Goal: Task Accomplishment & Management: Manage account settings

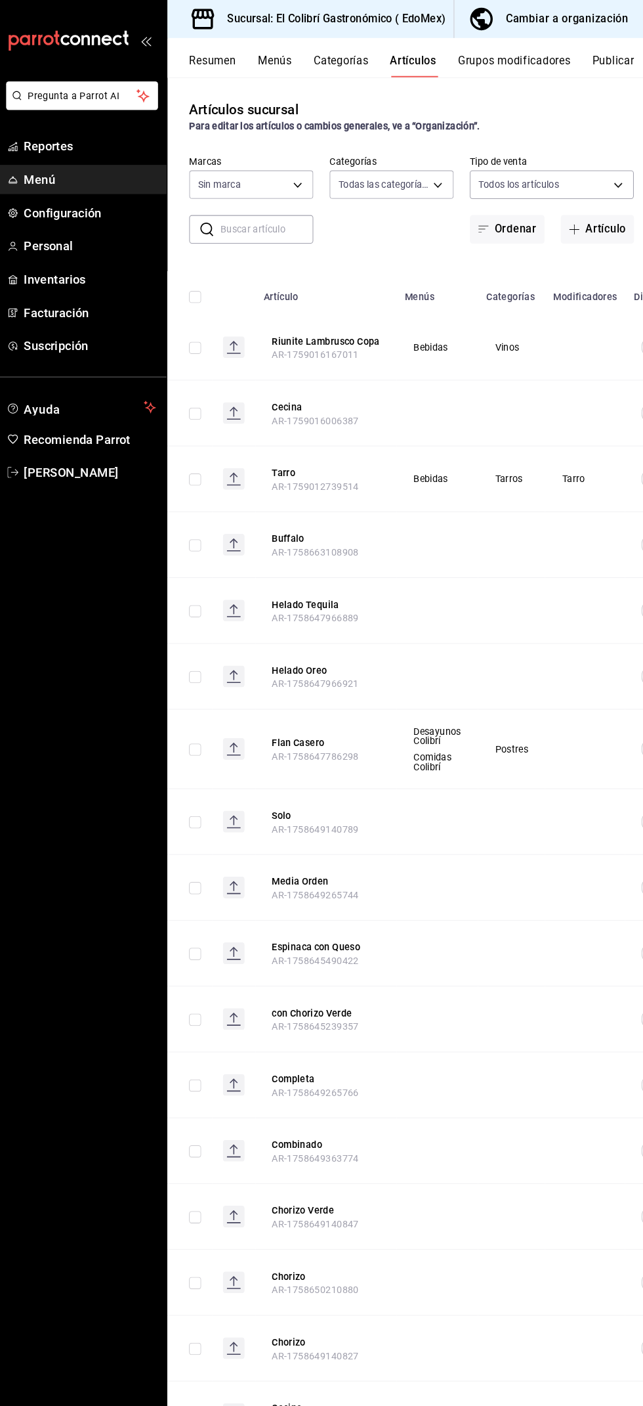
type input "fb1c5ba3-0874-4546-8c54-868646a91faf,7e436048-8164-4104-8af3-2b6d38dd0d4e,2e6b6…"
type input "d4f20551-9377-4971-9074-0a47c404ef09"
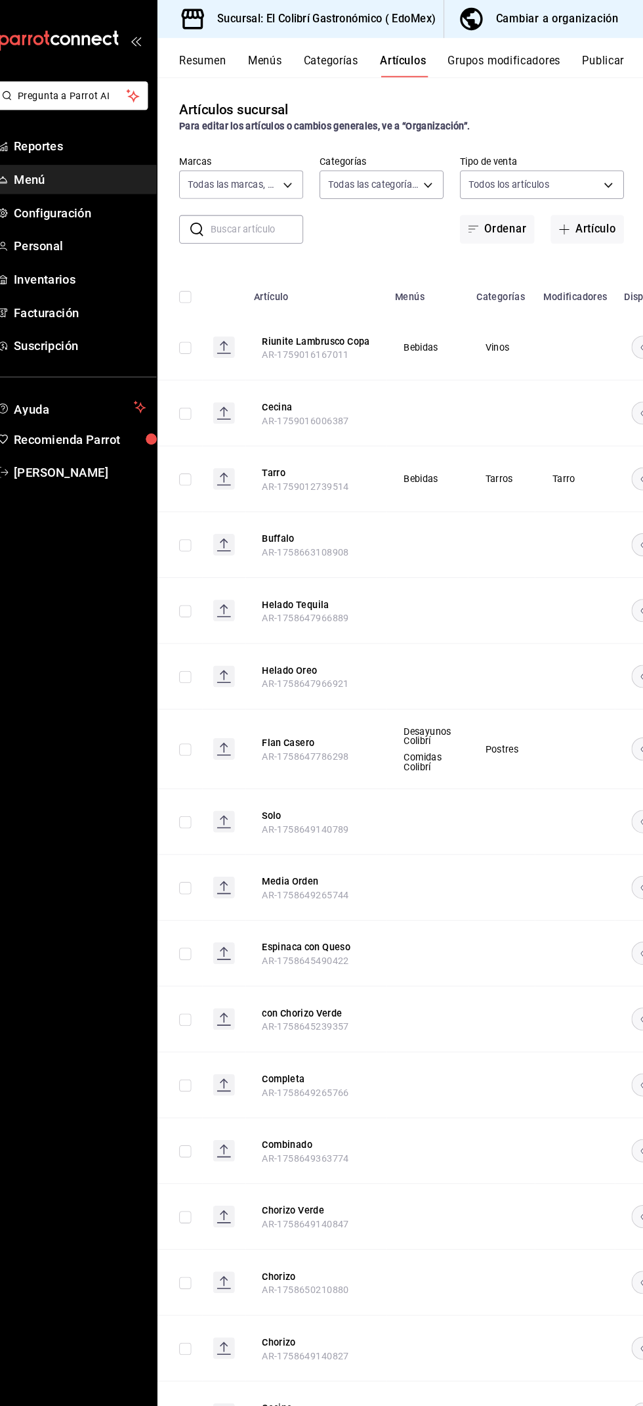
click at [604, 31] on button "Cambiar a organización" at bounding box center [540, 18] width 184 height 37
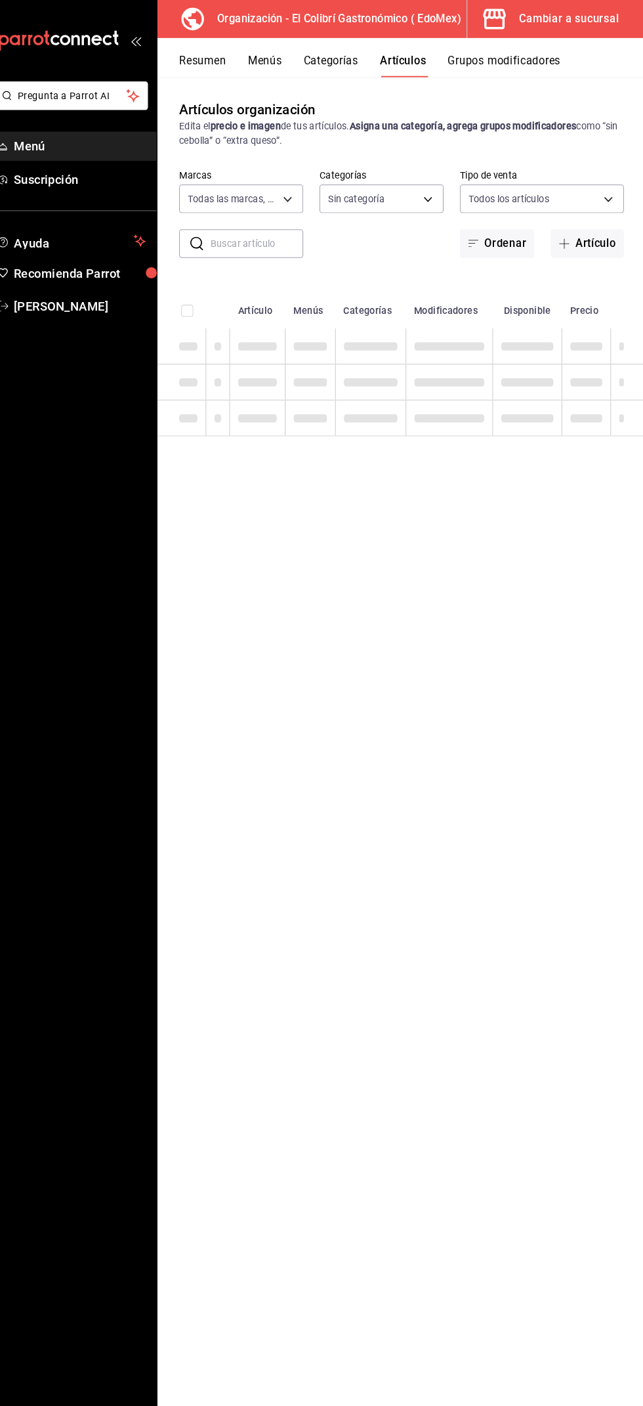
type input "02d79155-410a-4a52-ba4e-8d9765c47241"
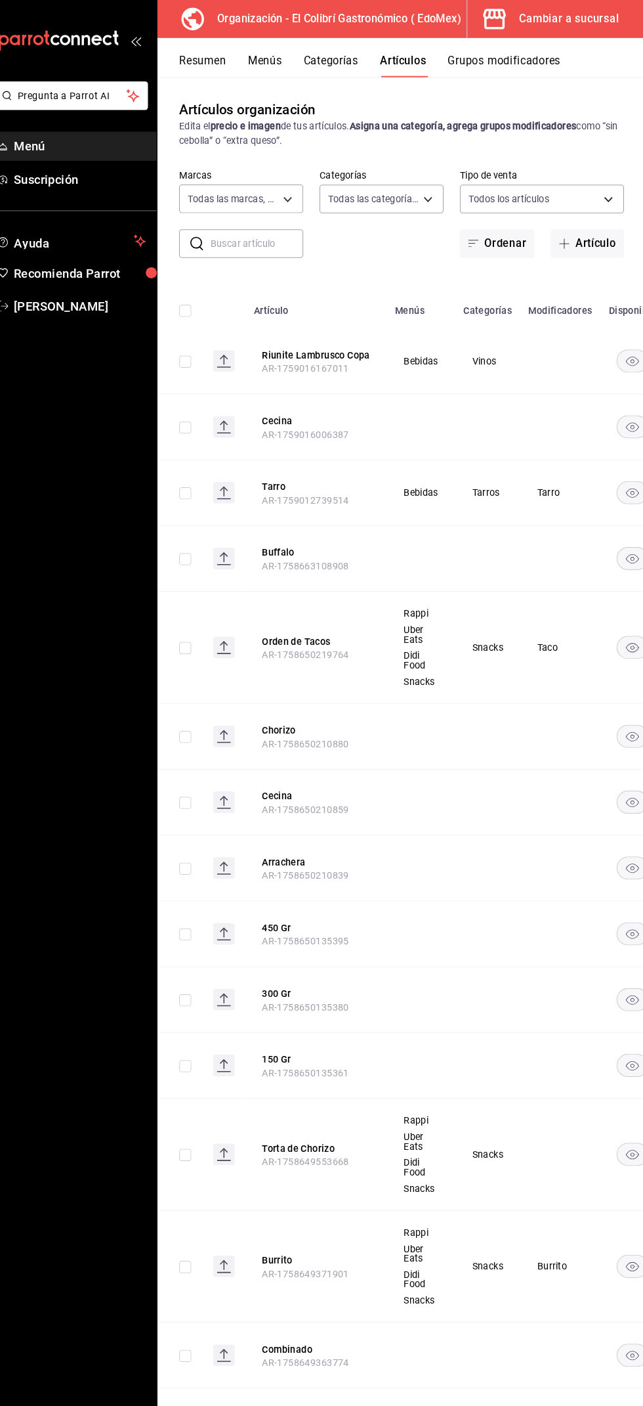
type input "3118d914-d7fd-46b3-a735-952318a9e1fb,e79ac6e2-be66-477a-9594-32ee0cff0848,237db…"
click at [444, 205] on body "Pregunta a Parrot AI Menú Suscripción Ayuda Recomienda Parrot [PERSON_NAME] Sug…" at bounding box center [321, 703] width 643 height 1406
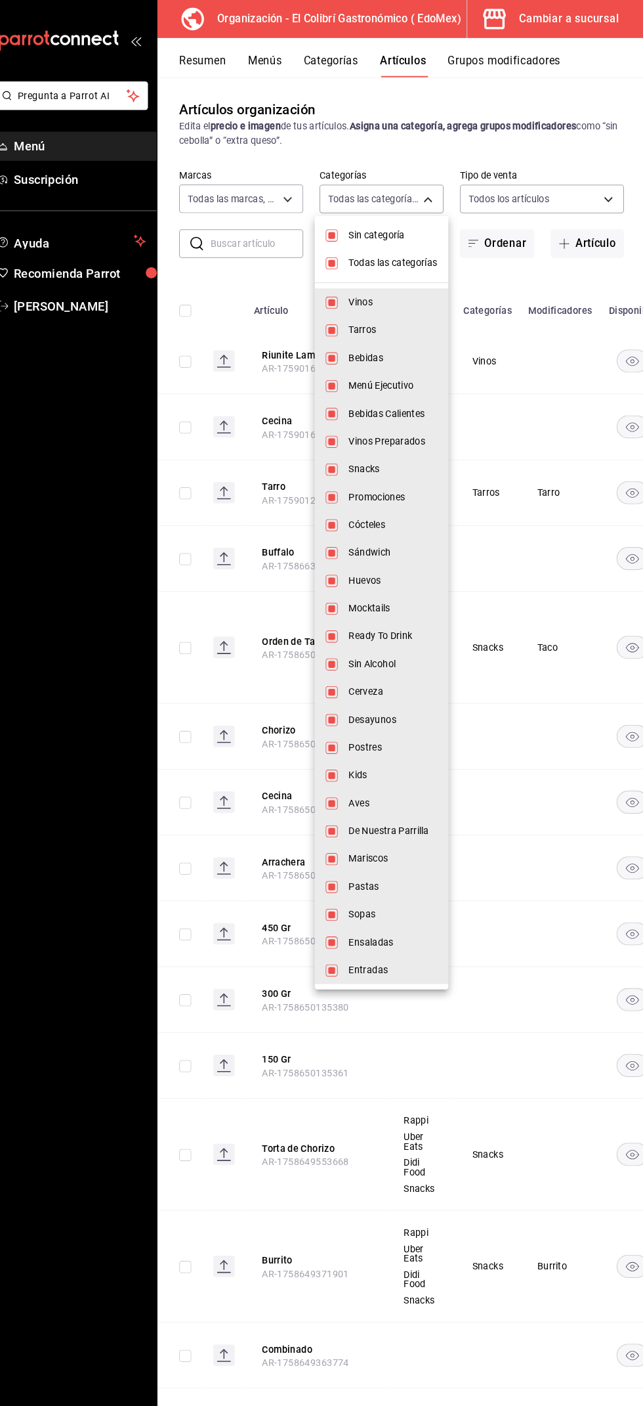
click at [553, 145] on div at bounding box center [321, 703] width 643 height 1406
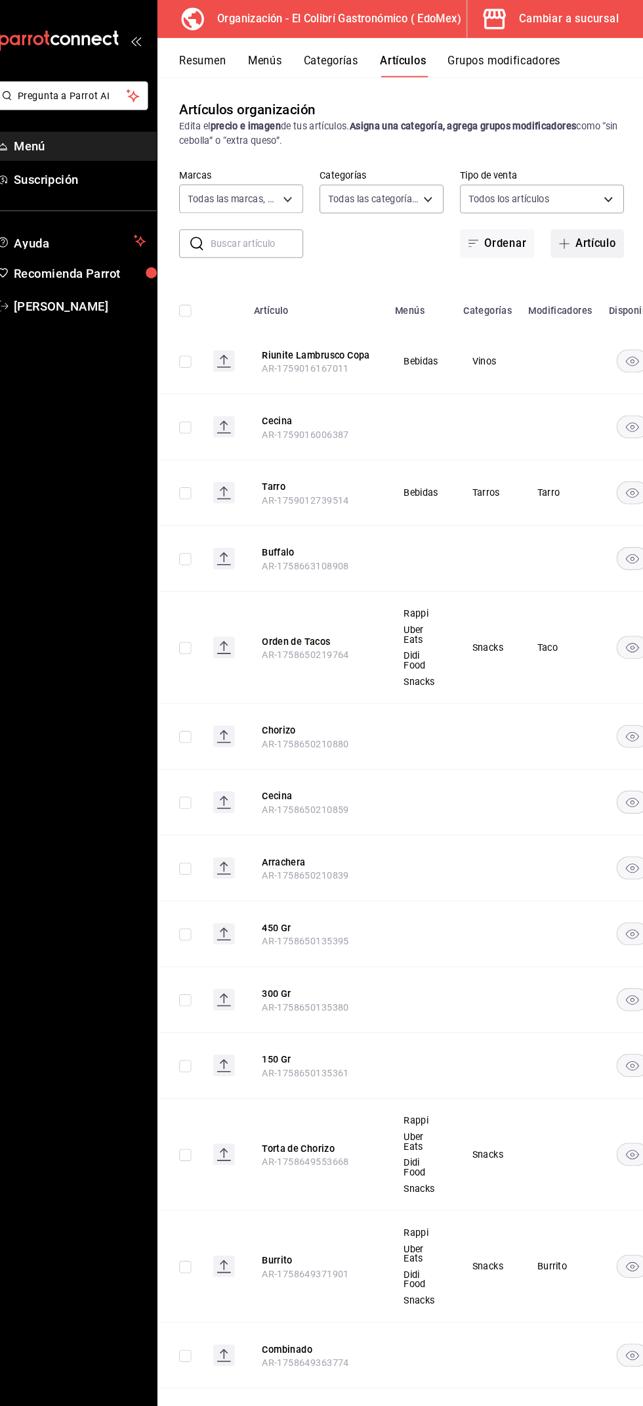
click at [584, 234] on button "Artículo" at bounding box center [586, 236] width 71 height 28
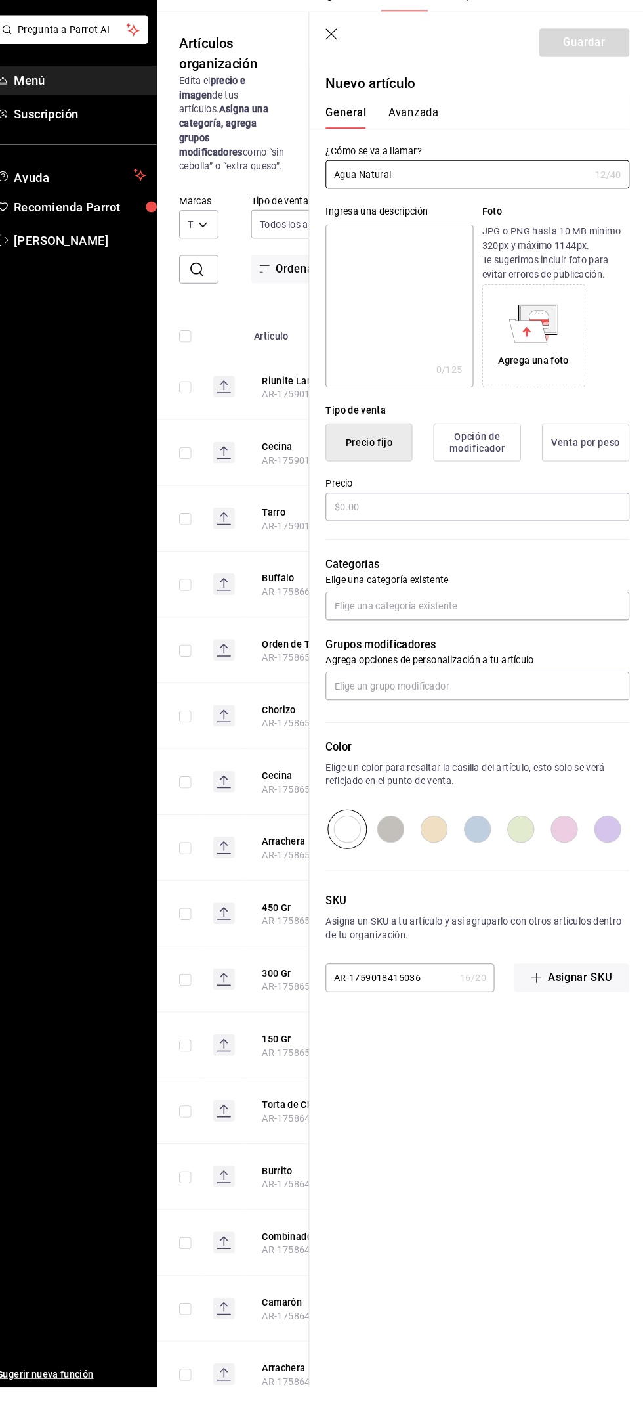
type input "Agua Natural"
click at [486, 584] on div "Categorías Elige una categoría existente" at bounding box center [473, 617] width 310 height 94
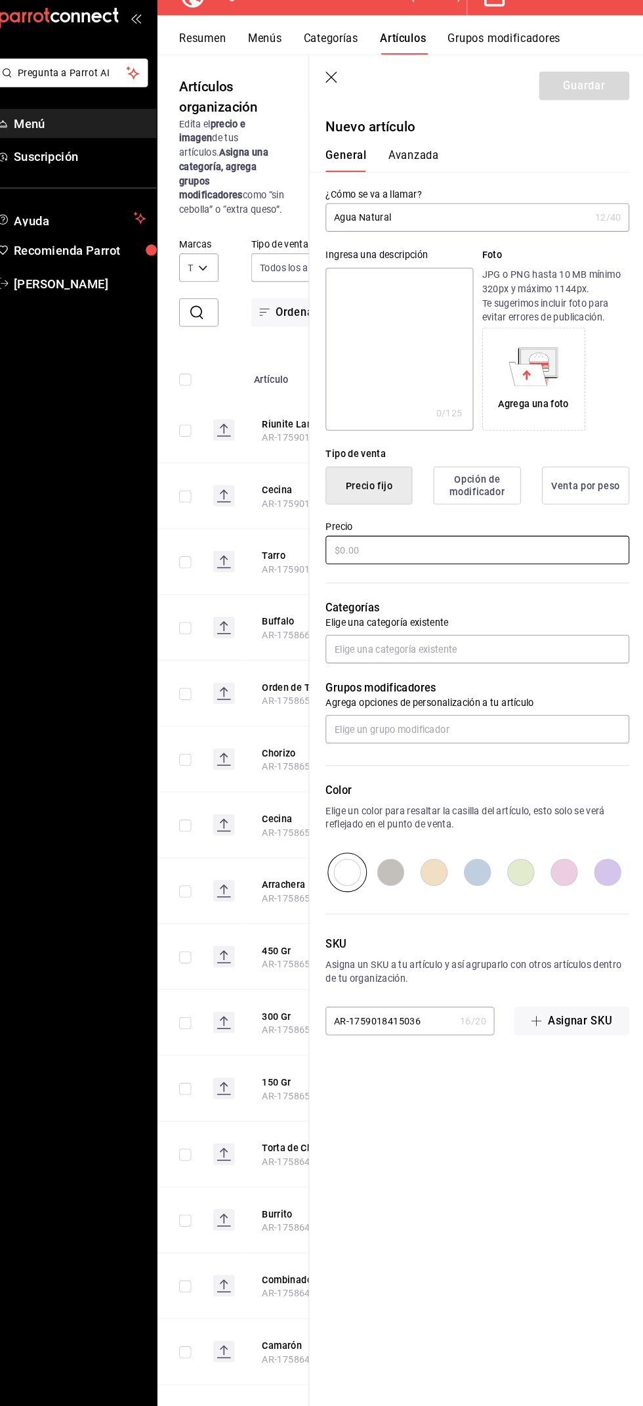
click at [468, 559] on input "text" at bounding box center [481, 554] width 294 height 28
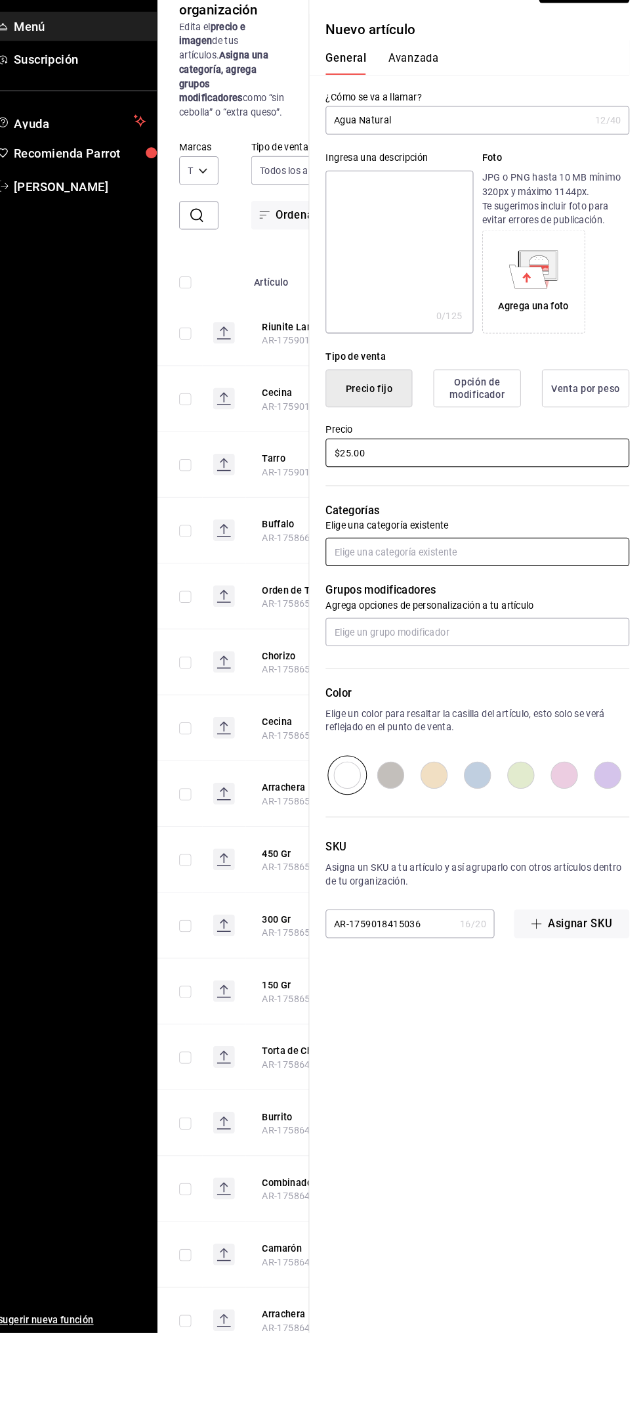
type input "$25.00"
click at [499, 648] on input "text" at bounding box center [481, 650] width 294 height 28
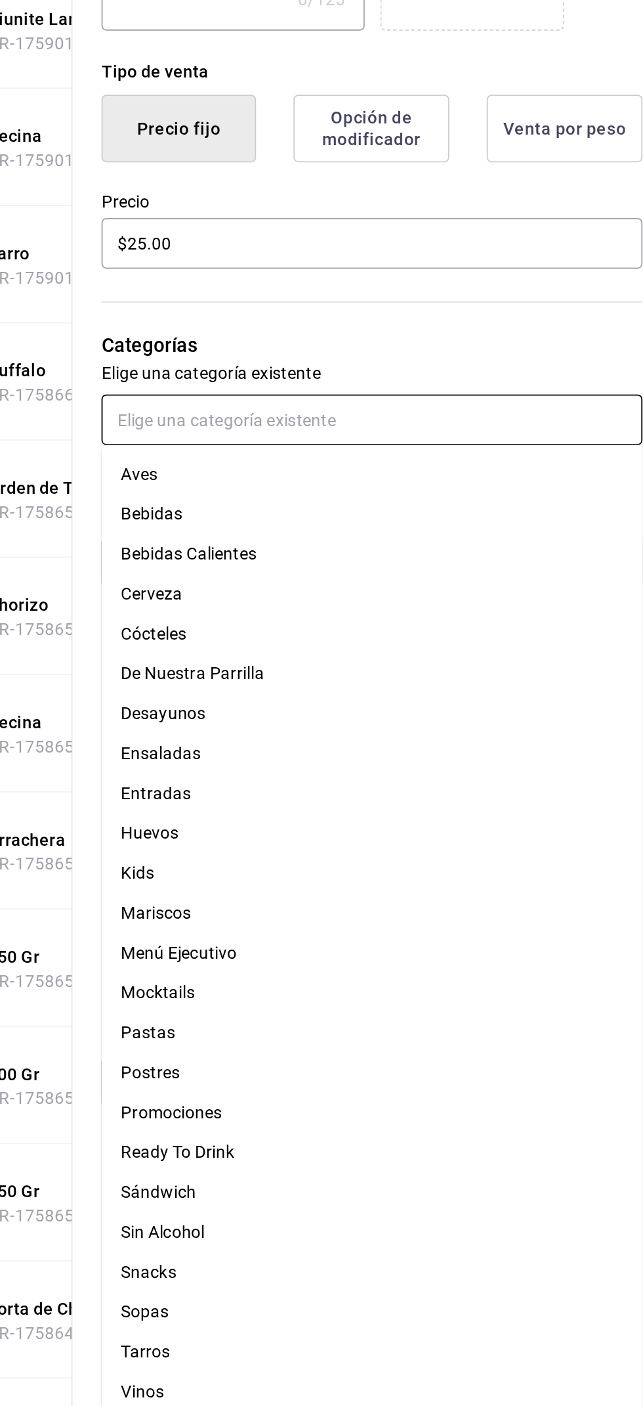
click at [484, 695] on li "Bebidas" at bounding box center [481, 702] width 294 height 22
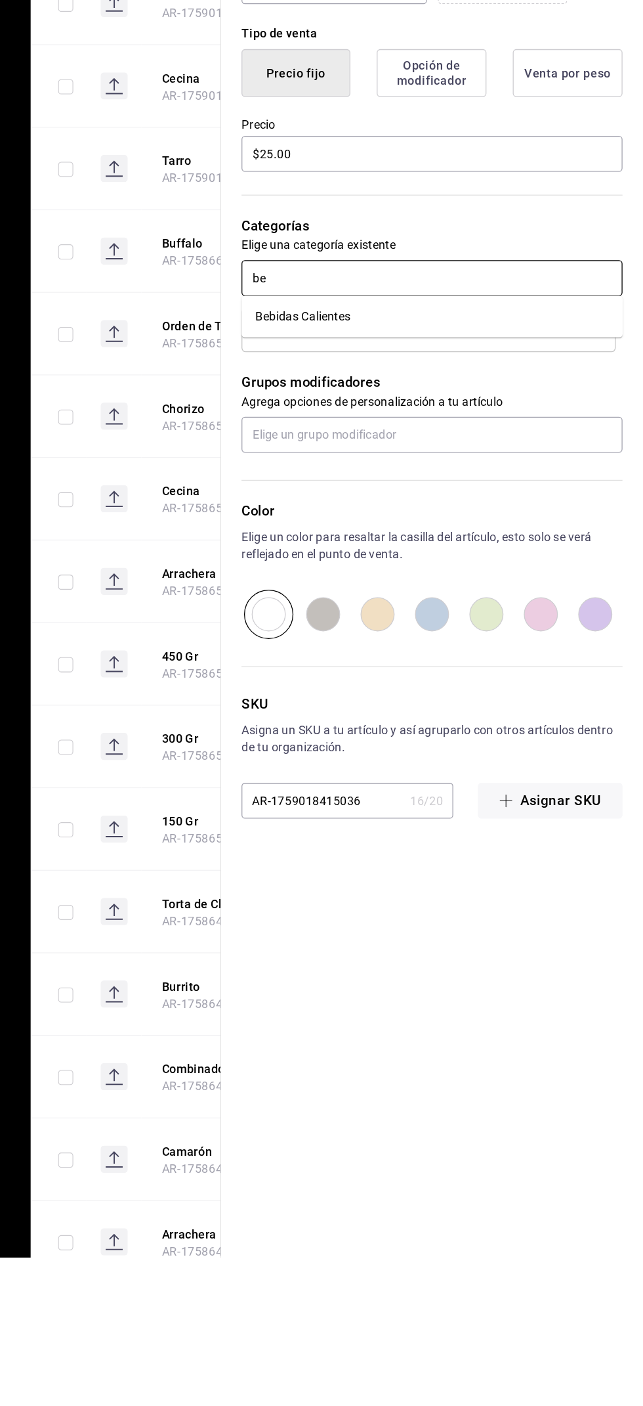
type input "b"
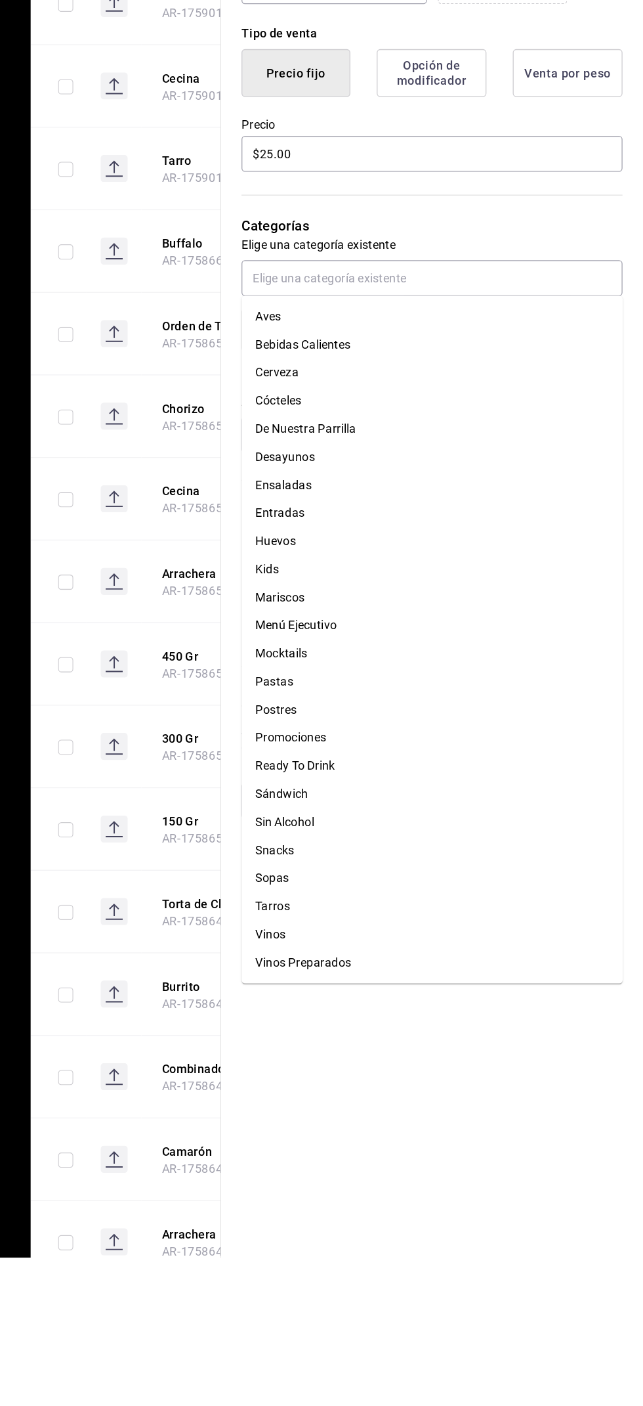
click at [553, 624] on p "Elige una categoría existente" at bounding box center [481, 624] width 294 height 13
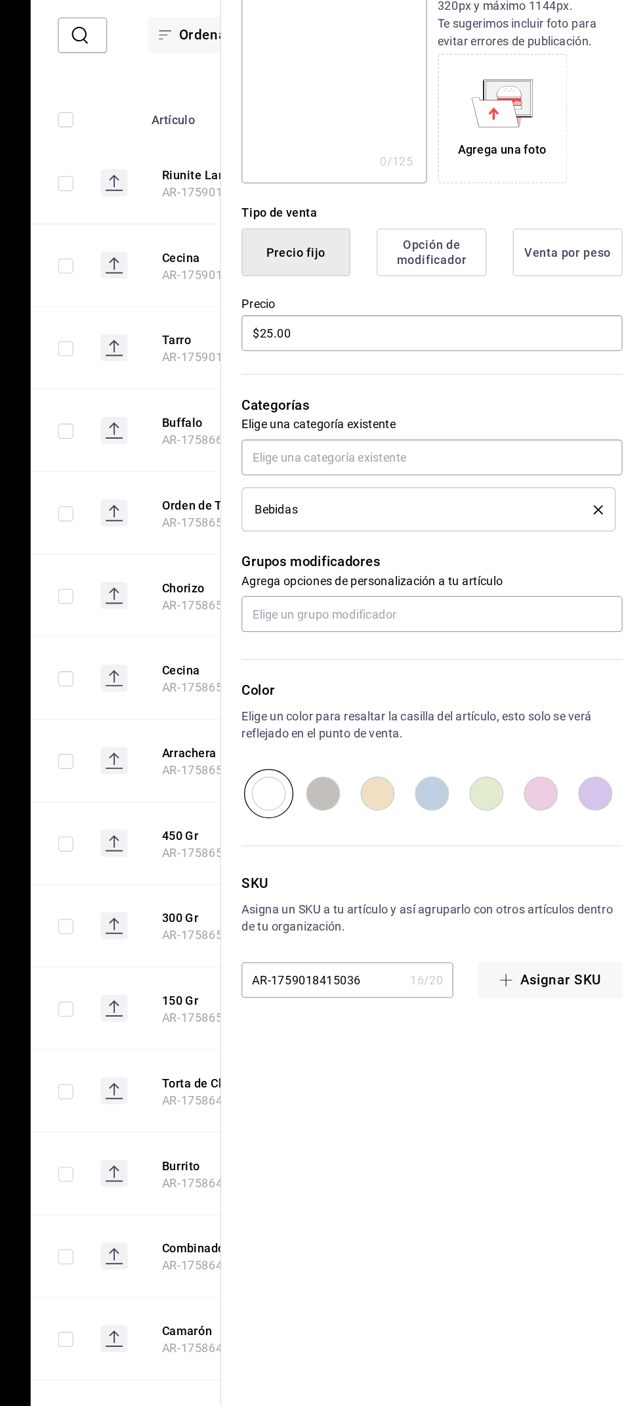
click at [609, 691] on icon "delete" at bounding box center [608, 690] width 7 height 7
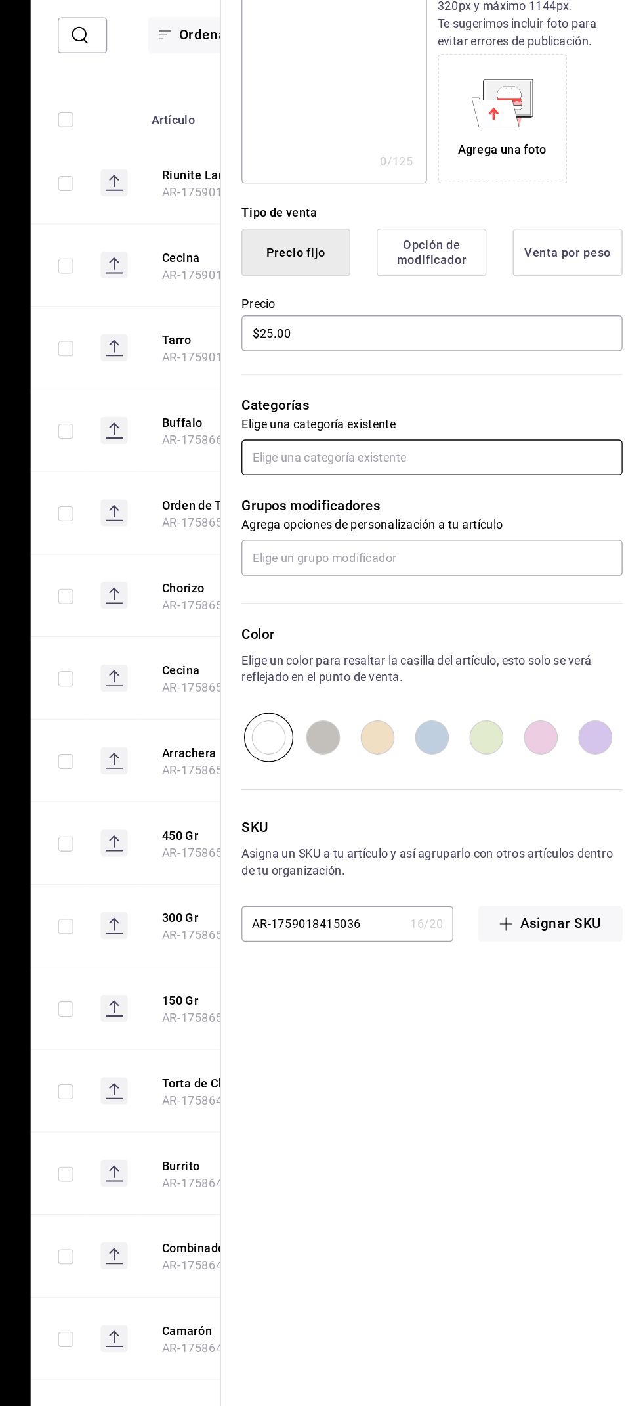
click at [570, 652] on input "text" at bounding box center [481, 650] width 294 height 28
type input "sin"
click at [458, 675] on li "Sin Alcohol" at bounding box center [481, 680] width 294 height 22
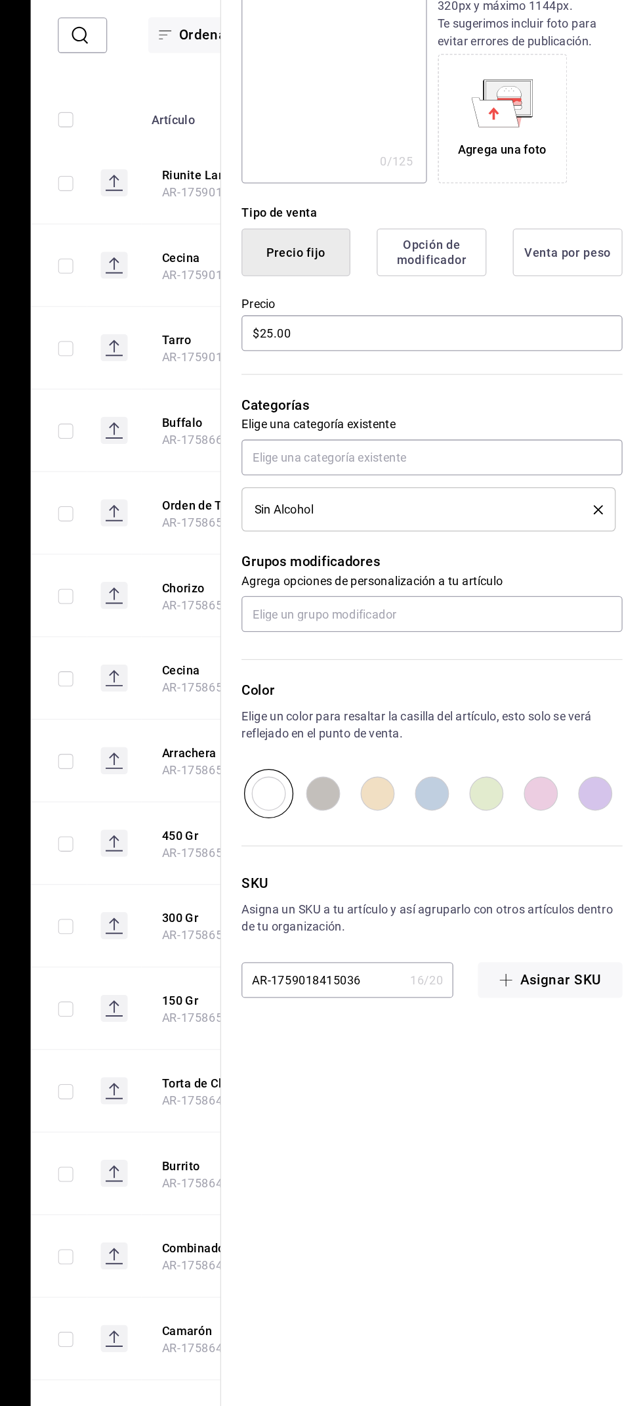
click at [552, 605] on p "Categorías" at bounding box center [481, 610] width 294 height 16
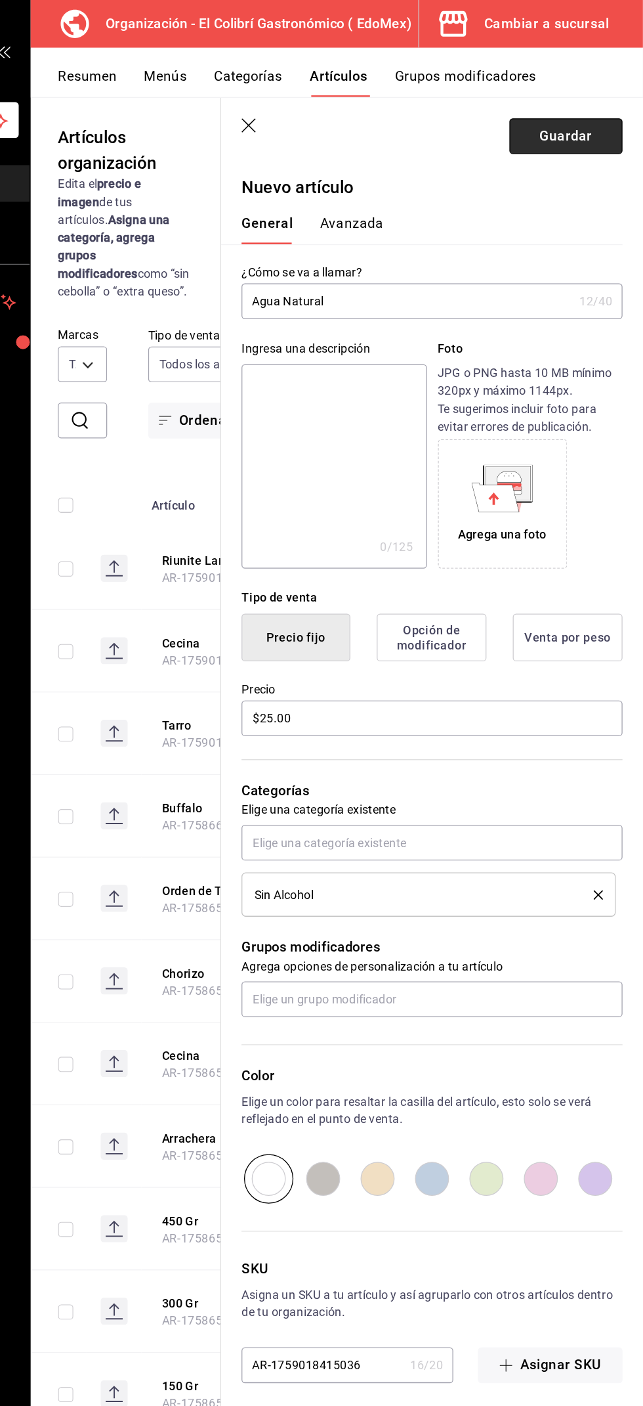
click at [595, 108] on button "Guardar" at bounding box center [583, 105] width 87 height 28
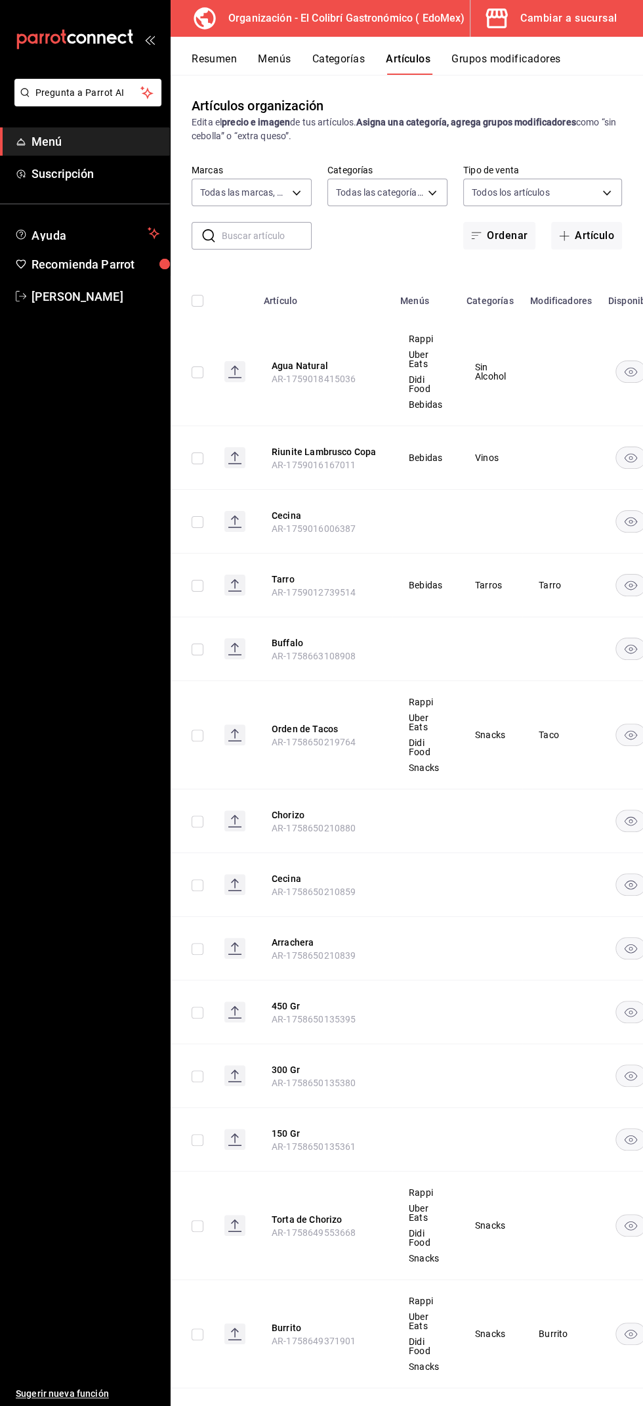
click at [228, 57] on button "Resumen" at bounding box center [214, 64] width 45 height 22
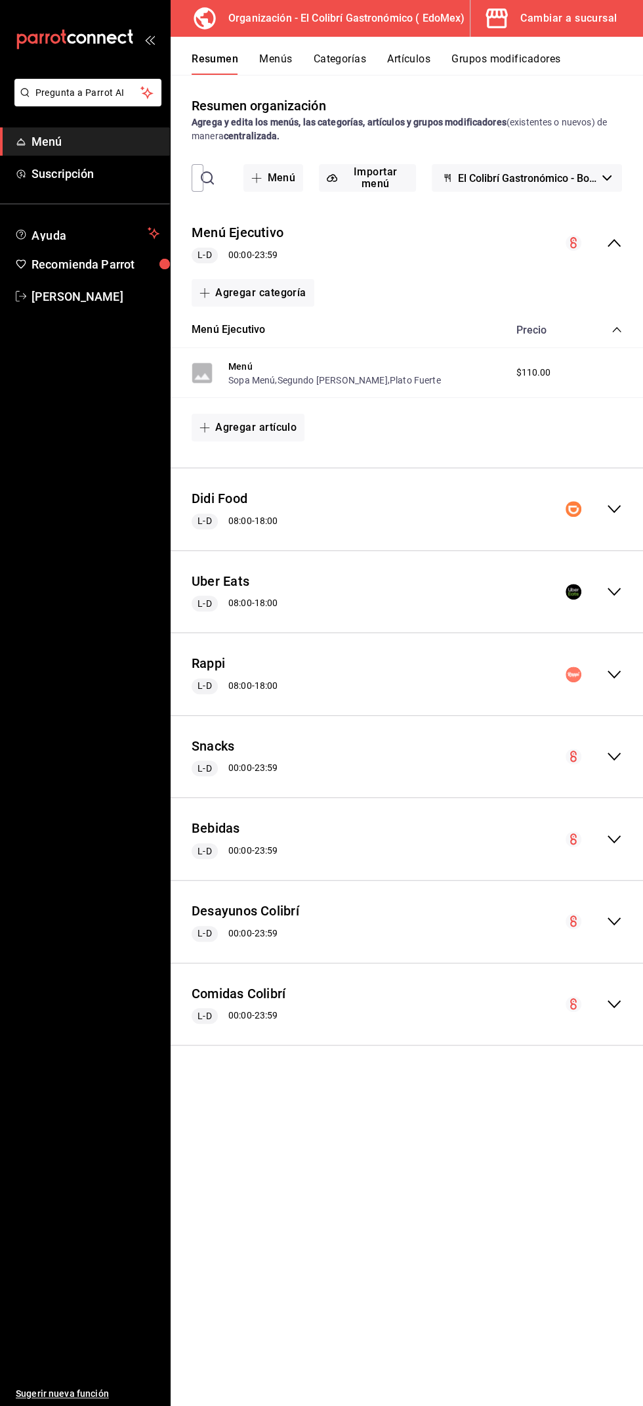
click at [320, 55] on button "Categorías" at bounding box center [340, 64] width 53 height 22
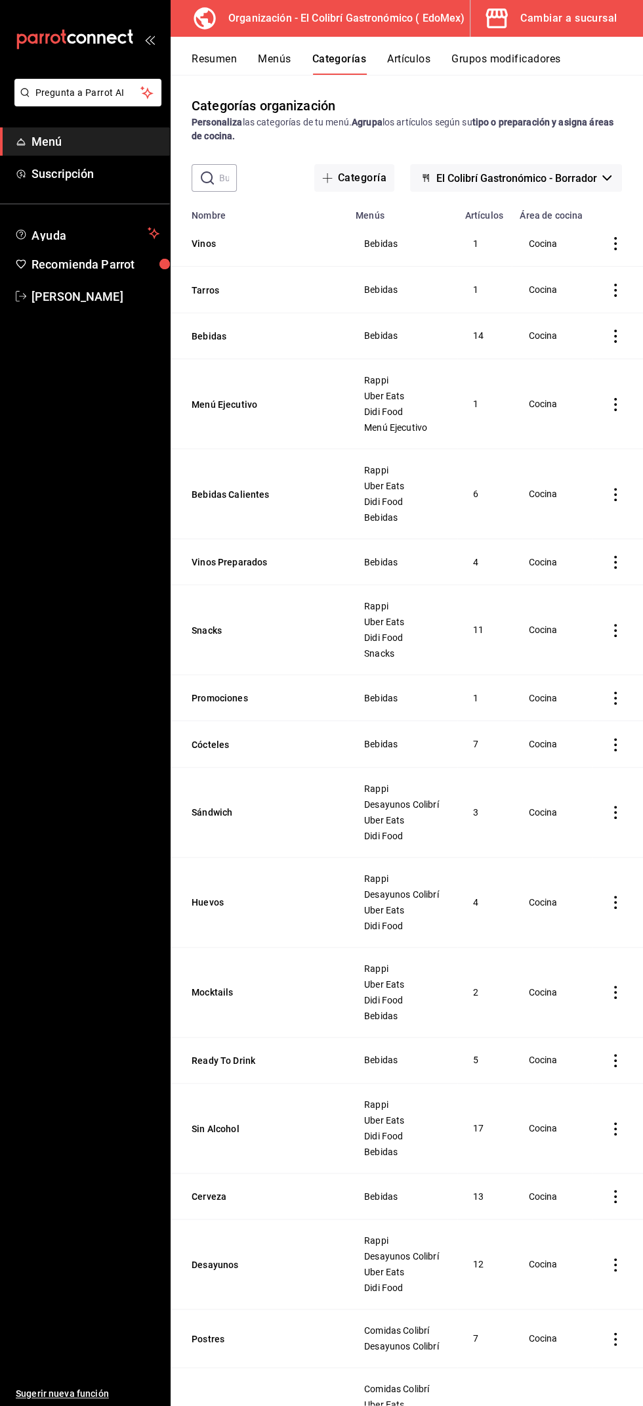
click at [276, 60] on button "Menús" at bounding box center [274, 64] width 33 height 22
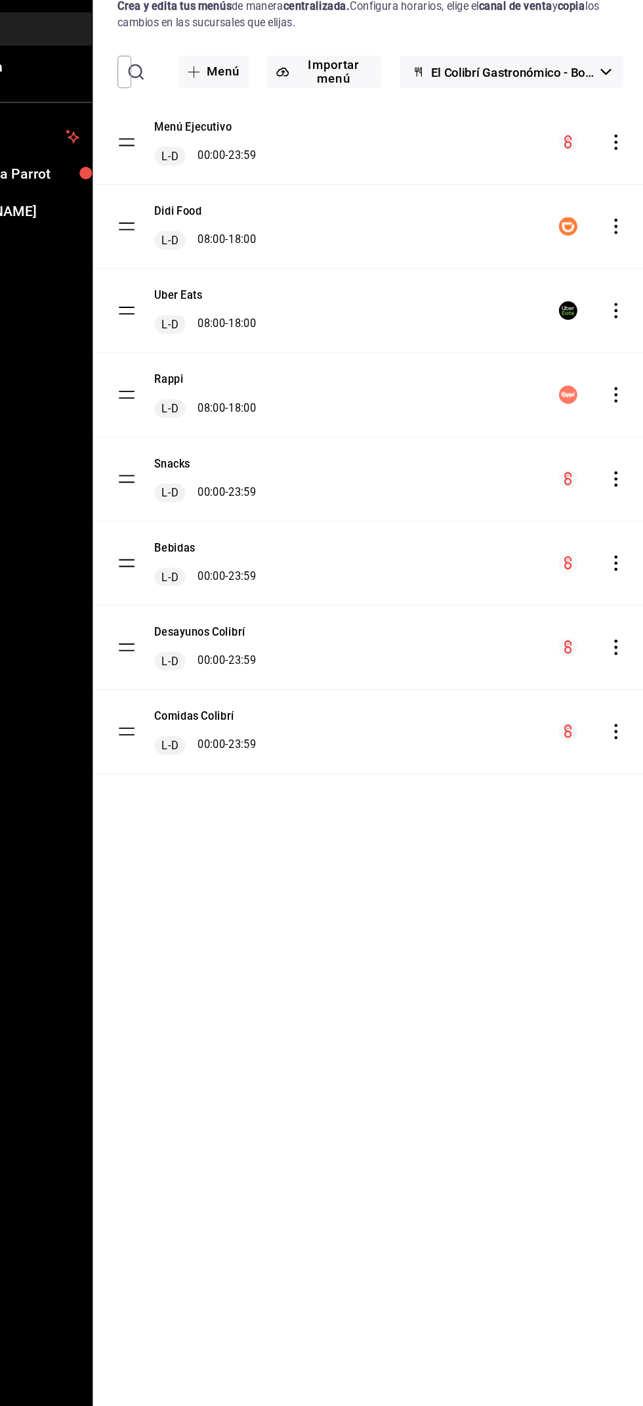
click at [614, 596] on icon "actions" at bounding box center [615, 595] width 13 height 13
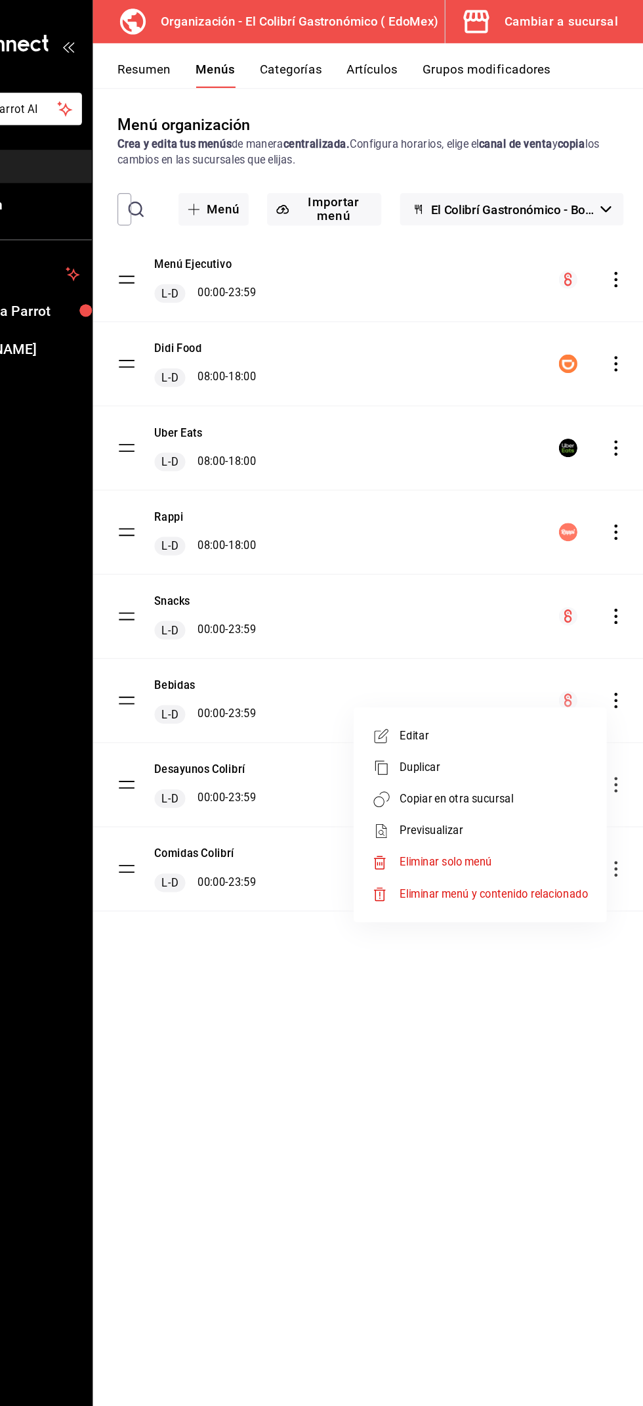
click at [514, 678] on span "Copiar en otra sucursal" at bounding box center [512, 679] width 160 height 14
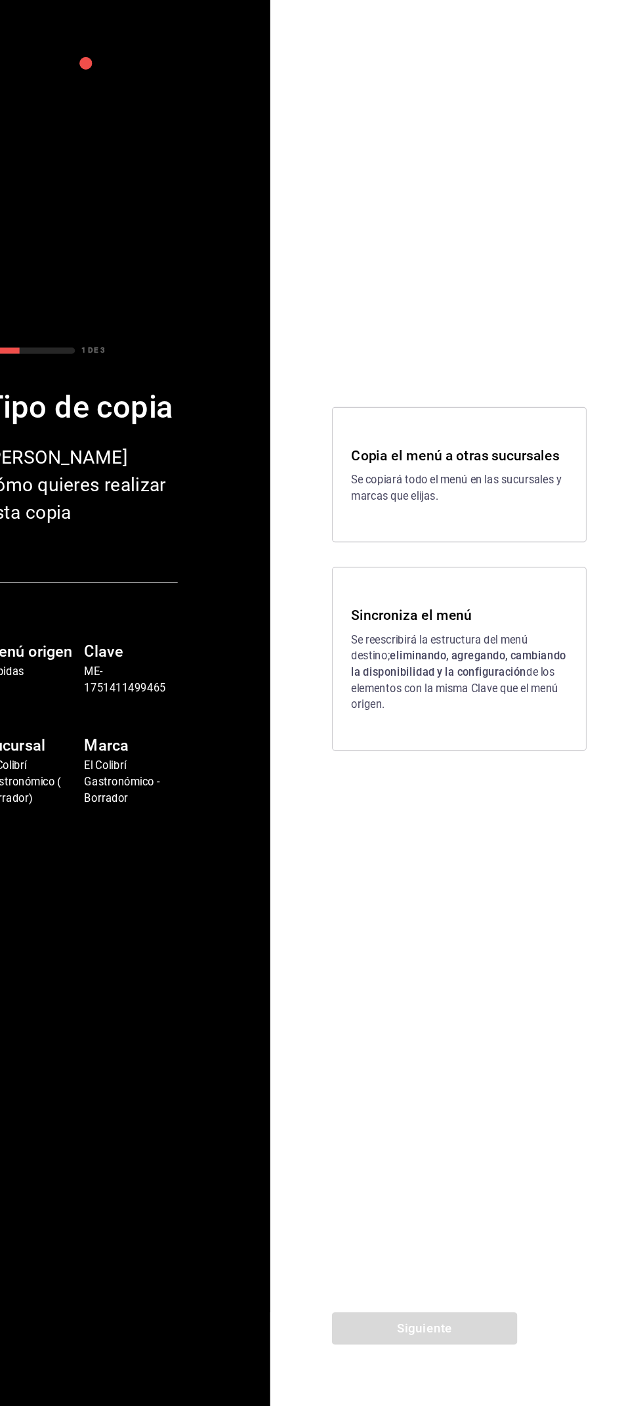
click at [501, 774] on p "Se reescribirá la estructura del menú destino; eliminando, agregando, cambiando…" at bounding box center [483, 781] width 184 height 69
click at [469, 1343] on button "Siguiente" at bounding box center [453, 1339] width 158 height 28
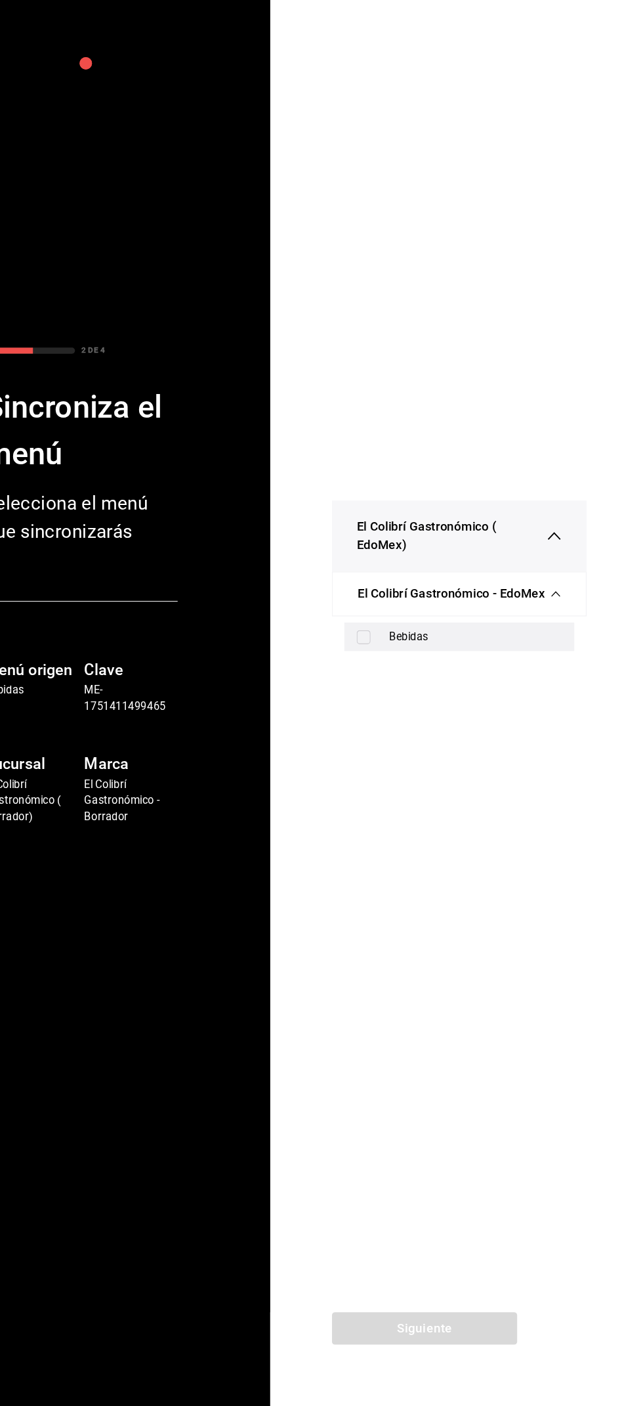
click at [496, 748] on div "Bebidas" at bounding box center [496, 751] width 147 height 14
checkbox input "true"
click at [484, 1340] on button "Siguiente" at bounding box center [453, 1339] width 158 height 28
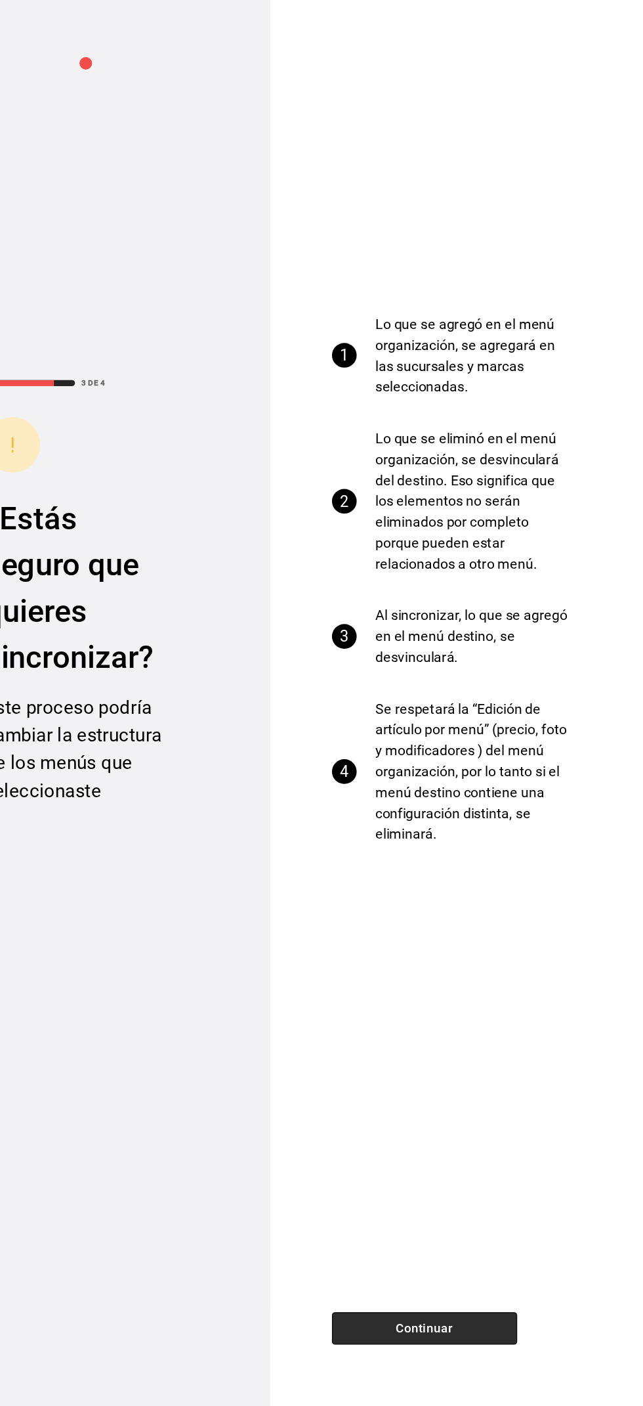
click at [507, 1342] on button "Continuar" at bounding box center [453, 1339] width 158 height 28
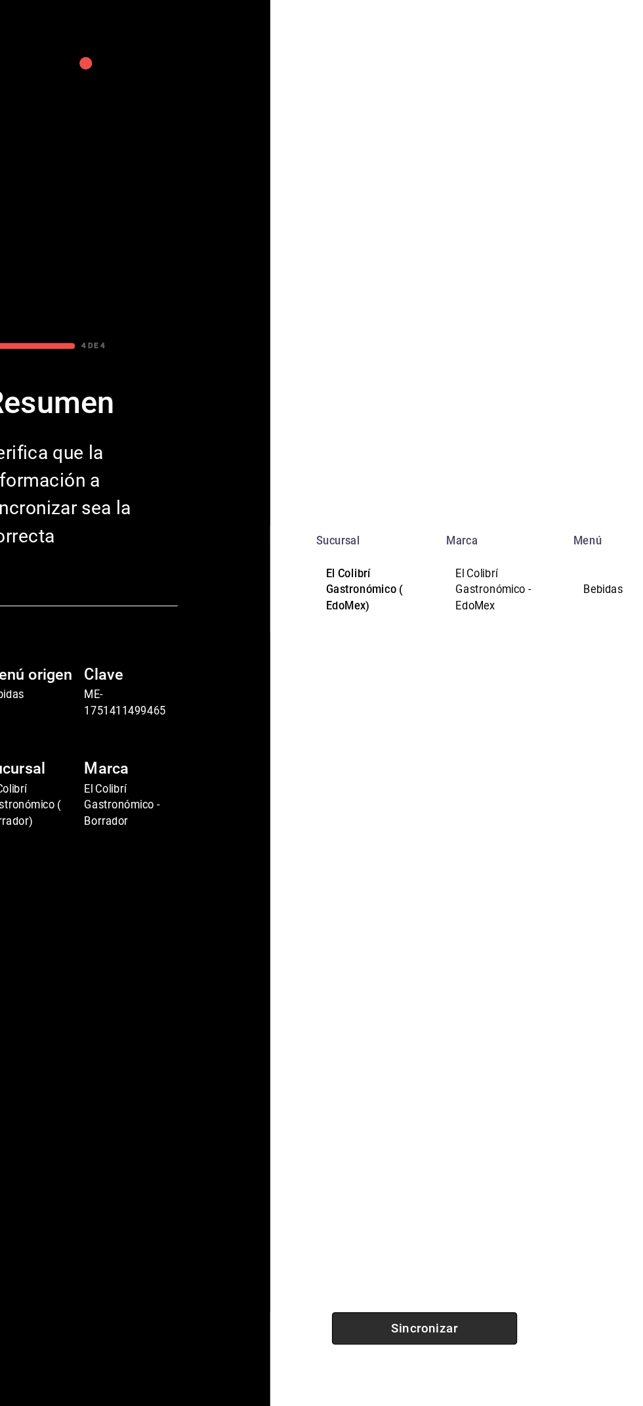
click at [477, 1332] on button "Sincronizar" at bounding box center [453, 1339] width 158 height 28
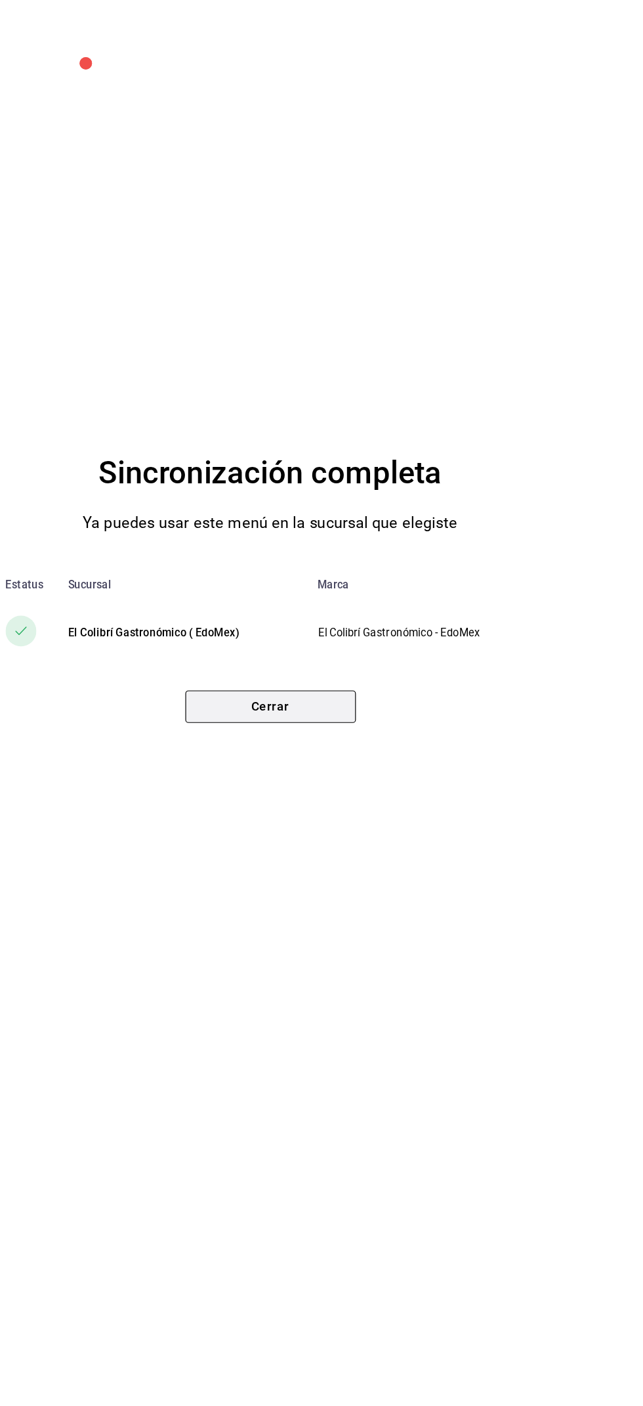
click at [390, 821] on button "Cerrar" at bounding box center [321, 811] width 145 height 28
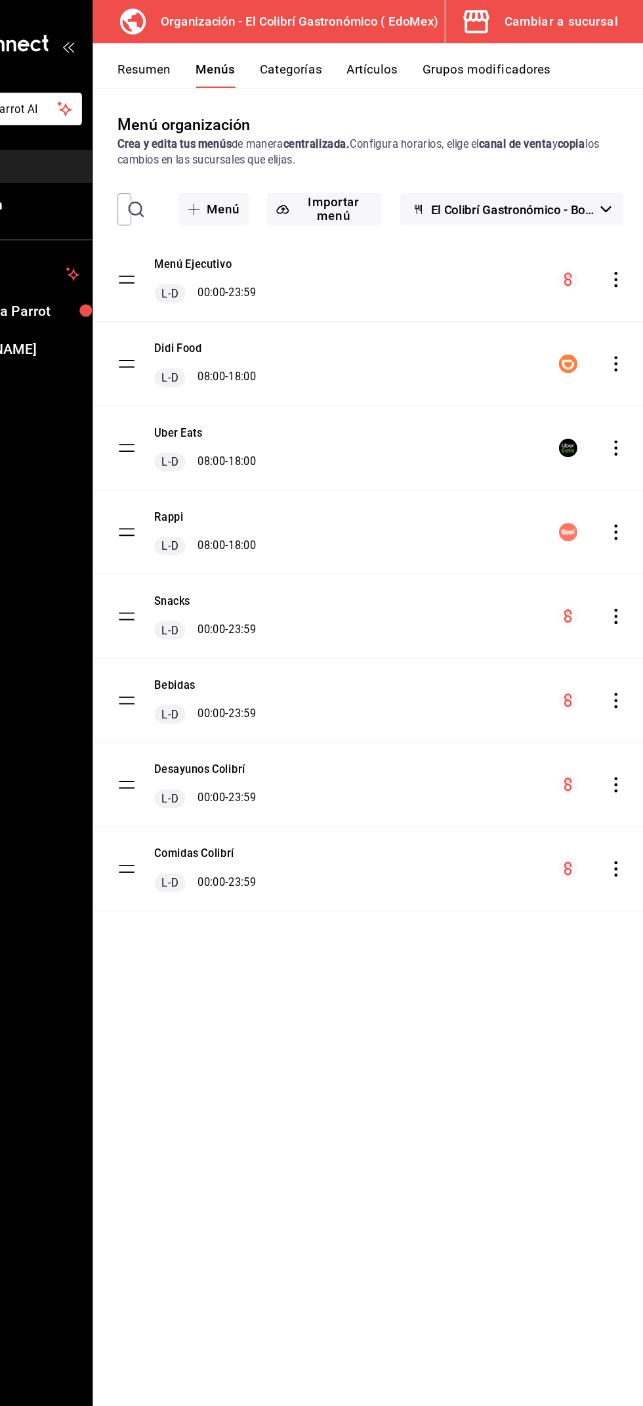
click at [587, 28] on button "Cambiar a sucursal" at bounding box center [552, 18] width 162 height 37
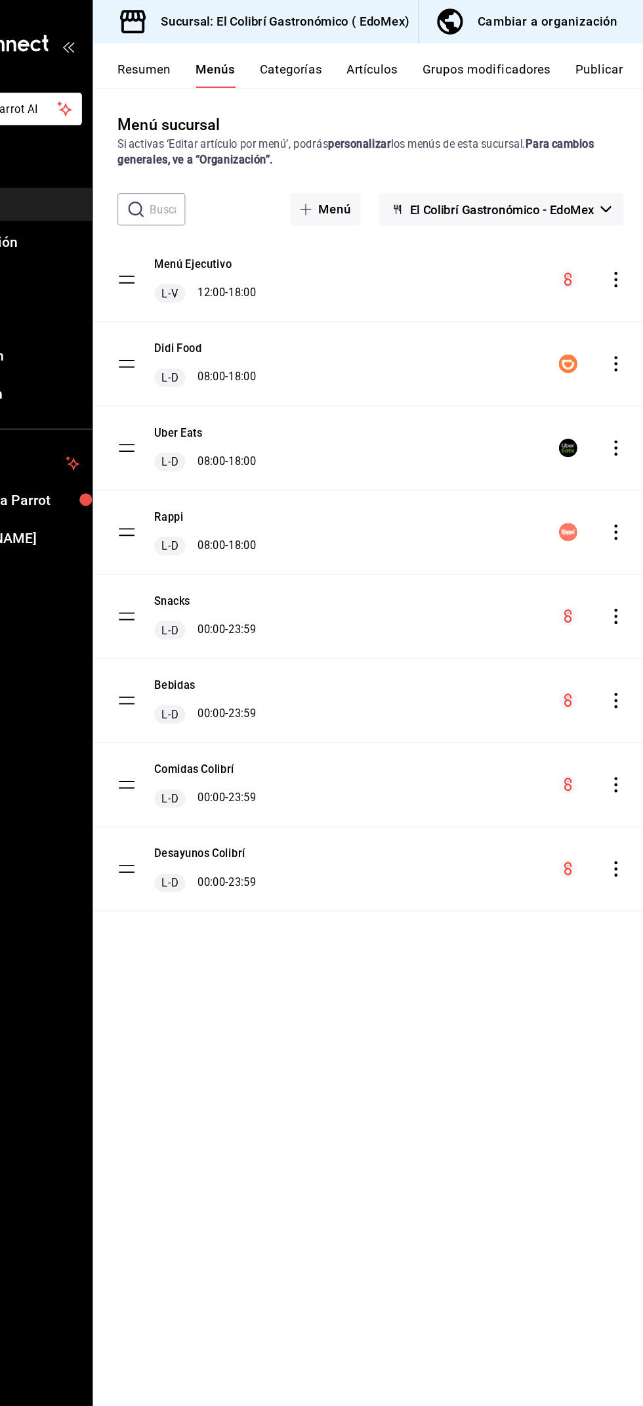
click at [609, 66] on button "Publicar" at bounding box center [601, 64] width 41 height 22
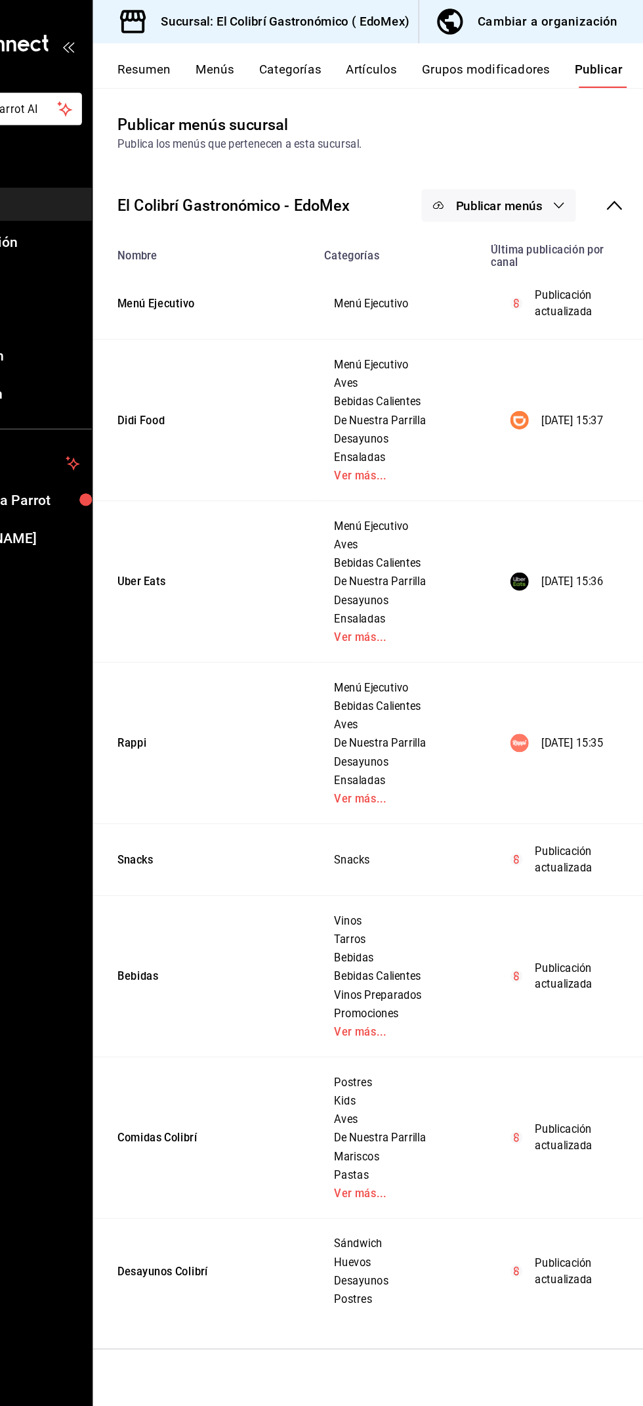
click at [536, 179] on span "Publicar menús" at bounding box center [516, 175] width 74 height 12
click at [553, 217] on span "Punto de venta" at bounding box center [535, 218] width 63 height 14
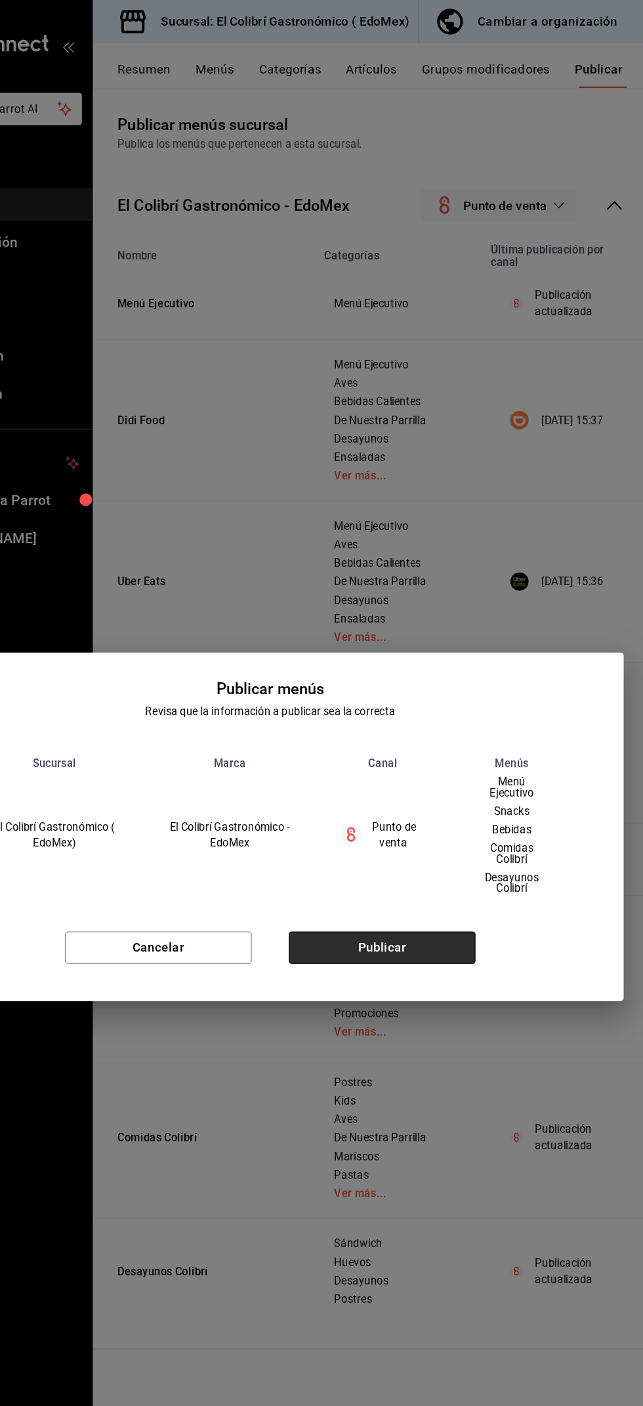
click at [463, 813] on button "Publicar" at bounding box center [416, 806] width 159 height 28
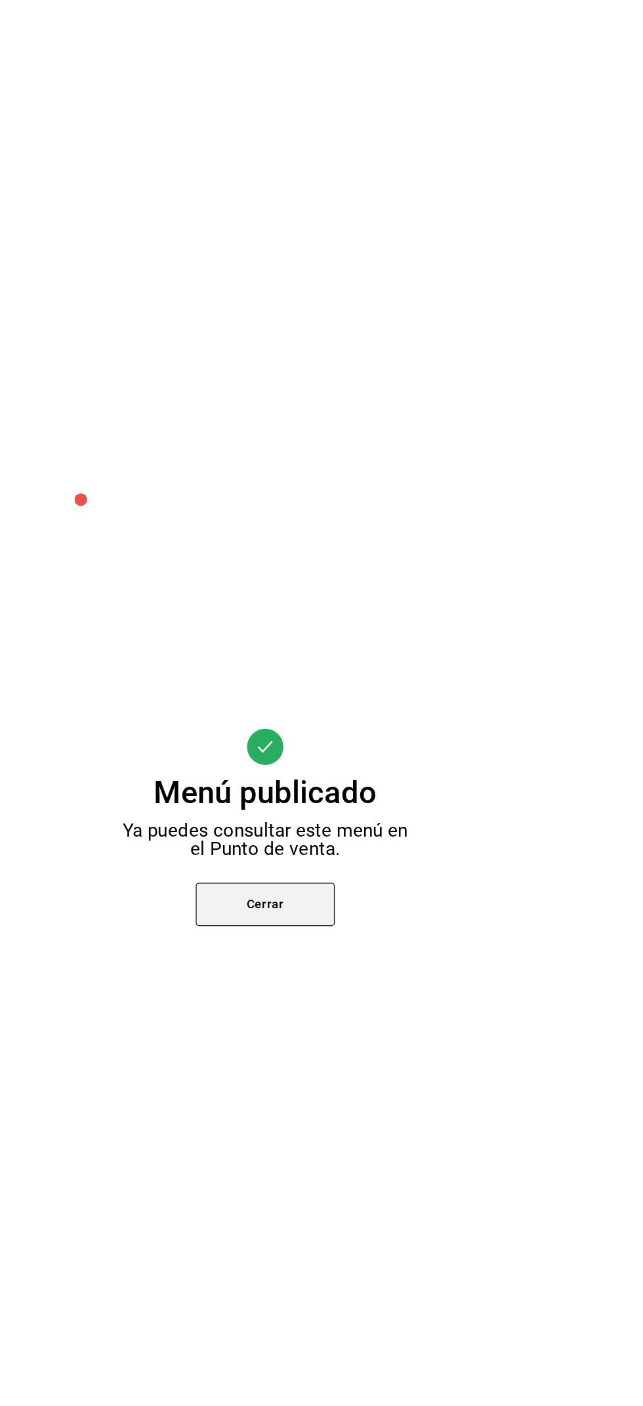
click at [328, 767] on button "Cerrar" at bounding box center [322, 768] width 118 height 37
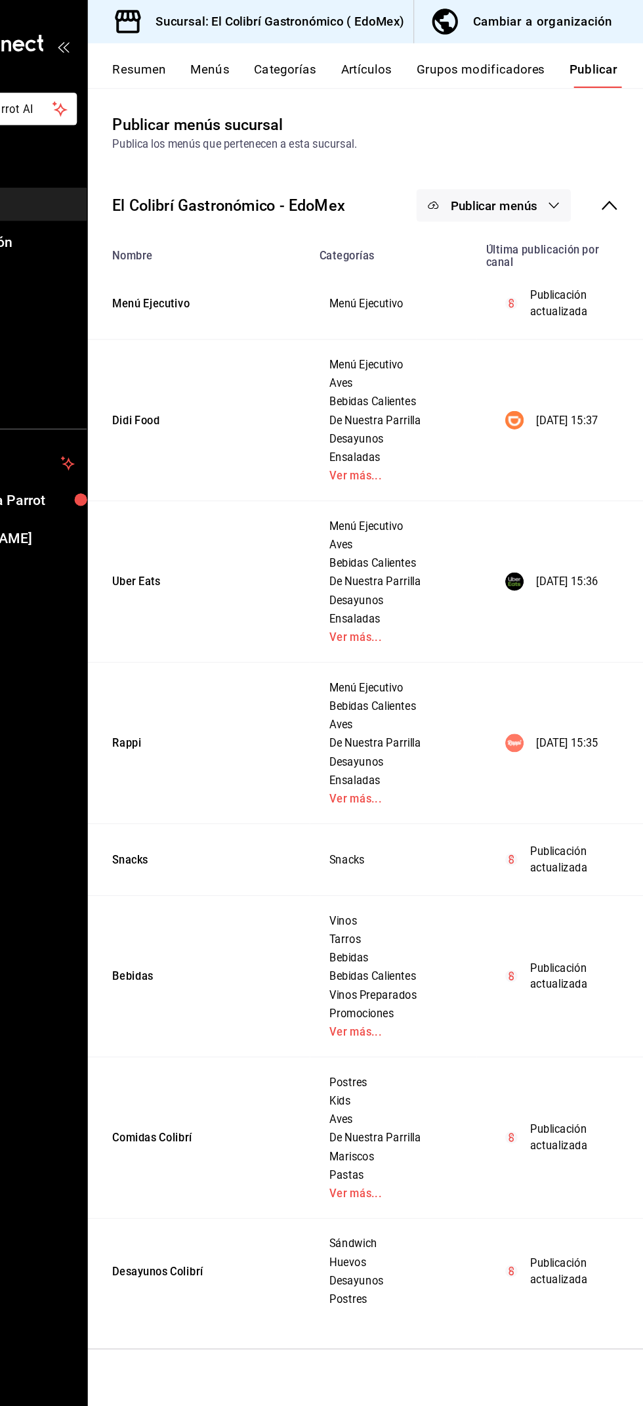
click at [576, 7] on button "Cambiar a organización" at bounding box center [540, 18] width 184 height 37
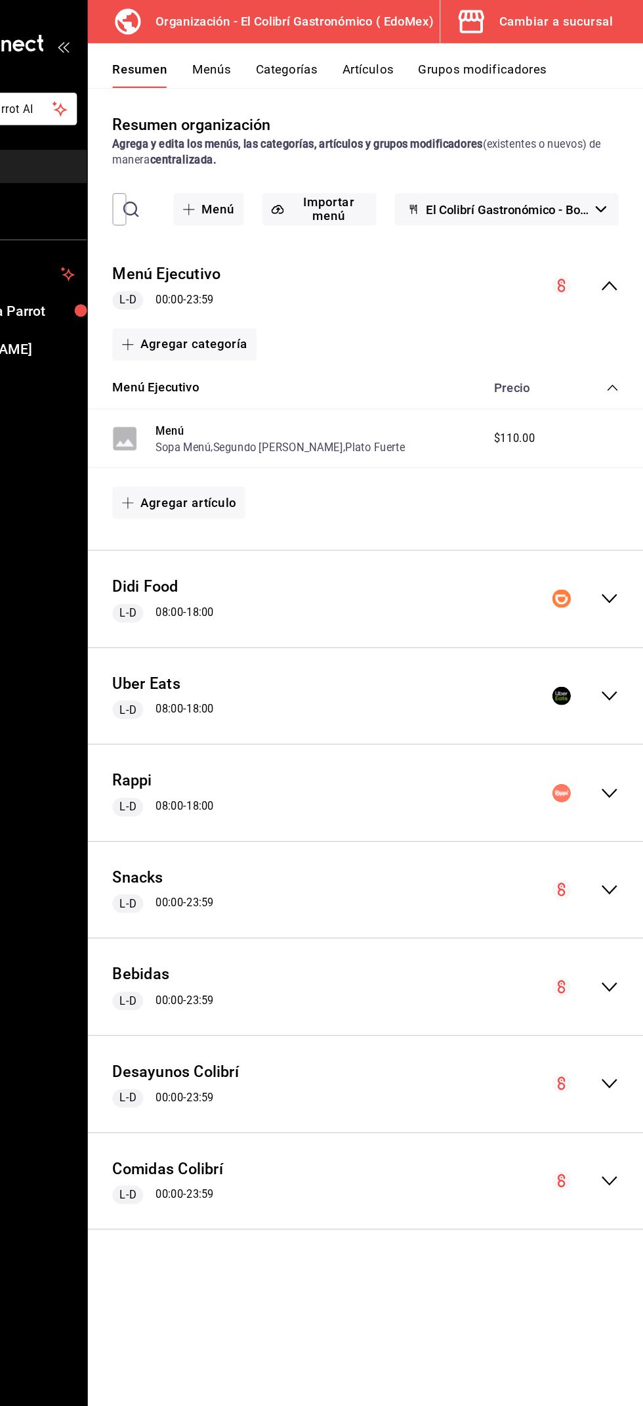
click at [425, 58] on button "Artículos" at bounding box center [408, 64] width 43 height 22
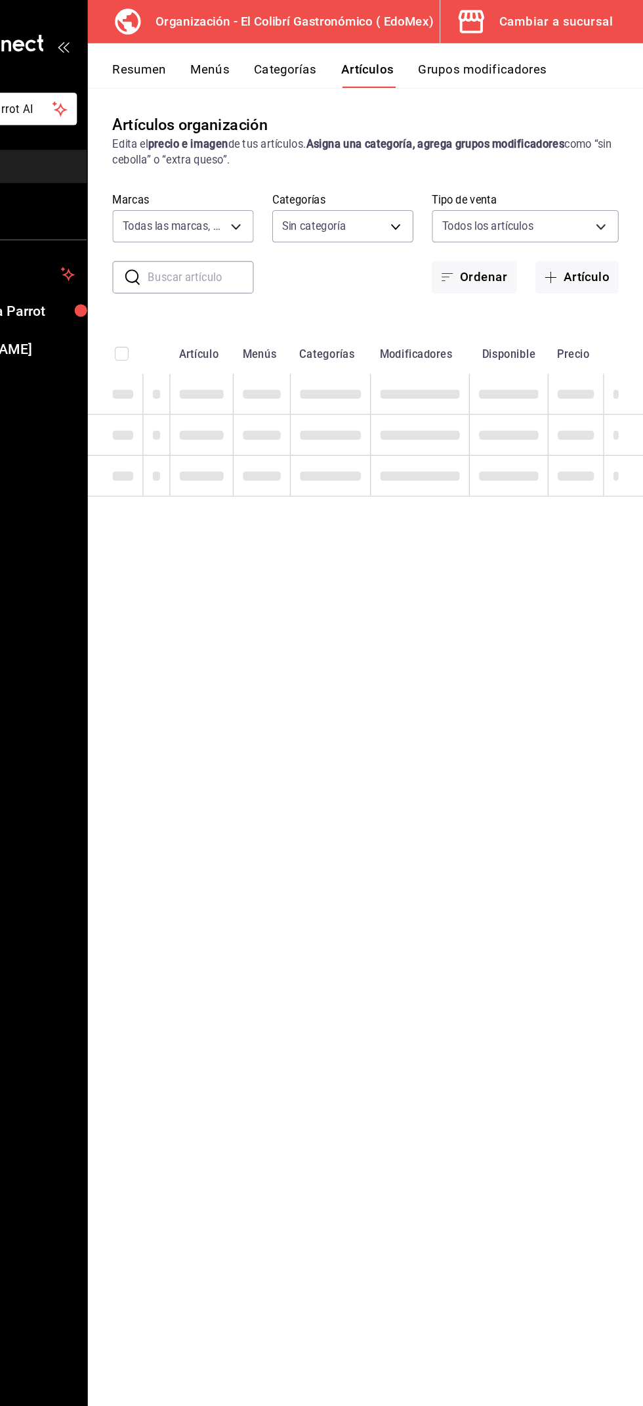
type input "02d79155-410a-4a52-ba4e-8d9765c47241"
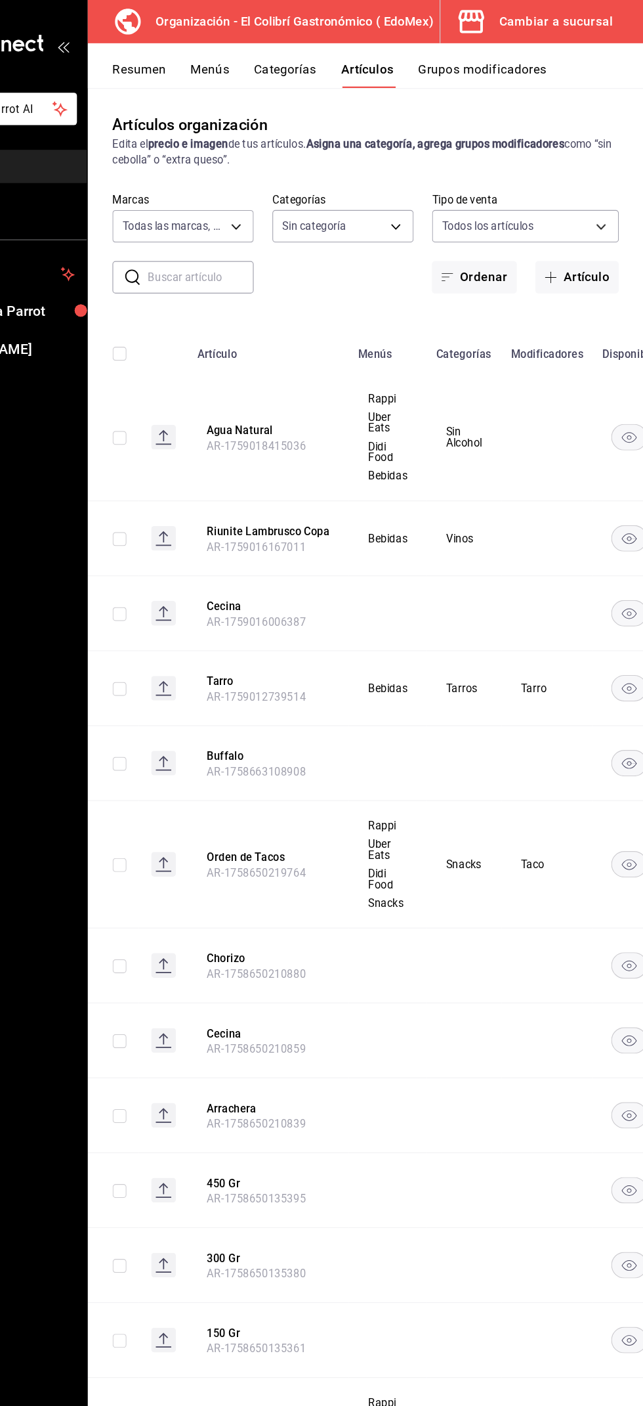
type input "3118d914-d7fd-46b3-a735-952318a9e1fb,e79ac6e2-be66-477a-9594-32ee0cff0848,237db…"
click at [257, 236] on input "text" at bounding box center [267, 236] width 90 height 26
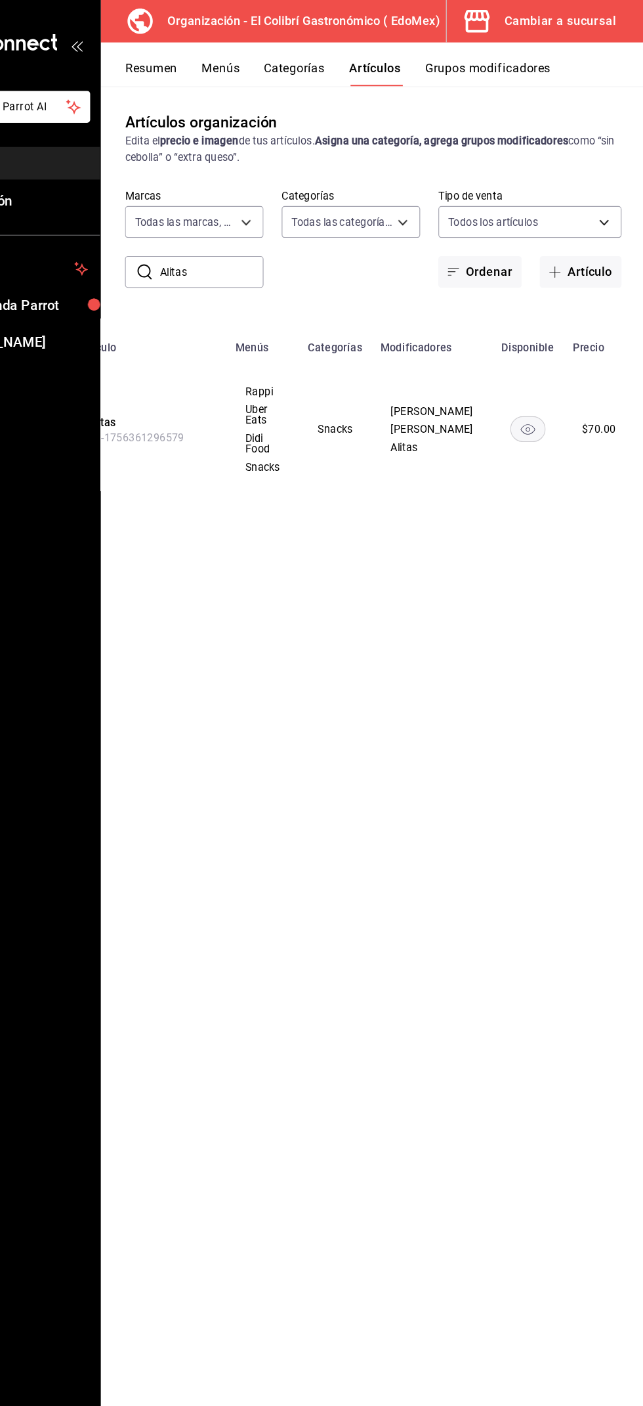
scroll to position [0, 116]
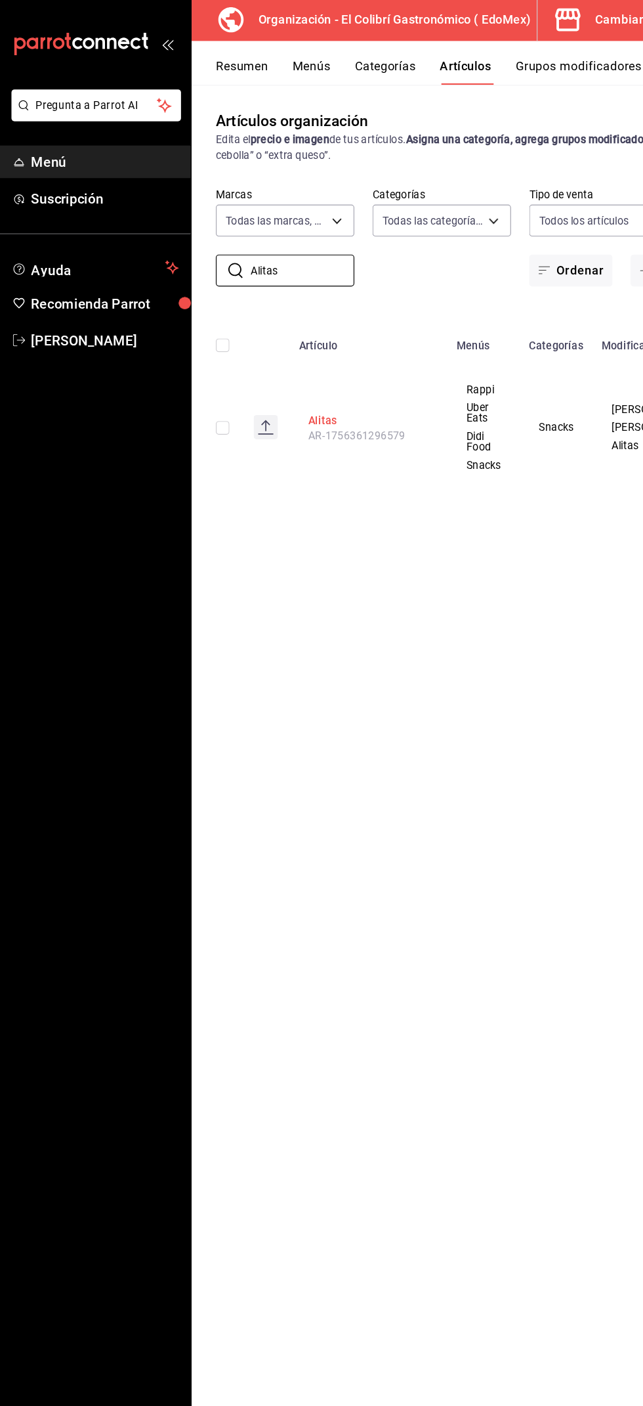
type input "Alitas"
click at [287, 366] on button "Alitas" at bounding box center [324, 365] width 105 height 13
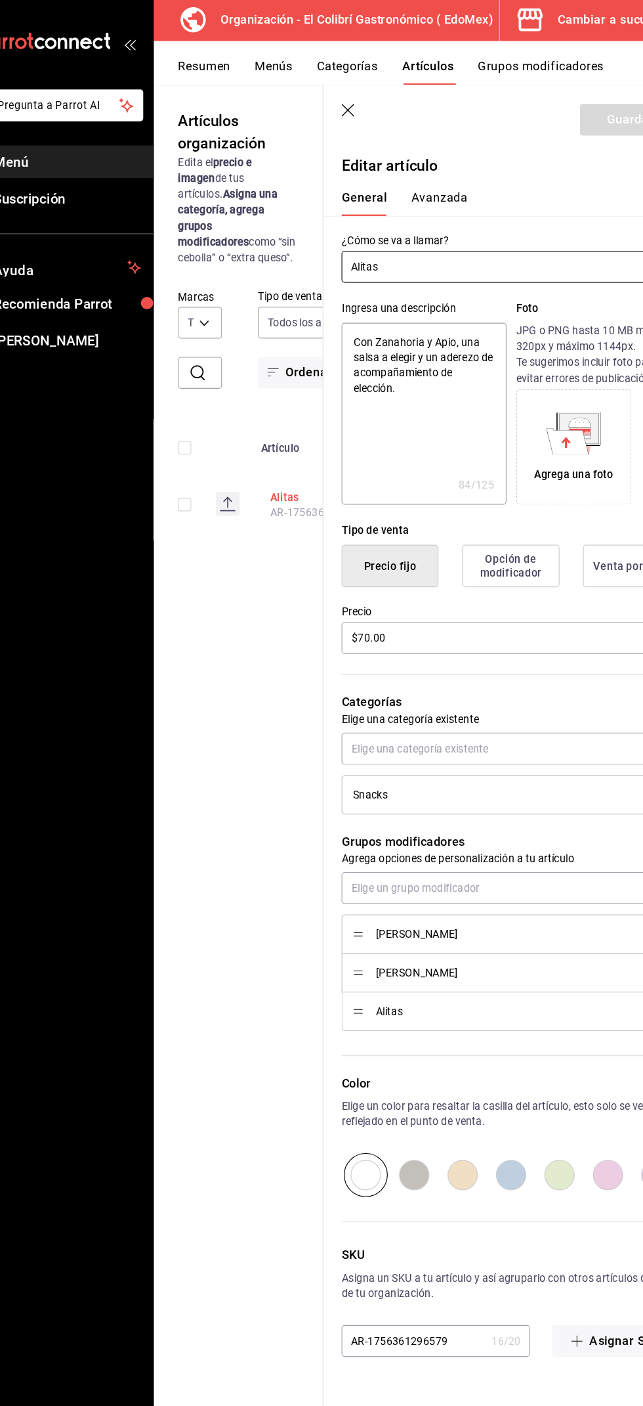
scroll to position [0, 56]
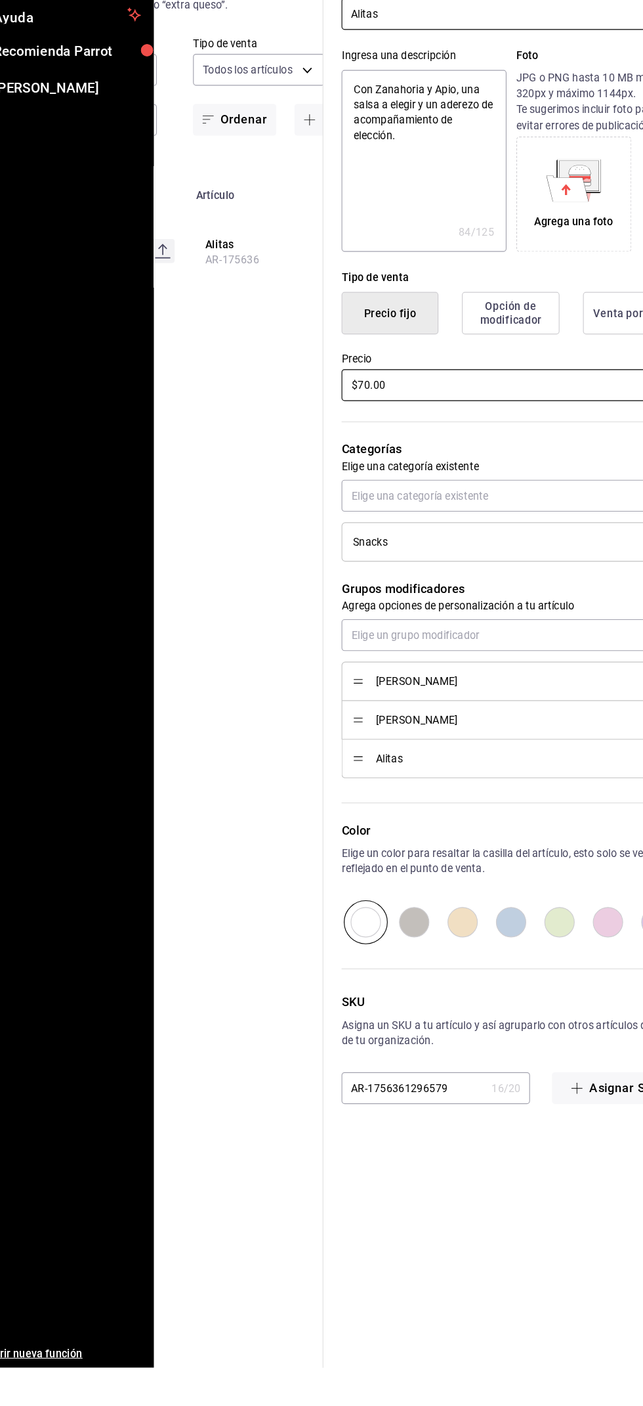
click at [484, 554] on input "$70.00" at bounding box center [481, 554] width 294 height 28
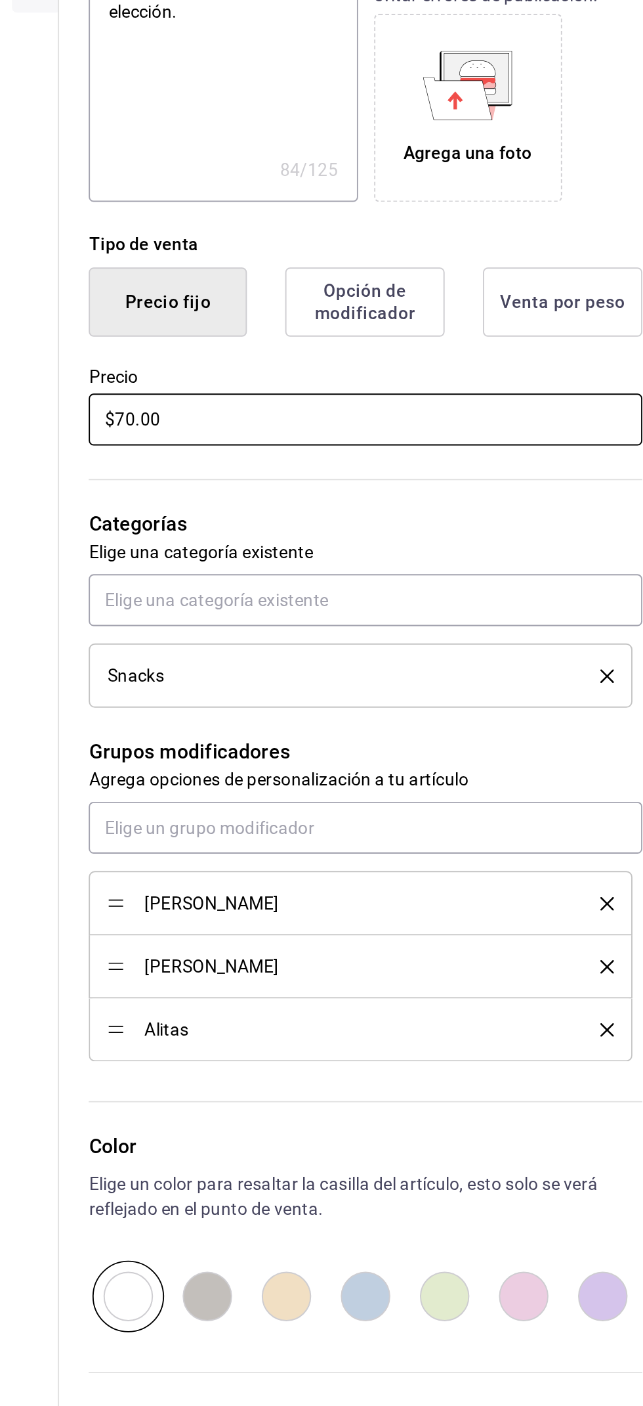
type textarea "x"
type input "$70.00"
type textarea "x"
type input "$7.00"
type textarea "x"
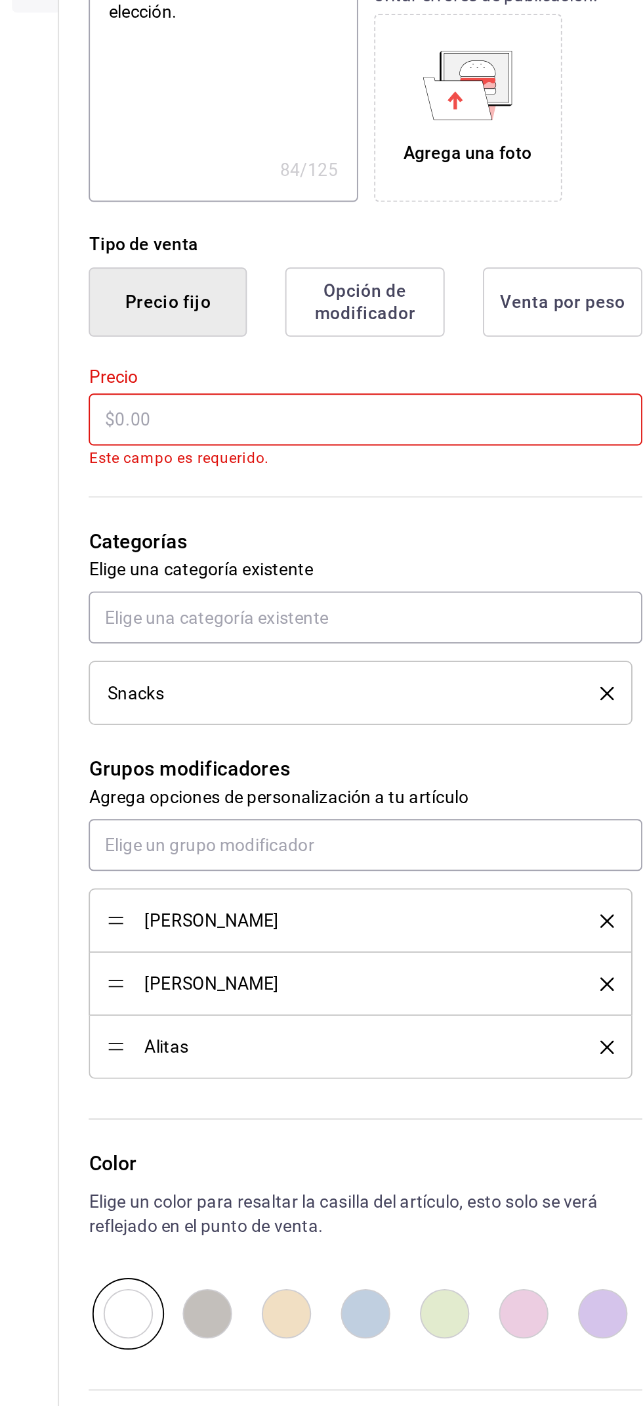
type textarea "x"
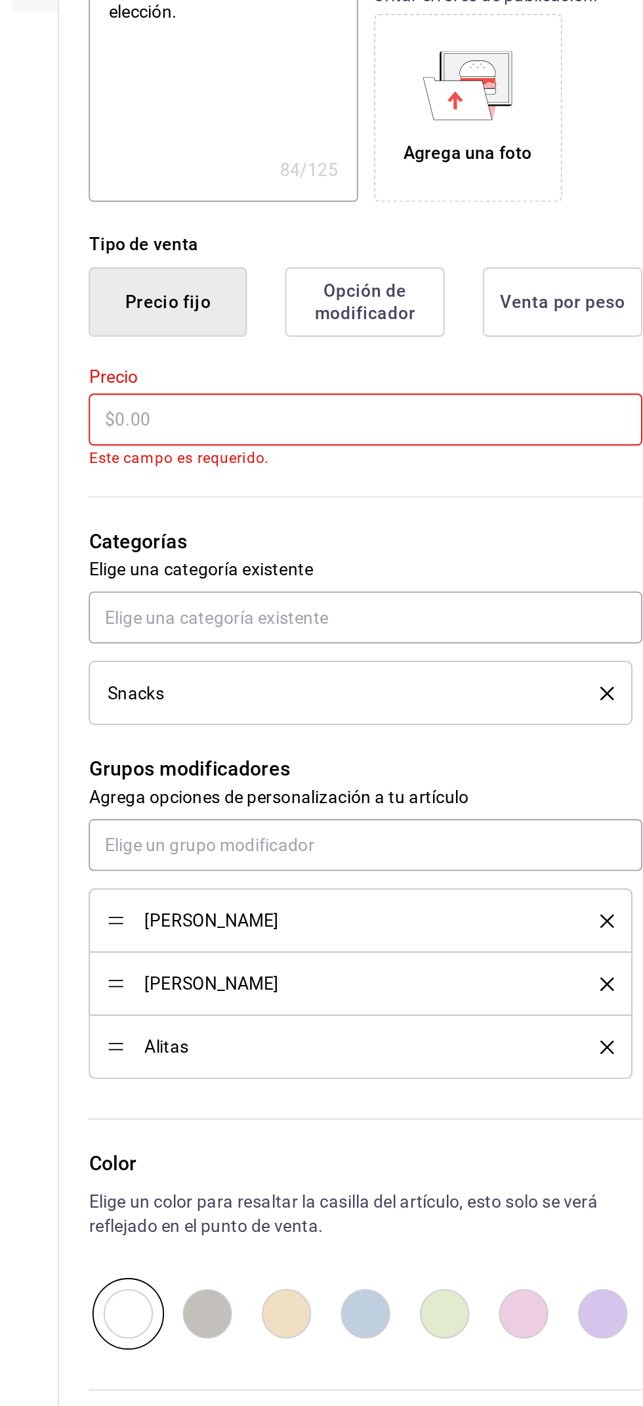
type textarea "x"
type input "$8.00"
type textarea "x"
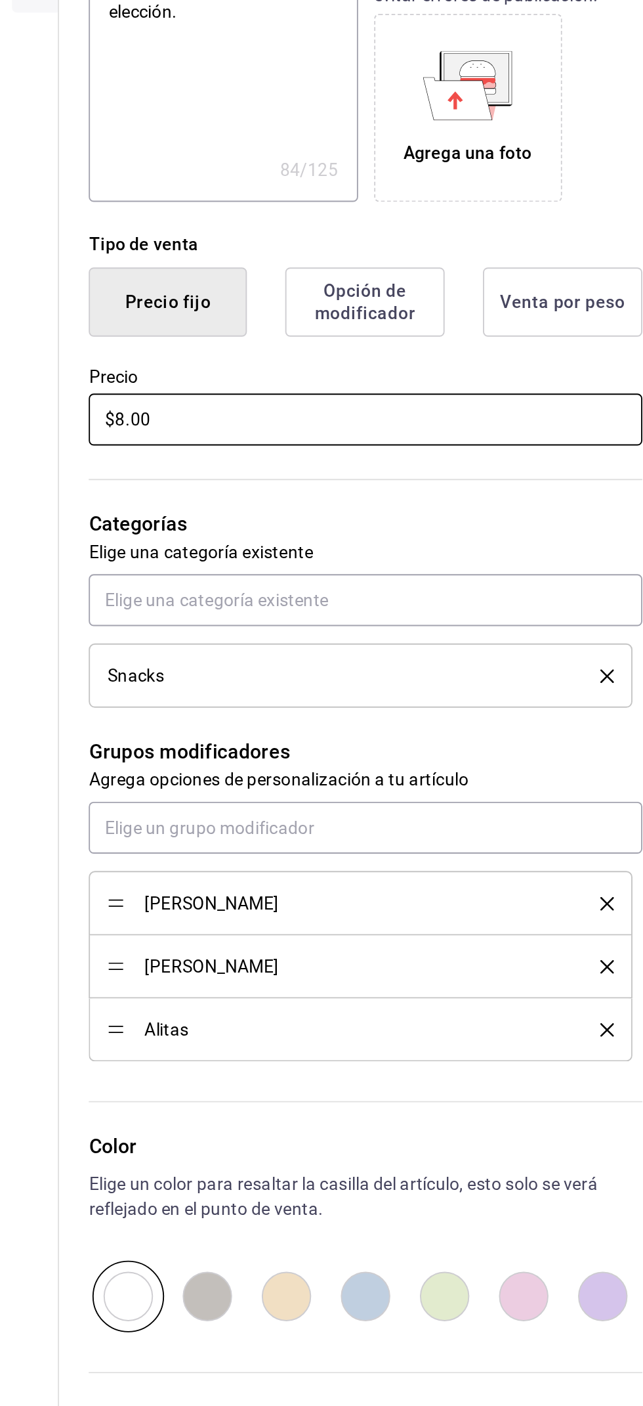
type input "$85.00"
type textarea "x"
type input "$85.00"
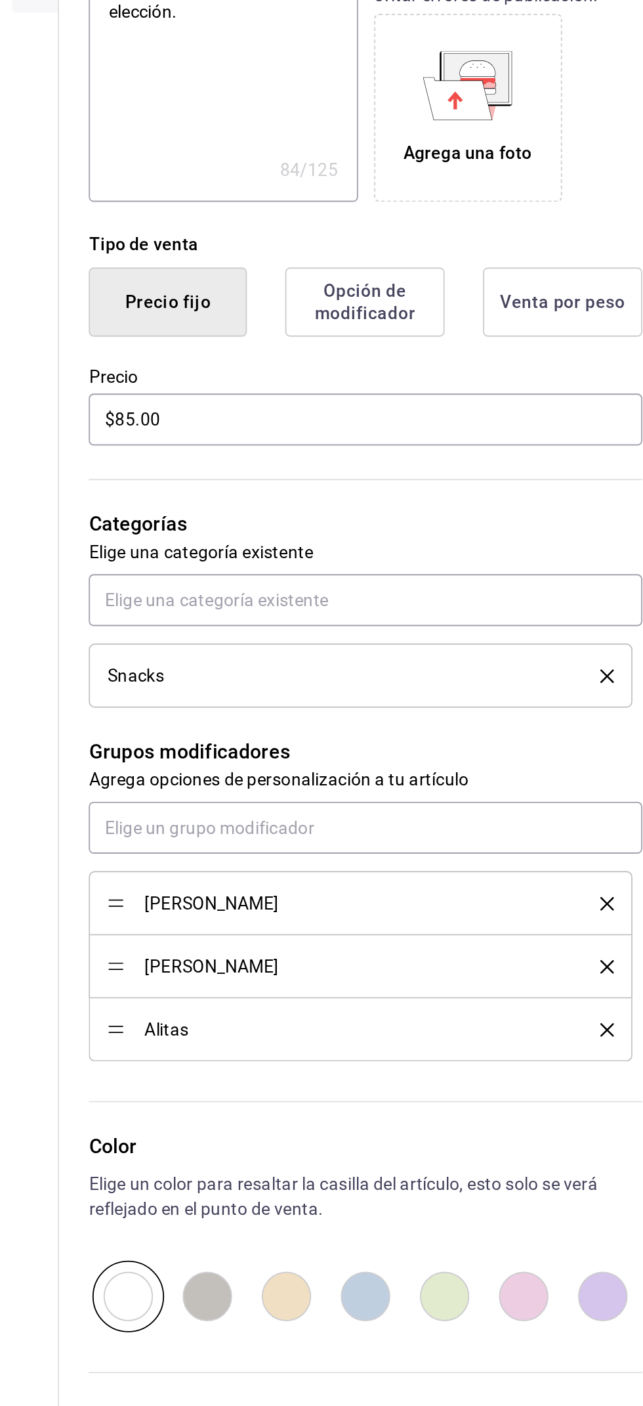
click at [555, 607] on p "Categorías" at bounding box center [481, 610] width 294 height 16
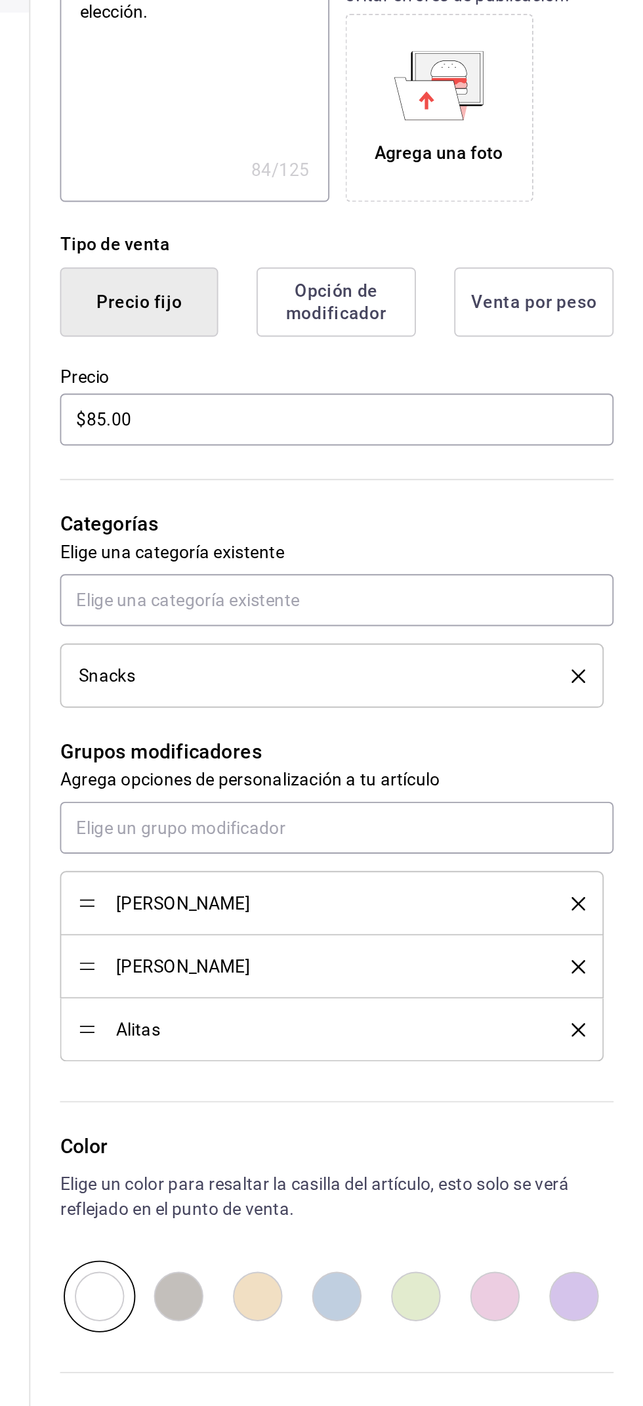
click at [607, 876] on icon "delete" at bounding box center [608, 877] width 7 height 7
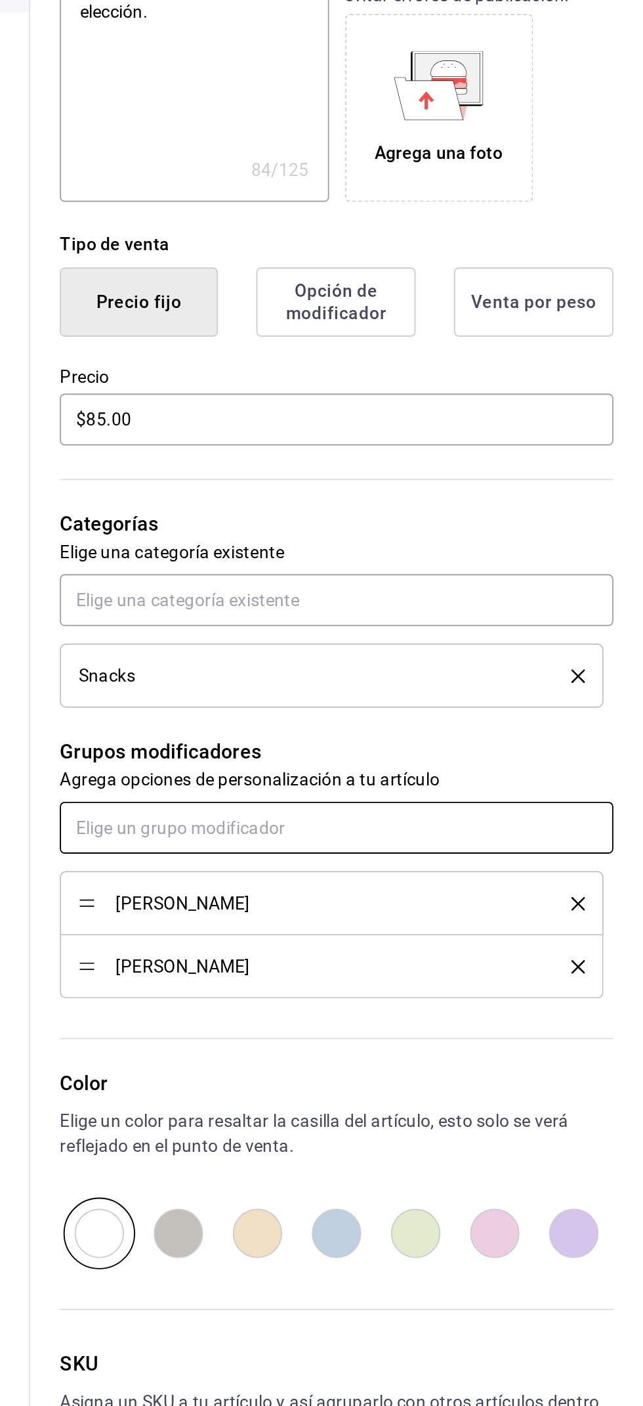
click at [534, 769] on input "text" at bounding box center [481, 771] width 294 height 28
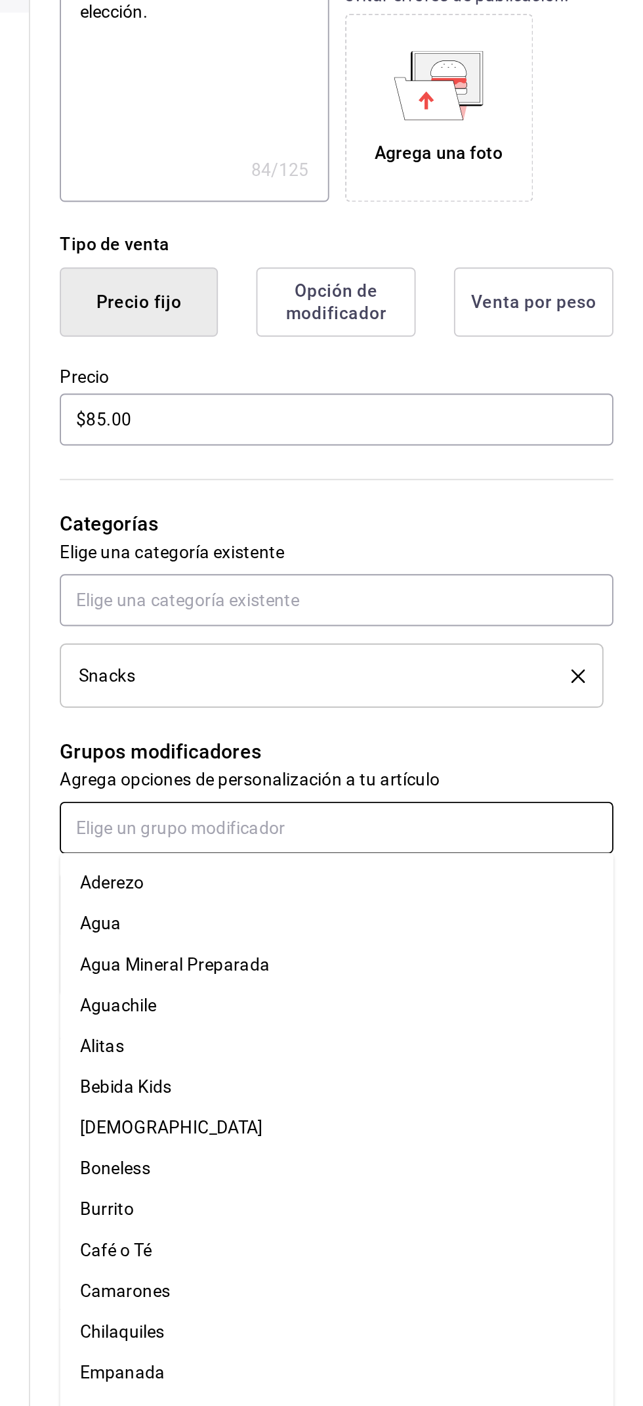
type textarea "x"
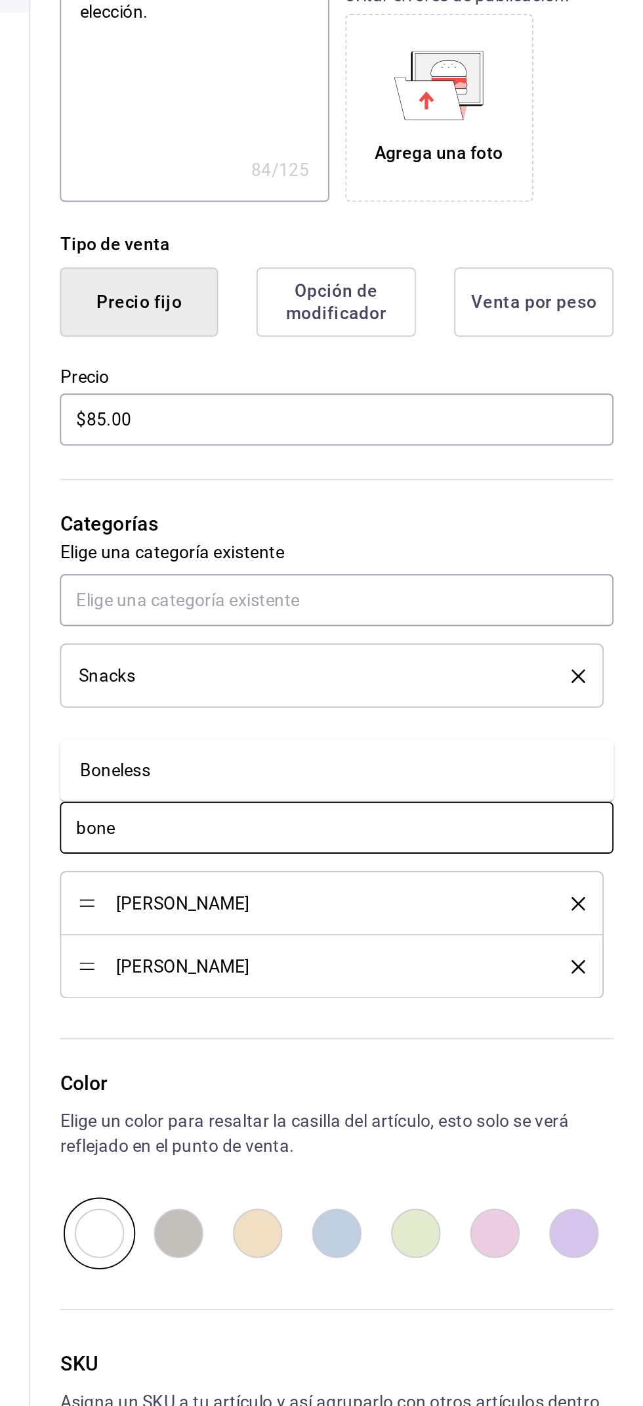
type input "bonel"
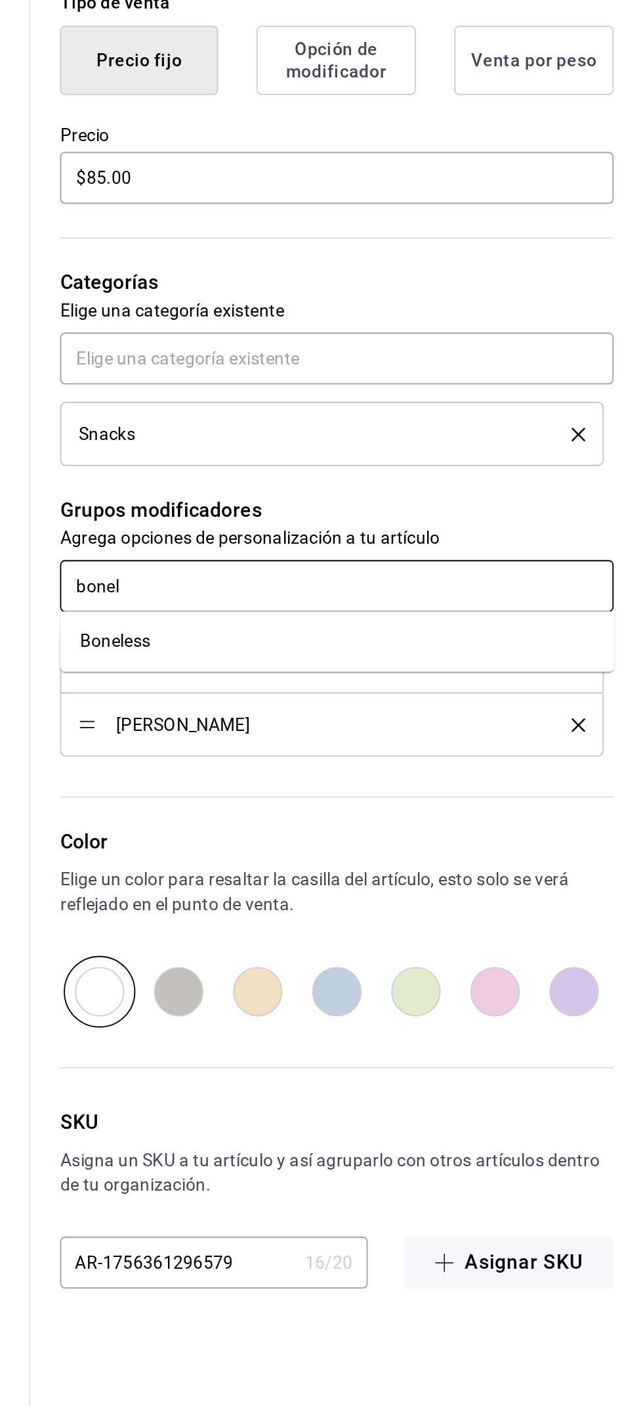
click at [525, 796] on li "Boneless" at bounding box center [481, 800] width 294 height 22
type textarea "x"
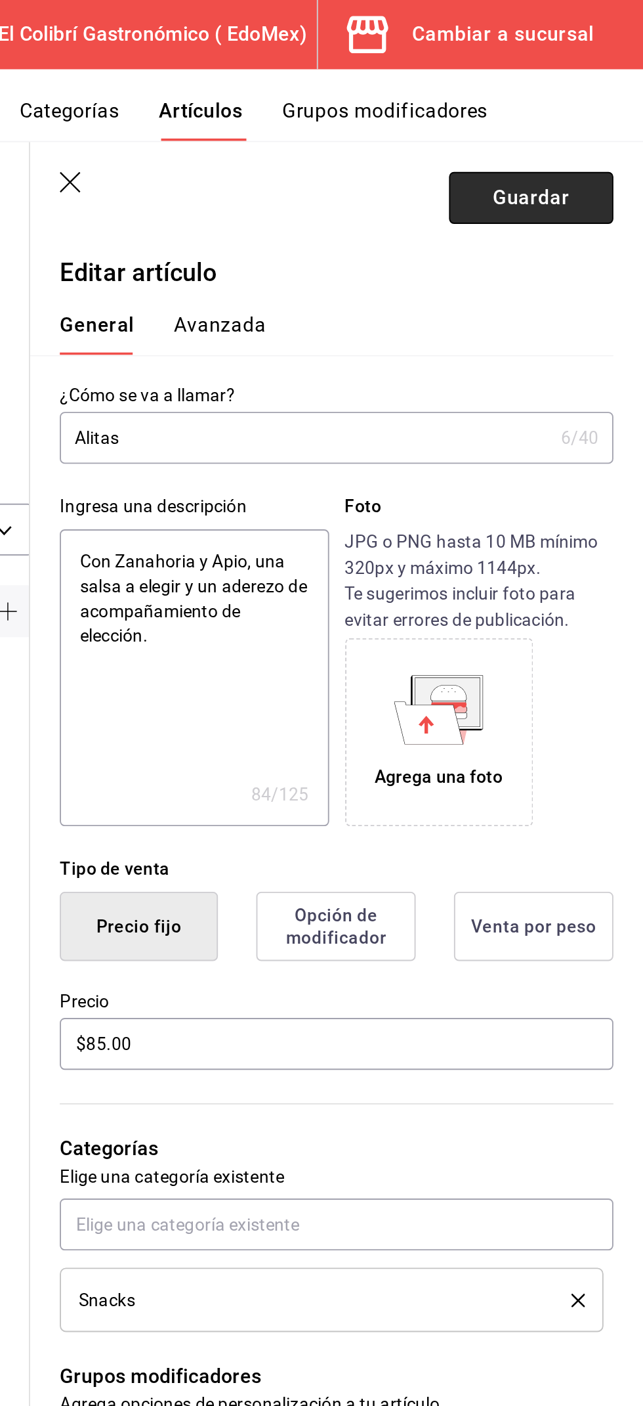
click at [611, 116] on button "Guardar" at bounding box center [583, 105] width 87 height 28
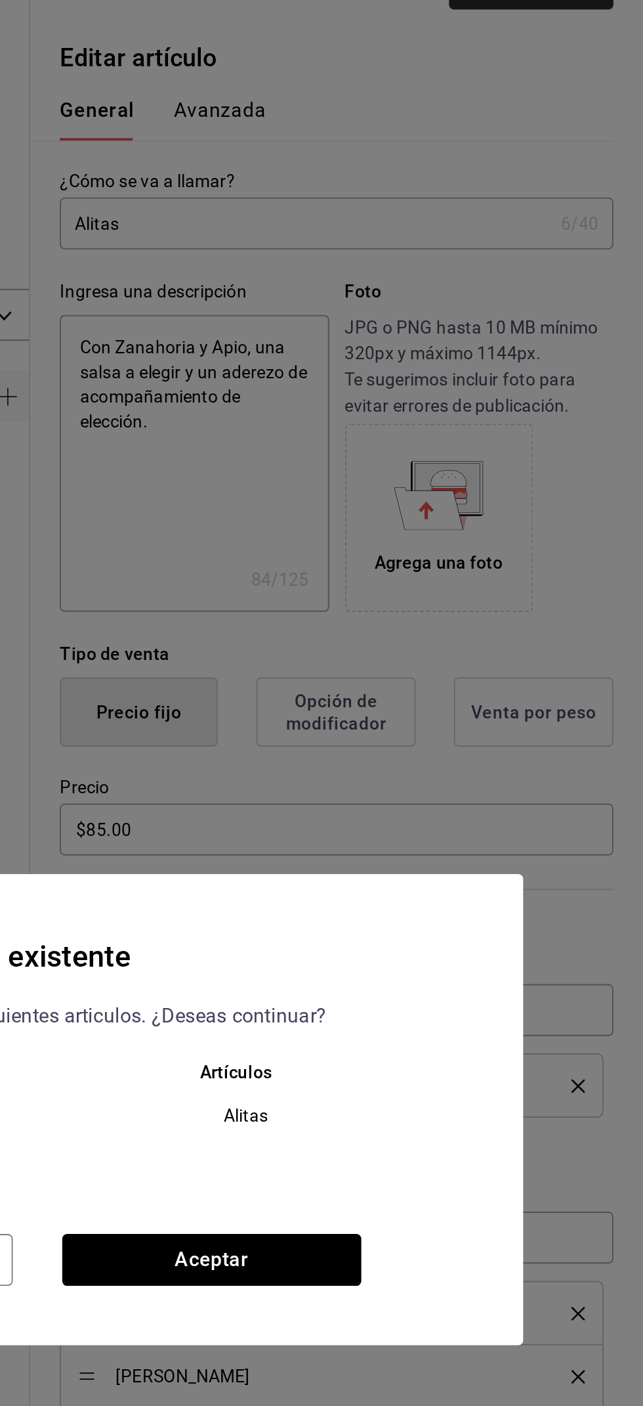
scroll to position [0, 0]
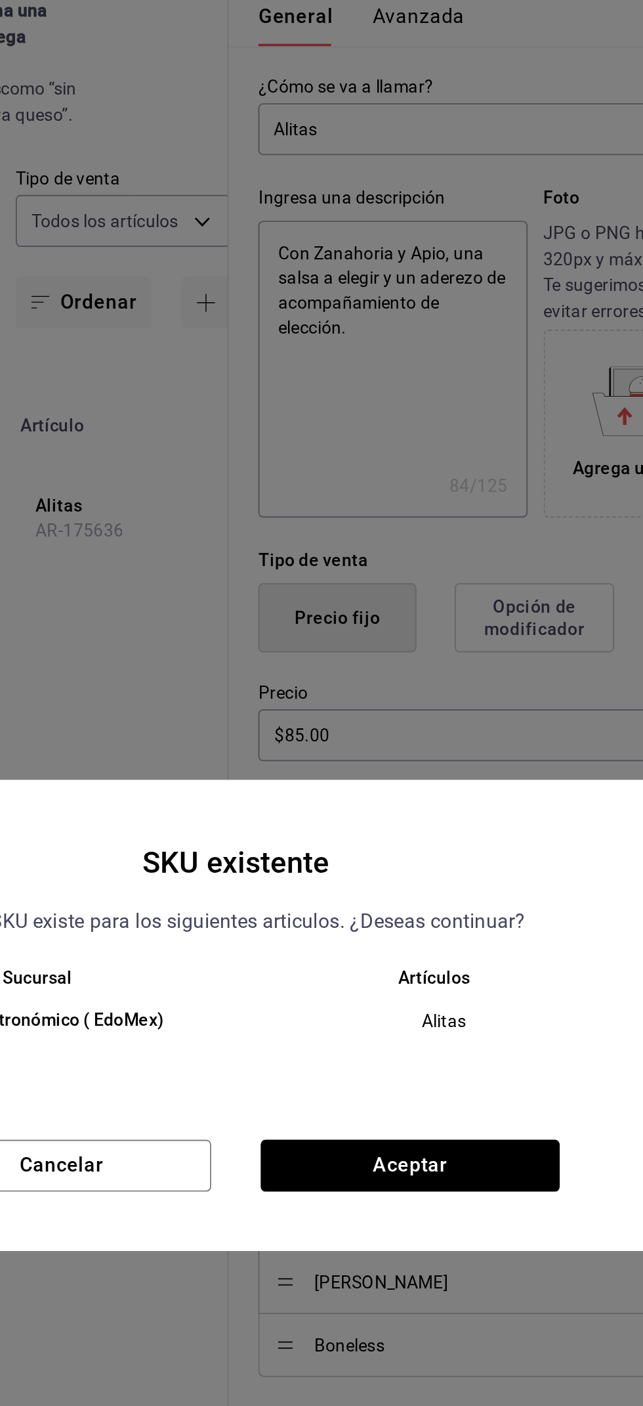
click at [412, 758] on div "Sucursal Artículos El Colibrí Gastronómico ( EdoMex) Alitas" at bounding box center [322, 718] width 516 height 81
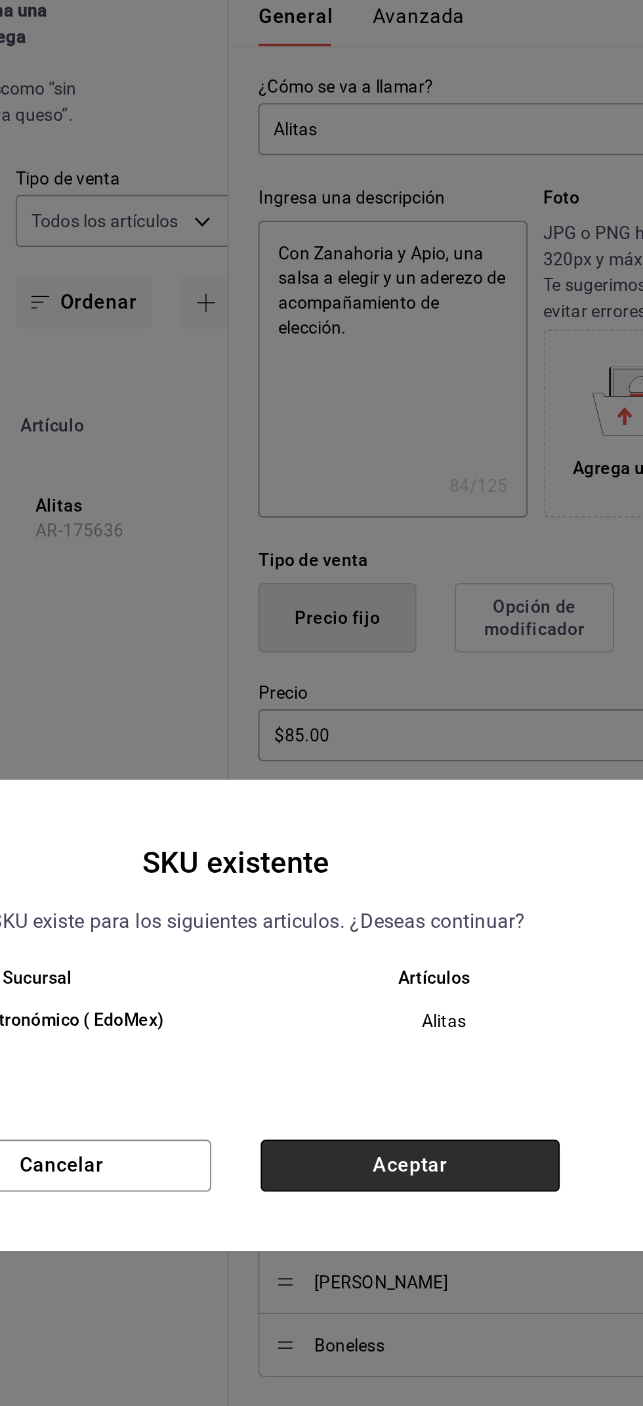
click at [452, 796] on button "Aceptar" at bounding box center [414, 783] width 159 height 28
type textarea "x"
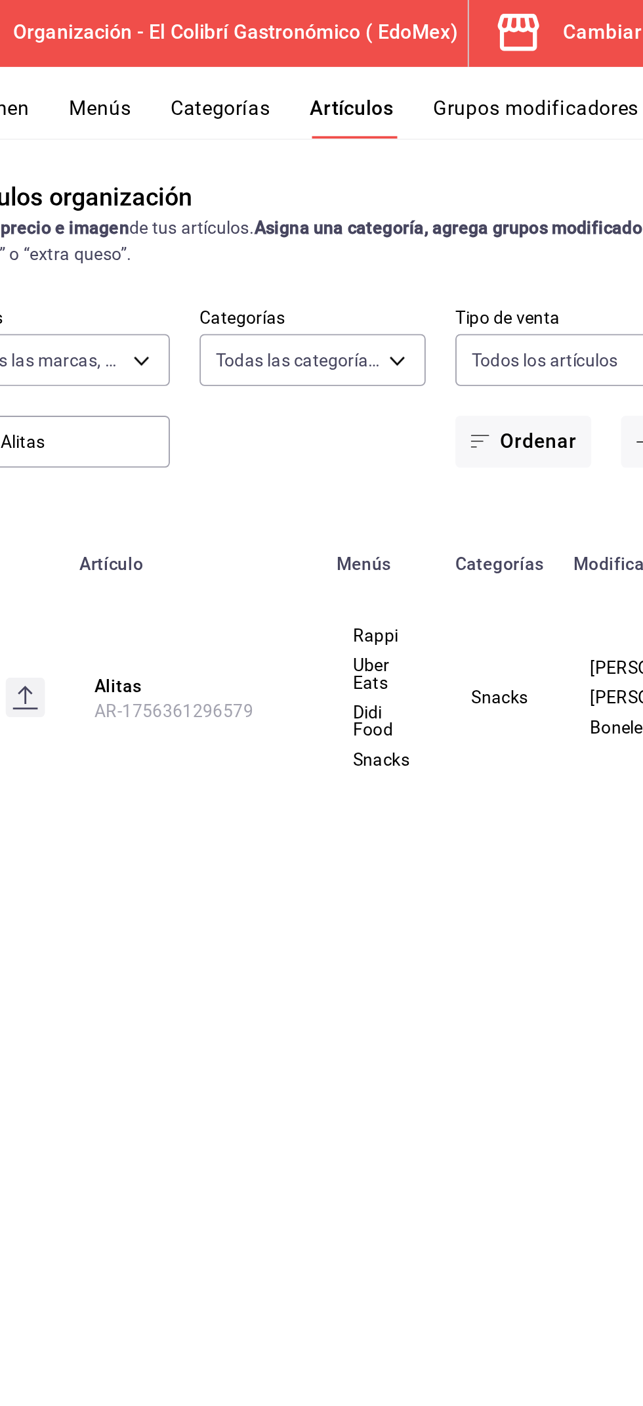
click at [534, 61] on button "Grupos modificadores" at bounding box center [506, 64] width 109 height 22
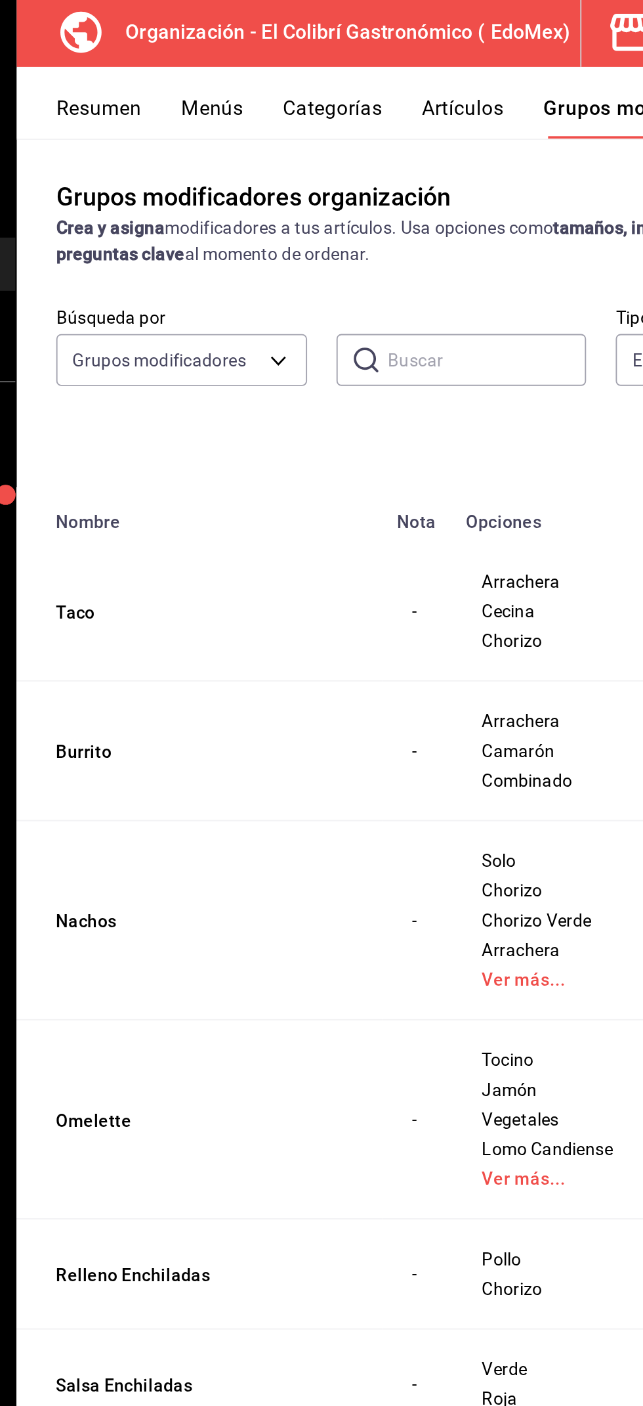
click at [425, 194] on input "text" at bounding box center [421, 192] width 106 height 26
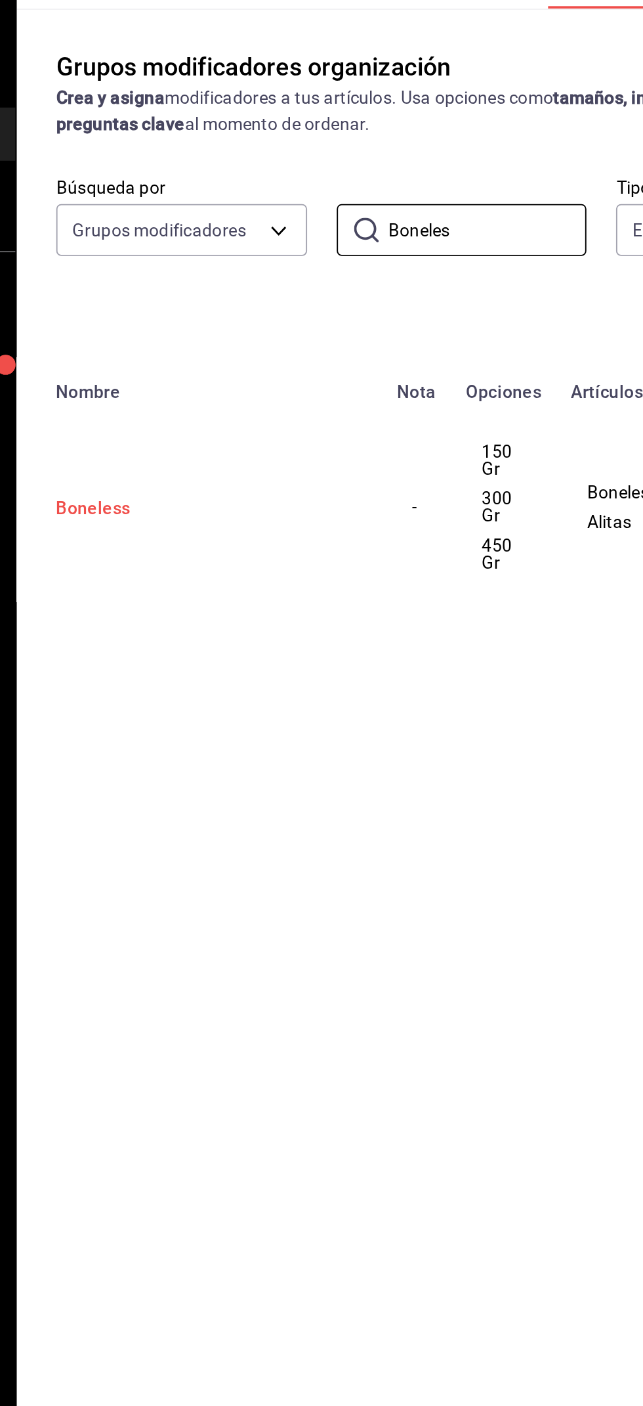
click at [228, 337] on button "Boneless" at bounding box center [271, 340] width 158 height 13
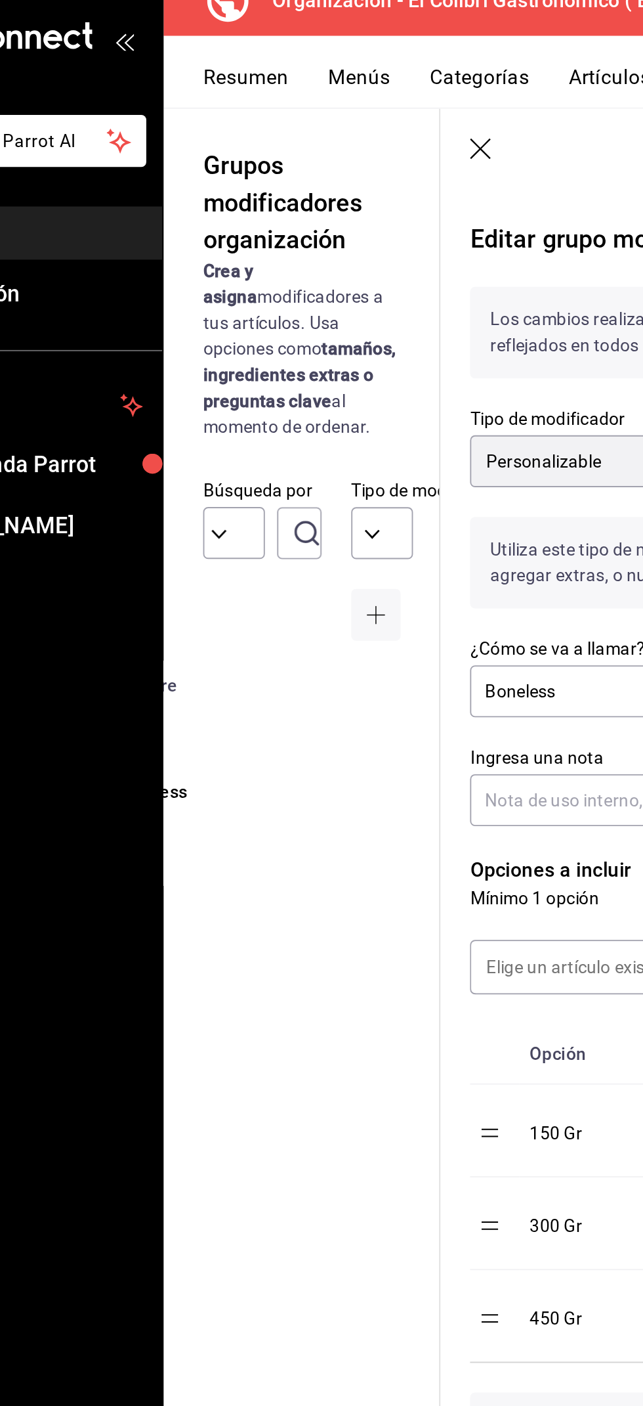
click at [335, 95] on icon "button" at bounding box center [340, 97] width 13 height 13
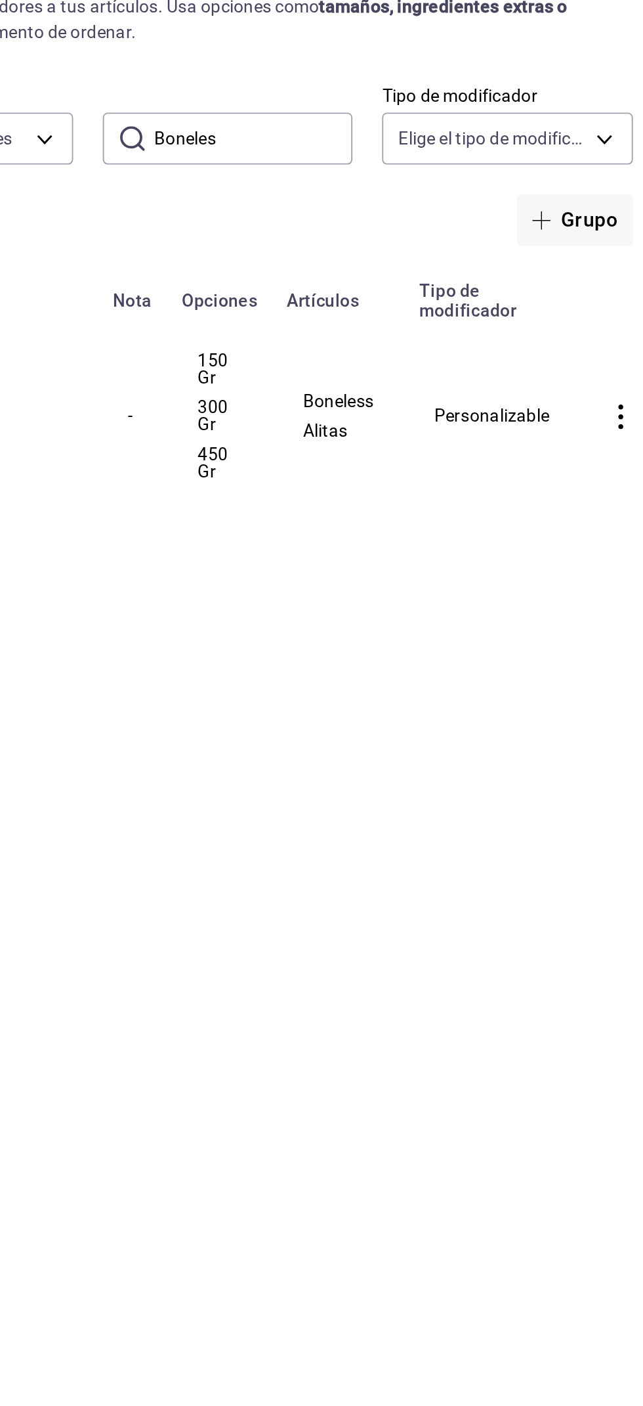
scroll to position [0, 26]
click at [536, 201] on body "Pregunta a Parrot AI Menú Suscripción Ayuda Recomienda Parrot [PERSON_NAME] Sug…" at bounding box center [321, 703] width 643 height 1406
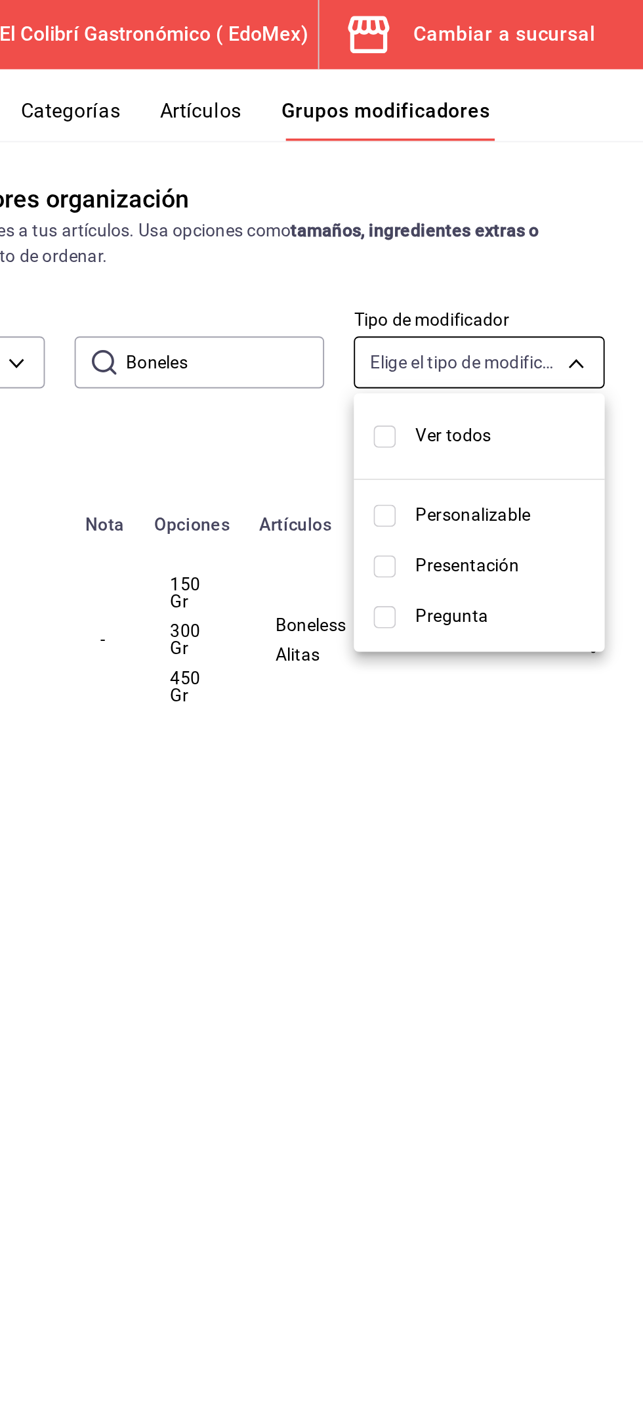
scroll to position [0, 0]
click at [601, 196] on div at bounding box center [321, 703] width 643 height 1406
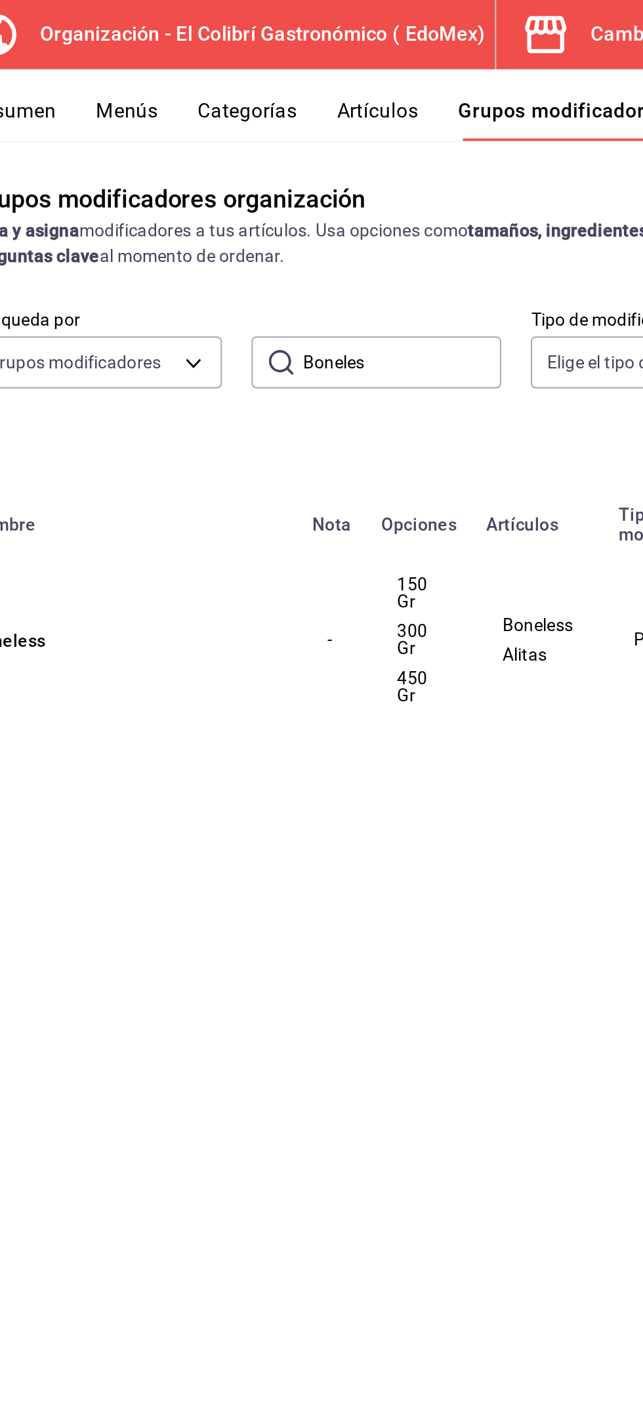
click at [441, 192] on input "Boneles" at bounding box center [421, 192] width 106 height 26
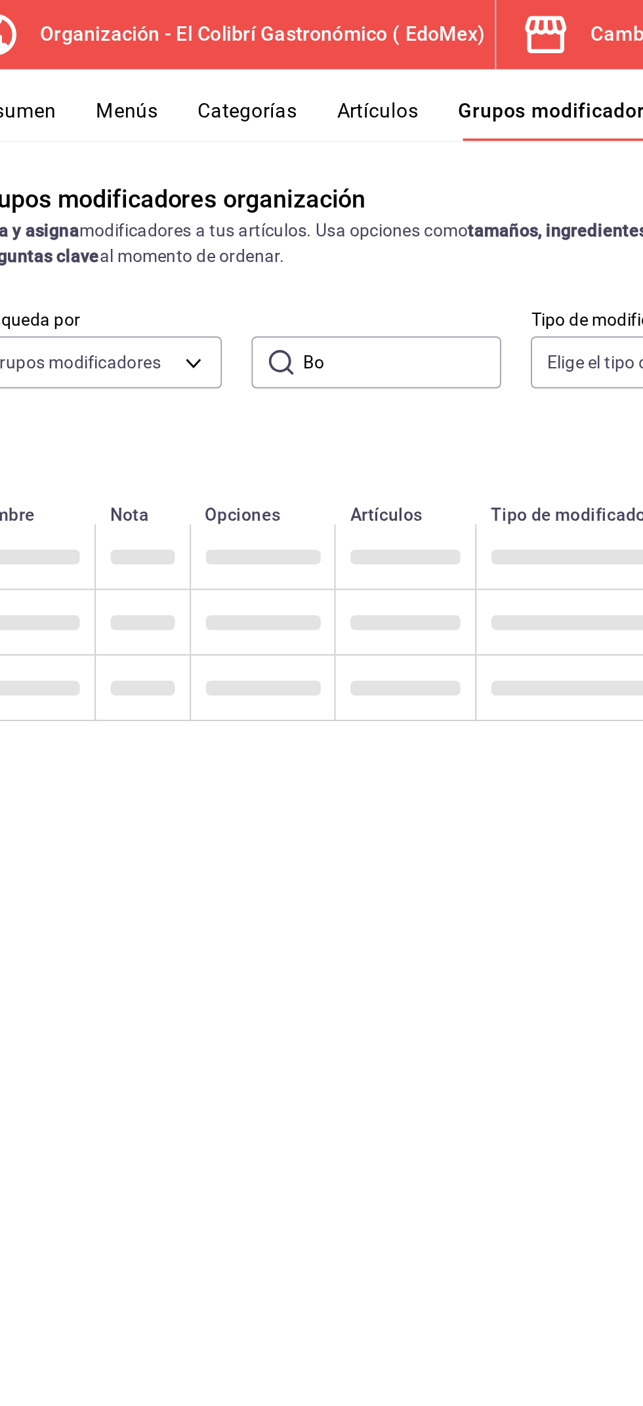
type input "B"
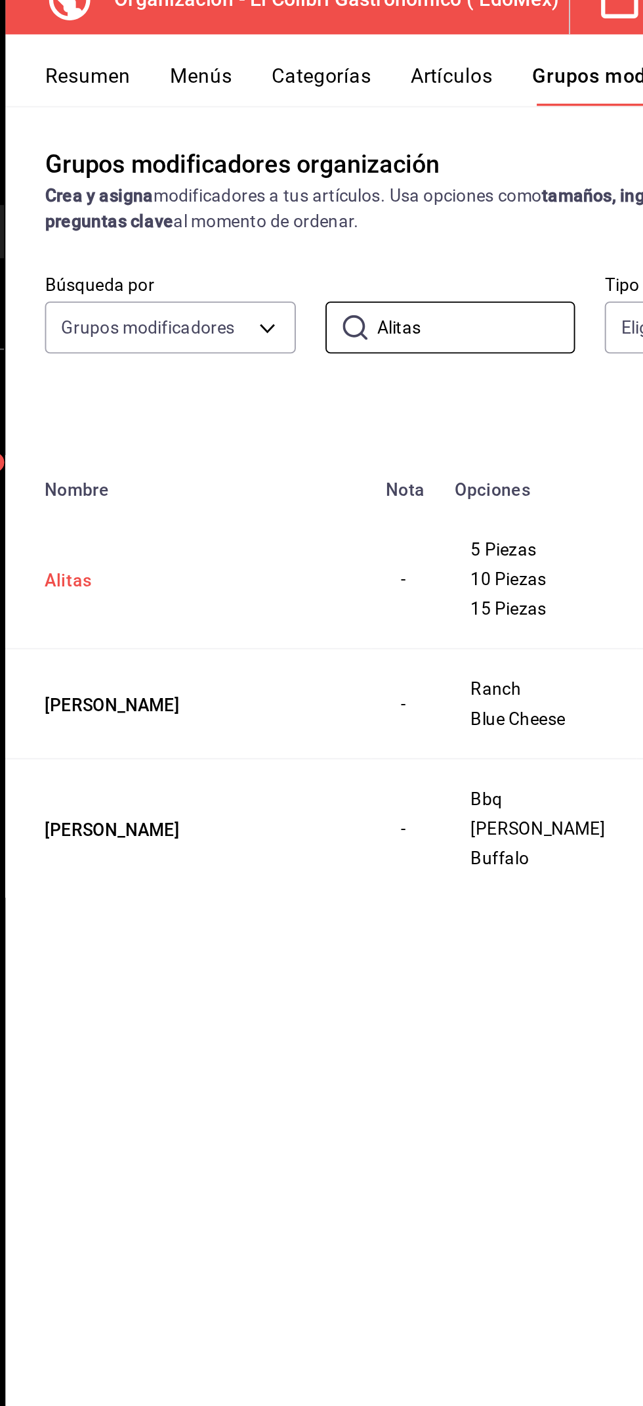
type input "Alitas"
click at [203, 331] on button "Alitas" at bounding box center [271, 326] width 158 height 13
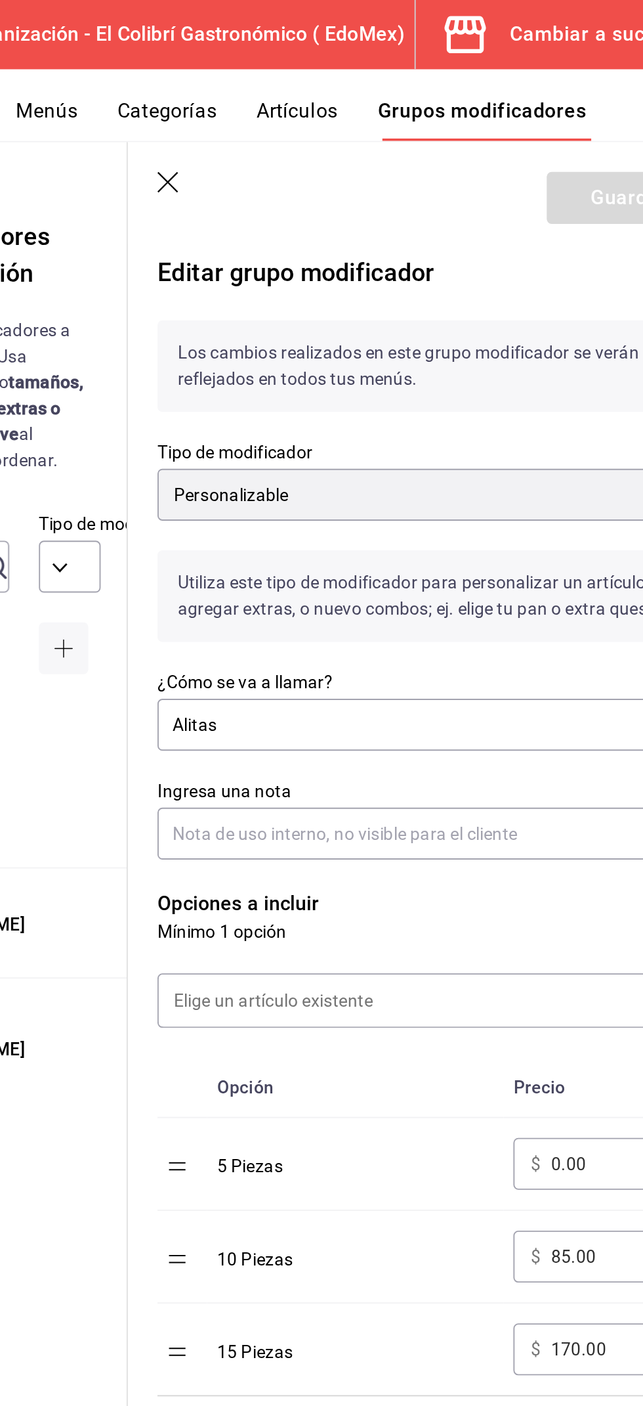
click at [425, 53] on button "Artículos" at bounding box center [407, 64] width 43 height 22
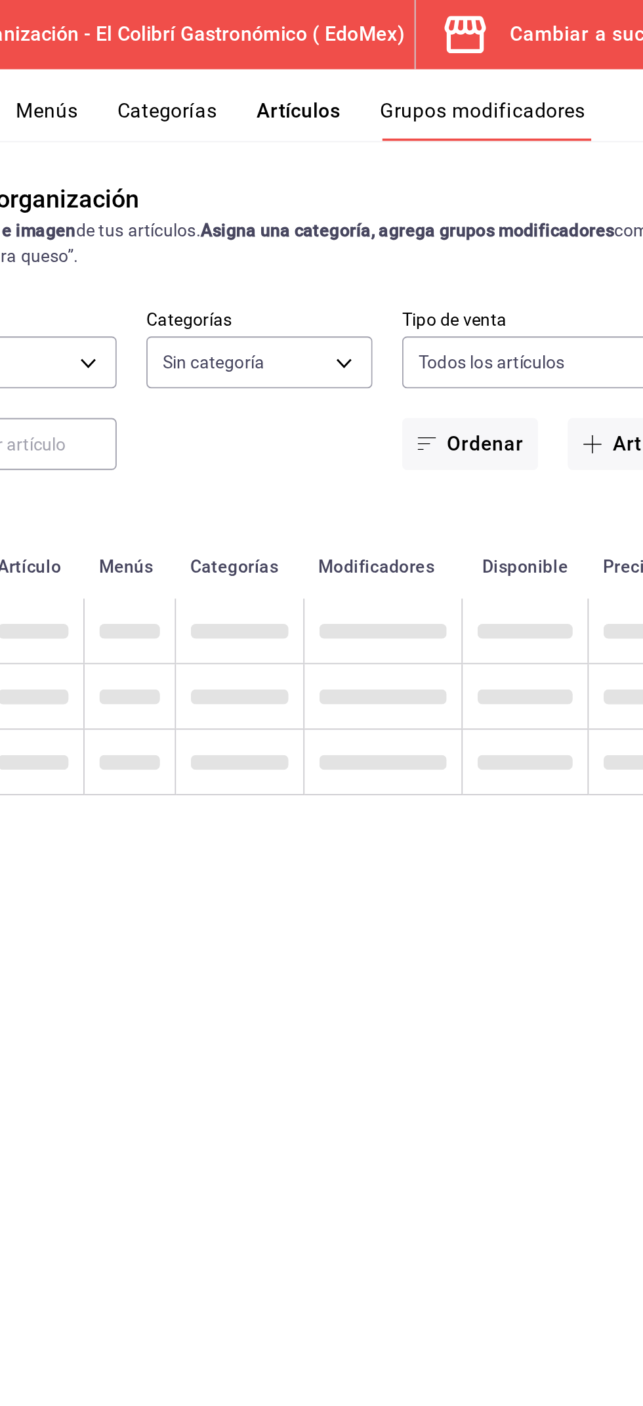
type input "02d79155-410a-4a52-ba4e-8d9765c47241"
type input "3118d914-d7fd-46b3-a735-952318a9e1fb,e79ac6e2-be66-477a-9594-32ee0cff0848,237db…"
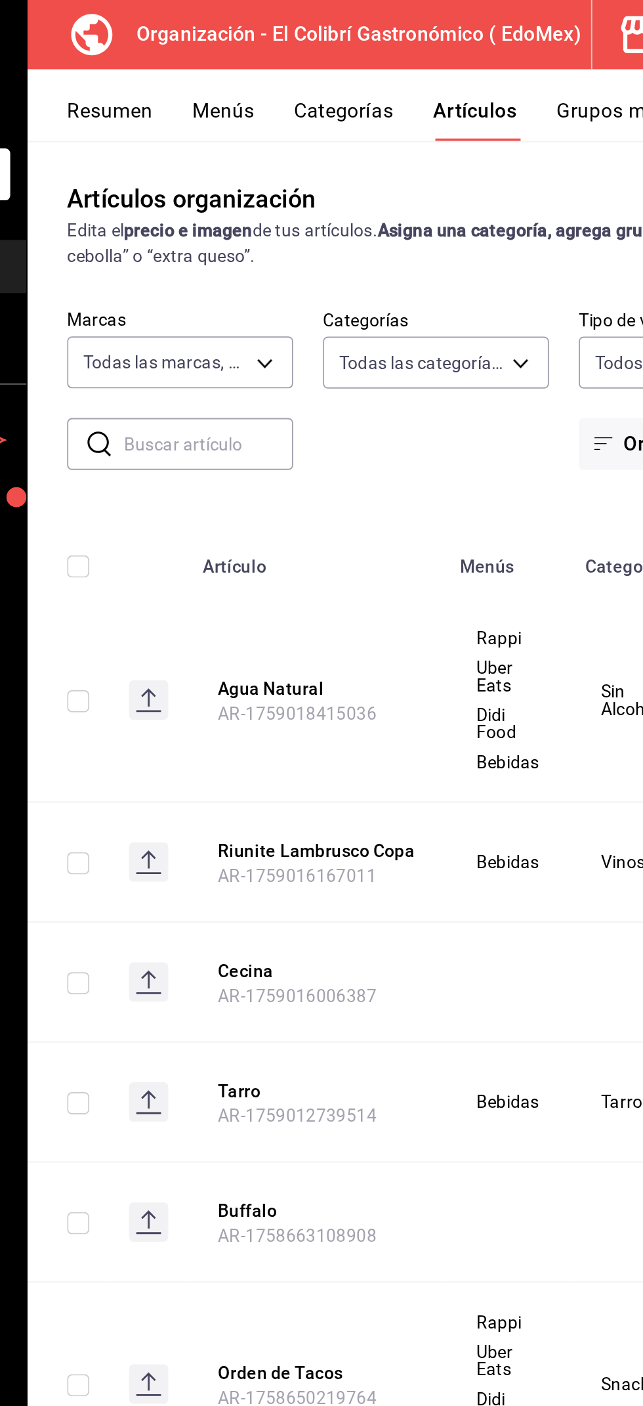
click at [274, 238] on input "text" at bounding box center [267, 236] width 90 height 26
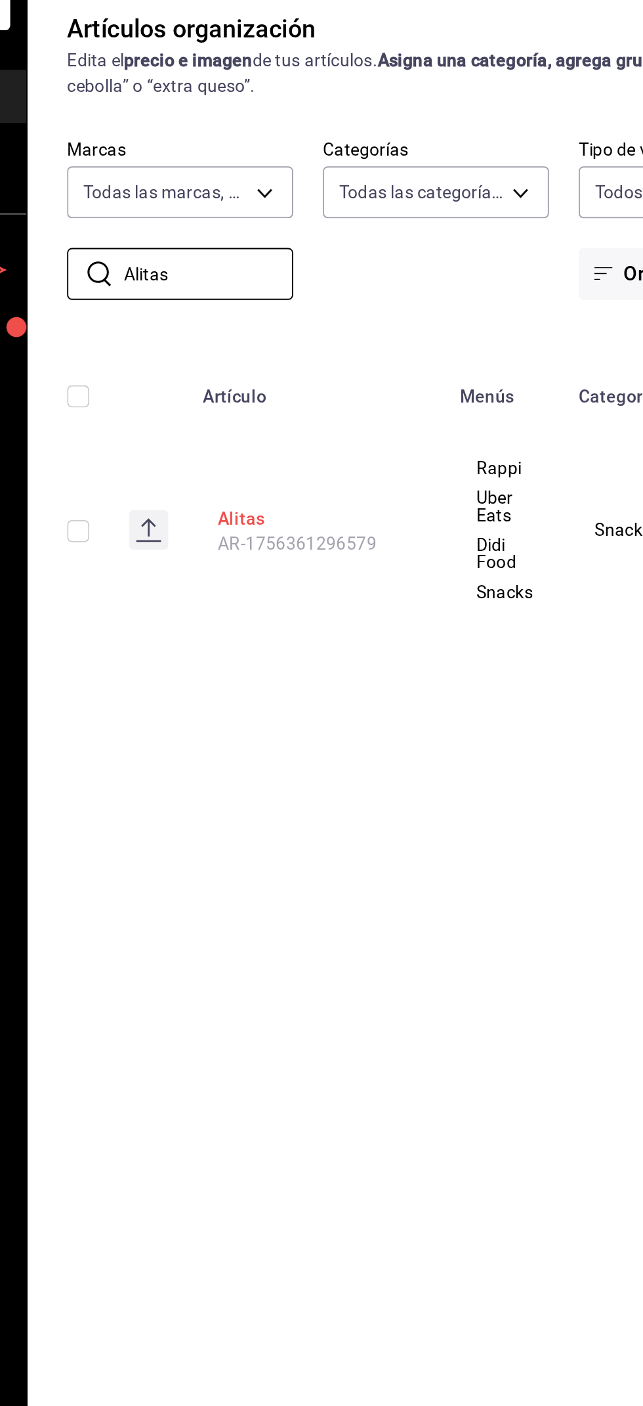
type input "Alitas"
click at [288, 366] on button "Alitas" at bounding box center [324, 365] width 105 height 13
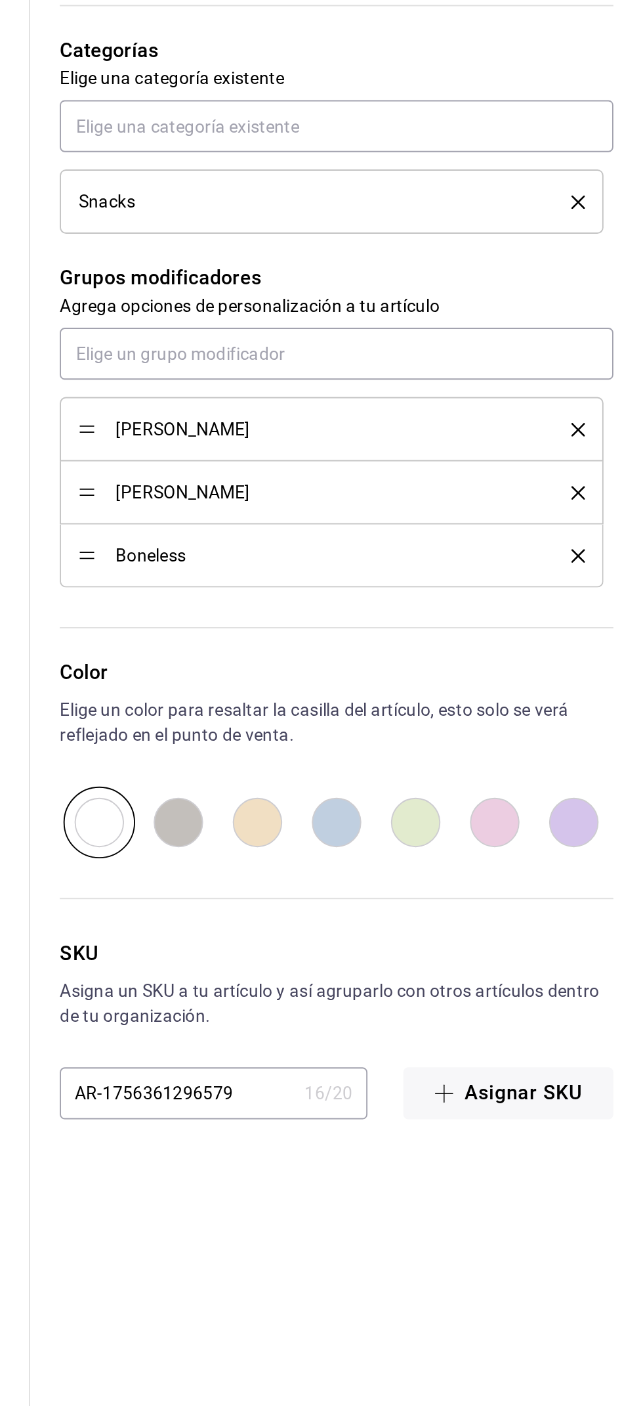
scroll to position [3, 0]
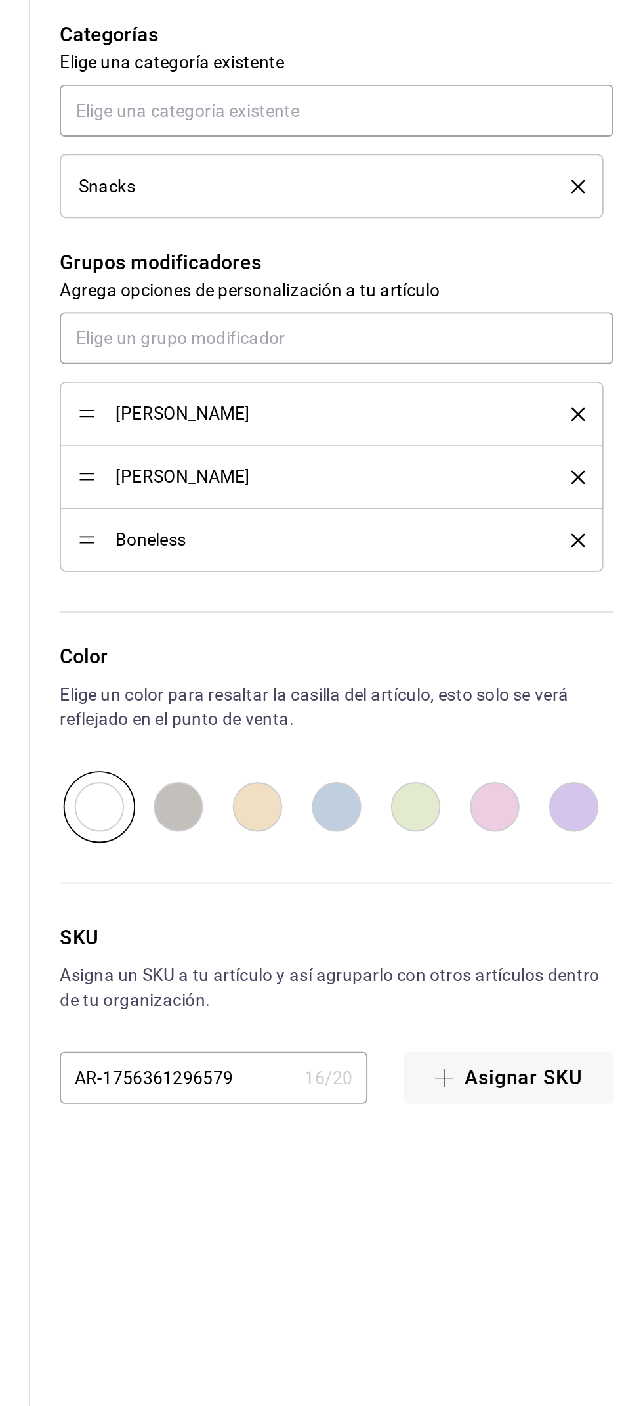
click at [622, 878] on li "Boneless" at bounding box center [478, 877] width 289 height 33
click at [608, 877] on icon "delete" at bounding box center [608, 877] width 7 height 7
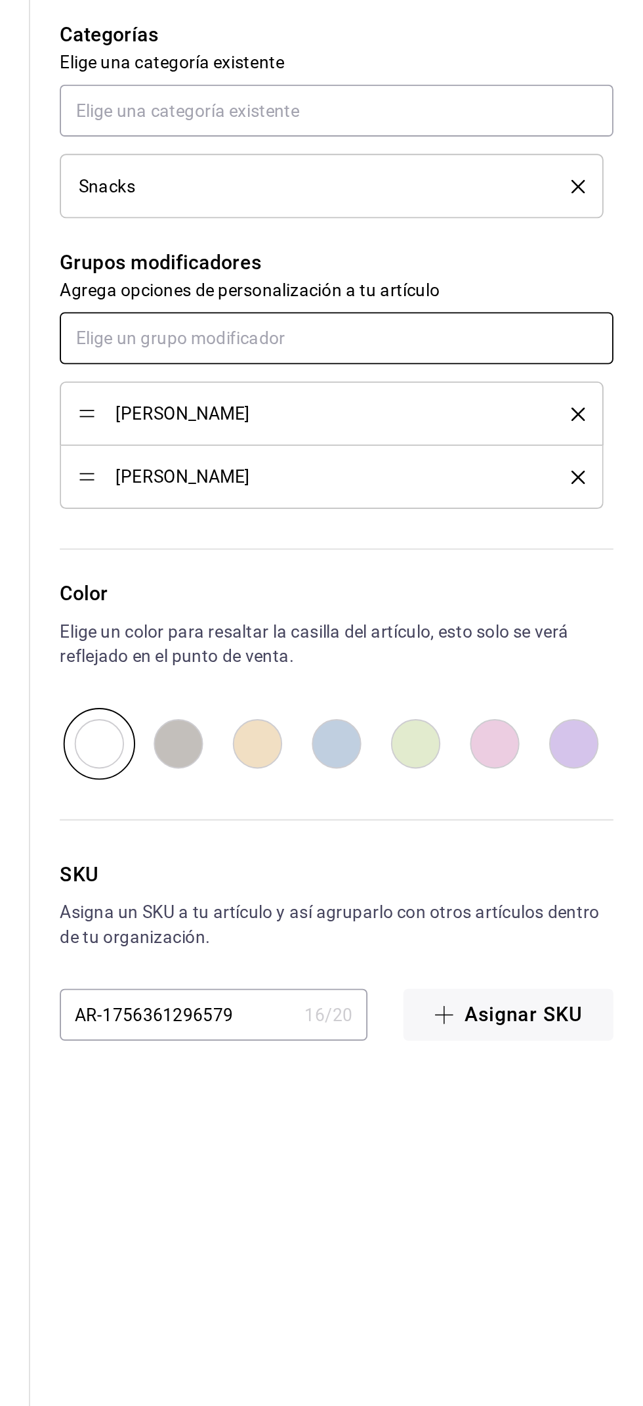
click at [571, 766] on input "text" at bounding box center [481, 771] width 294 height 28
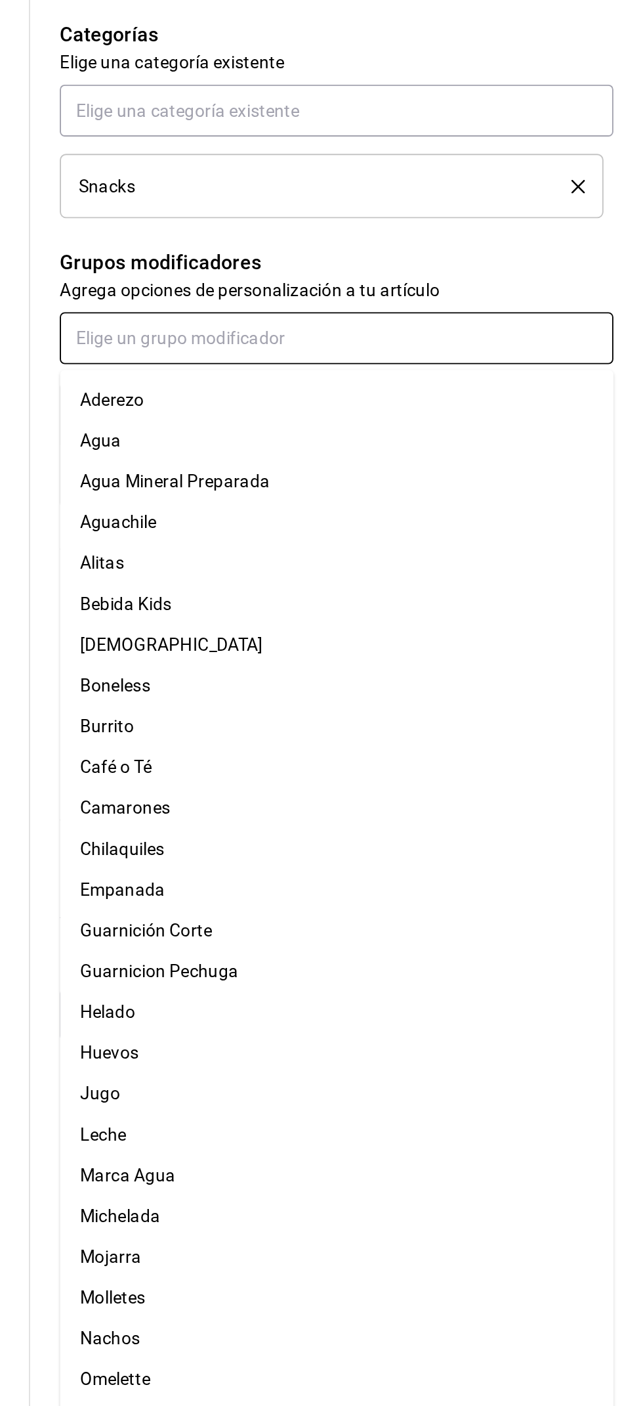
type textarea "x"
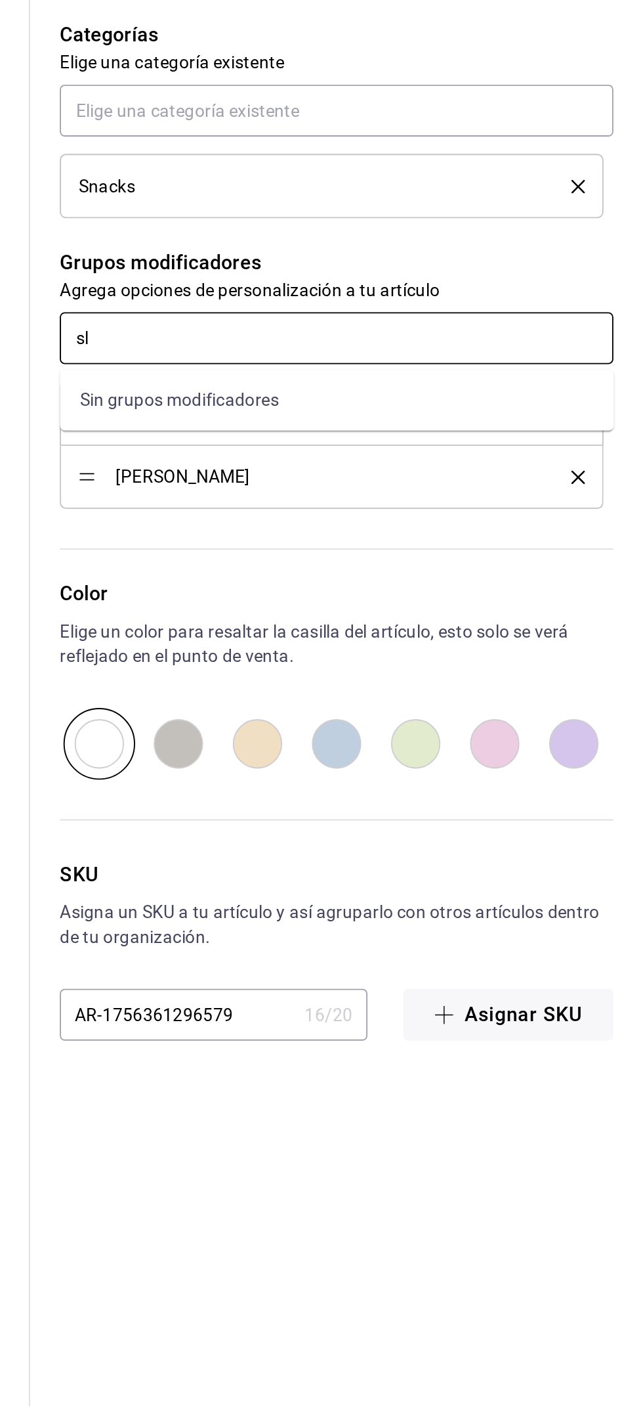
type input "s"
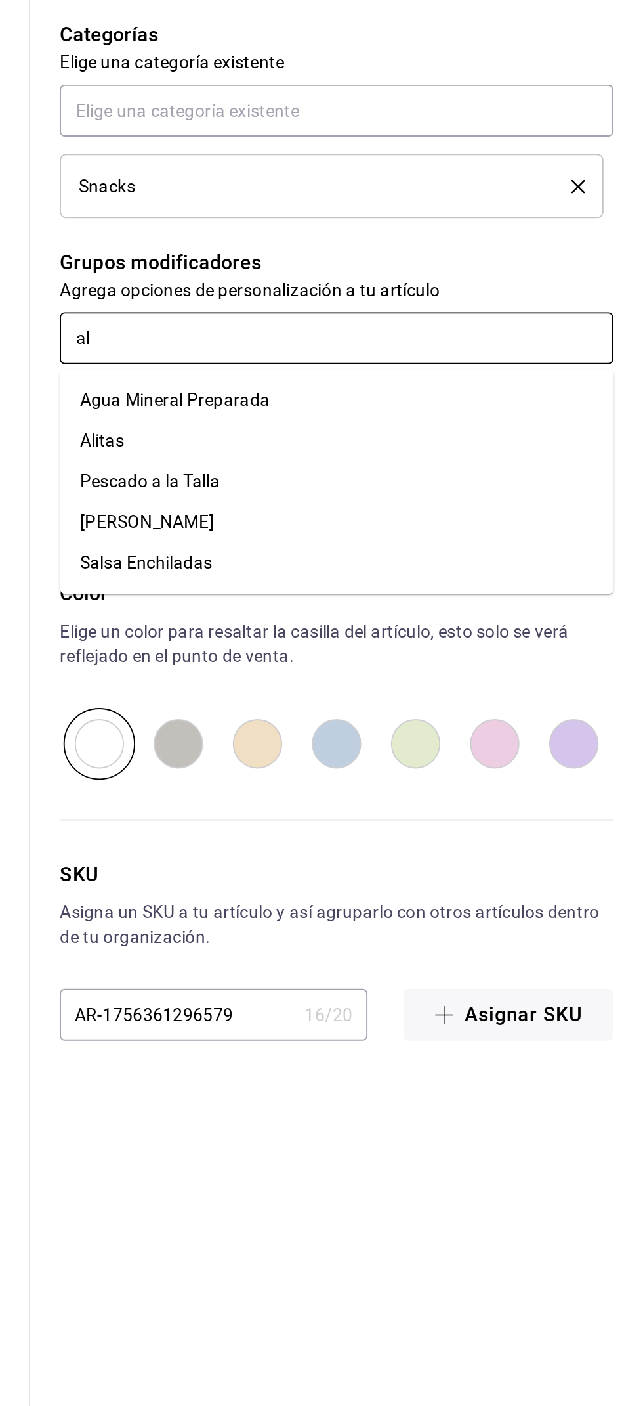
type input "ali"
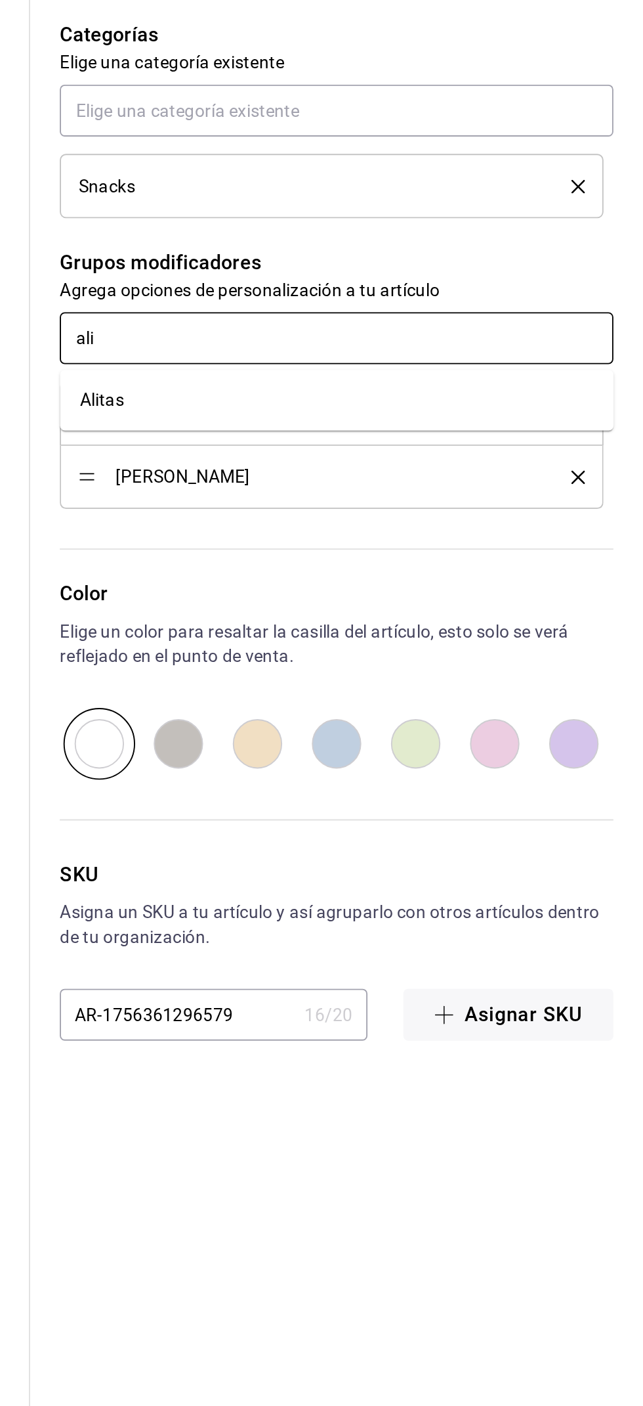
click at [536, 800] on li "Alitas" at bounding box center [481, 804] width 294 height 22
type textarea "x"
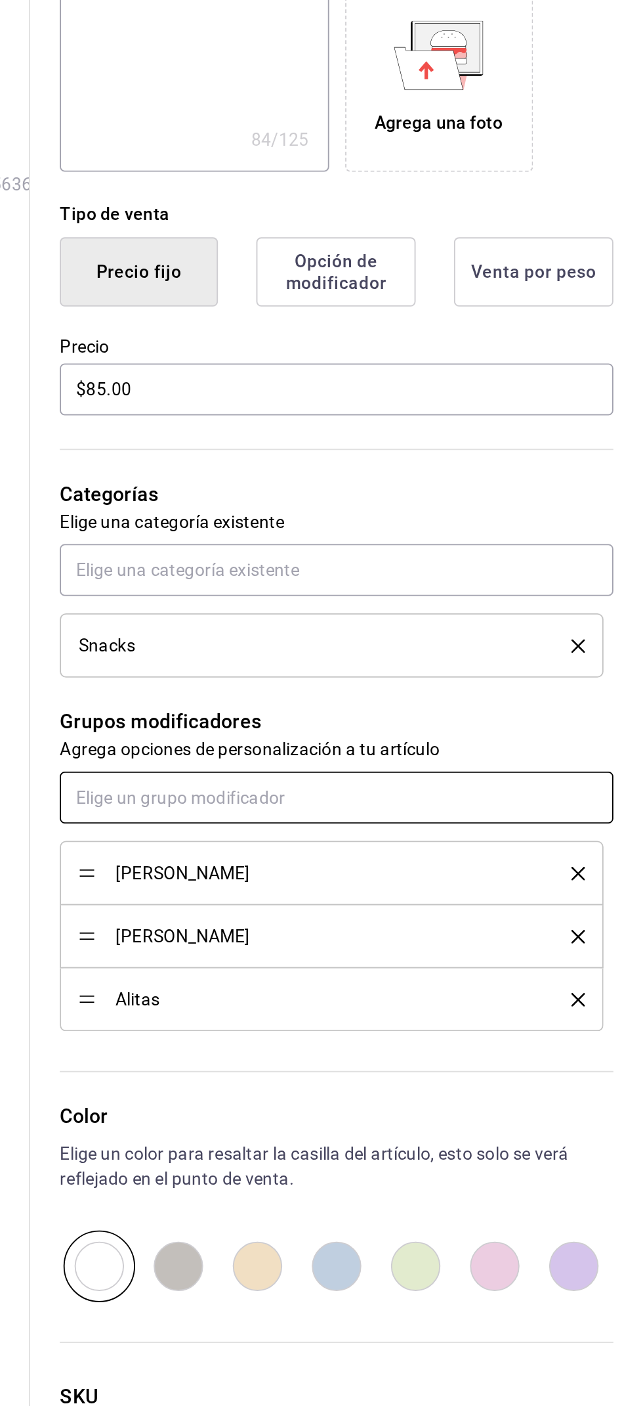
scroll to position [0, 0]
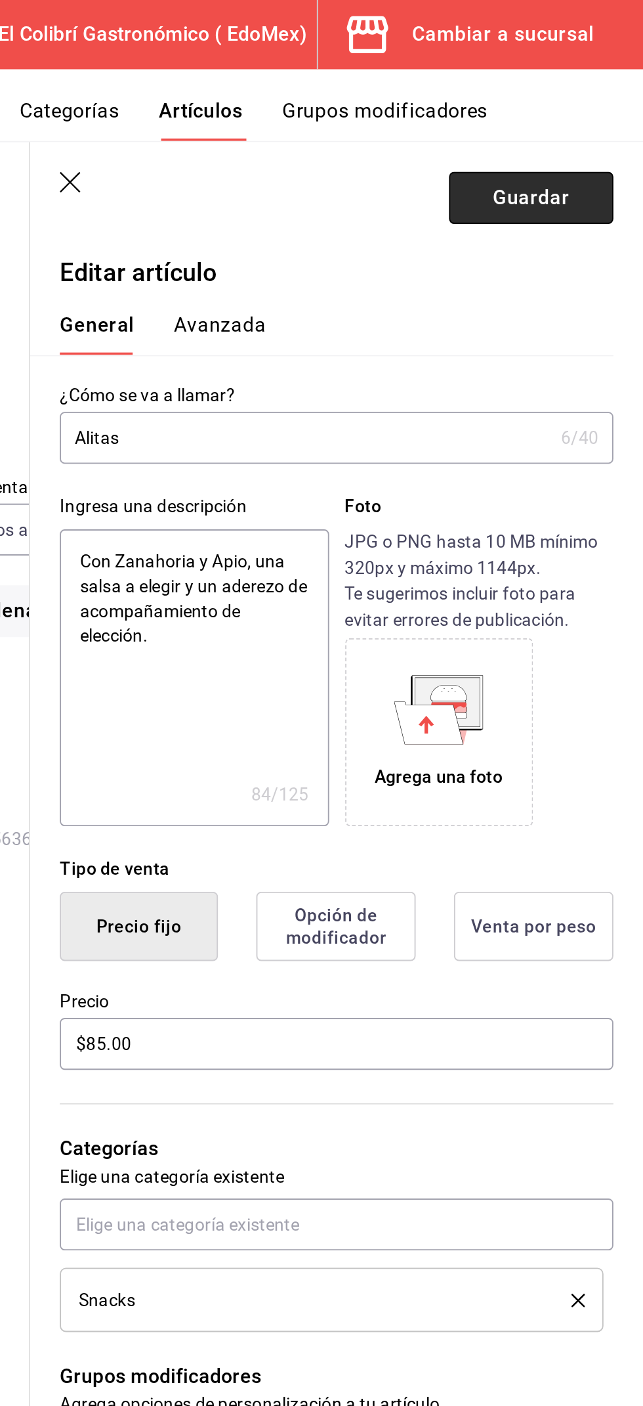
click at [599, 102] on button "Guardar" at bounding box center [583, 105] width 87 height 28
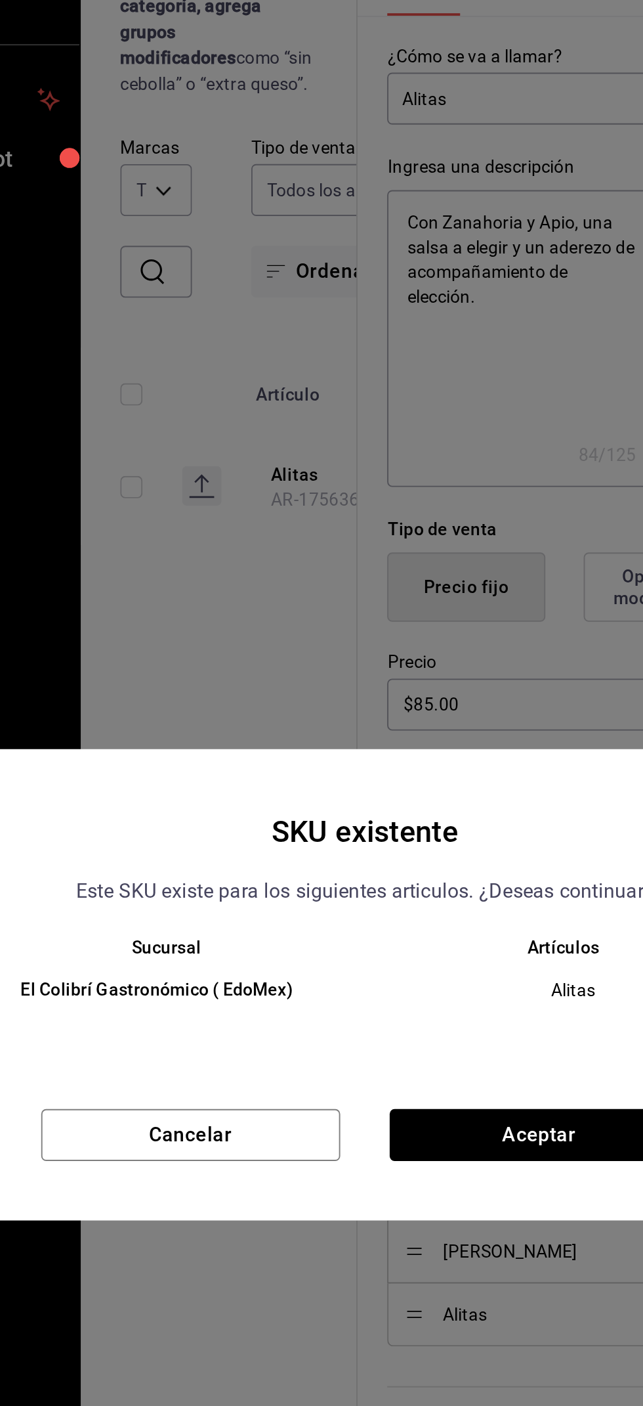
click at [407, 758] on div "Sucursal Artículos El Colibrí Gastronómico ( EdoMex) Alitas" at bounding box center [322, 718] width 516 height 81
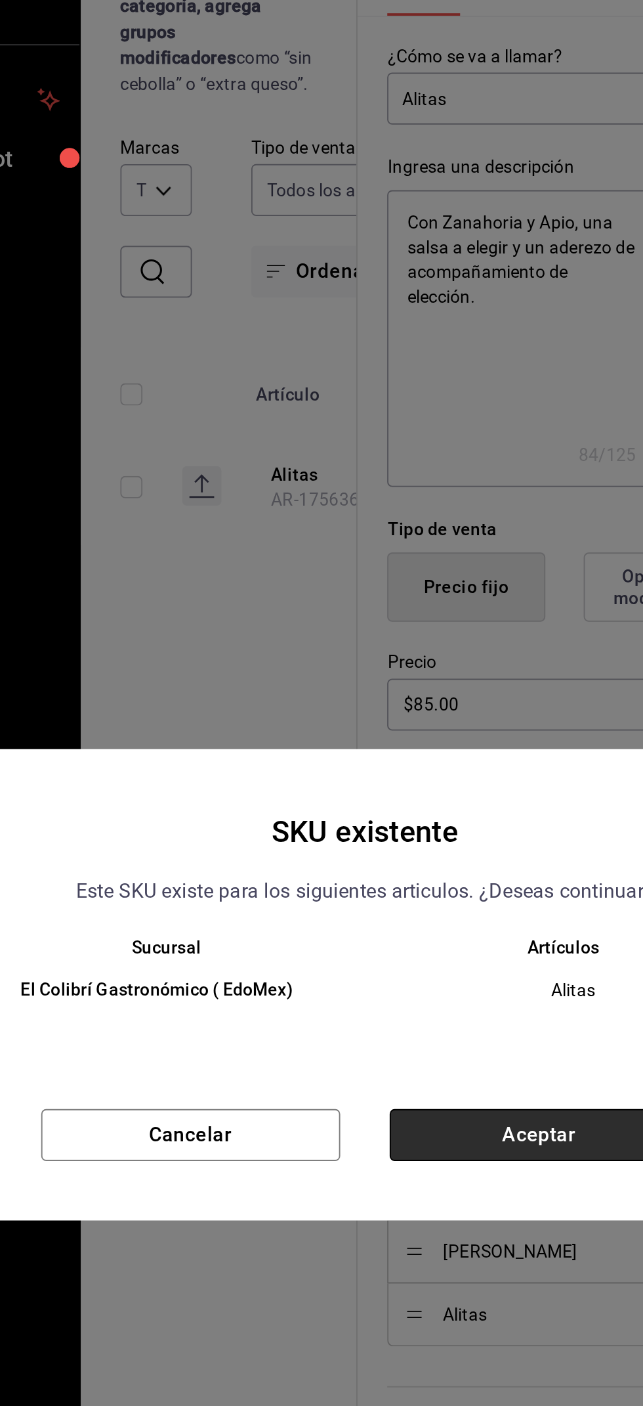
click at [427, 796] on button "Aceptar" at bounding box center [414, 783] width 159 height 28
type textarea "x"
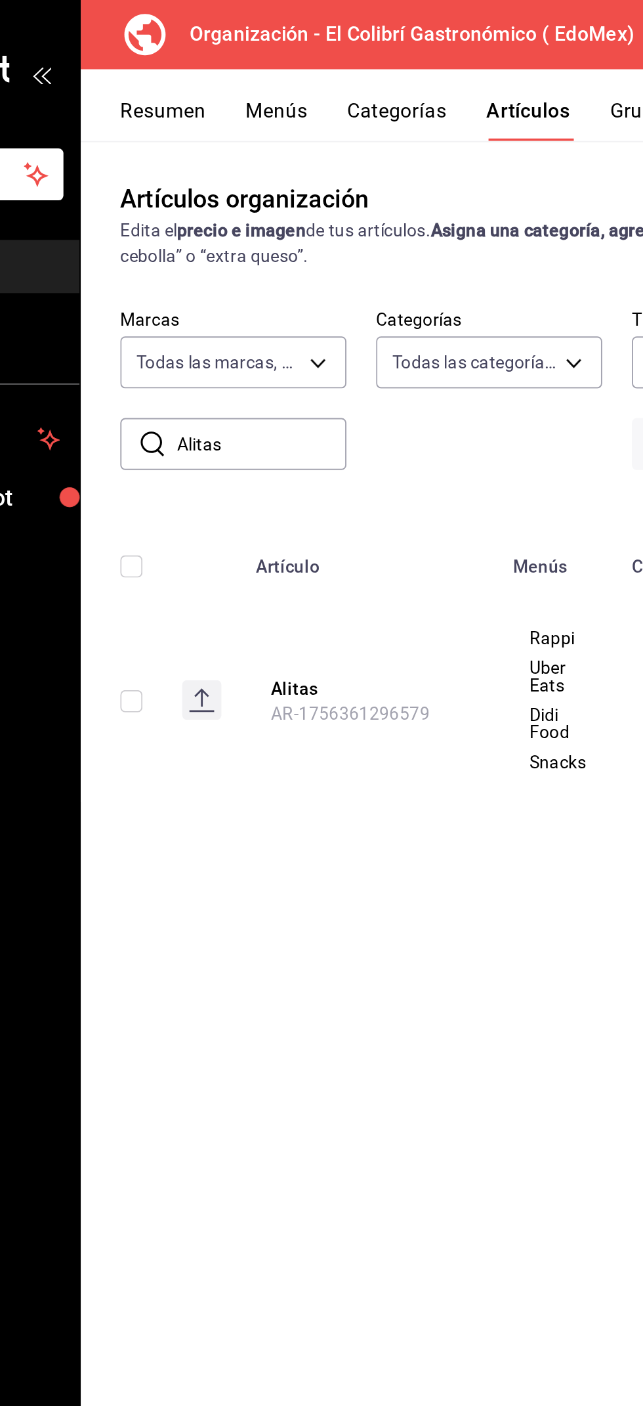
click at [336, 63] on button "Categorías" at bounding box center [338, 64] width 53 height 22
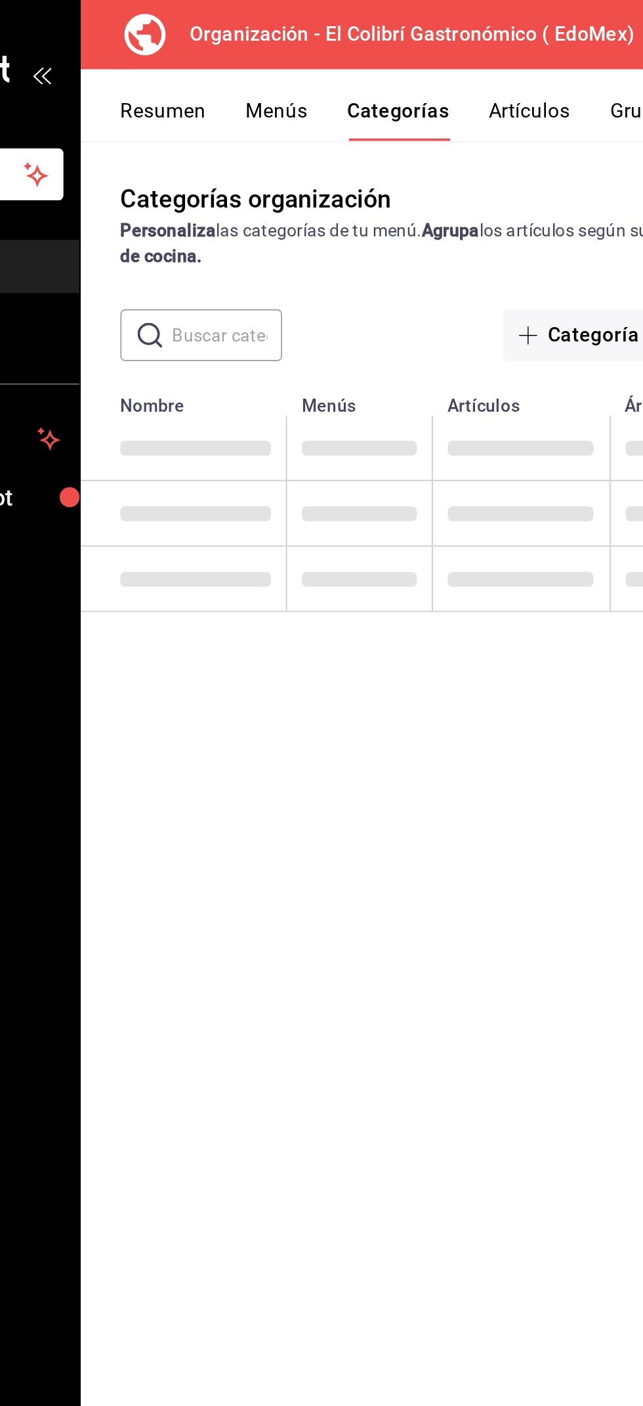
click at [343, 53] on button "Categorías" at bounding box center [339, 64] width 54 height 22
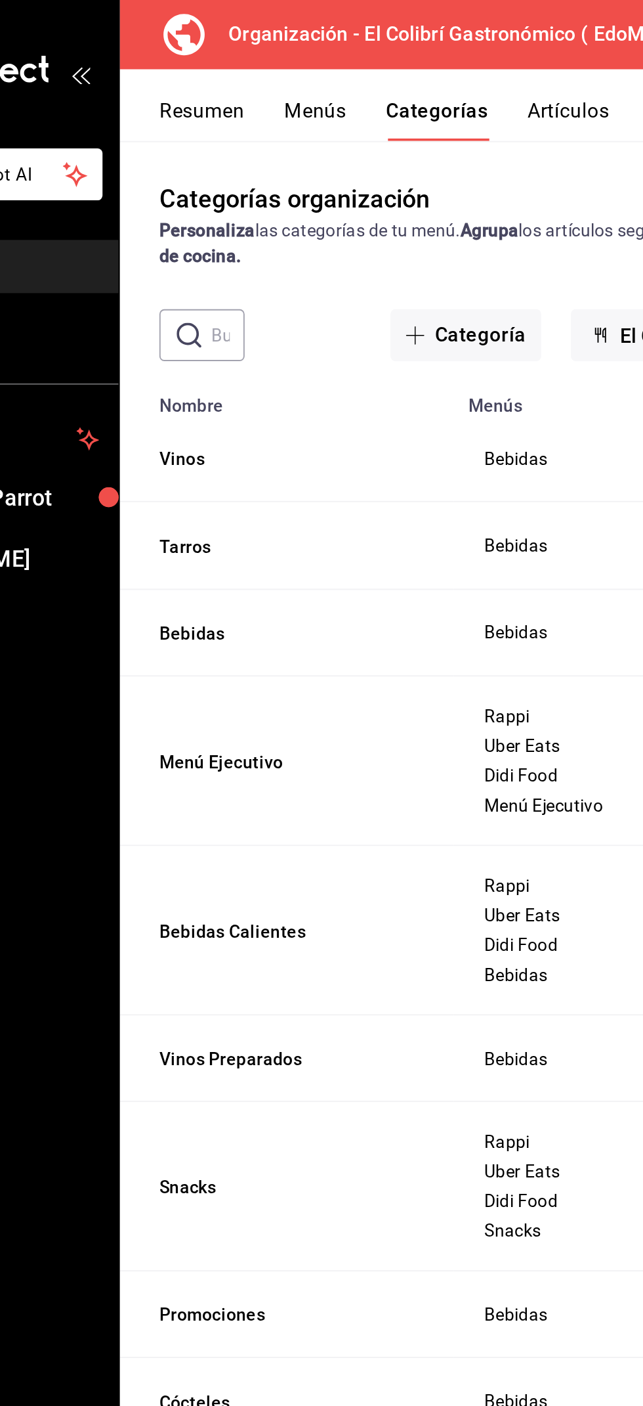
click at [265, 62] on button "Menús" at bounding box center [274, 64] width 33 height 22
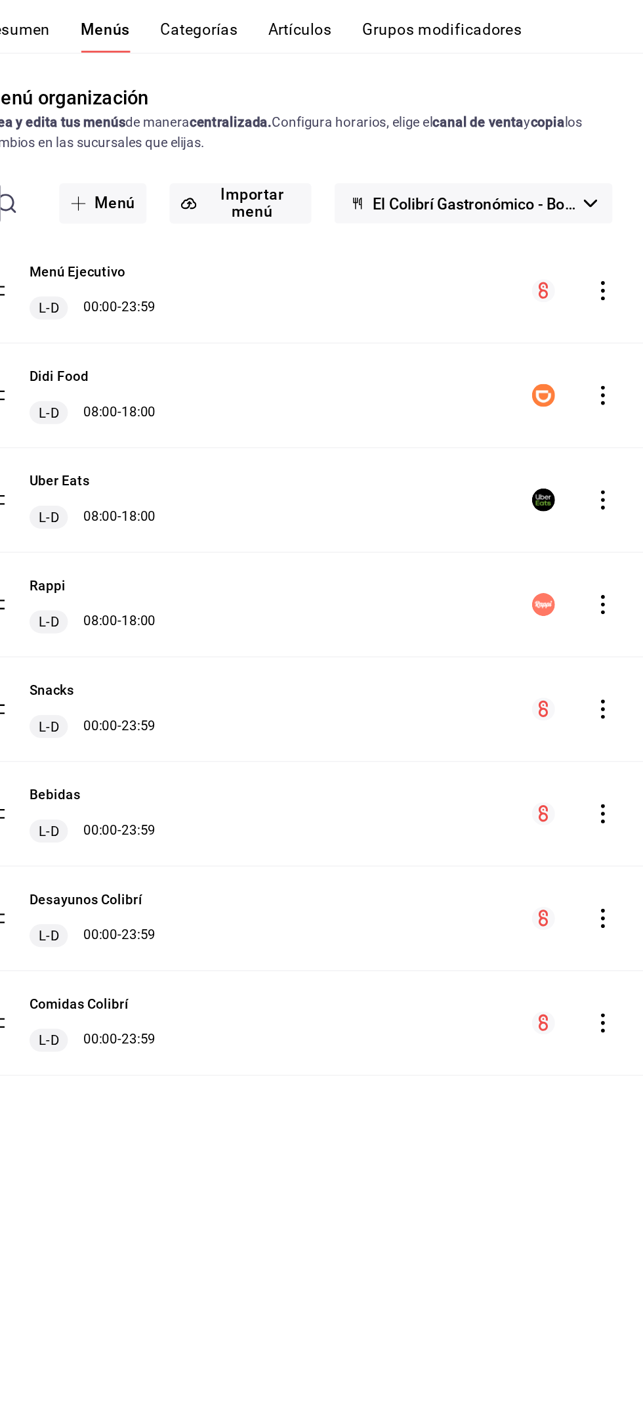
click at [618, 523] on icon "actions" at bounding box center [615, 523] width 13 height 13
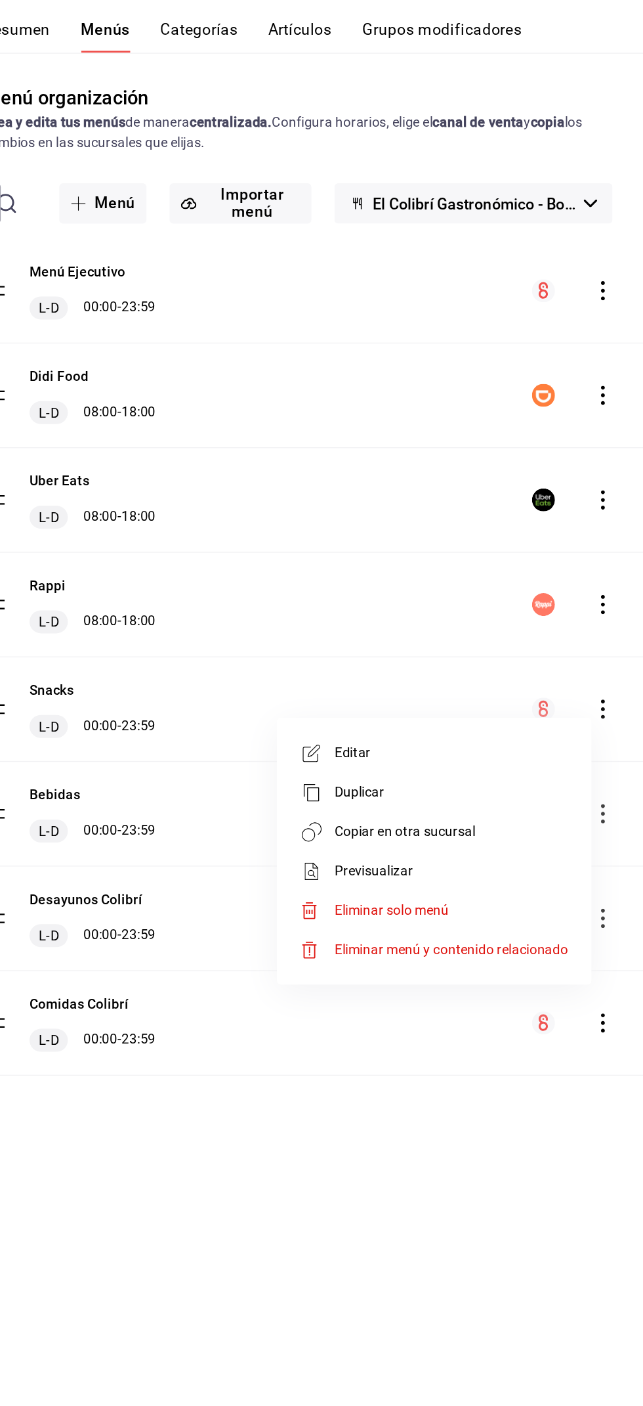
click at [559, 607] on span "Copiar en otra sucursal" at bounding box center [512, 608] width 160 height 14
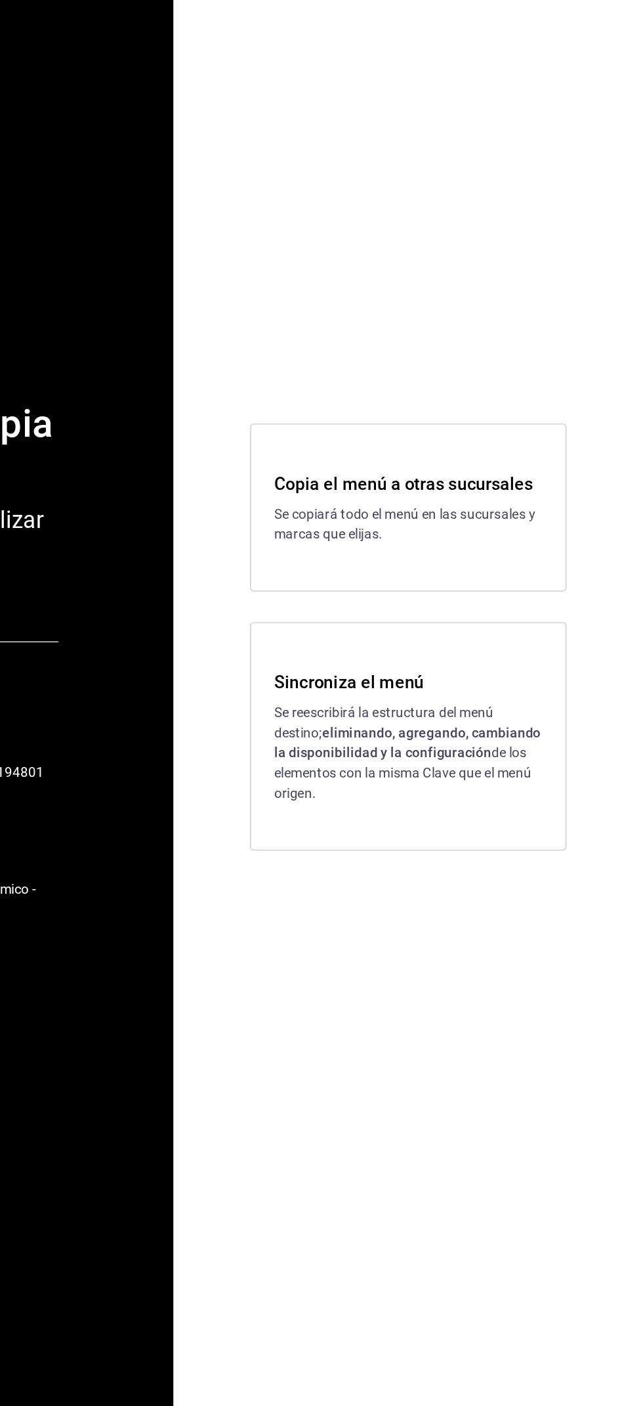
click at [505, 790] on p "Se reescribirá la estructura del menú destino; eliminando, agregando, cambiando…" at bounding box center [483, 781] width 184 height 69
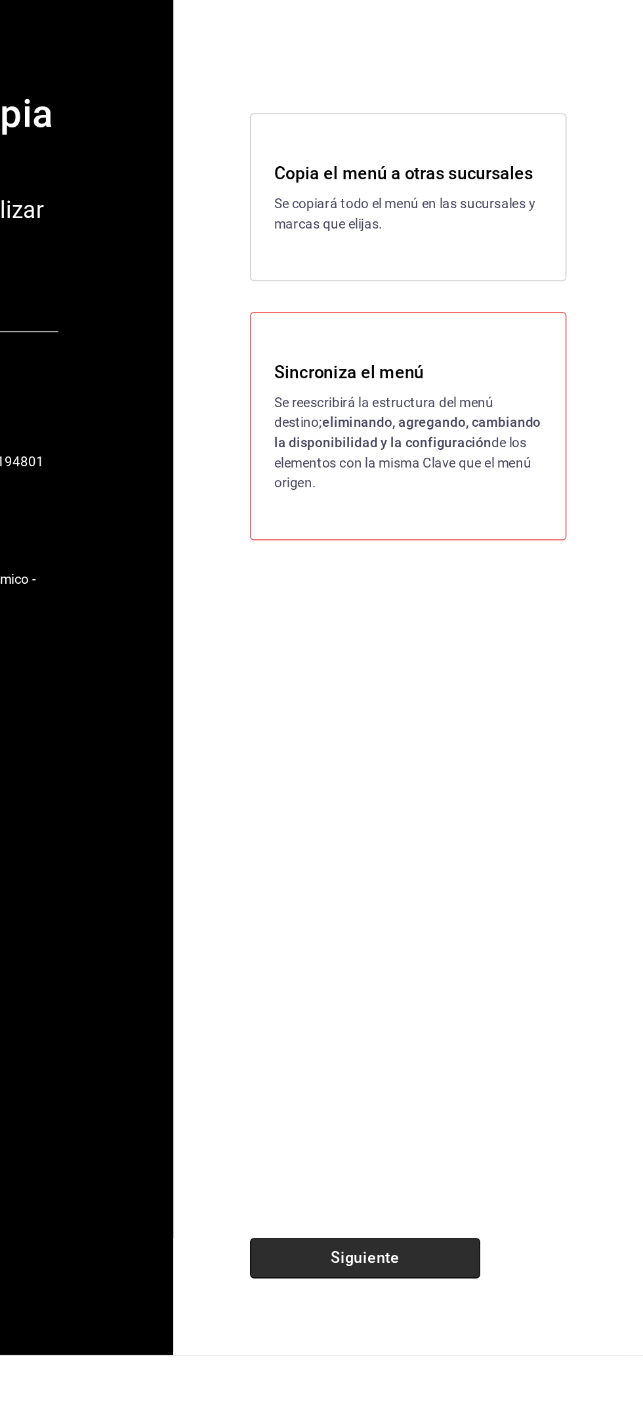
click at [431, 1353] on button "Siguiente" at bounding box center [453, 1339] width 158 height 28
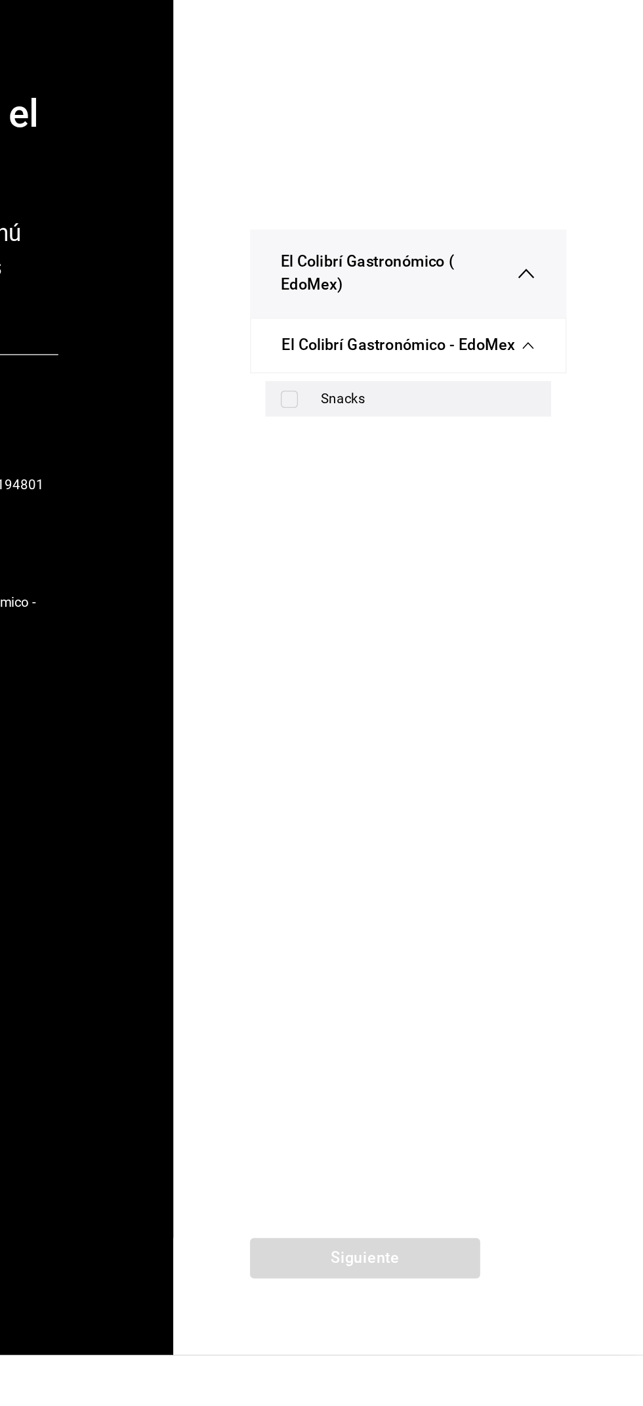
click at [514, 758] on div "Snacks" at bounding box center [496, 751] width 147 height 14
checkbox input "true"
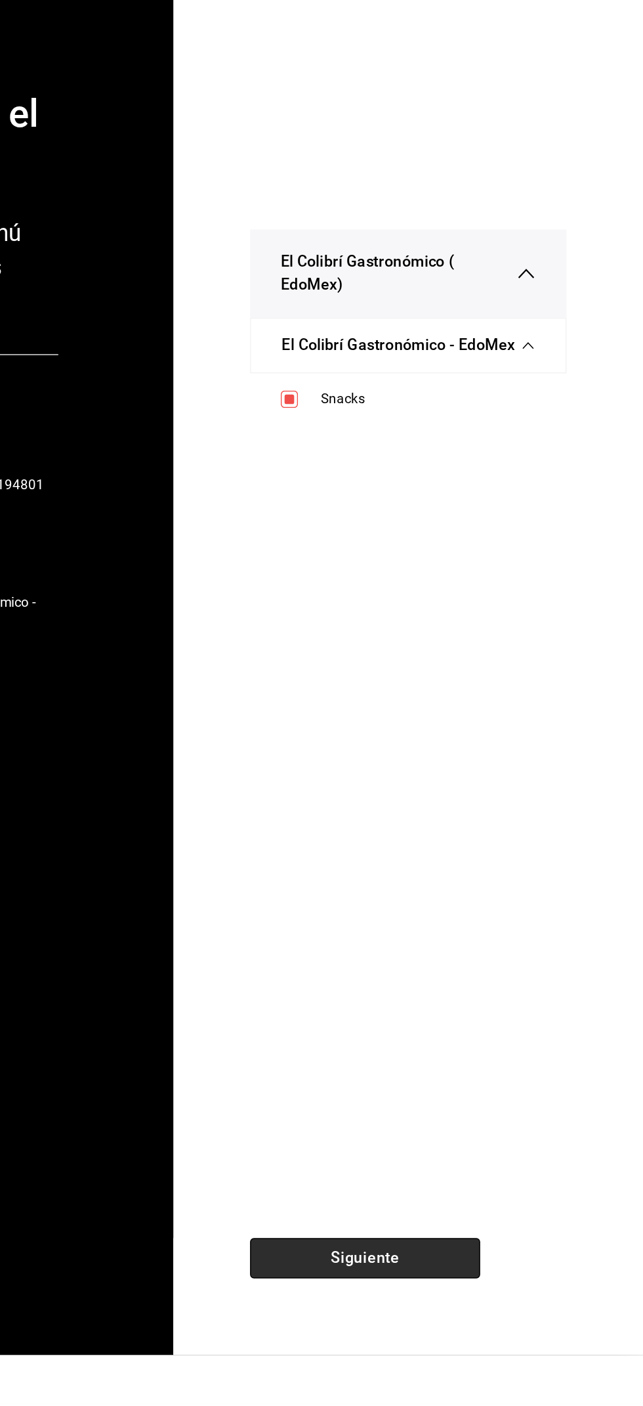
click at [413, 1353] on button "Siguiente" at bounding box center [453, 1339] width 158 height 28
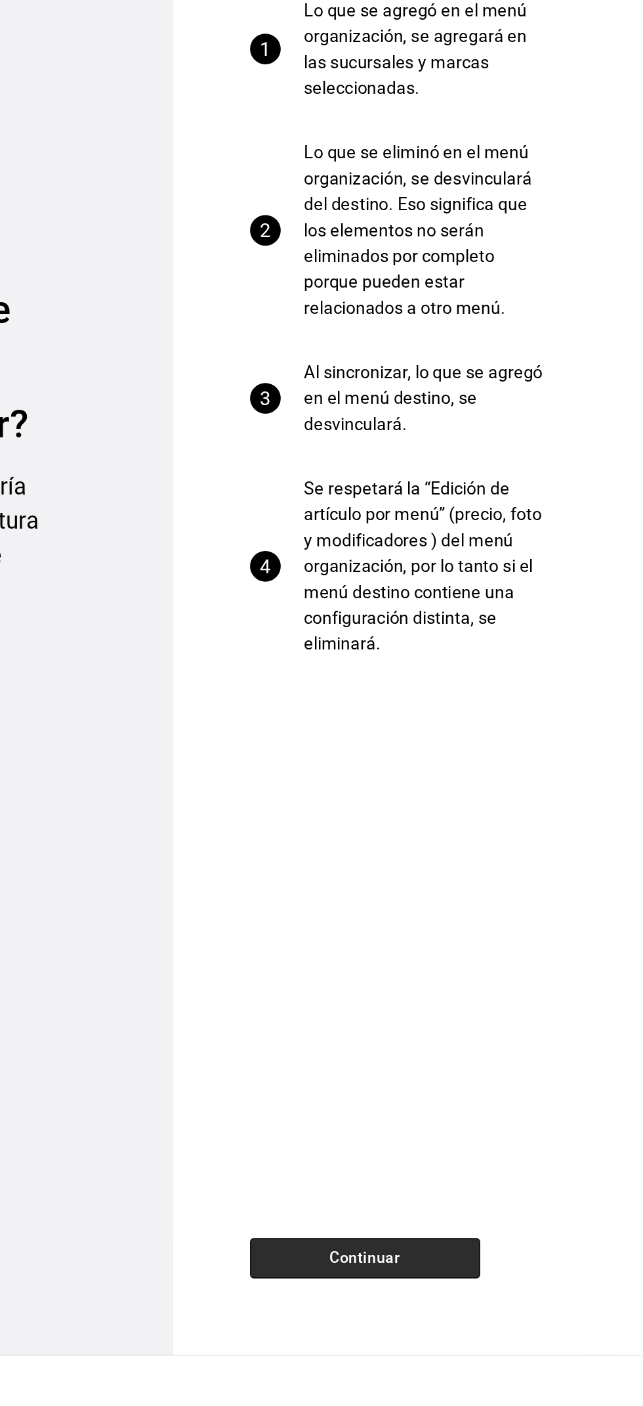
click at [405, 1353] on button "Continuar" at bounding box center [453, 1339] width 158 height 28
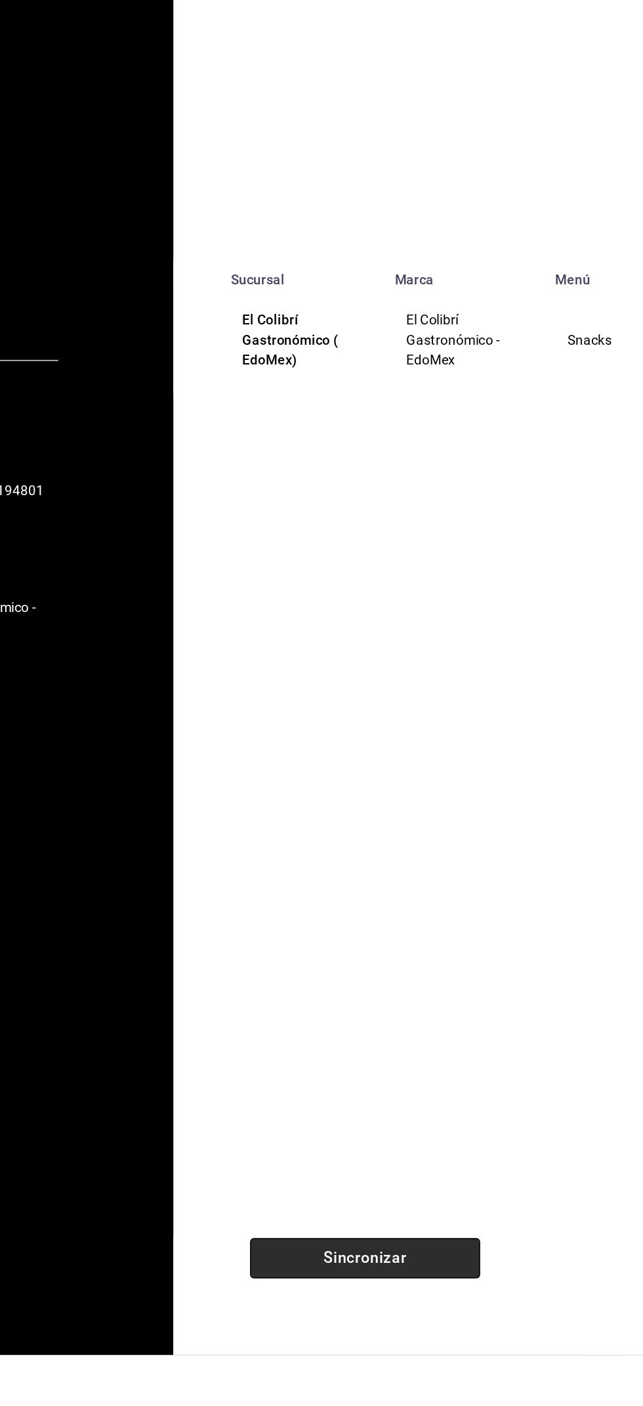
click at [414, 1353] on button "Sincronizar" at bounding box center [453, 1339] width 158 height 28
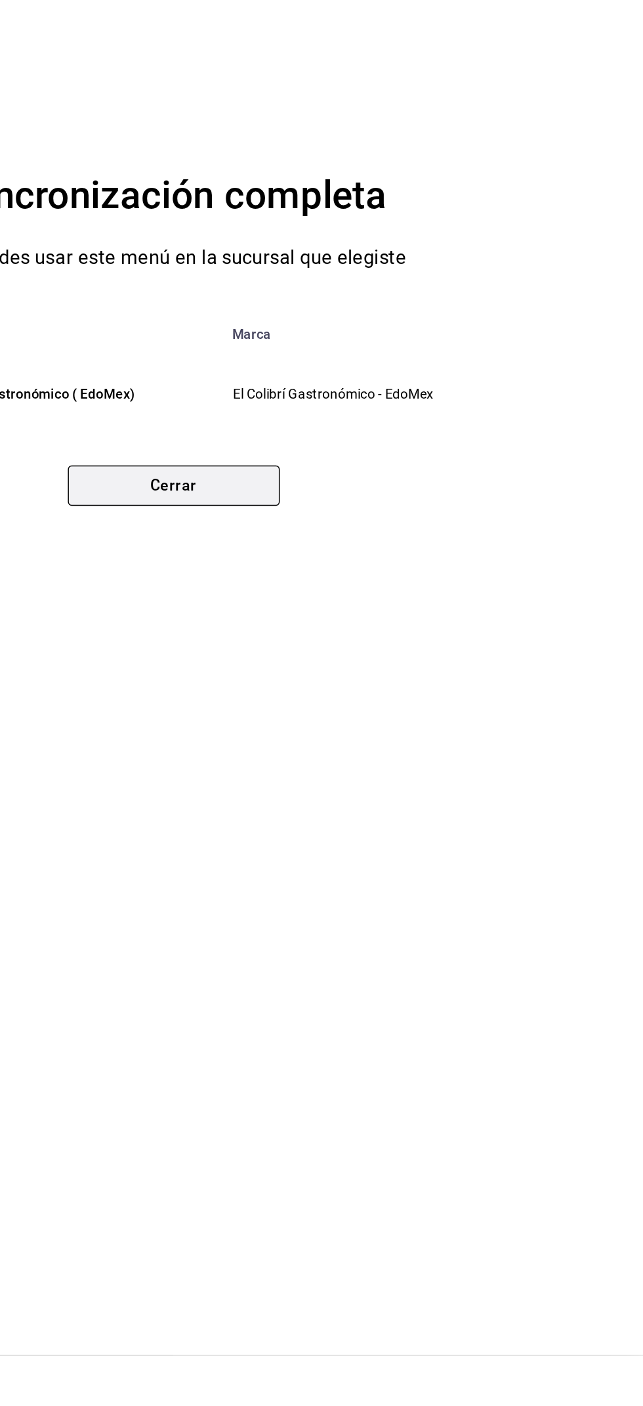
click at [386, 825] on button "Cerrar" at bounding box center [321, 811] width 145 height 28
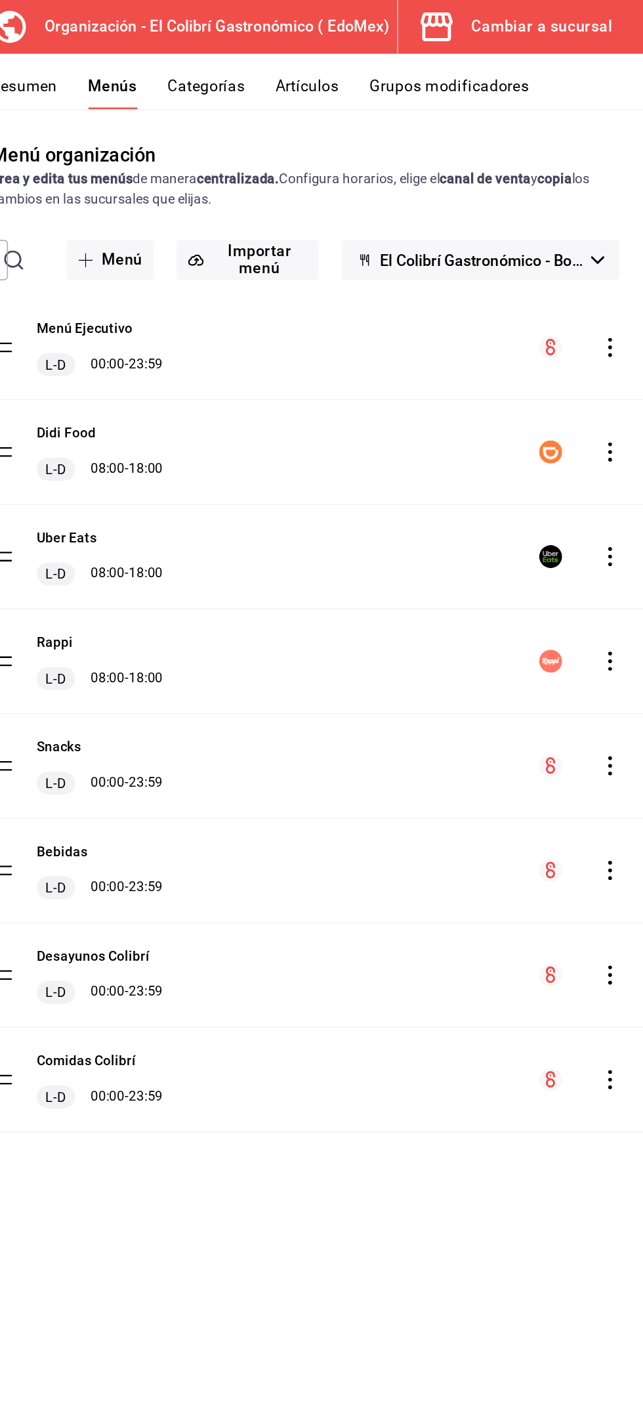
click at [615, 457] on icon "actions" at bounding box center [615, 452] width 3 height 13
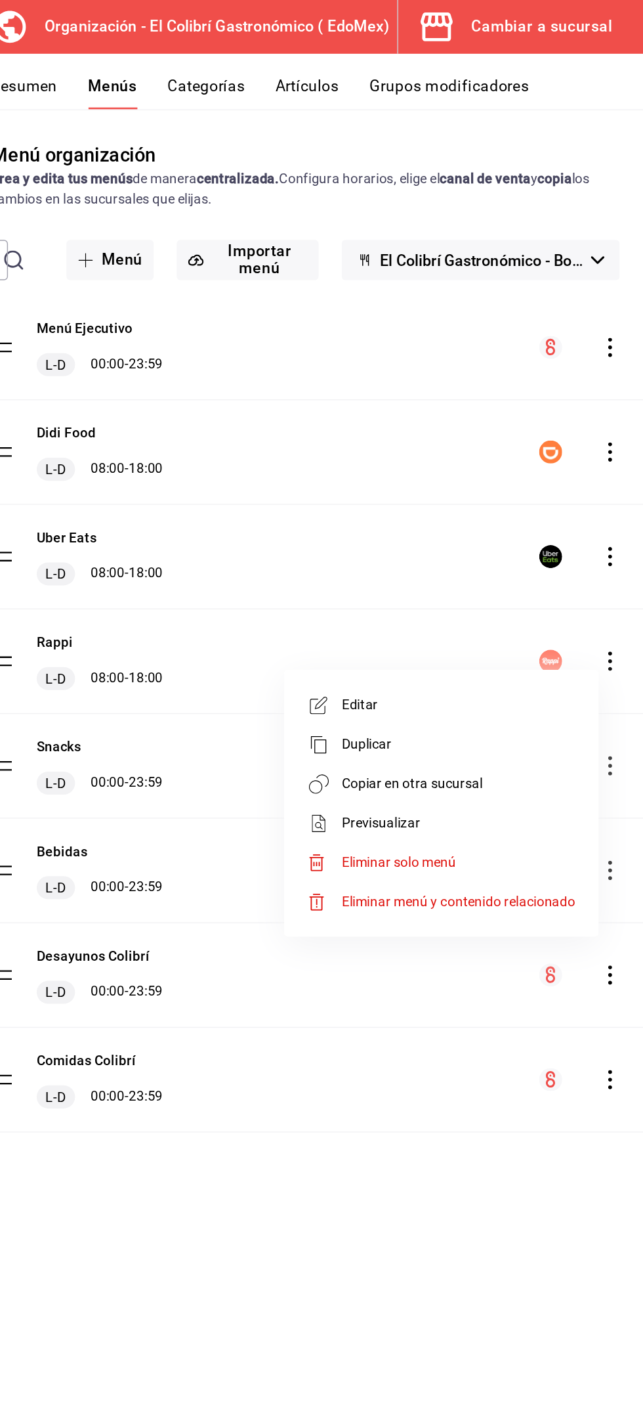
click at [534, 540] on span "Copiar en otra sucursal" at bounding box center [512, 536] width 160 height 14
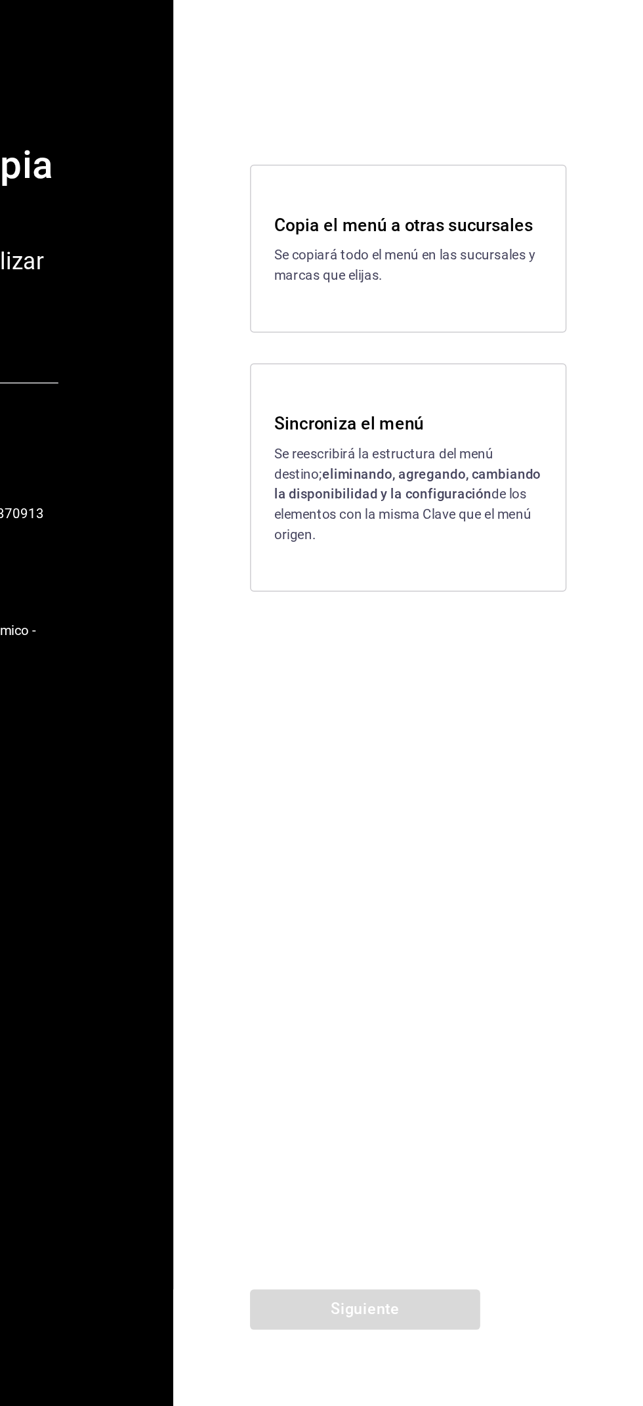
click at [522, 832] on div "Sincroniza el menú Se reescribirá la estructura del menú destino; eliminando, a…" at bounding box center [482, 770] width 217 height 156
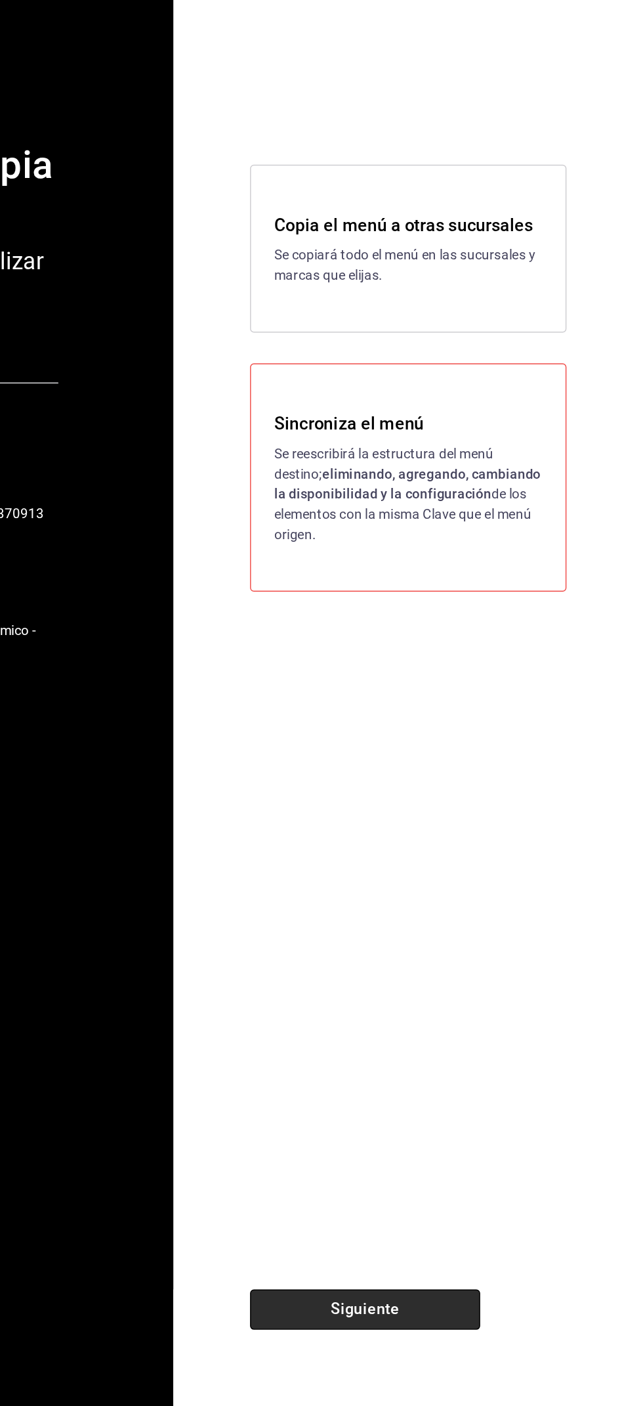
click at [405, 1330] on button "Siguiente" at bounding box center [453, 1339] width 158 height 28
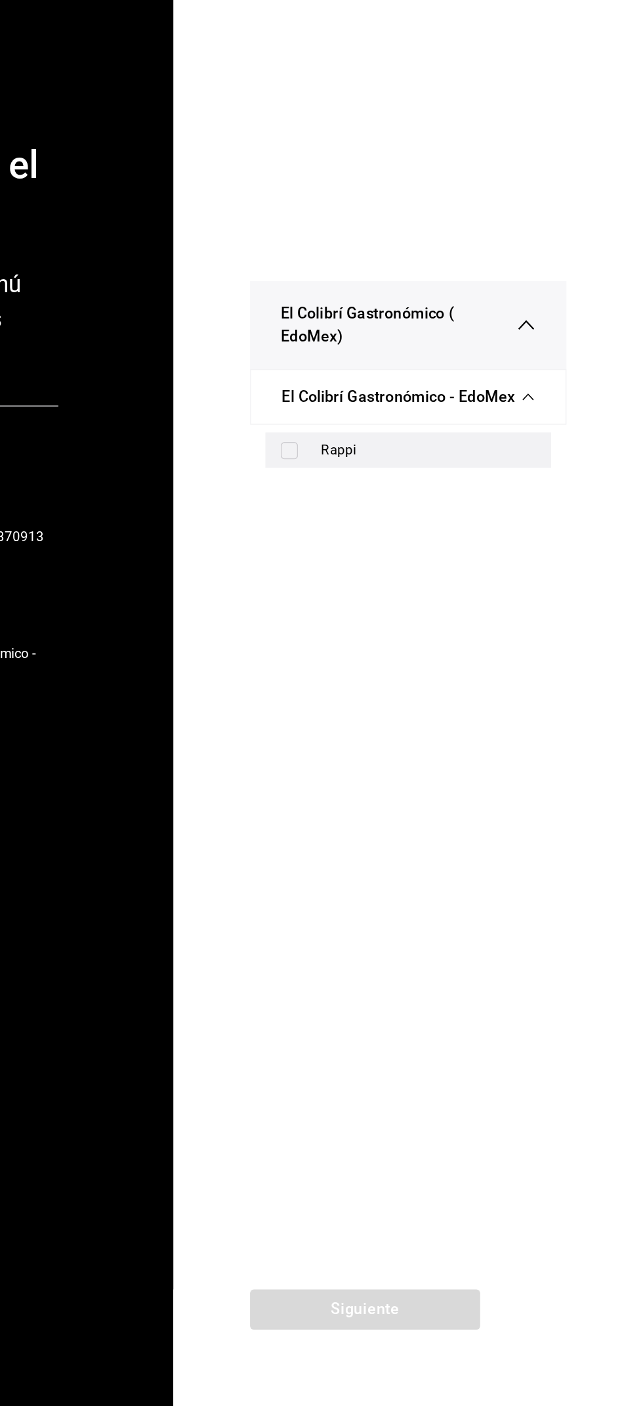
click at [536, 756] on div "Rappi" at bounding box center [496, 751] width 147 height 14
checkbox input "true"
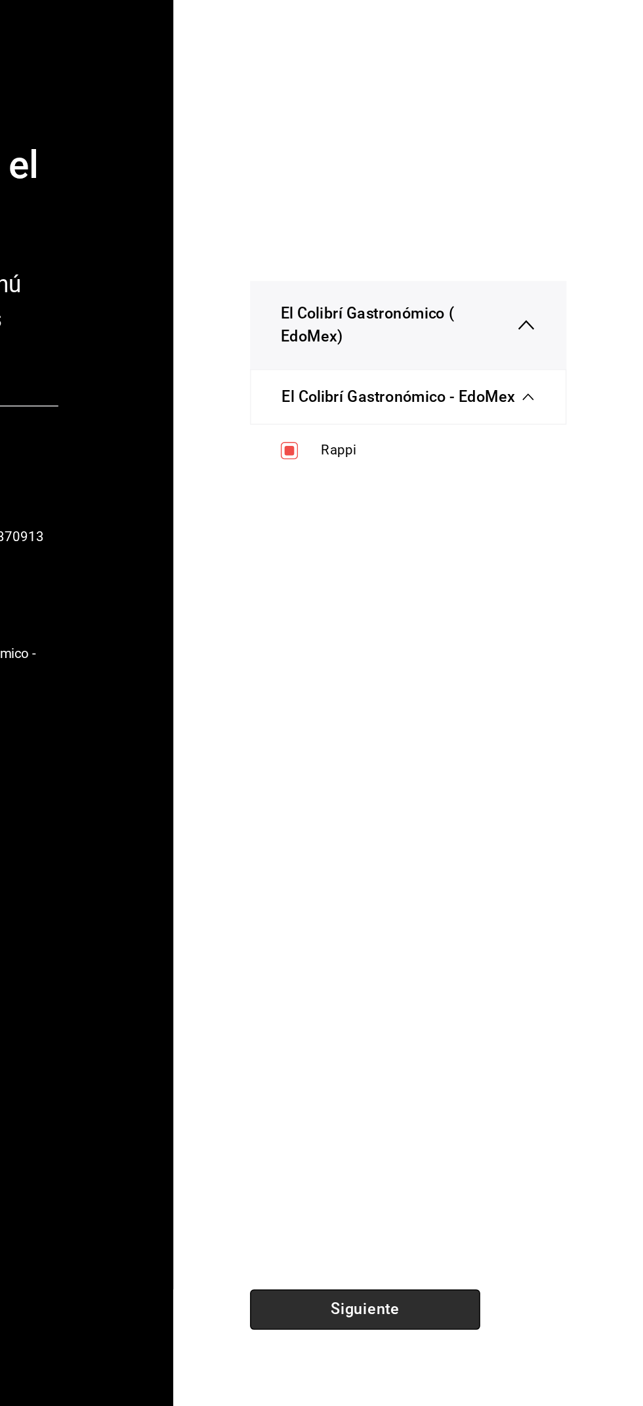
click at [397, 1346] on button "Siguiente" at bounding box center [453, 1339] width 158 height 28
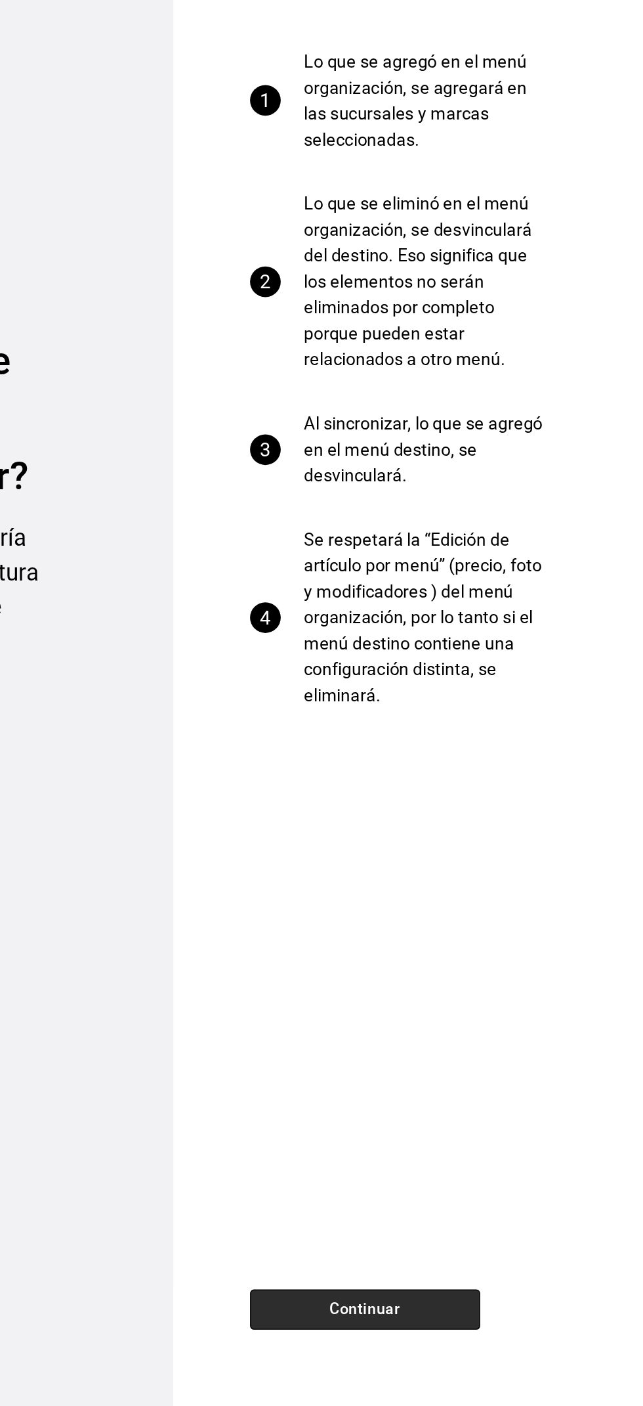
click at [404, 1341] on button "Continuar" at bounding box center [453, 1339] width 158 height 28
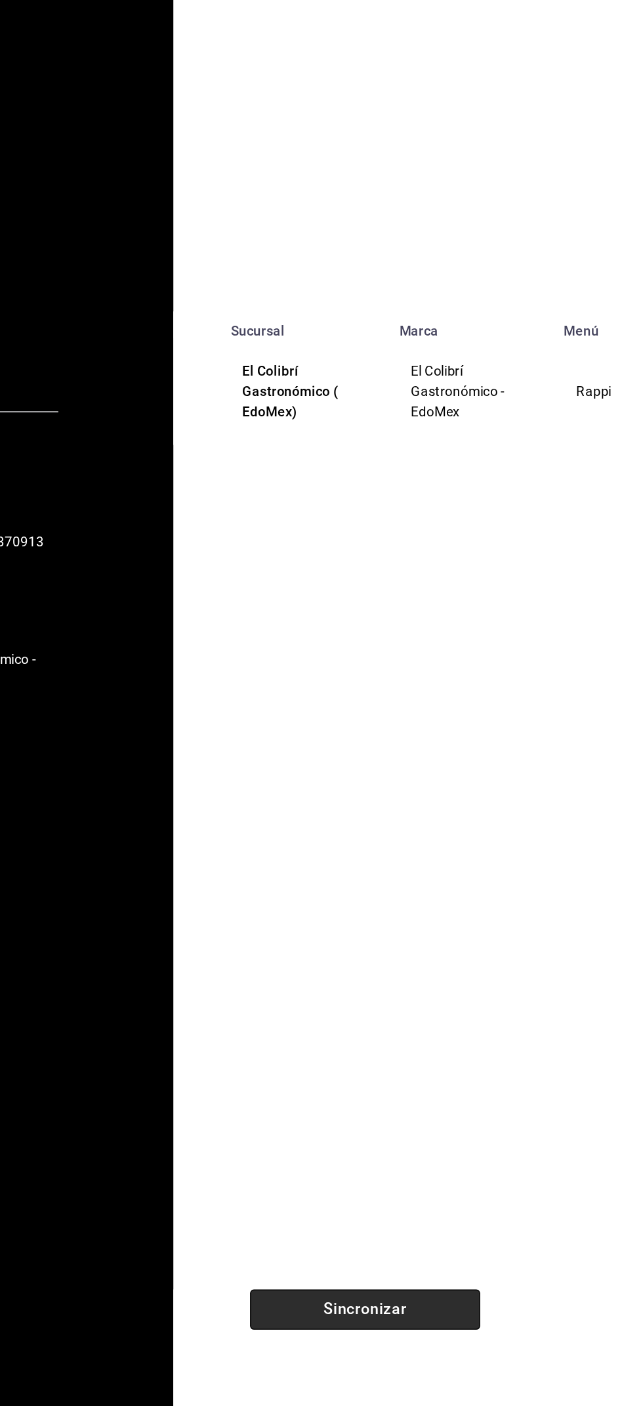
click at [416, 1338] on button "Sincronizar" at bounding box center [453, 1339] width 158 height 28
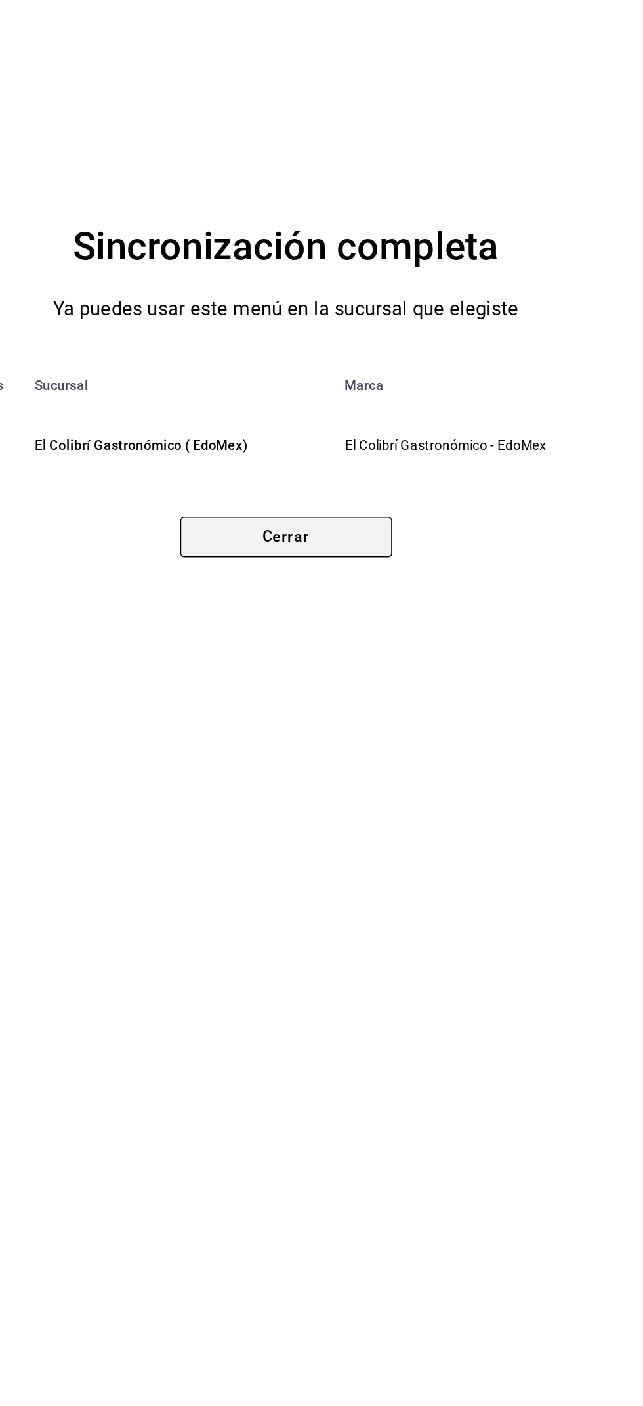
click at [358, 815] on button "Cerrar" at bounding box center [321, 811] width 145 height 28
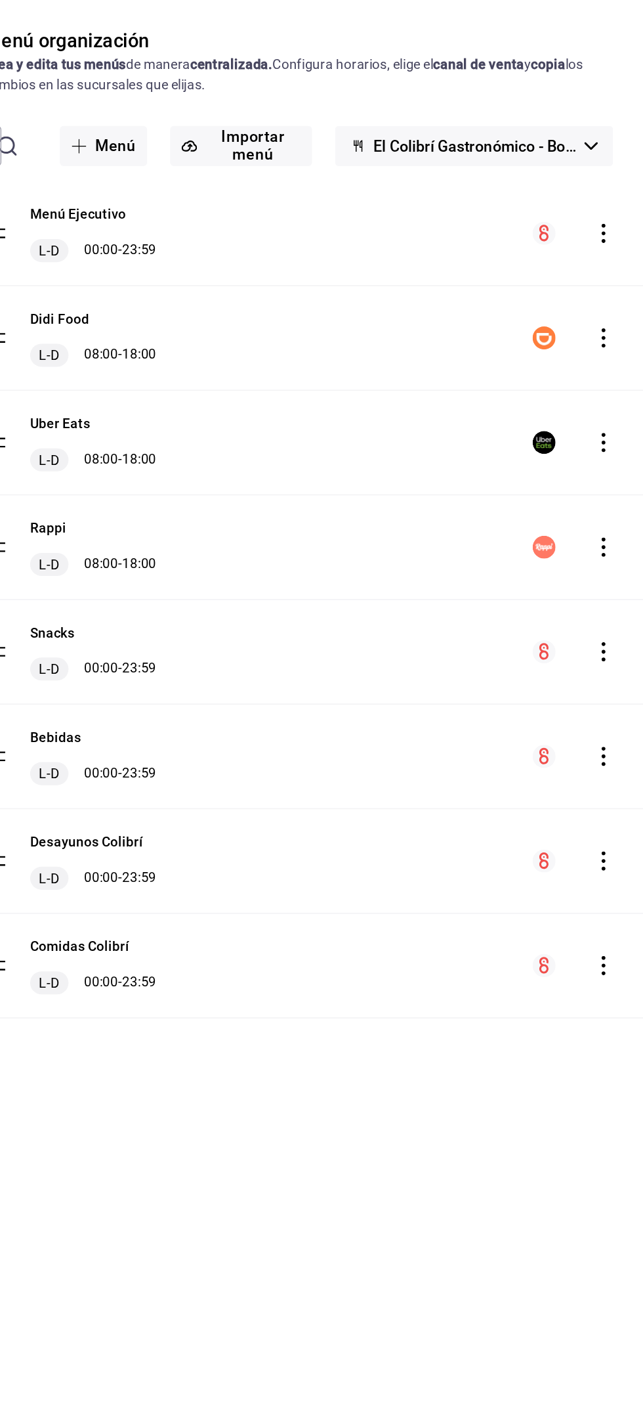
click at [612, 381] on icon "actions" at bounding box center [615, 380] width 13 height 13
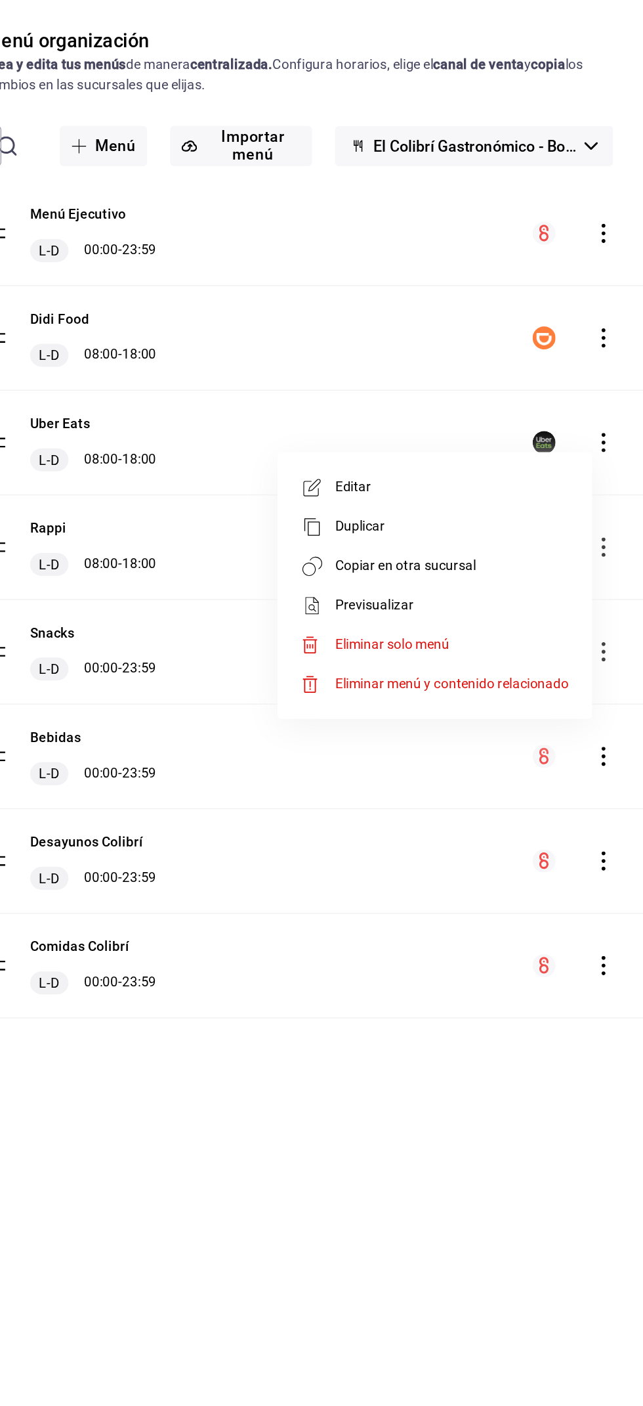
click at [567, 462] on span "Copiar en otra sucursal" at bounding box center [512, 465] width 160 height 14
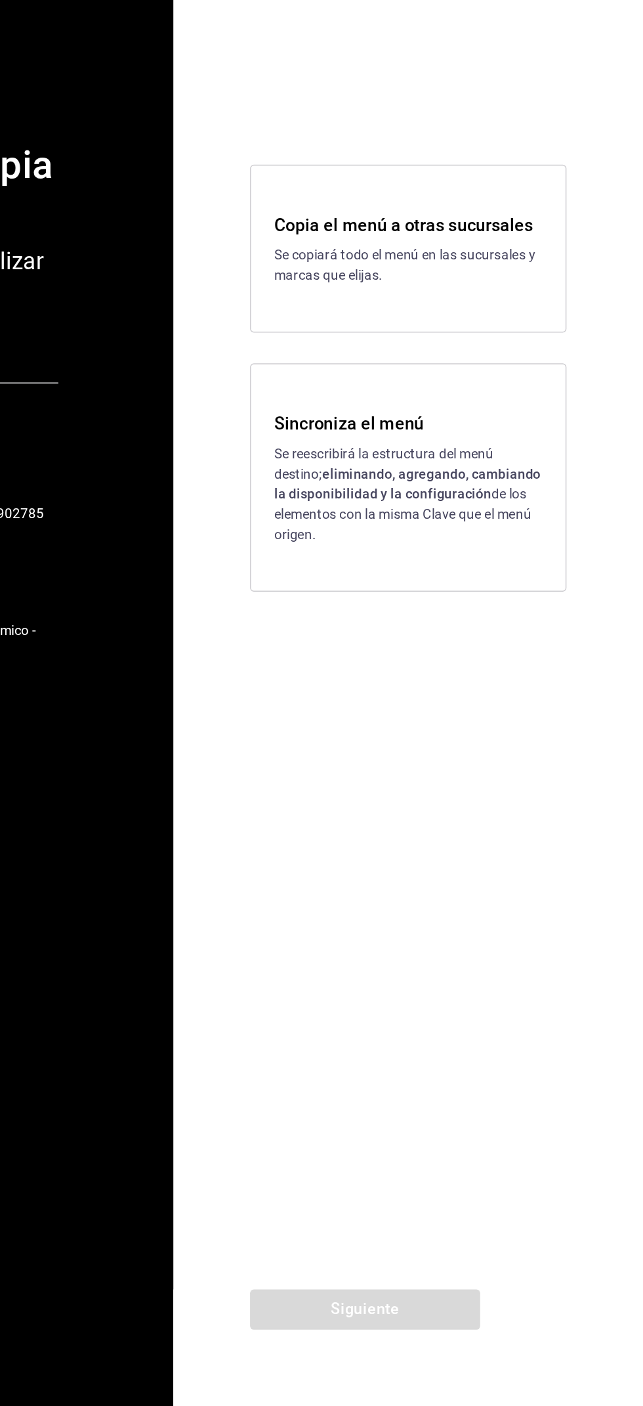
click at [538, 832] on div "Sincroniza el menú Se reescribirá la estructura del menú destino; eliminando, a…" at bounding box center [482, 770] width 217 height 156
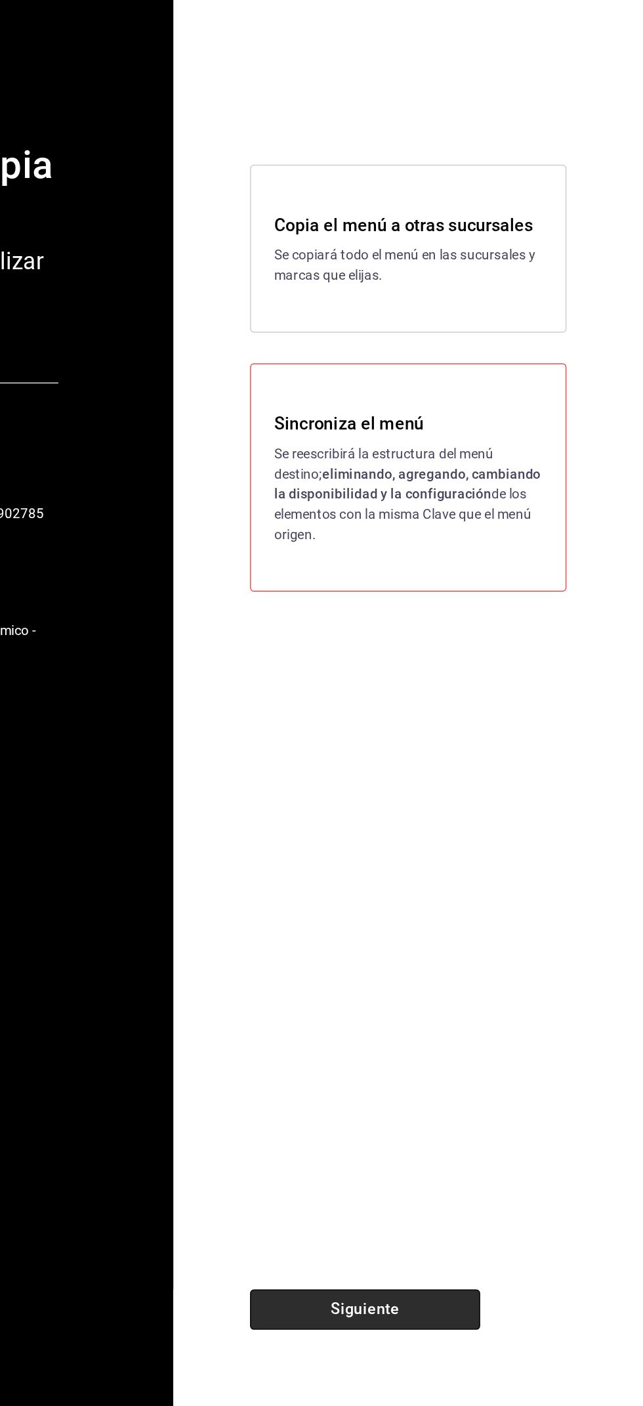
click at [422, 1347] on button "Siguiente" at bounding box center [453, 1339] width 158 height 28
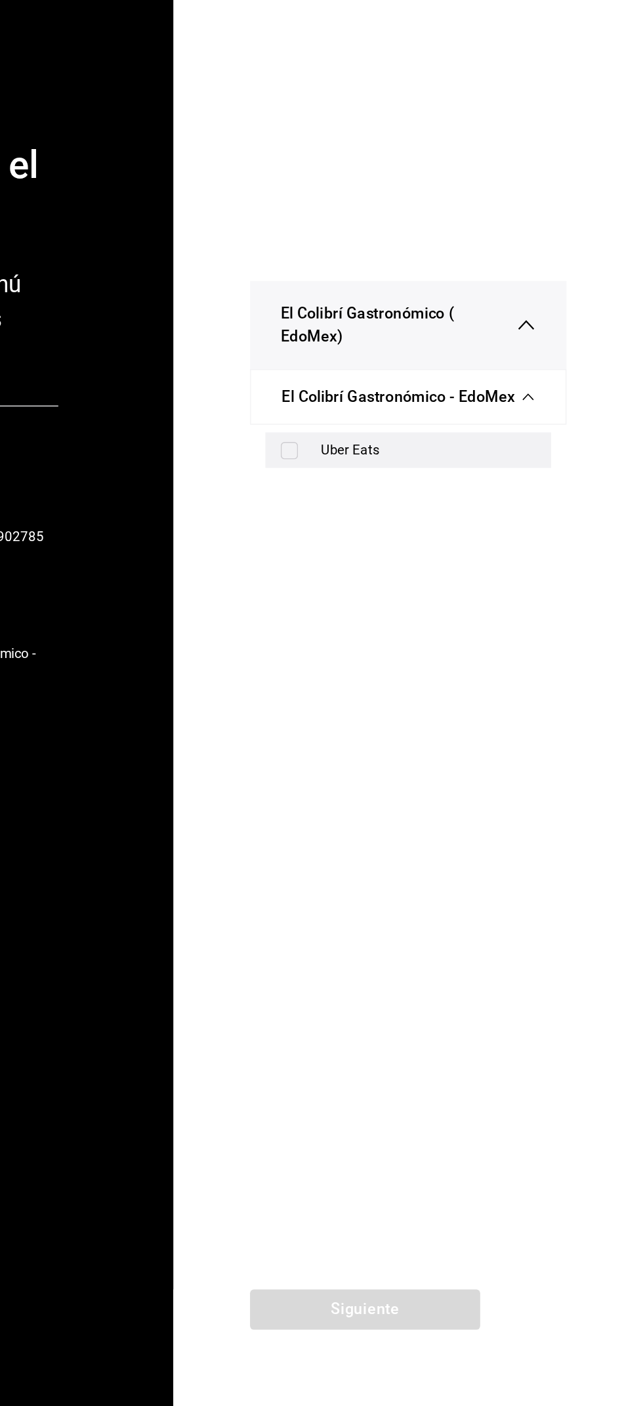
click at [504, 753] on div "Uber Eats" at bounding box center [496, 751] width 147 height 14
checkbox input "true"
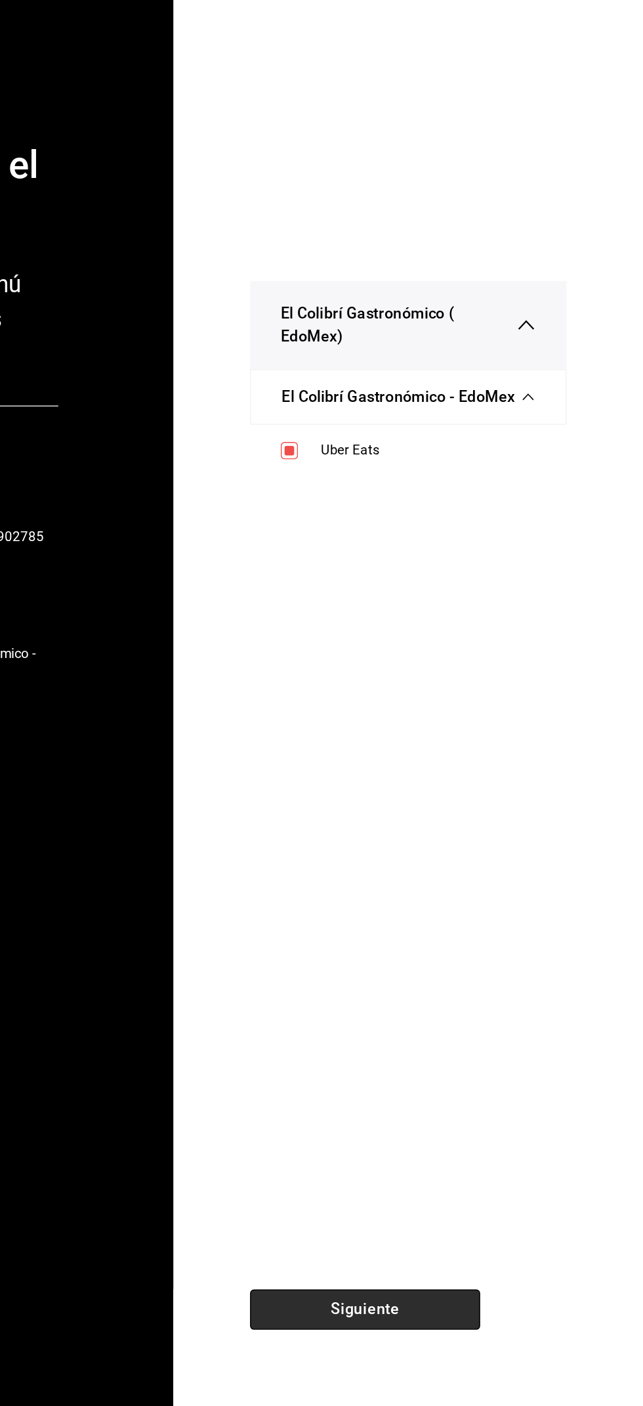
click at [427, 1338] on button "Siguiente" at bounding box center [453, 1339] width 158 height 28
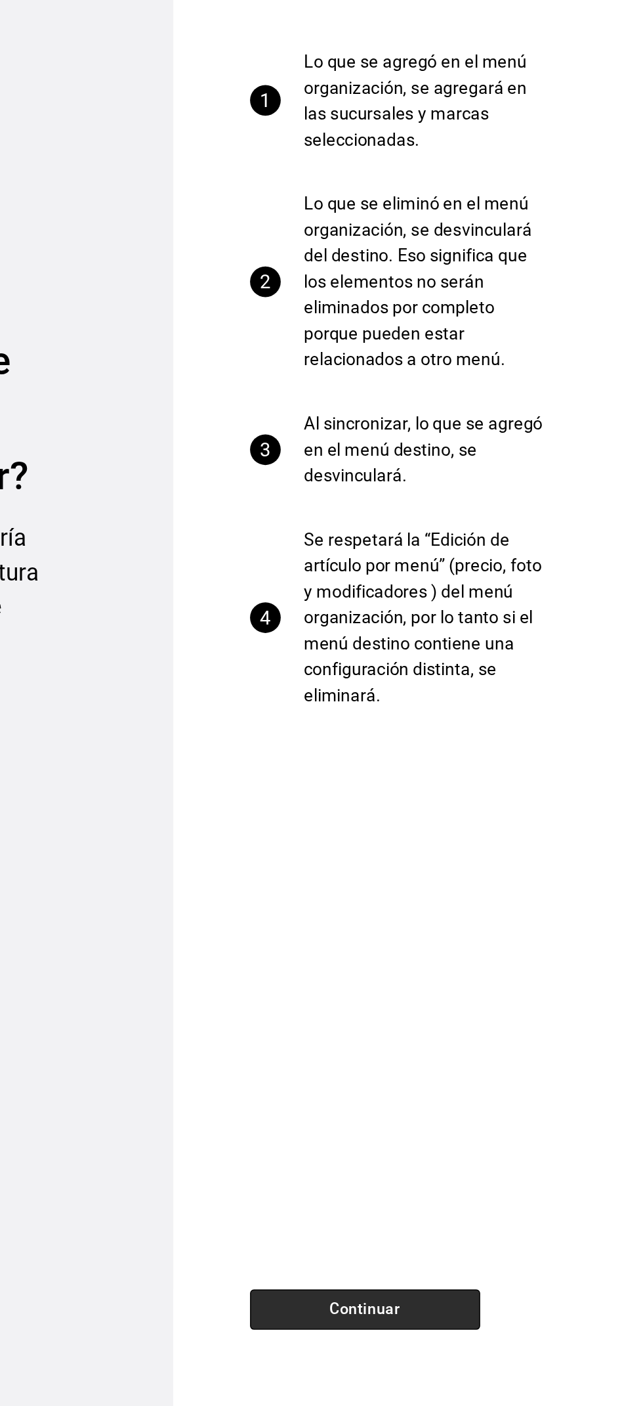
click at [430, 1339] on button "Continuar" at bounding box center [453, 1339] width 158 height 28
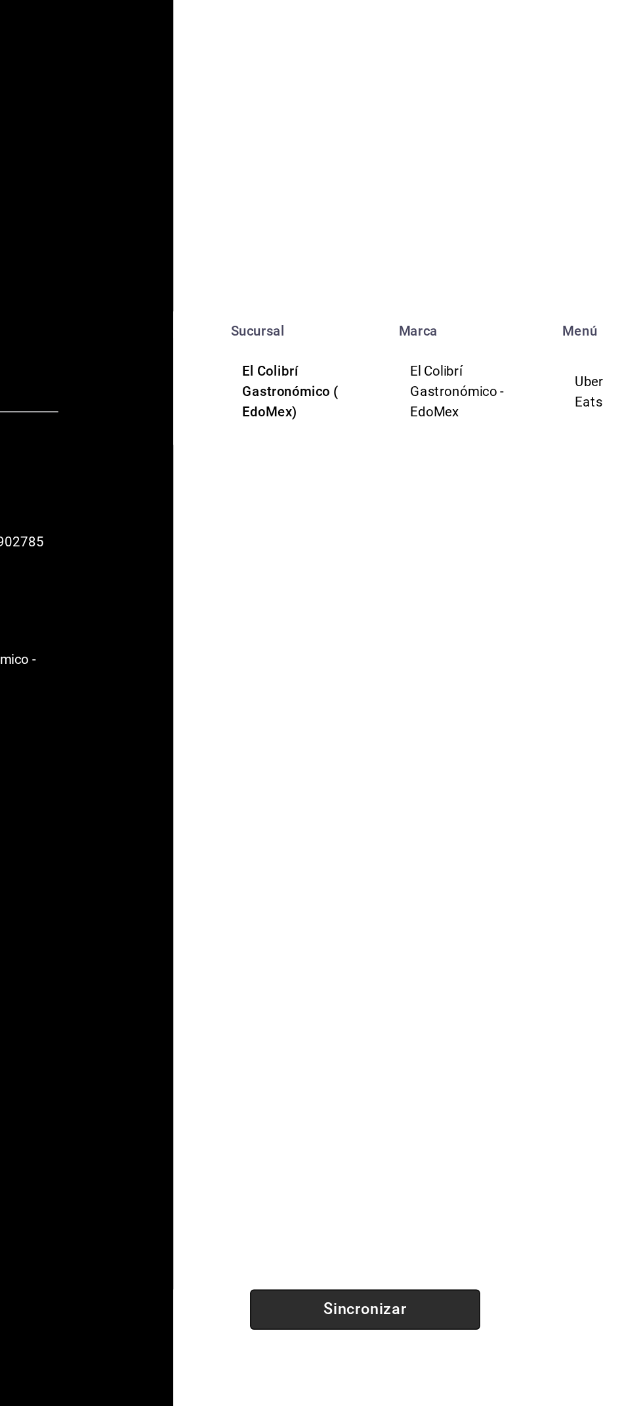
click at [412, 1340] on button "Sincronizar" at bounding box center [453, 1339] width 158 height 28
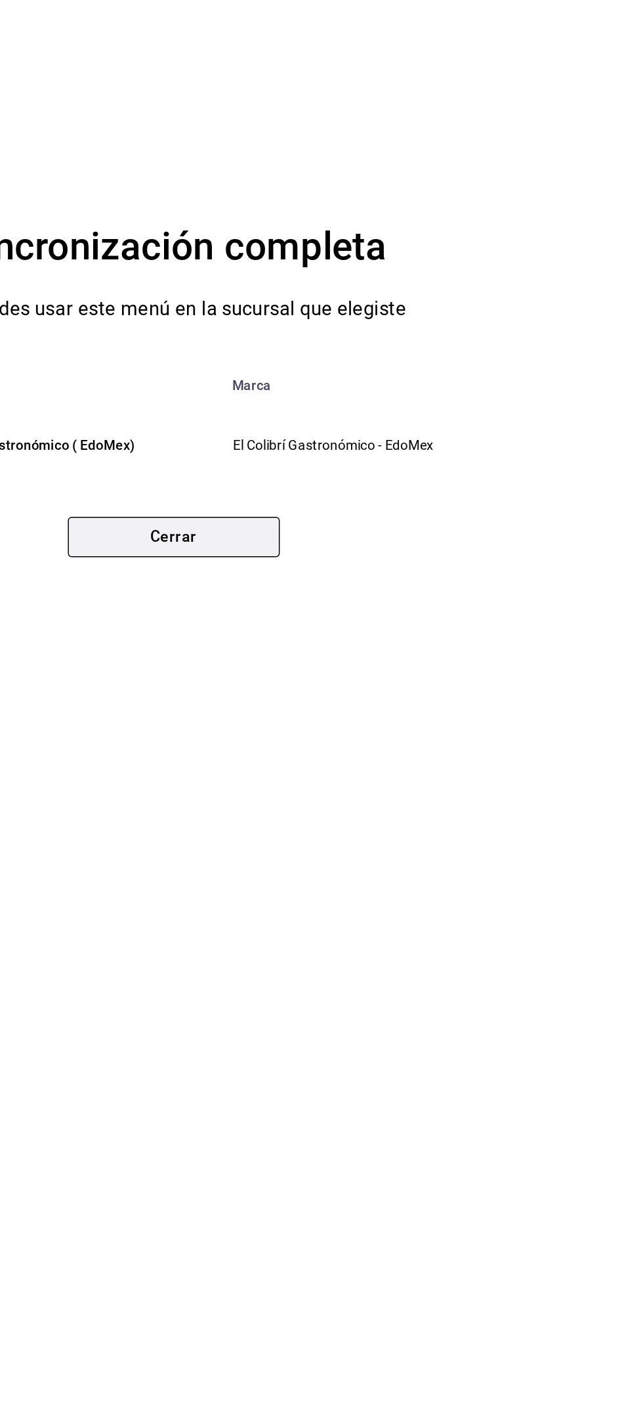
click at [383, 818] on button "Cerrar" at bounding box center [321, 811] width 145 height 28
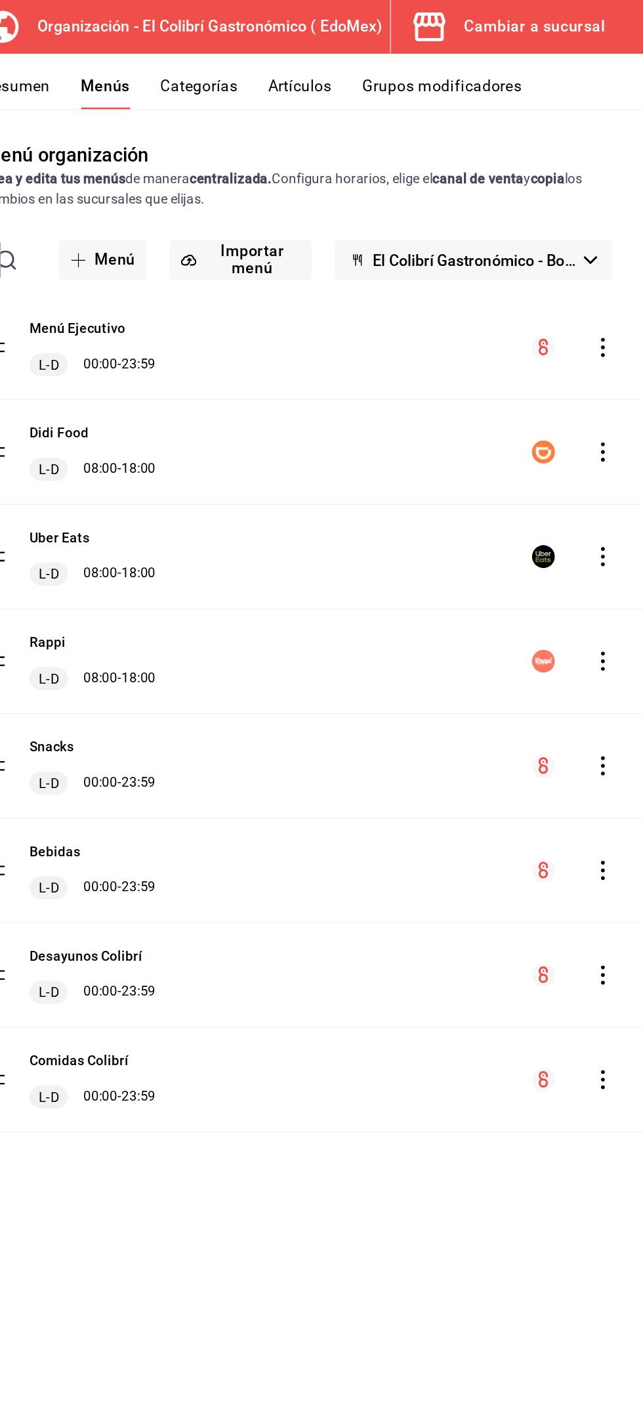
click at [616, 312] on icon "actions" at bounding box center [615, 309] width 13 height 13
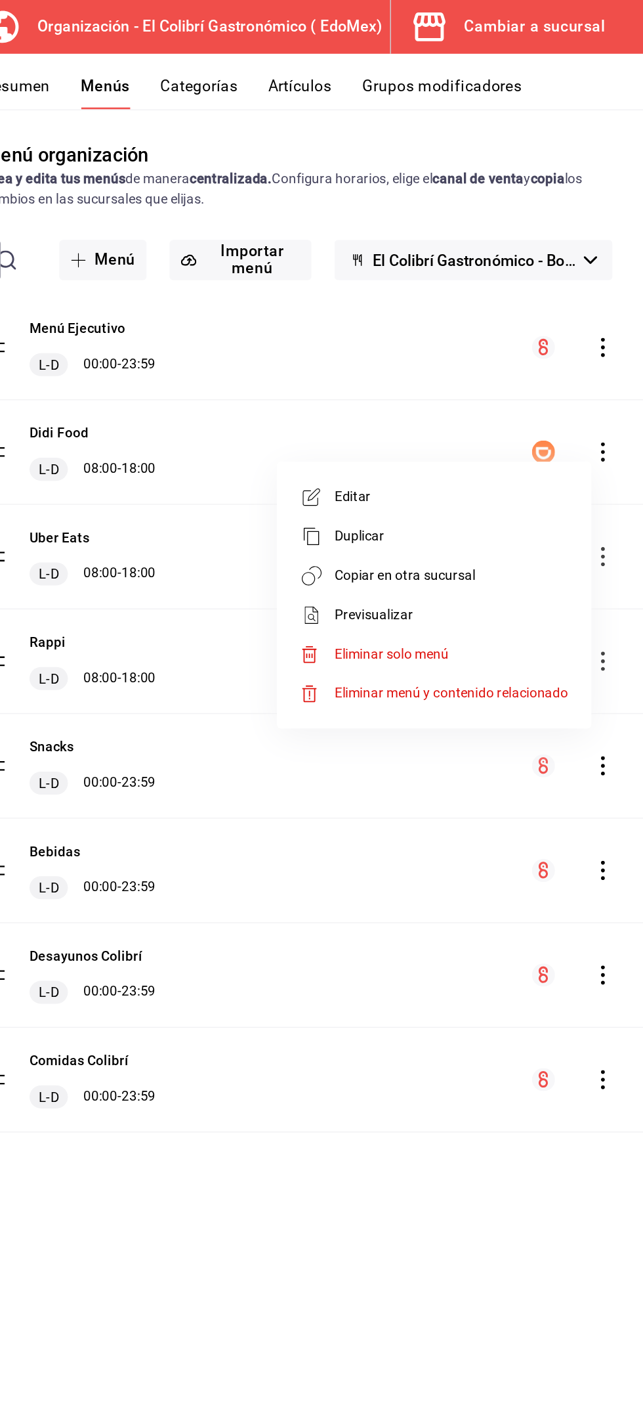
click at [570, 398] on span "Copiar en otra sucursal" at bounding box center [512, 394] width 160 height 14
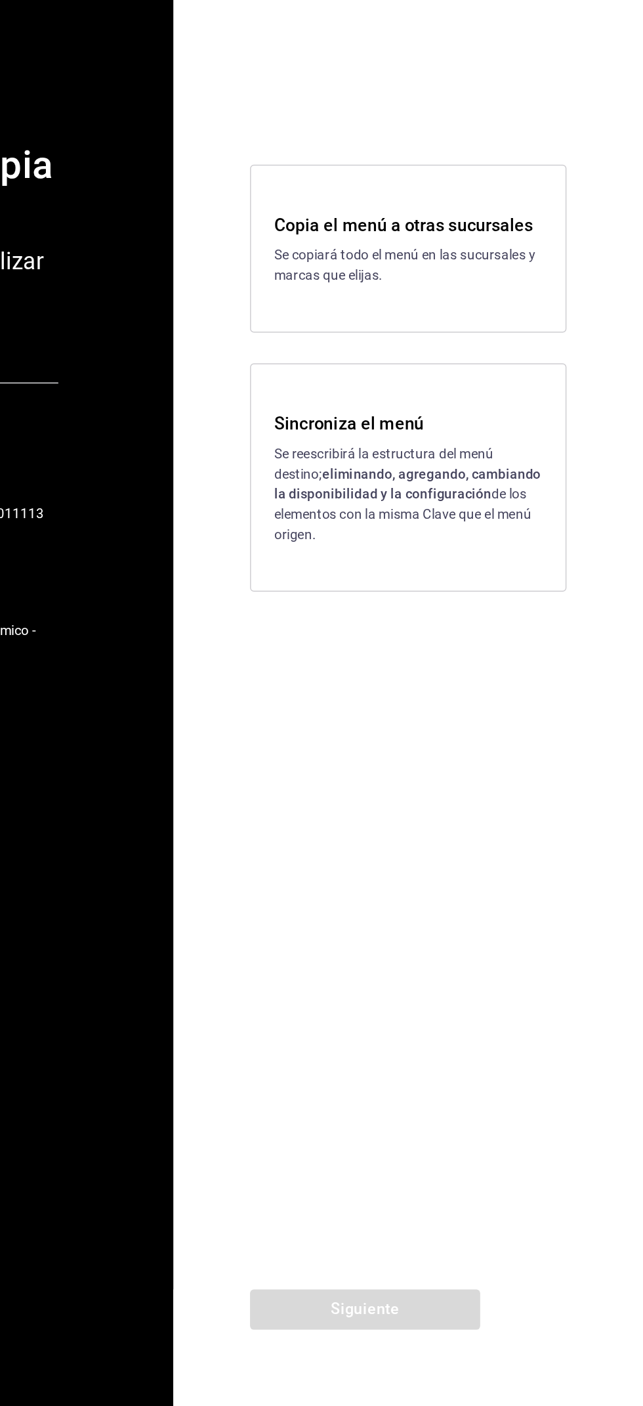
click at [522, 796] on p "Se reescribirá la estructura del menú destino; eliminando, agregando, cambiando…" at bounding box center [483, 781] width 184 height 69
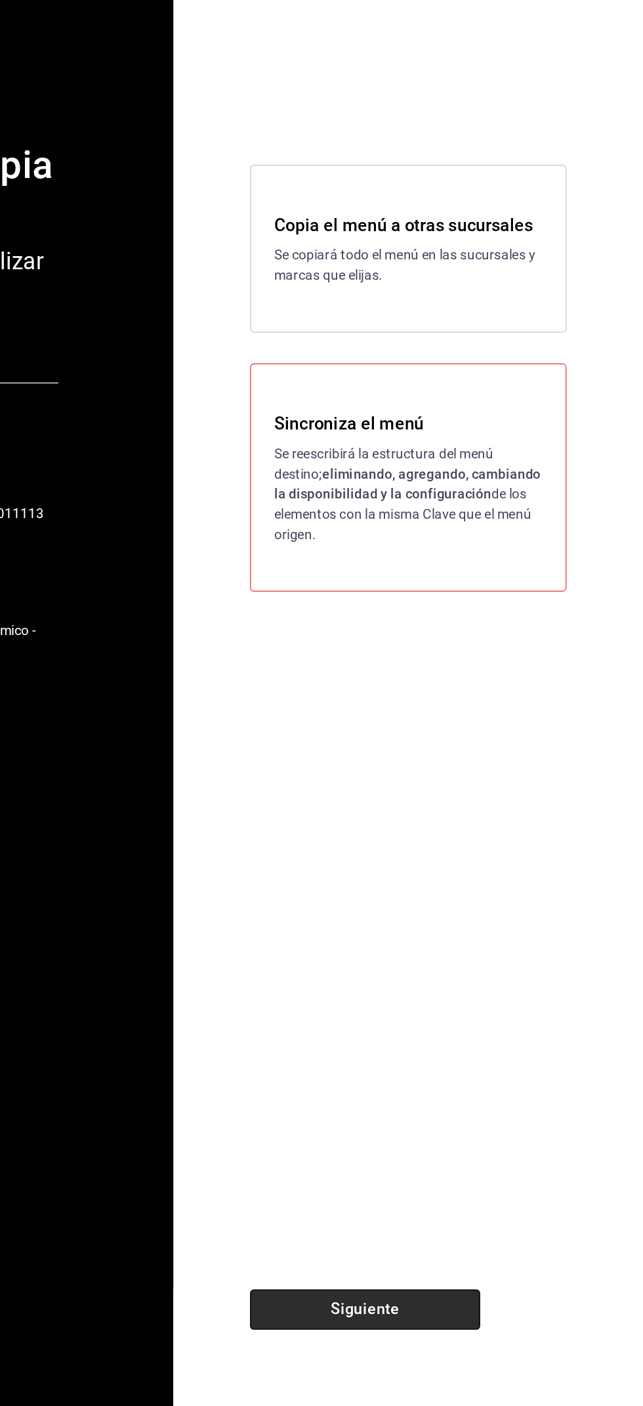
click at [454, 1343] on button "Siguiente" at bounding box center [453, 1339] width 158 height 28
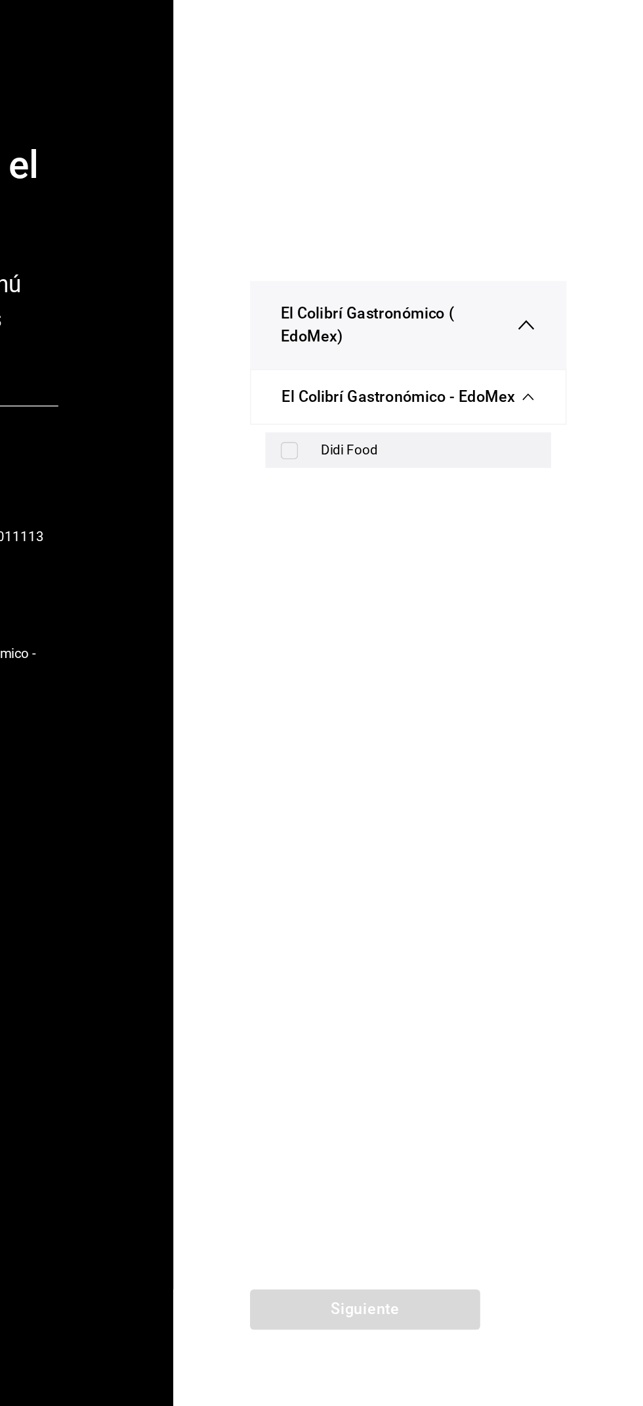
click at [551, 760] on div "Didi Food" at bounding box center [483, 751] width 196 height 24
checkbox input "true"
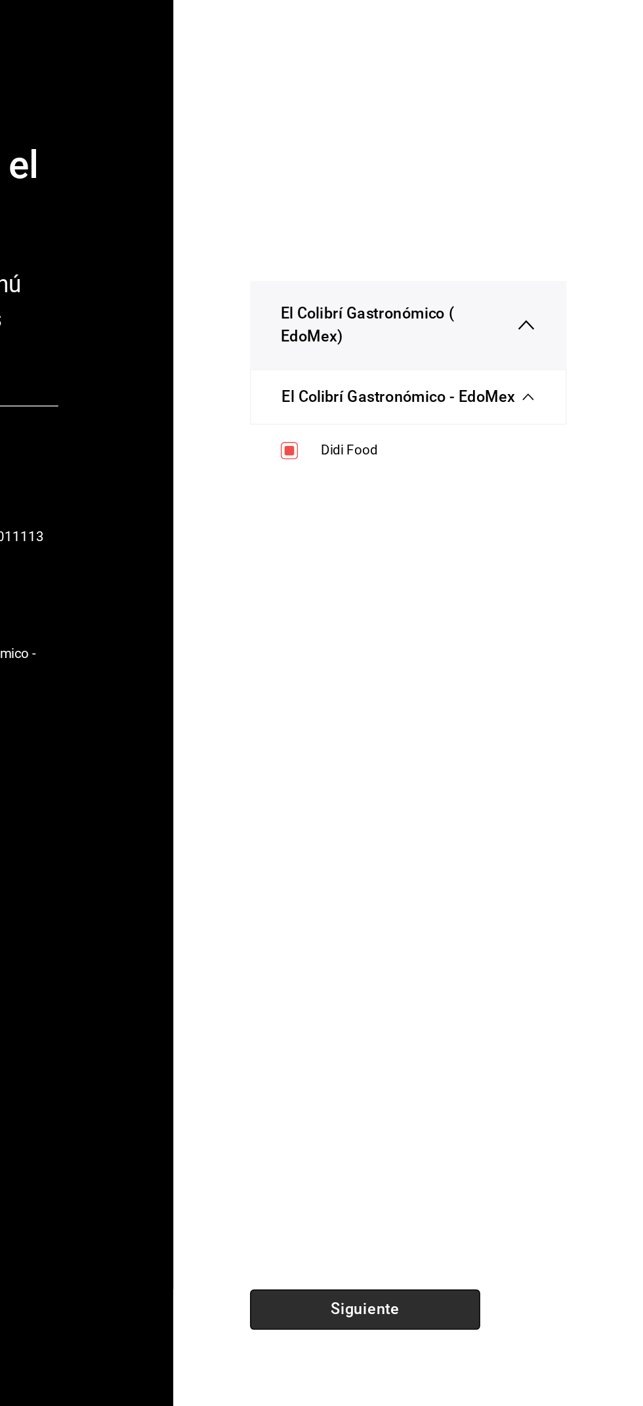
click at [421, 1341] on button "Siguiente" at bounding box center [453, 1339] width 158 height 28
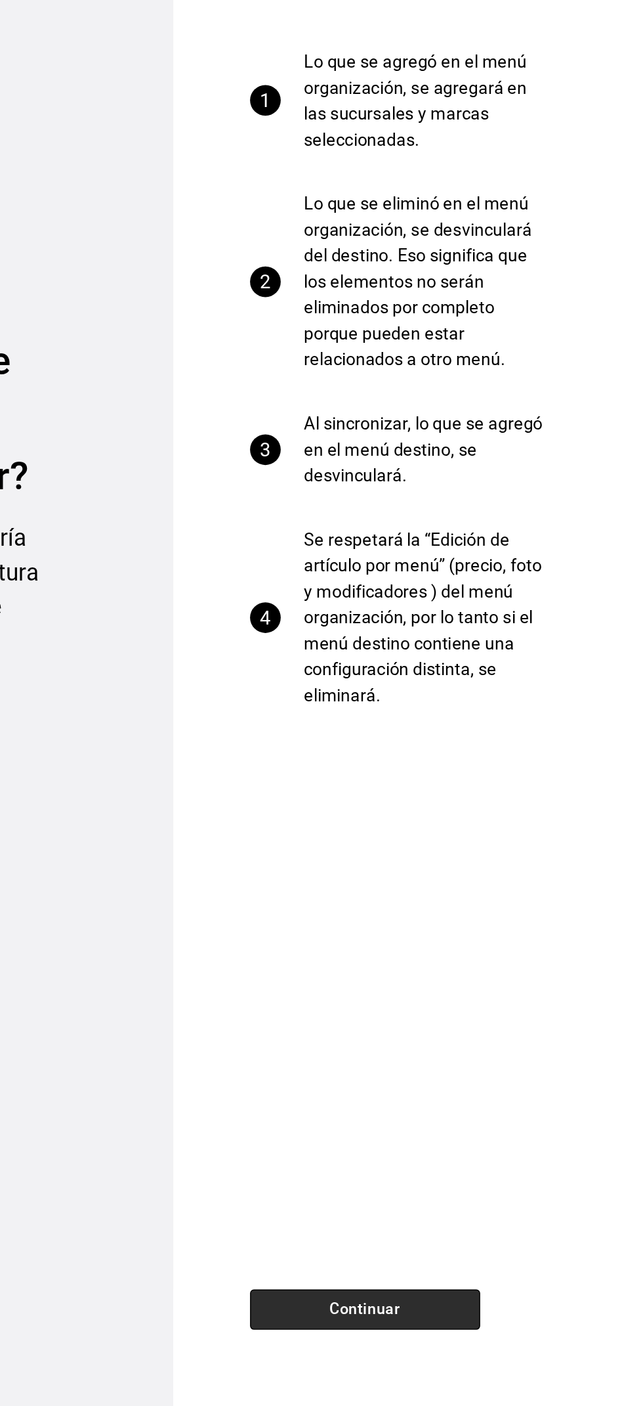
click at [407, 1342] on button "Continuar" at bounding box center [453, 1339] width 158 height 28
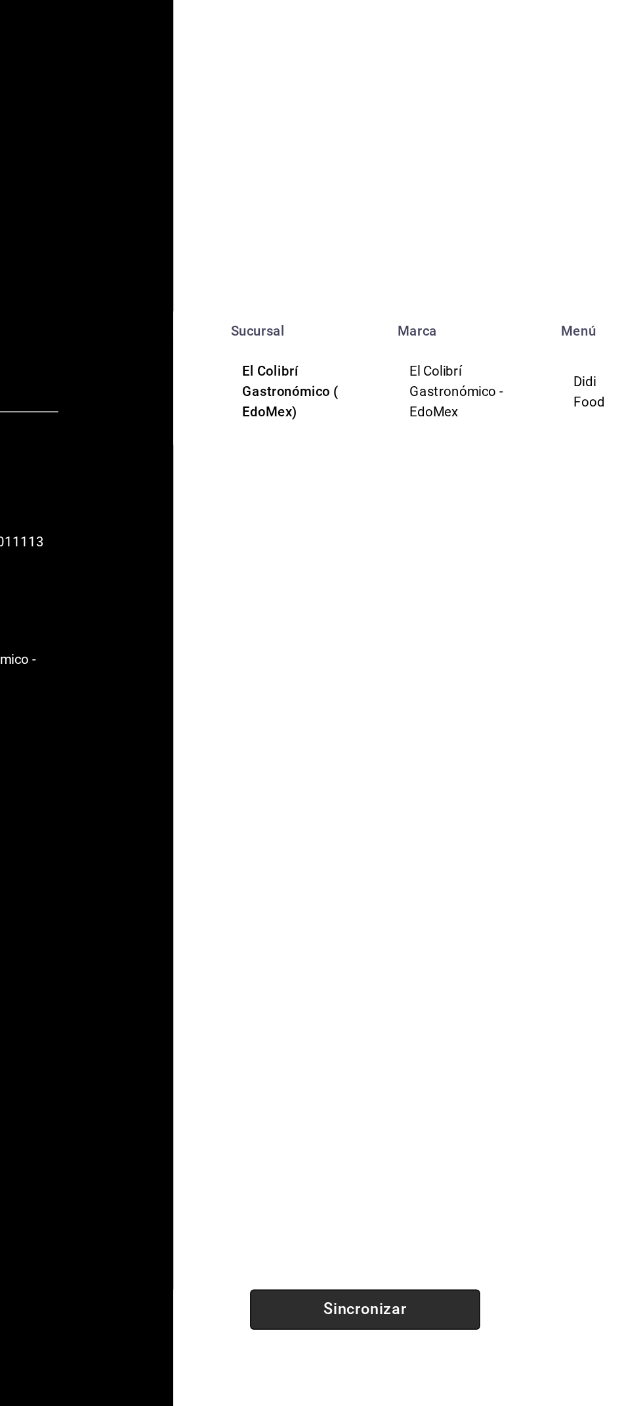
click at [433, 1331] on button "Sincronizar" at bounding box center [453, 1339] width 158 height 28
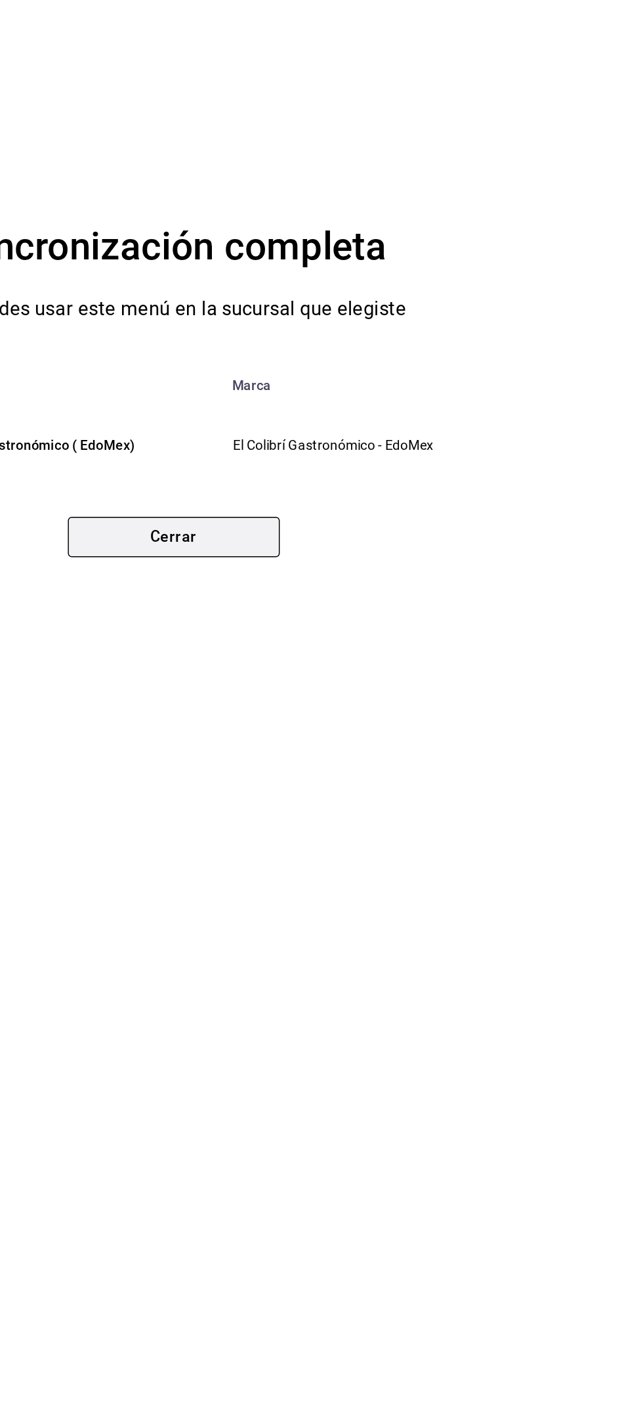
click at [380, 800] on button "Cerrar" at bounding box center [321, 811] width 145 height 28
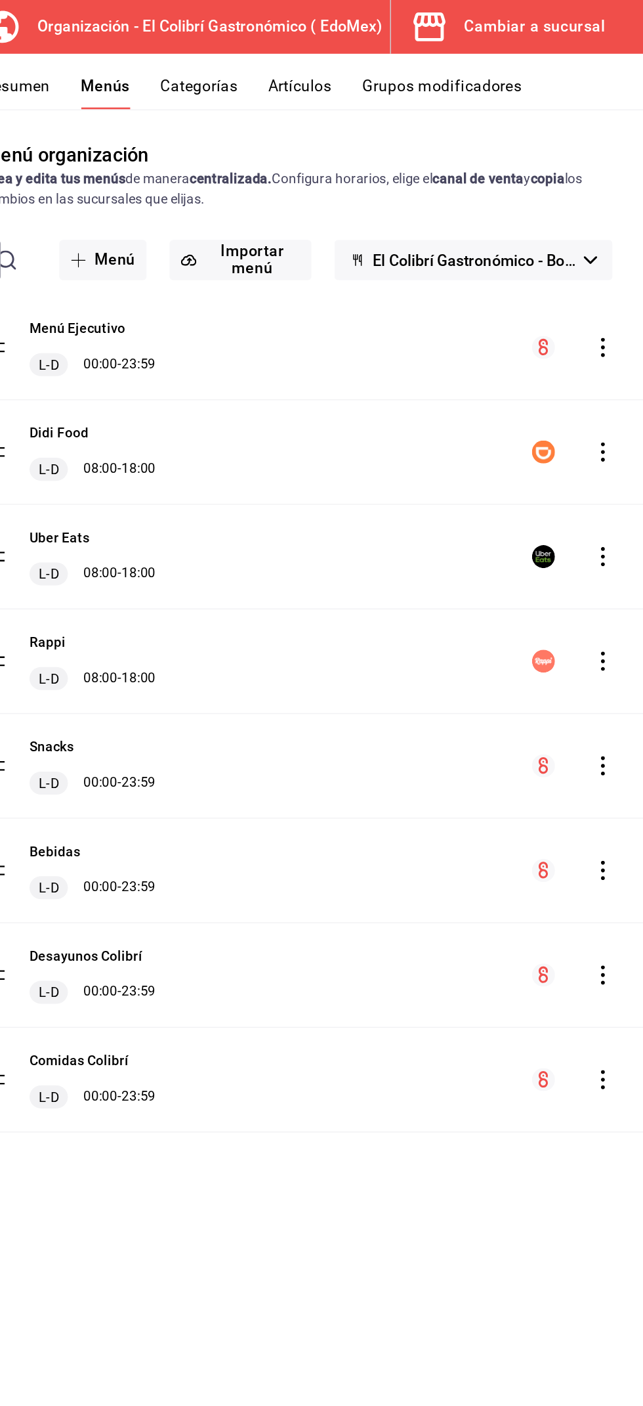
click at [617, 376] on icon "actions" at bounding box center [615, 380] width 13 height 13
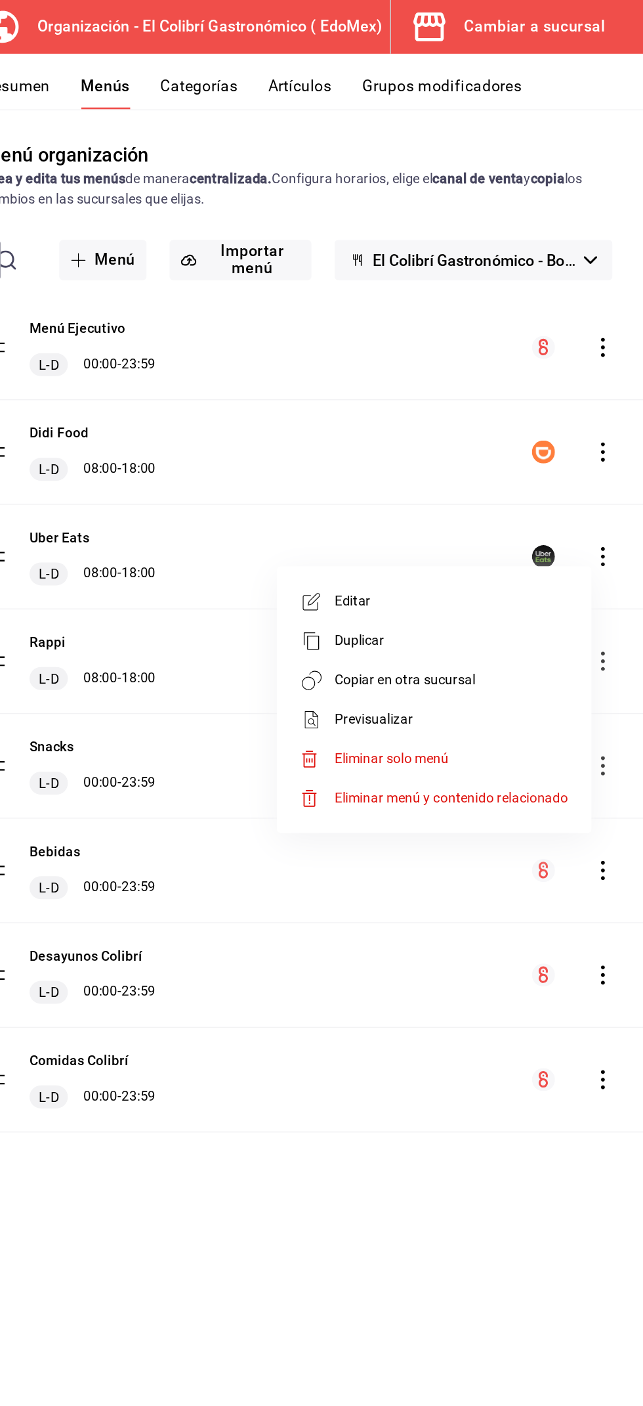
click at [584, 14] on div at bounding box center [321, 703] width 643 height 1406
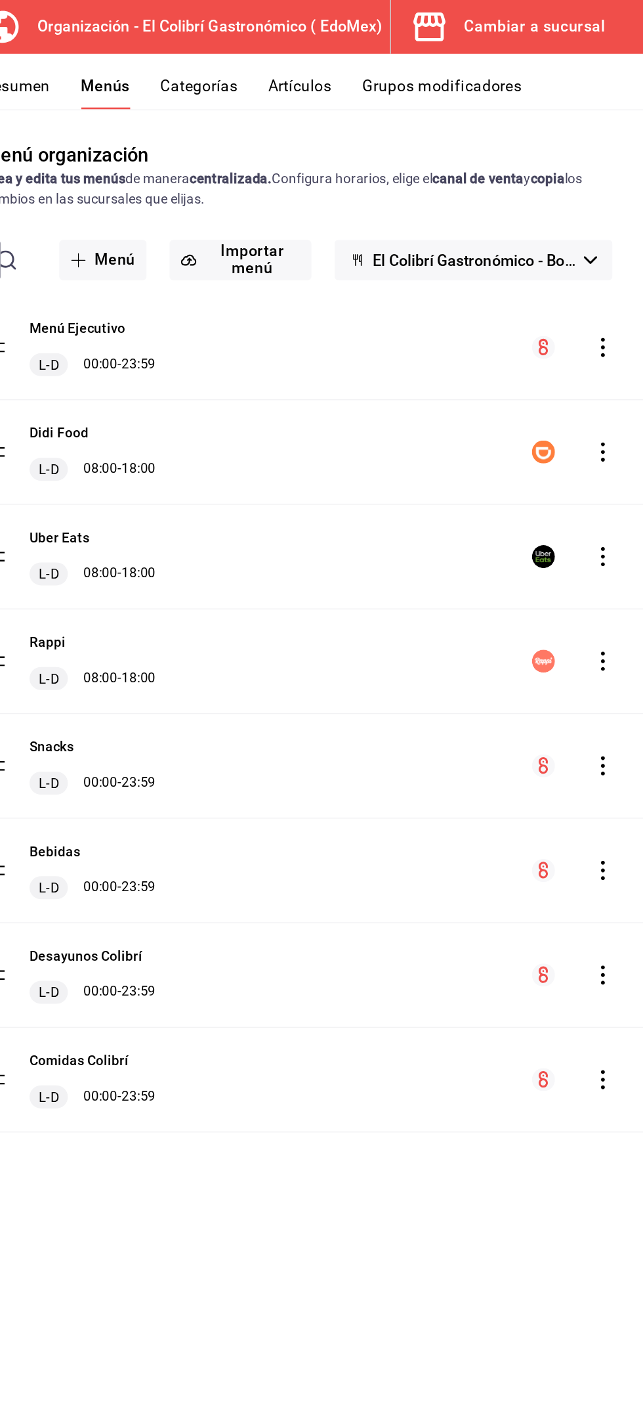
click at [590, 35] on button "Cambiar a sucursal" at bounding box center [552, 18] width 162 height 37
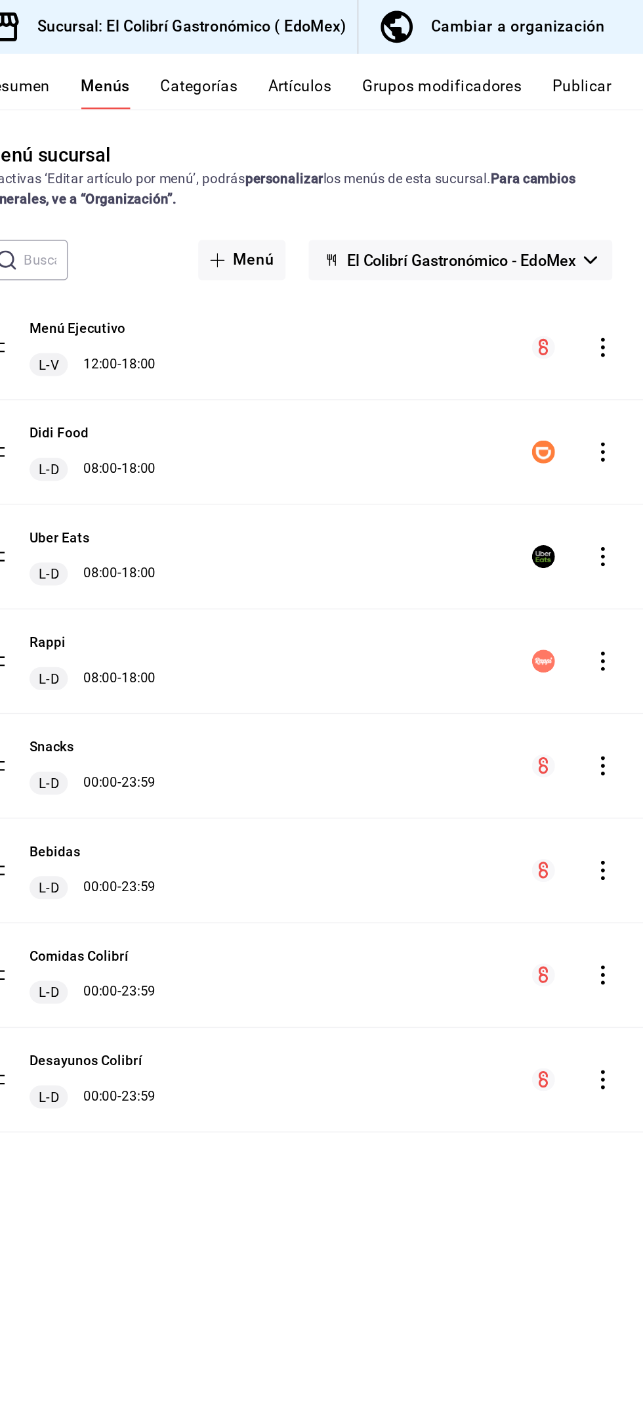
click at [601, 56] on button "Publicar" at bounding box center [601, 64] width 41 height 22
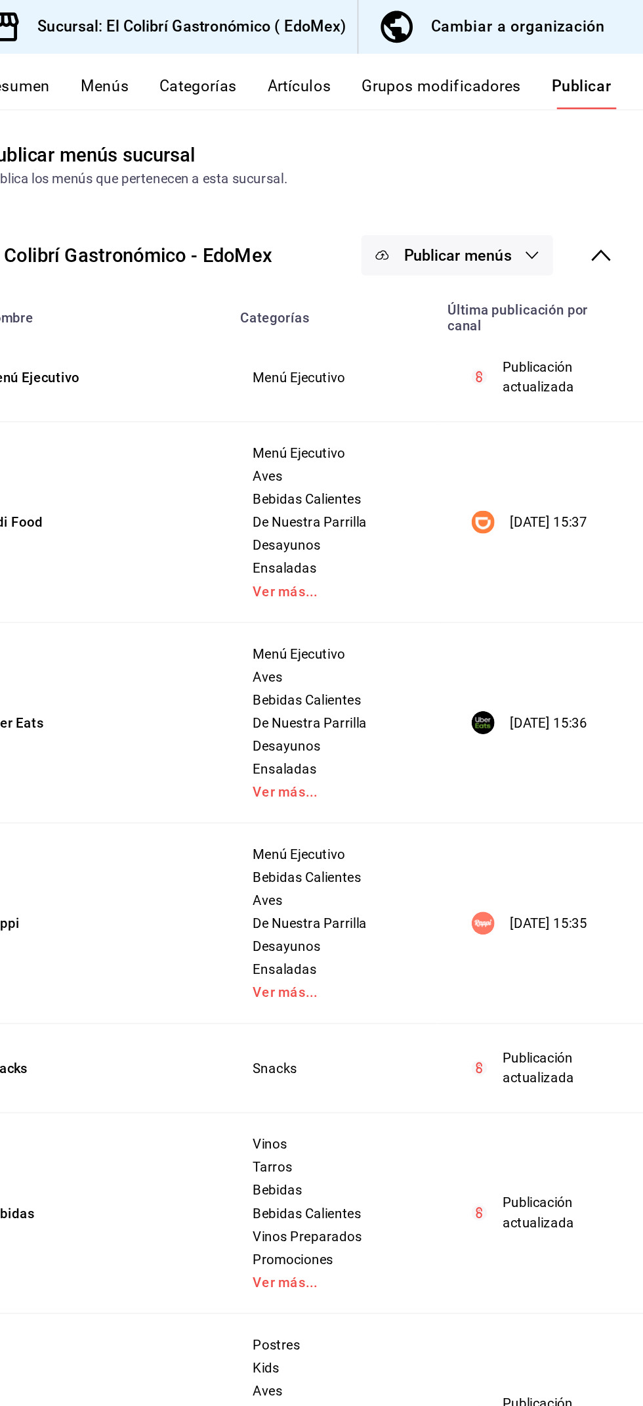
click at [507, 179] on span "Publicar menús" at bounding box center [516, 175] width 74 height 12
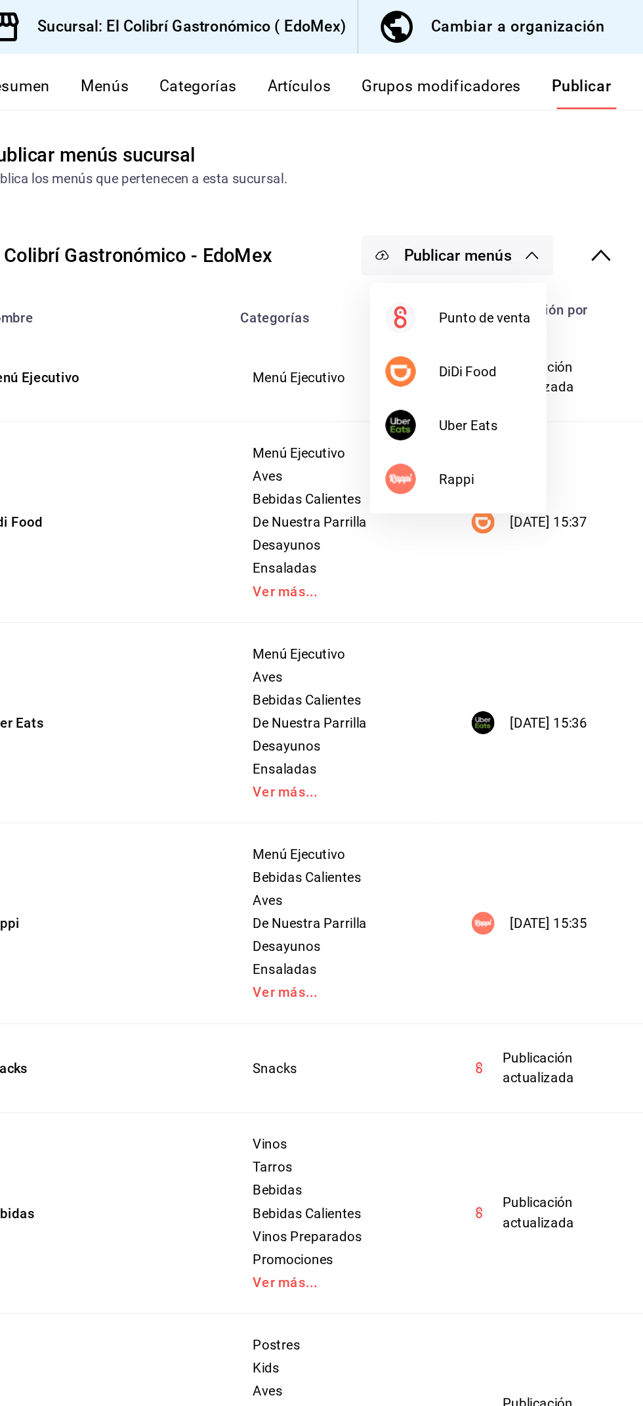
click at [566, 216] on li "Punto de venta" at bounding box center [516, 217] width 121 height 37
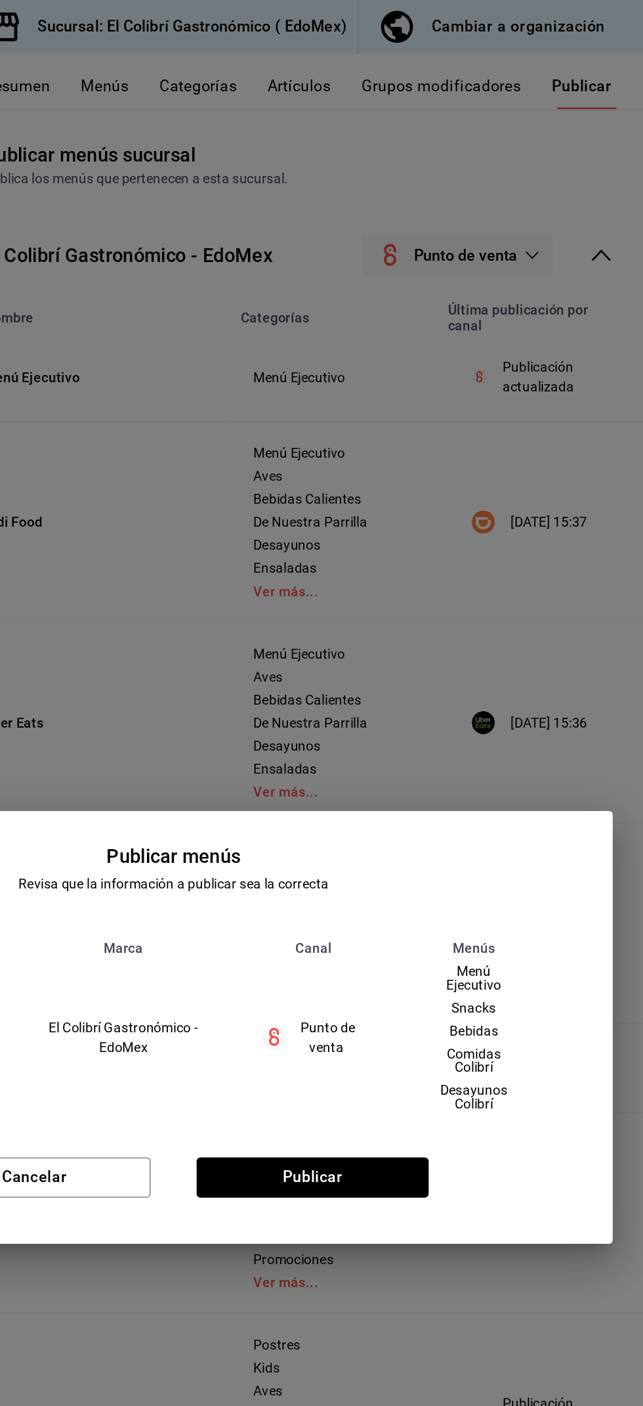
click at [411, 840] on div "Cancelar Publicar" at bounding box center [321, 811] width 601 height 80
click at [396, 817] on button "Publicar" at bounding box center [416, 806] width 159 height 28
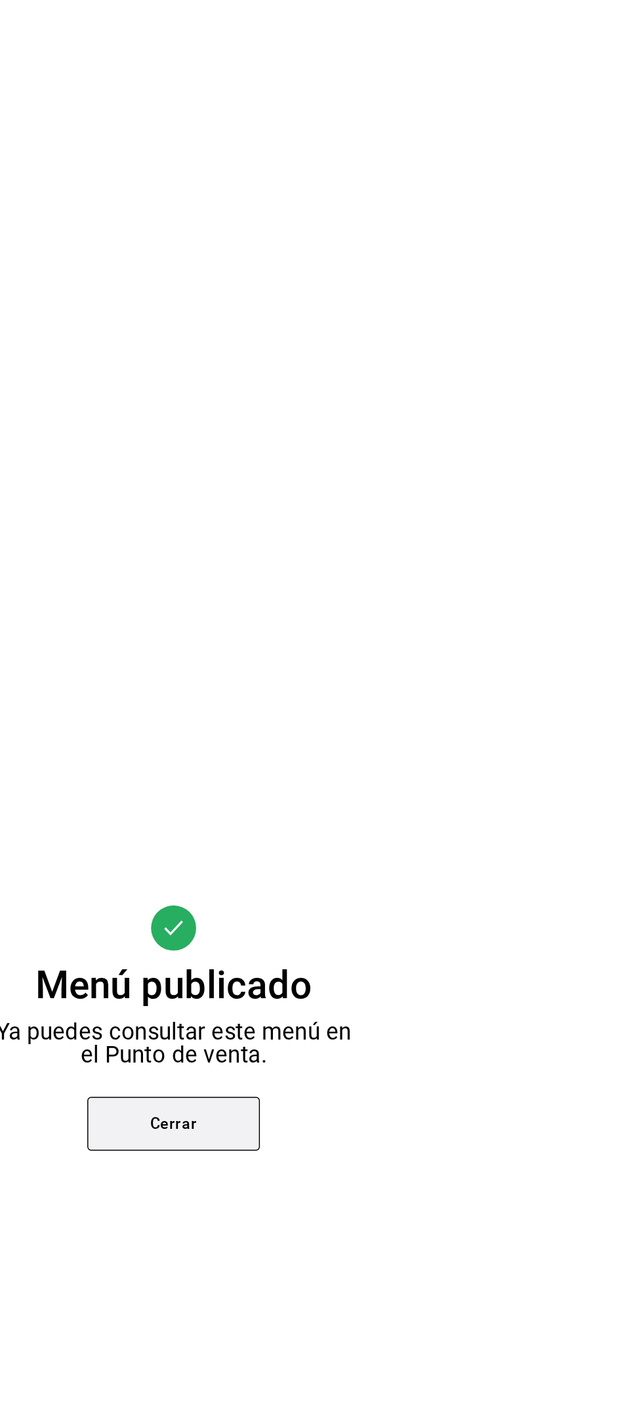
click at [332, 773] on button "Cerrar" at bounding box center [322, 768] width 118 height 37
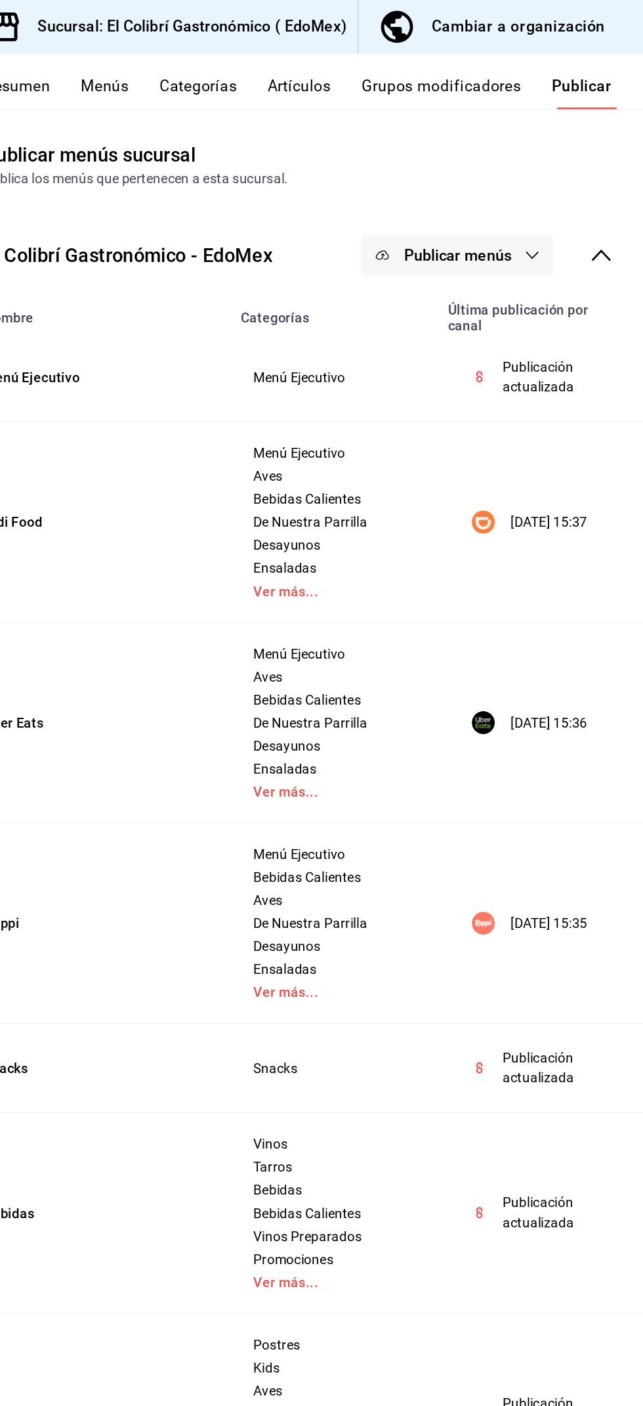
click at [513, 184] on button "Publicar menús" at bounding box center [515, 175] width 131 height 28
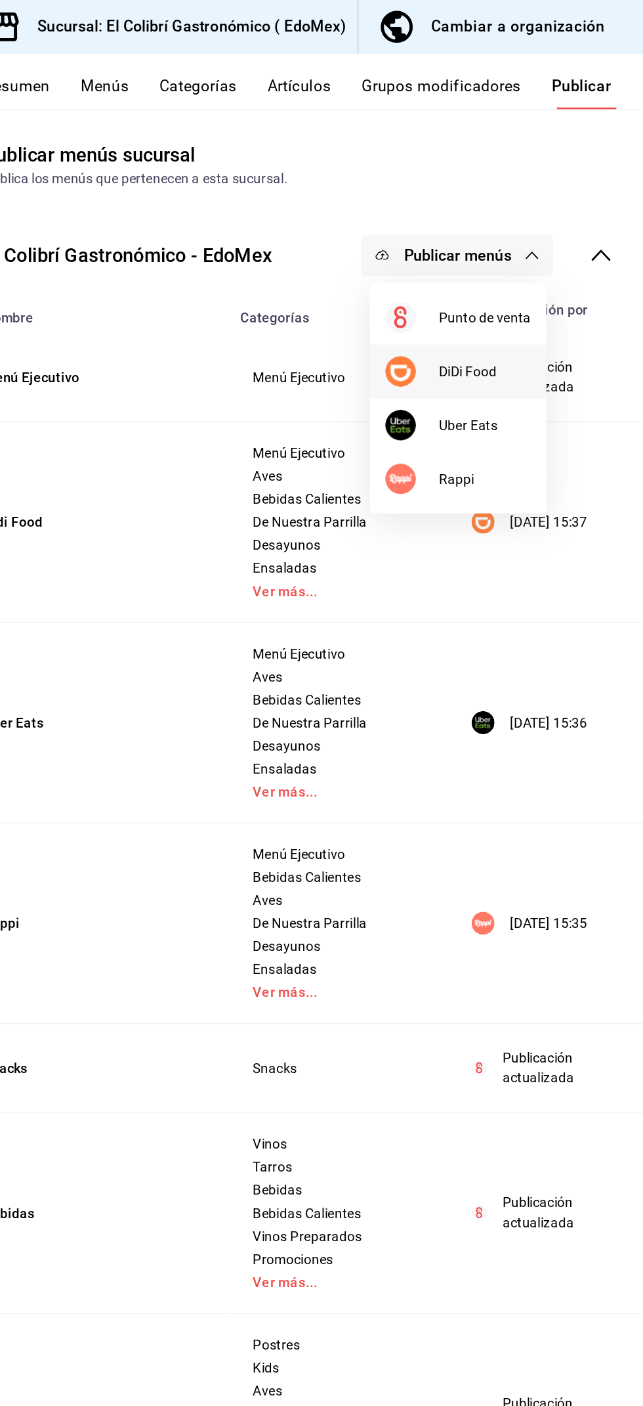
click at [542, 254] on span "DiDi Food" at bounding box center [535, 254] width 63 height 14
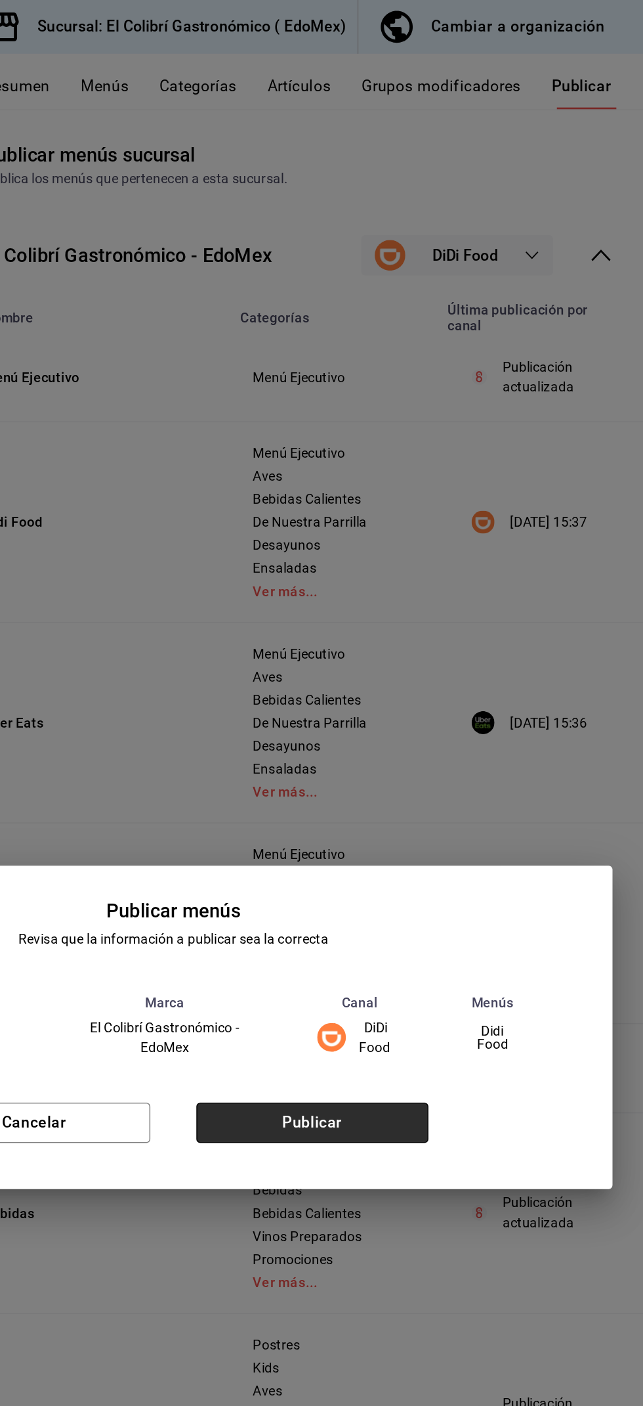
click at [425, 776] on button "Publicar" at bounding box center [416, 768] width 159 height 28
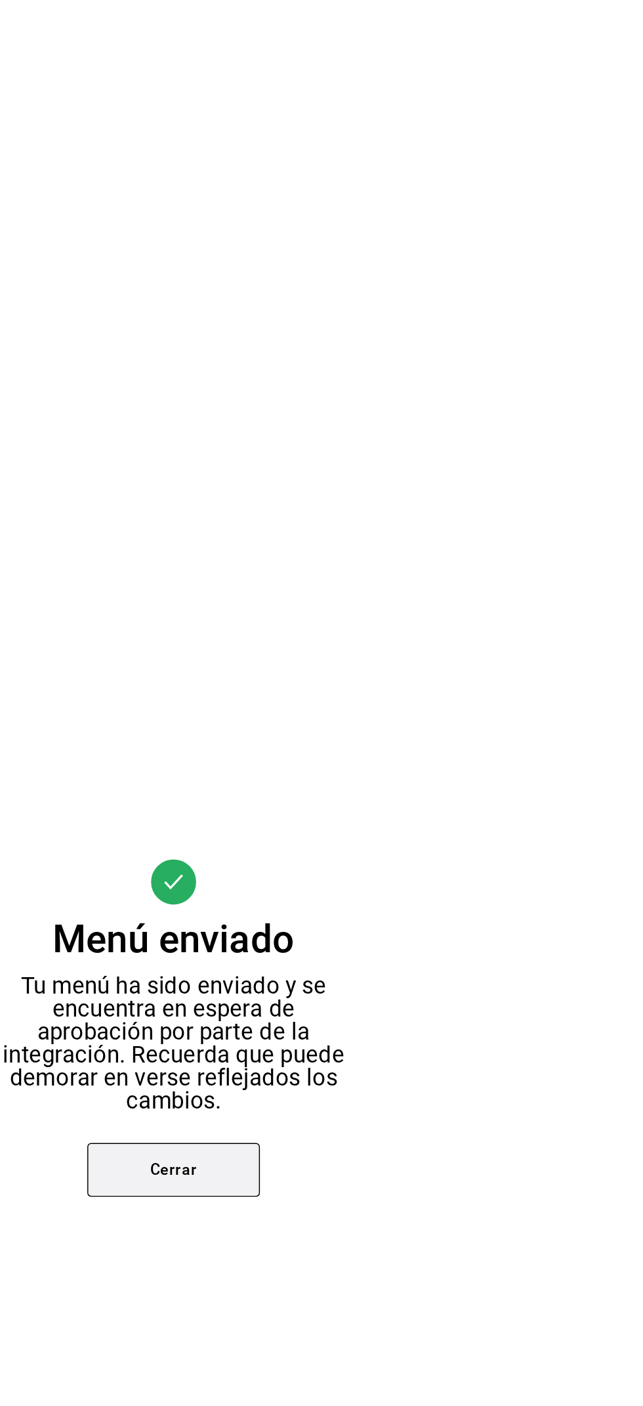
click at [344, 804] on button "Cerrar" at bounding box center [322, 800] width 118 height 37
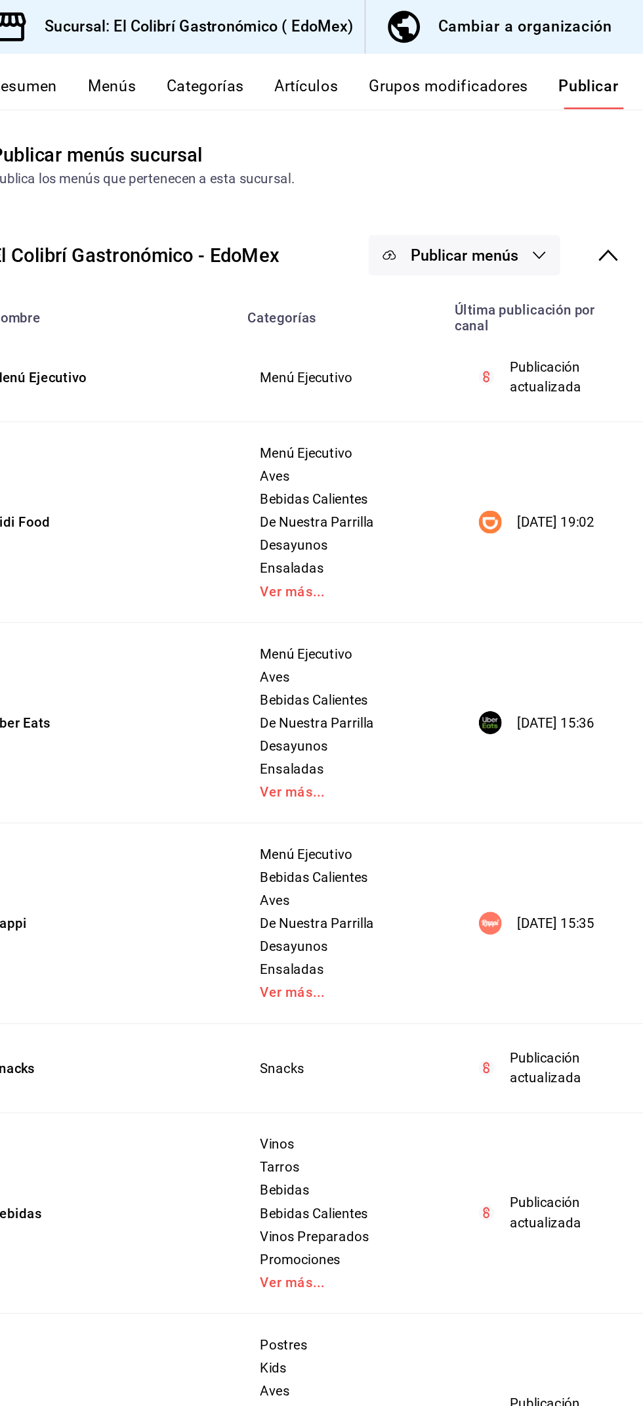
click at [524, 174] on span "Publicar menús" at bounding box center [516, 175] width 74 height 12
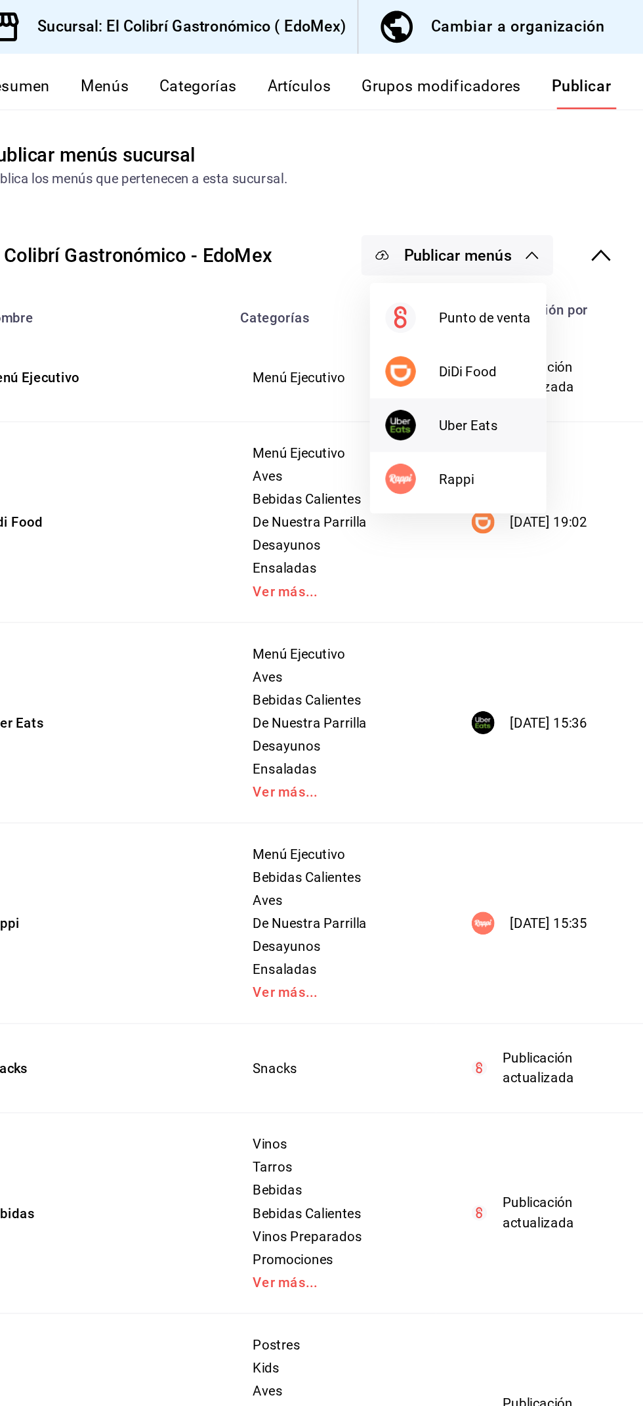
click at [553, 278] on li "Uber Eats" at bounding box center [516, 290] width 121 height 37
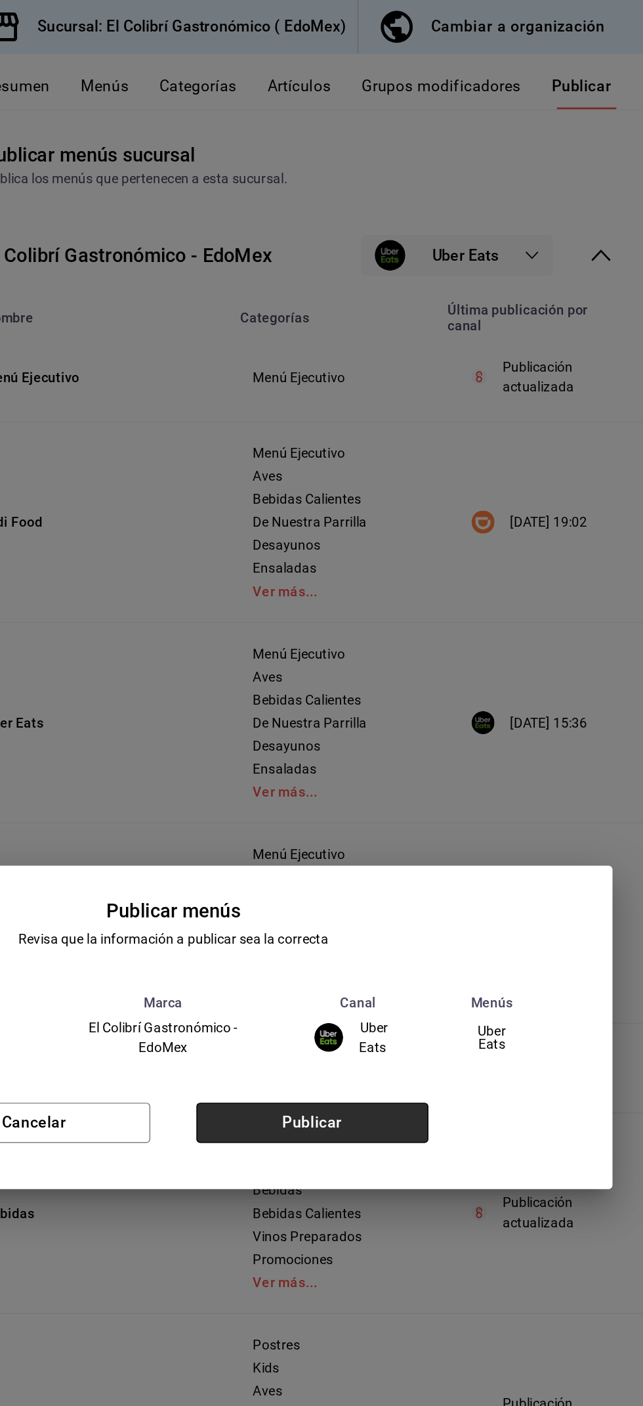
click at [412, 764] on button "Publicar" at bounding box center [416, 768] width 159 height 28
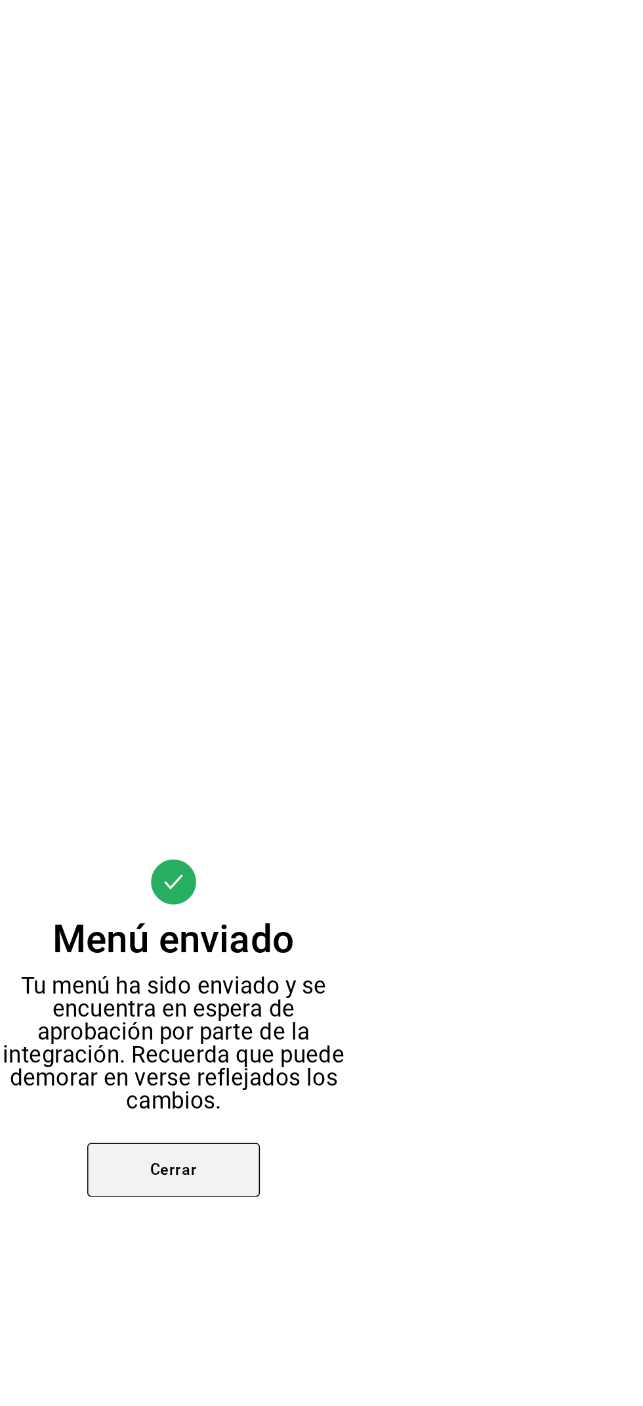
click at [318, 817] on button "Cerrar" at bounding box center [322, 800] width 118 height 37
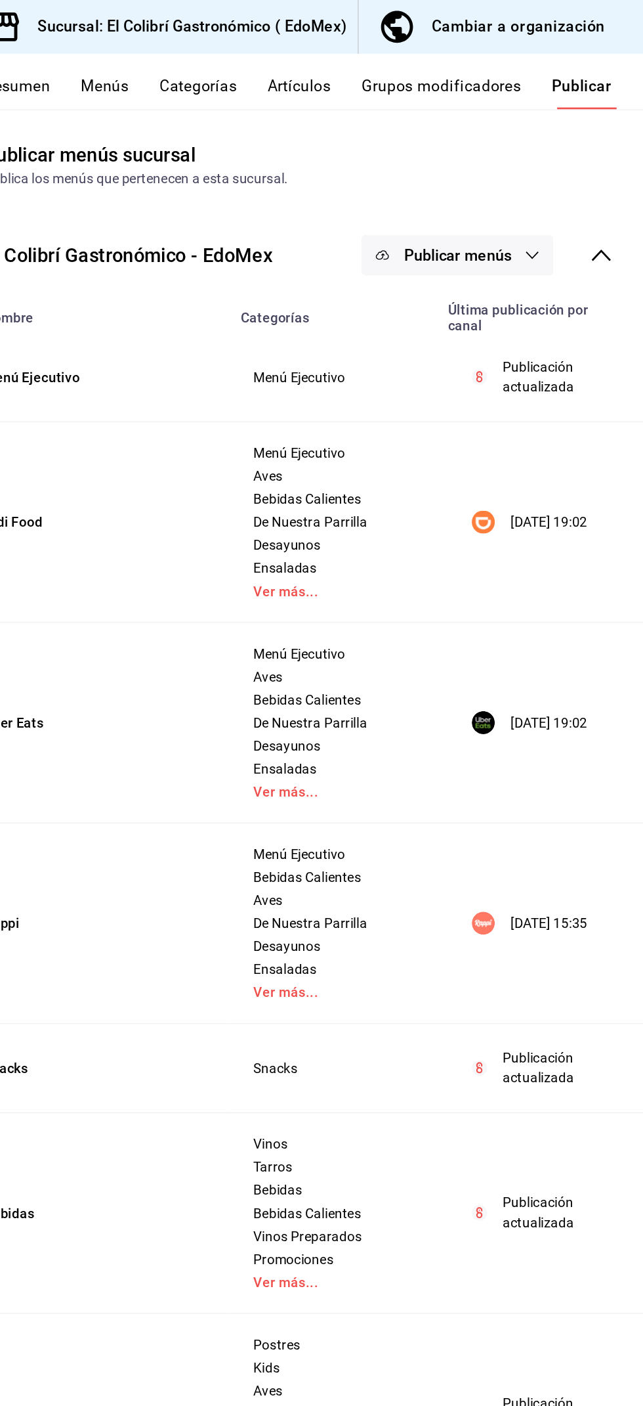
click at [311, 813] on td "Bebidas" at bounding box center [265, 830] width 189 height 137
click at [555, 177] on button "Publicar menús" at bounding box center [515, 175] width 131 height 28
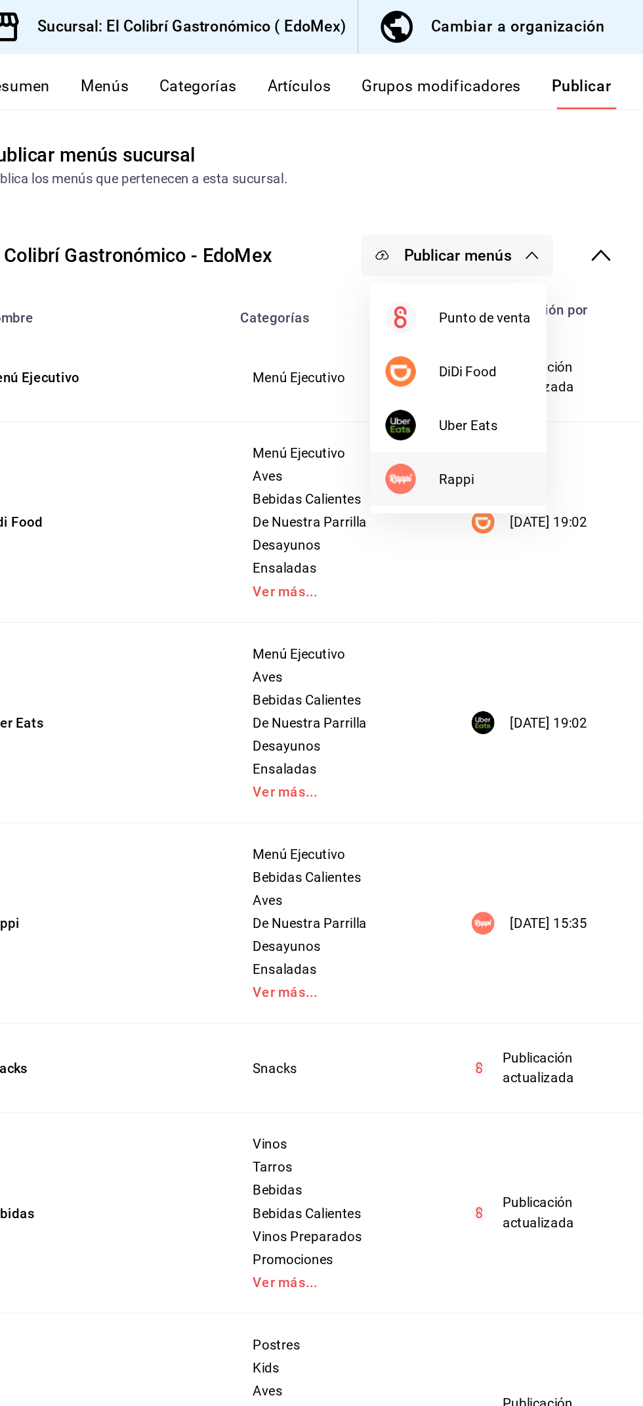
click at [536, 324] on span "Rappi" at bounding box center [535, 328] width 63 height 14
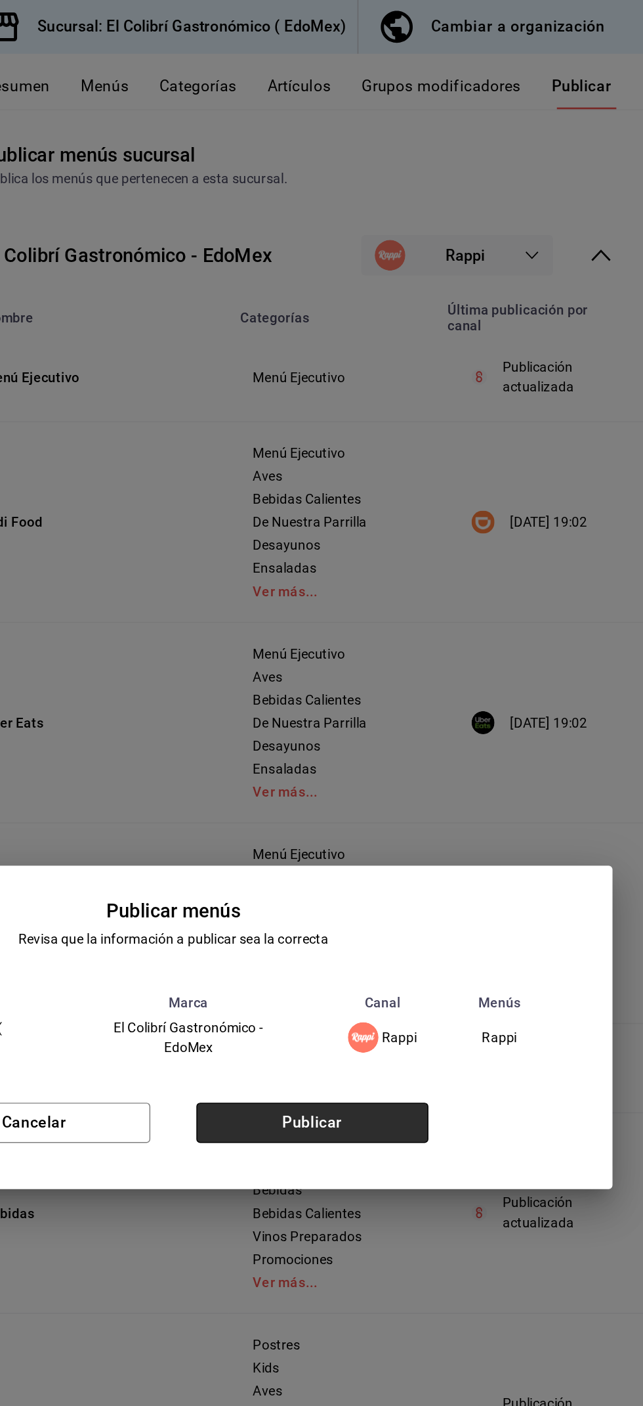
click at [437, 758] on button "Publicar" at bounding box center [416, 768] width 159 height 28
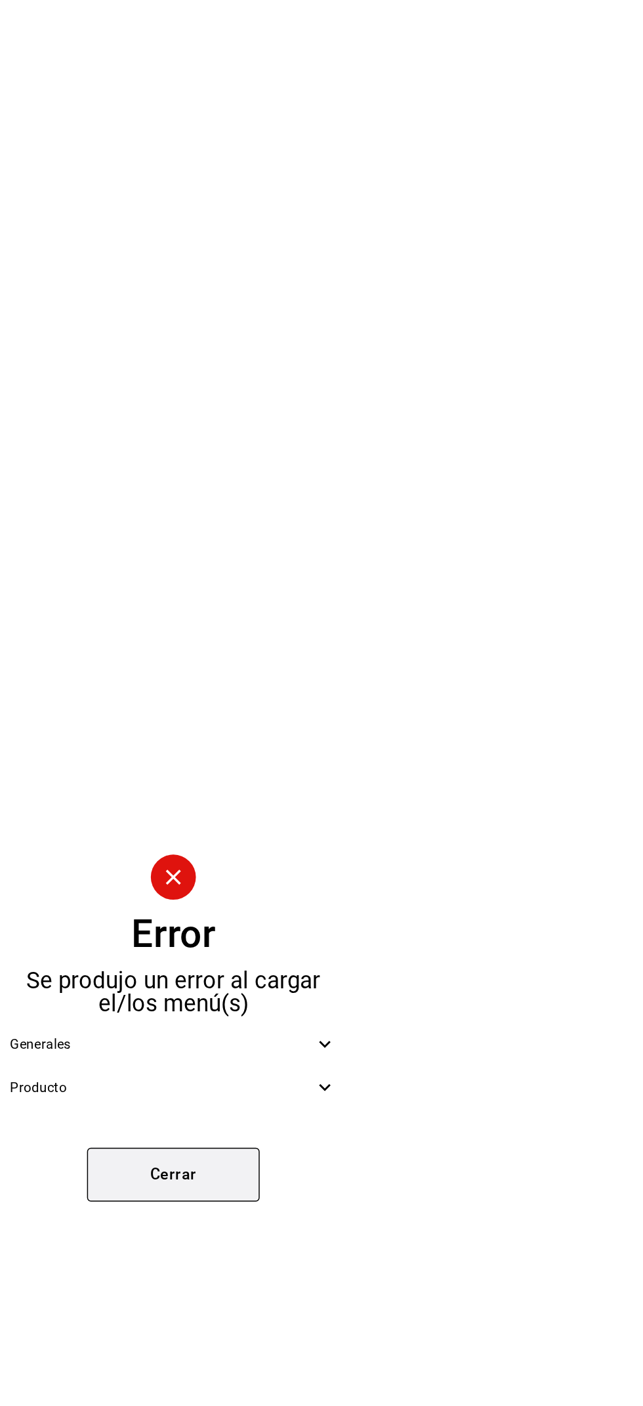
click at [293, 811] on button "Cerrar" at bounding box center [322, 803] width 118 height 37
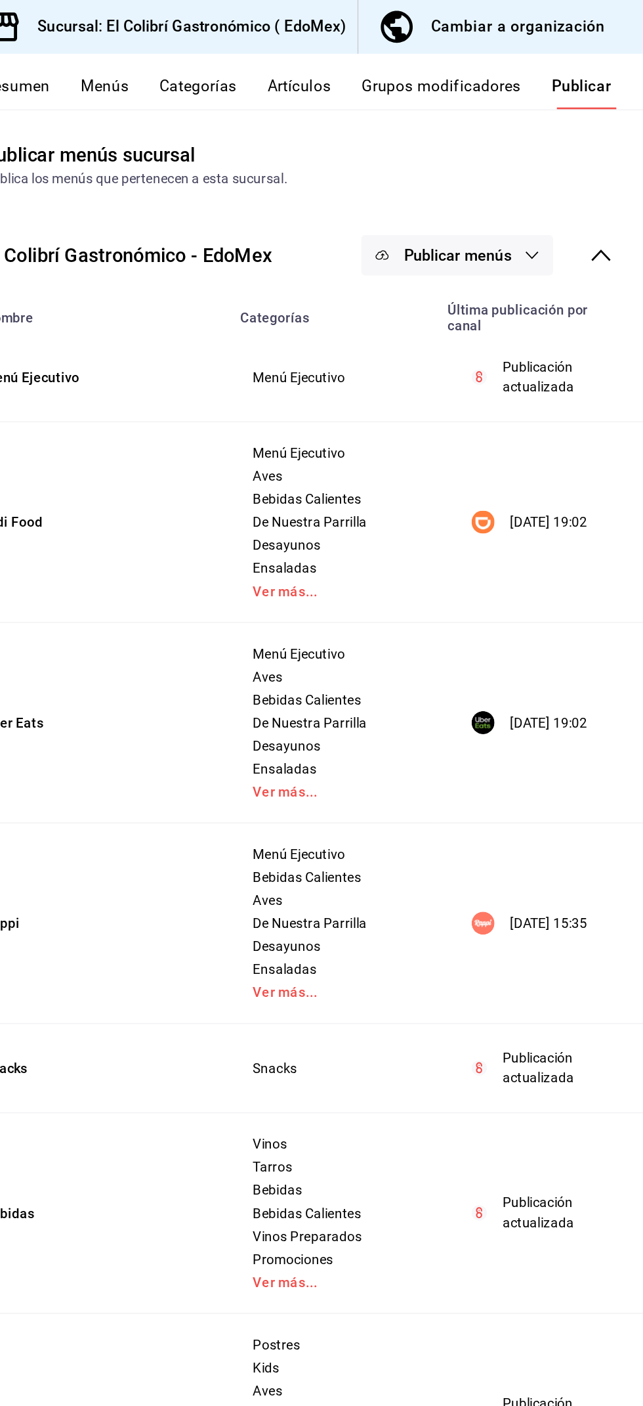
click at [538, 169] on span "Publicar menús" at bounding box center [516, 175] width 74 height 12
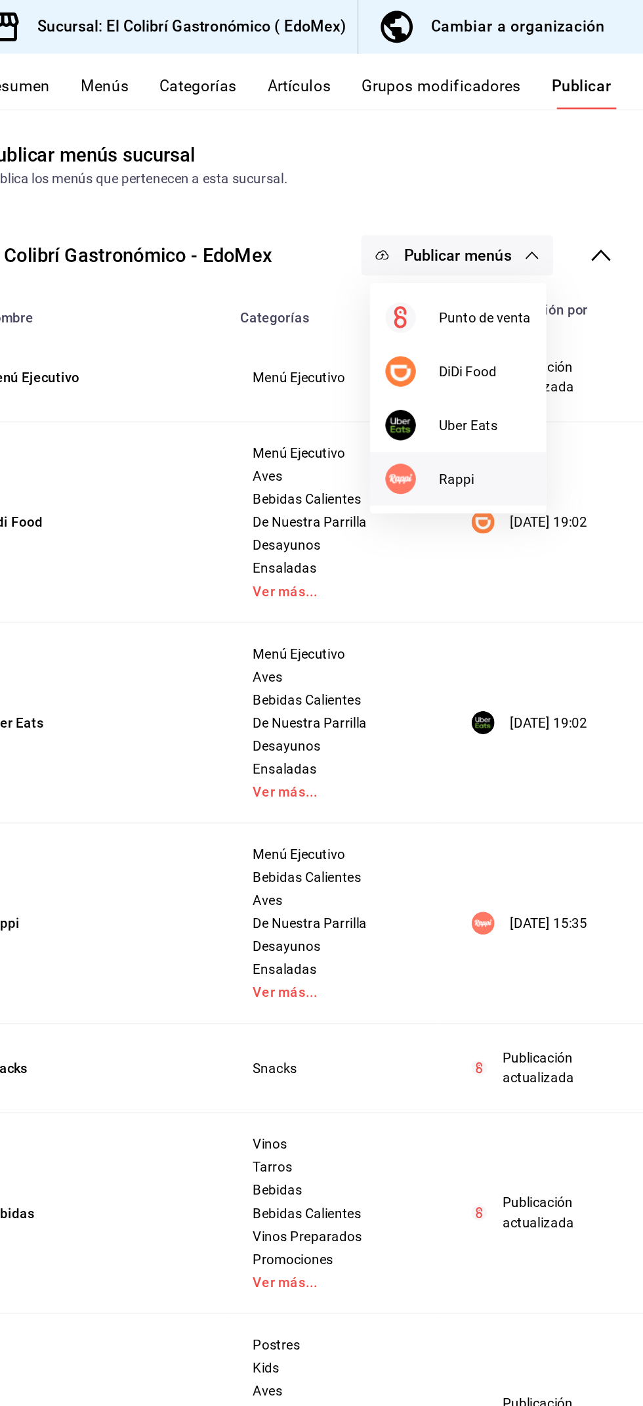
click at [531, 335] on li "Rappi" at bounding box center [516, 327] width 121 height 37
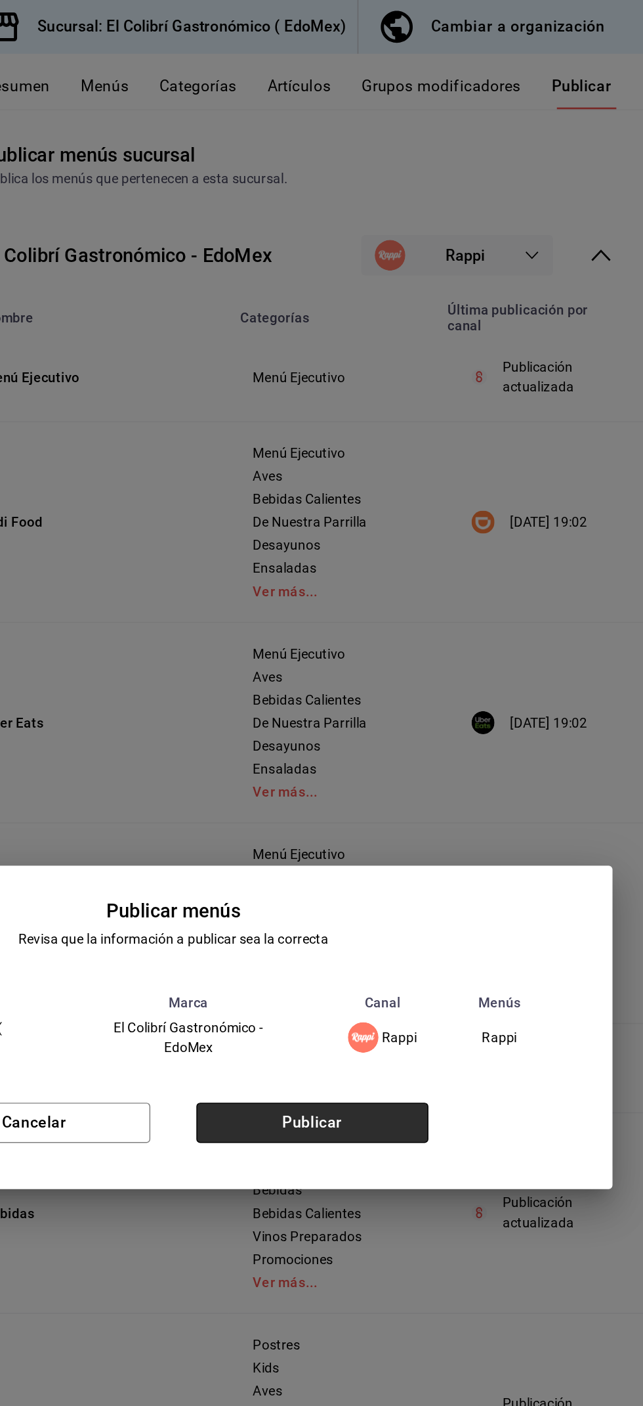
click at [458, 773] on button "Publicar" at bounding box center [416, 768] width 159 height 28
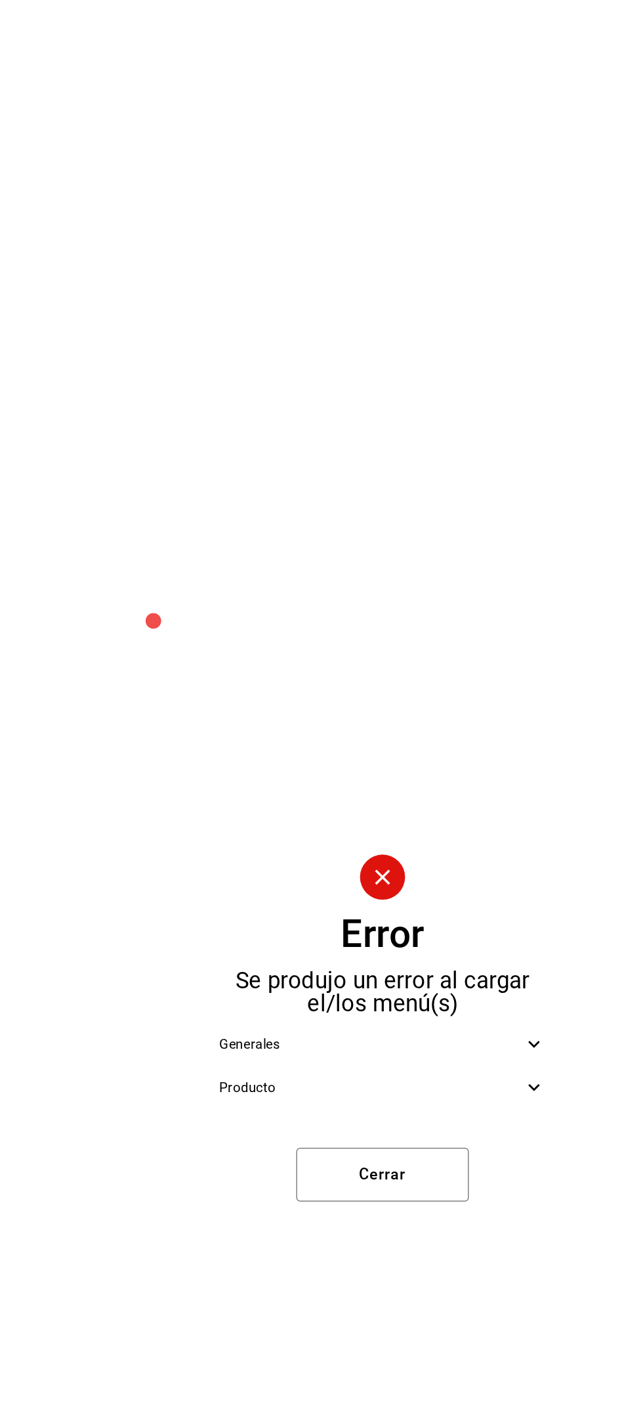
click at [403, 718] on span "Generales" at bounding box center [314, 715] width 208 height 14
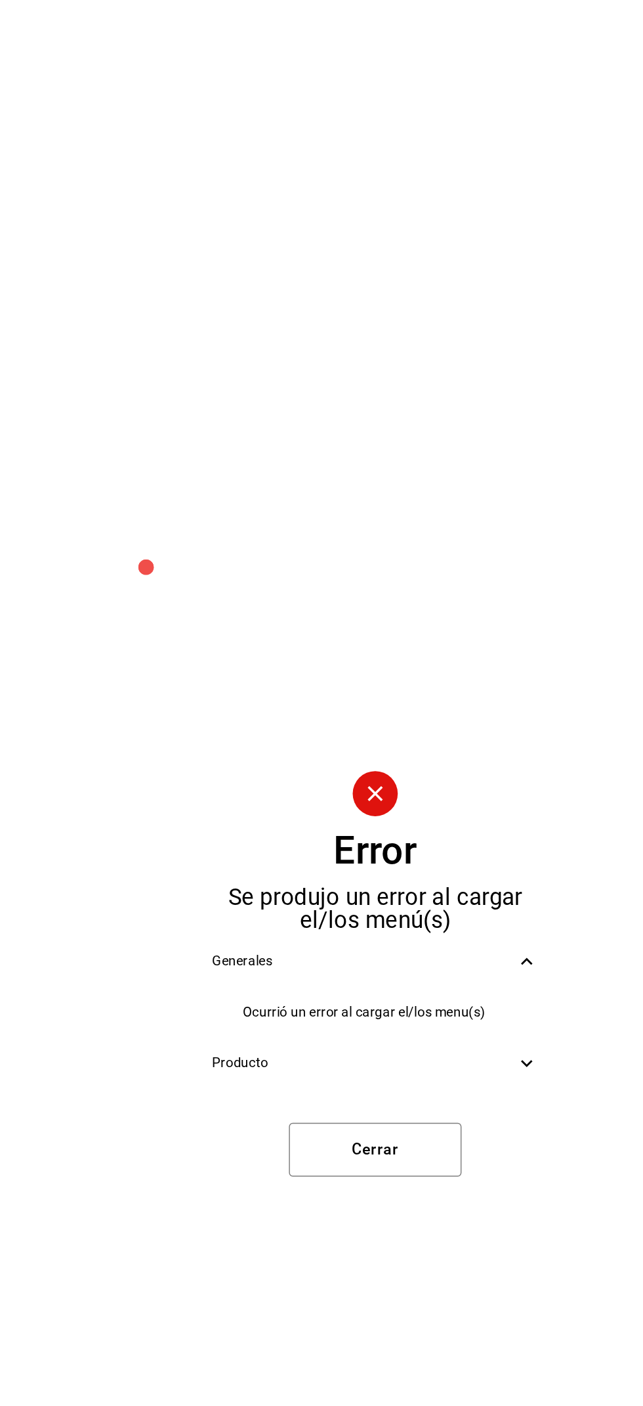
click at [410, 736] on span "Ocurrió un error al cargar el/los menu(s)" at bounding box center [332, 729] width 203 height 14
click at [410, 779] on div "Producto" at bounding box center [322, 764] width 245 height 30
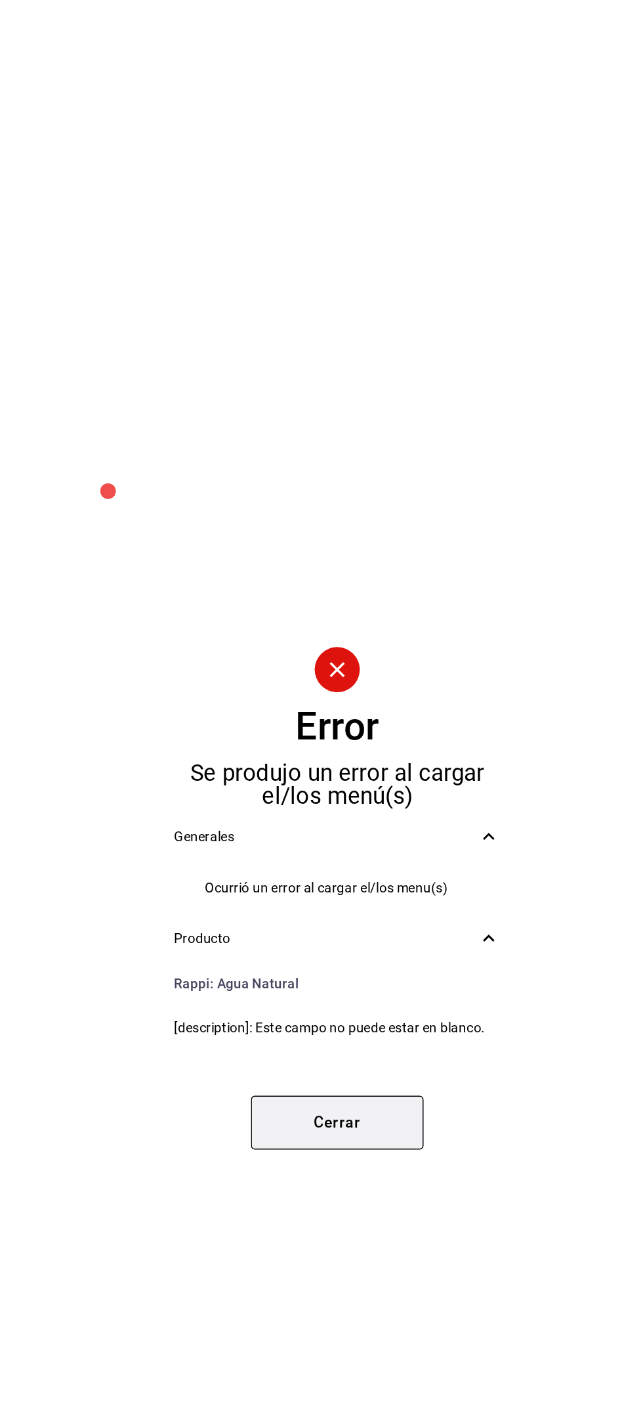
click at [366, 875] on button "Cerrar" at bounding box center [322, 856] width 118 height 37
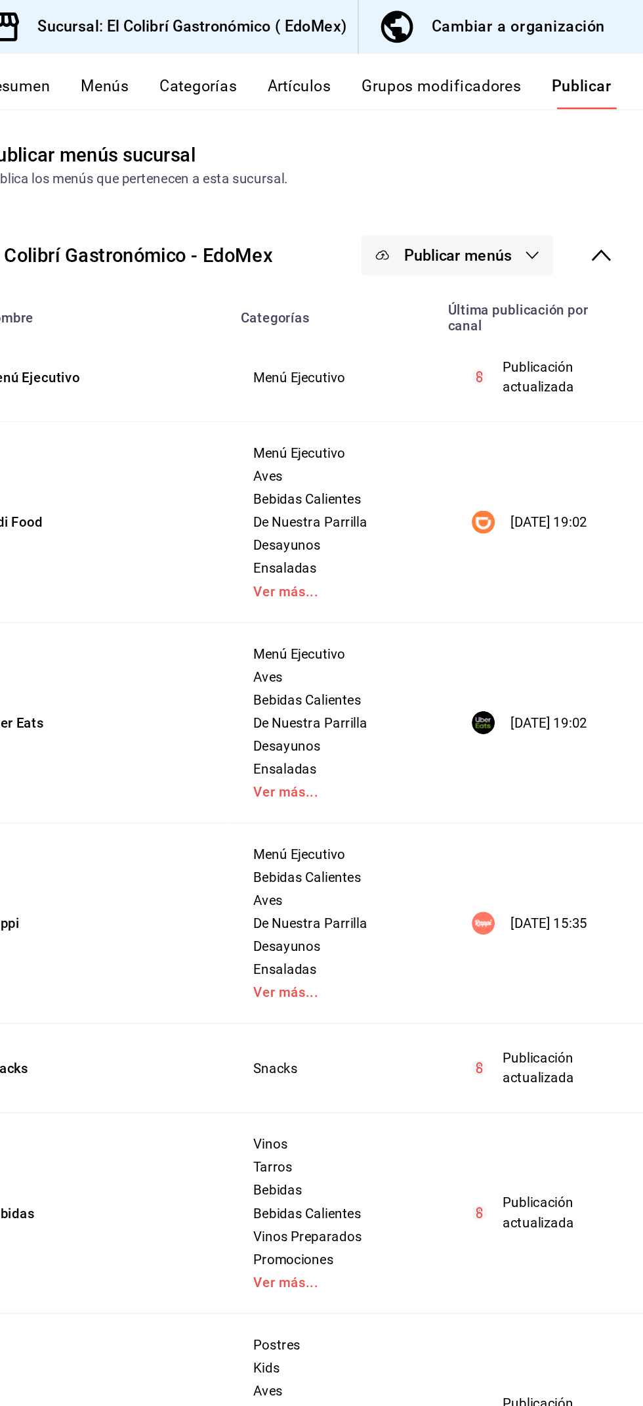
click at [604, 21] on div "Cambiar a organización" at bounding box center [557, 18] width 119 height 18
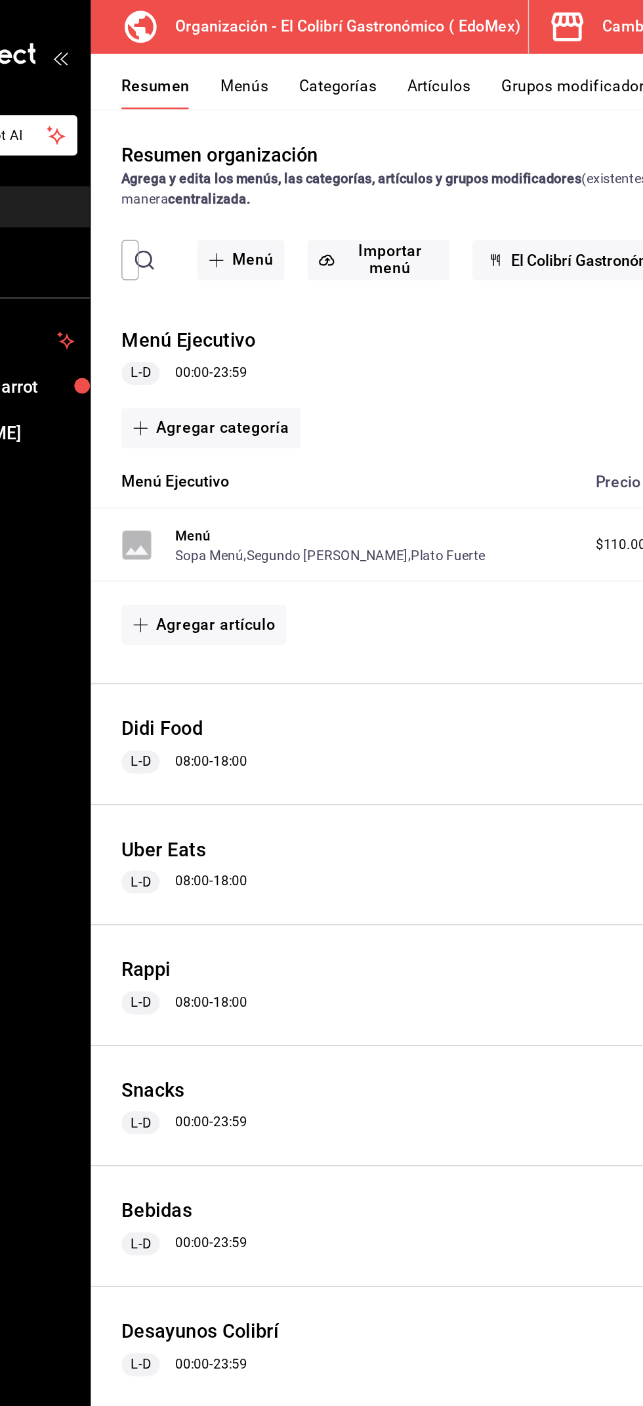
click at [347, 58] on button "Categorías" at bounding box center [340, 64] width 53 height 22
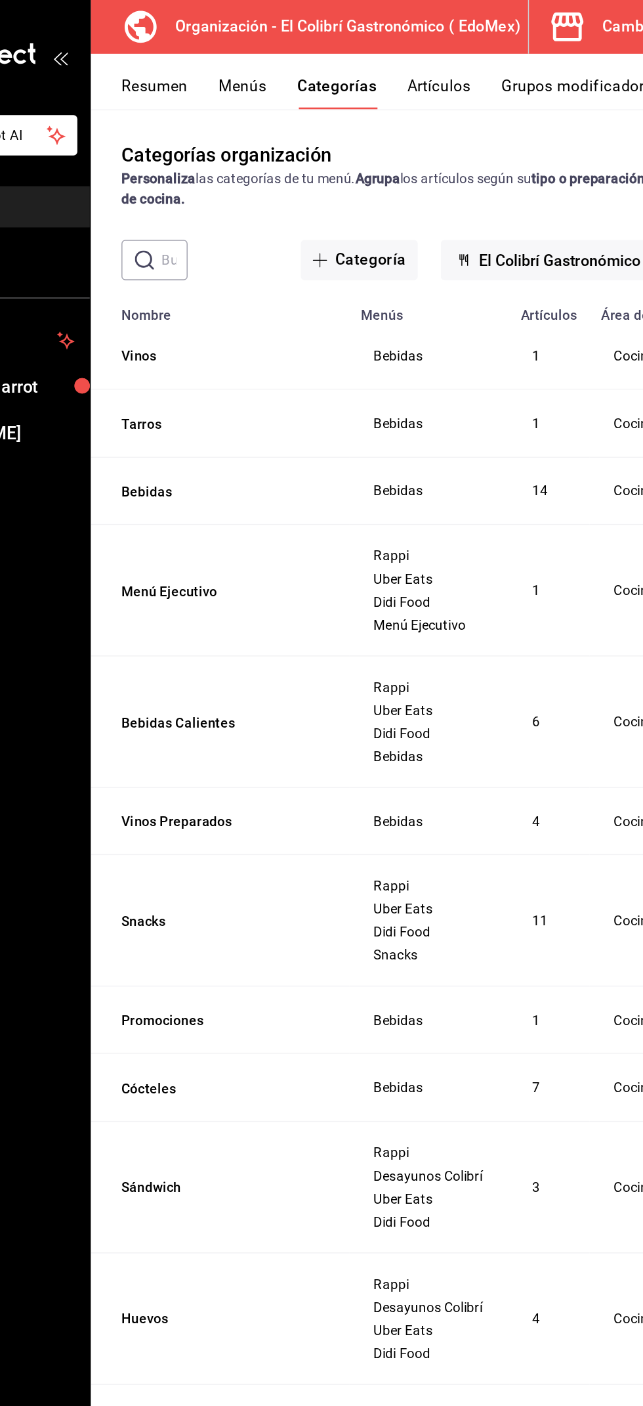
click at [427, 58] on button "Artículos" at bounding box center [408, 64] width 43 height 22
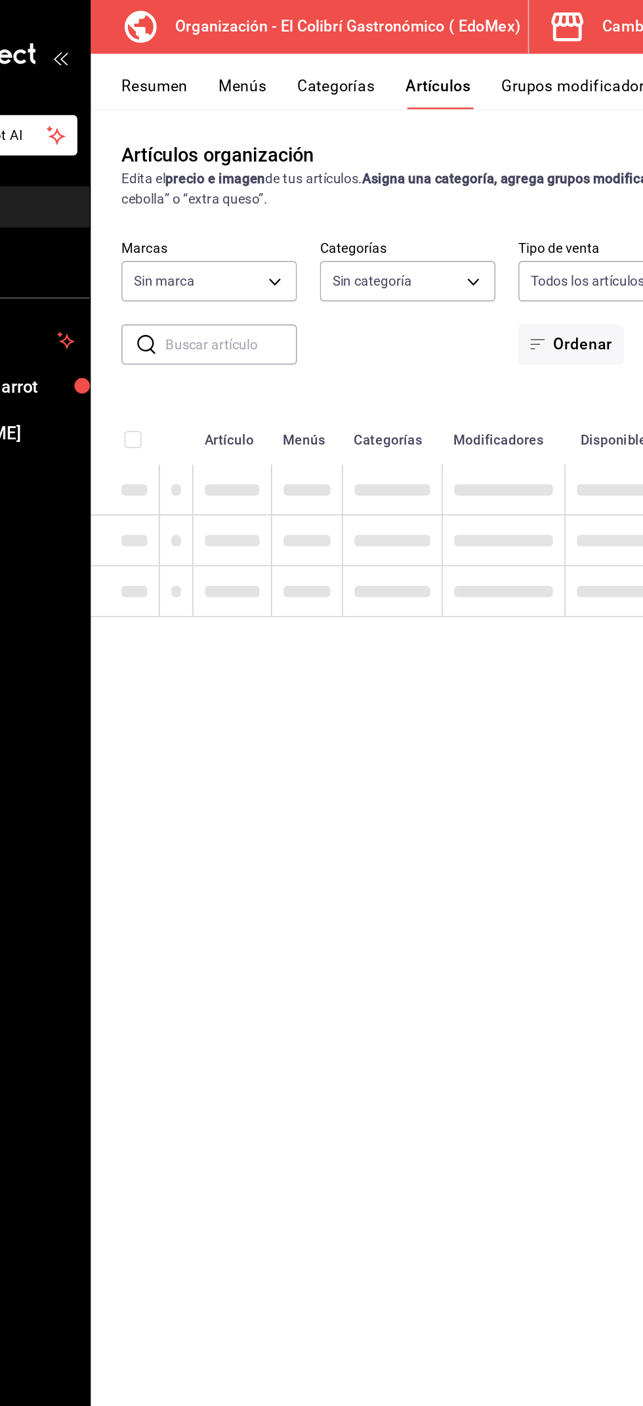
type input "02d79155-410a-4a52-ba4e-8d9765c47241"
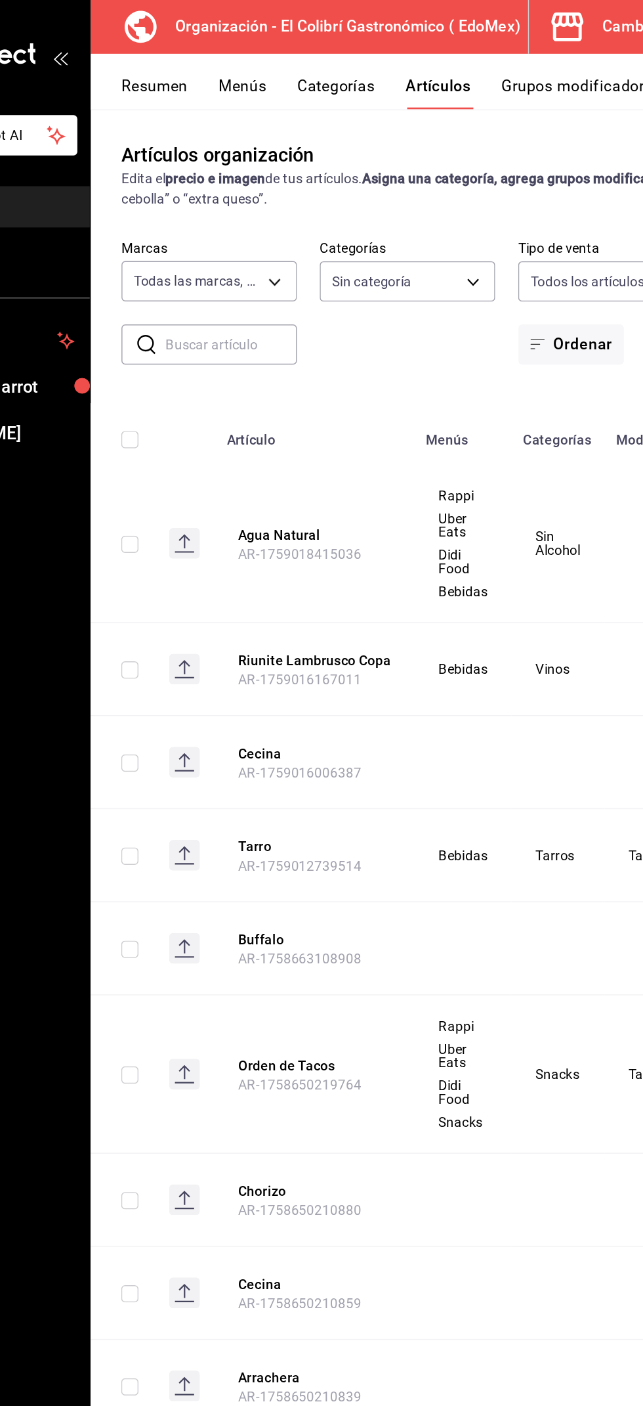
type input "3118d914-d7fd-46b3-a735-952318a9e1fb,e79ac6e2-be66-477a-9594-32ee0cff0848,237db…"
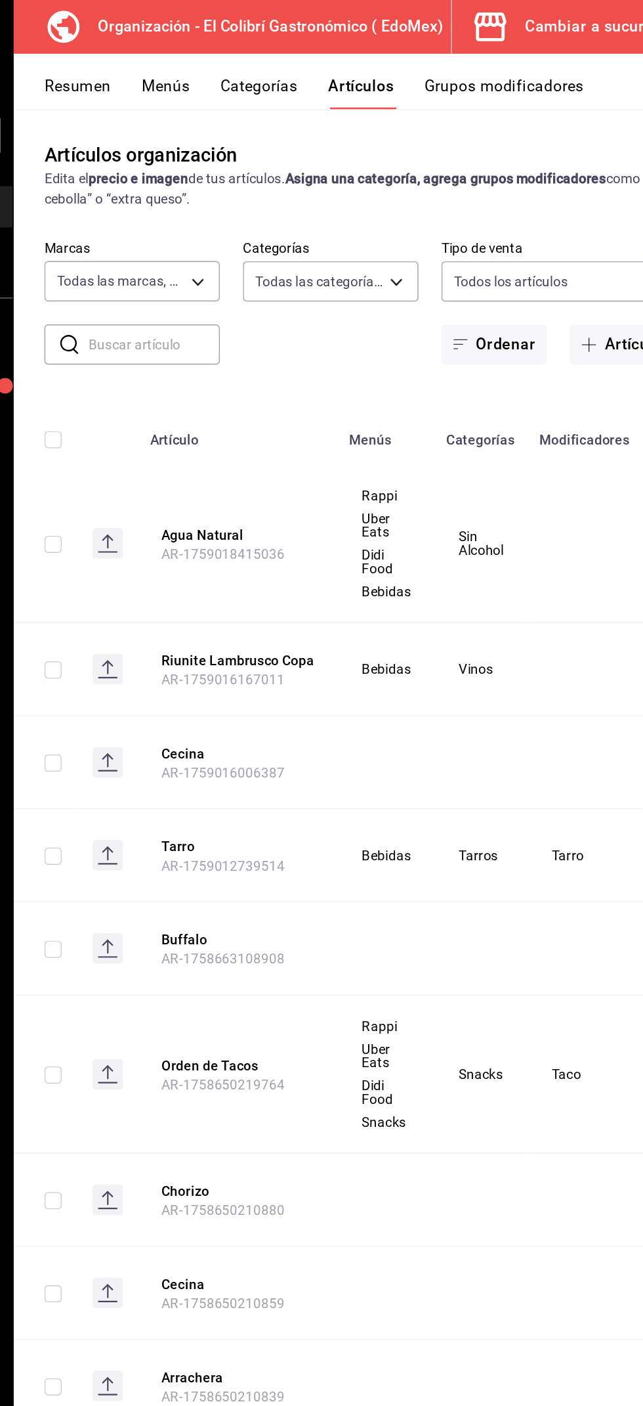
click at [287, 237] on input "text" at bounding box center [267, 236] width 90 height 26
type input "R"
click at [320, 370] on button "Agua Natural" at bounding box center [324, 365] width 105 height 13
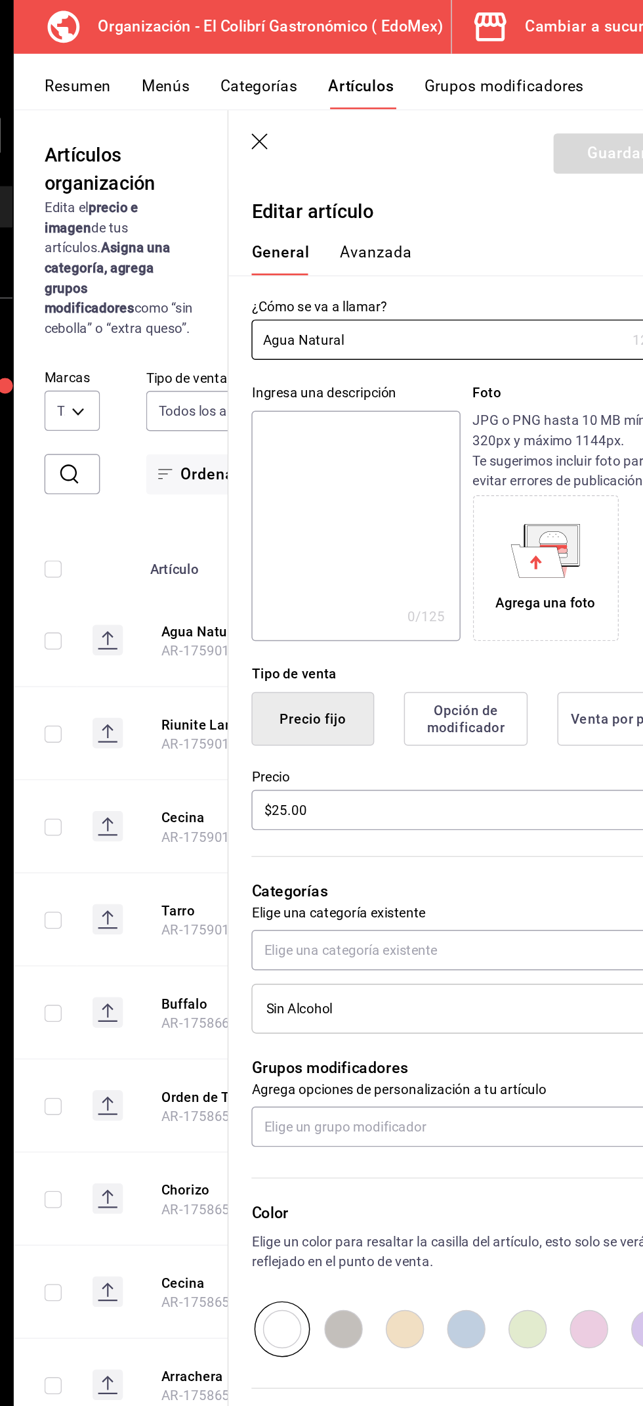
click at [436, 335] on textarea at bounding box center [405, 360] width 142 height 158
type textarea "B"
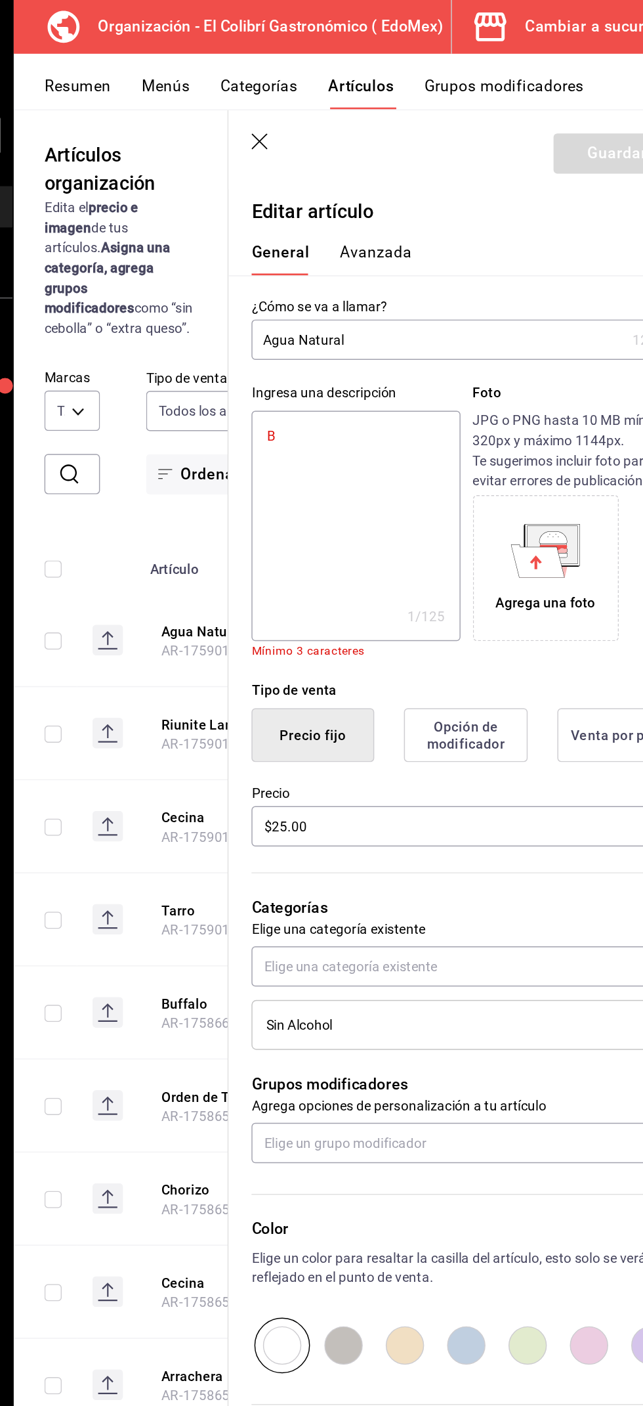
type textarea "x"
type textarea "Bo"
type textarea "x"
type textarea "Bot"
type textarea "x"
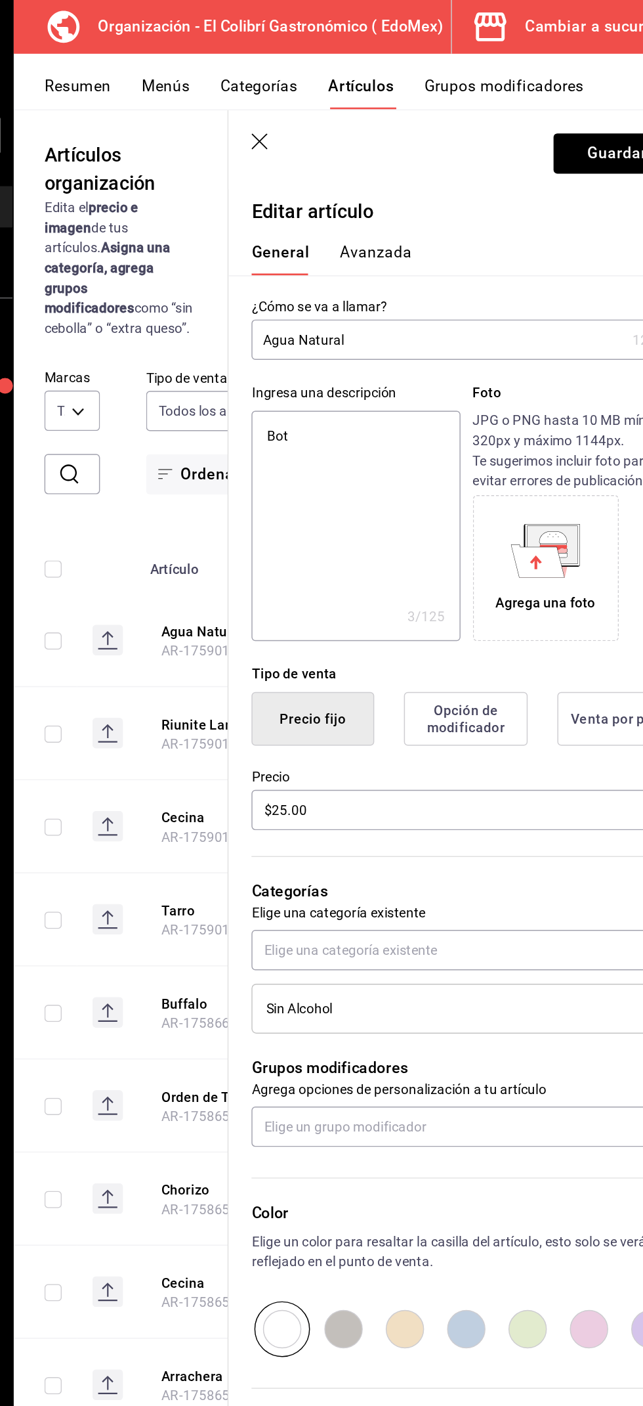
type textarea "Bote"
type textarea "x"
type textarea "Botel"
type textarea "x"
type textarea "Botell"
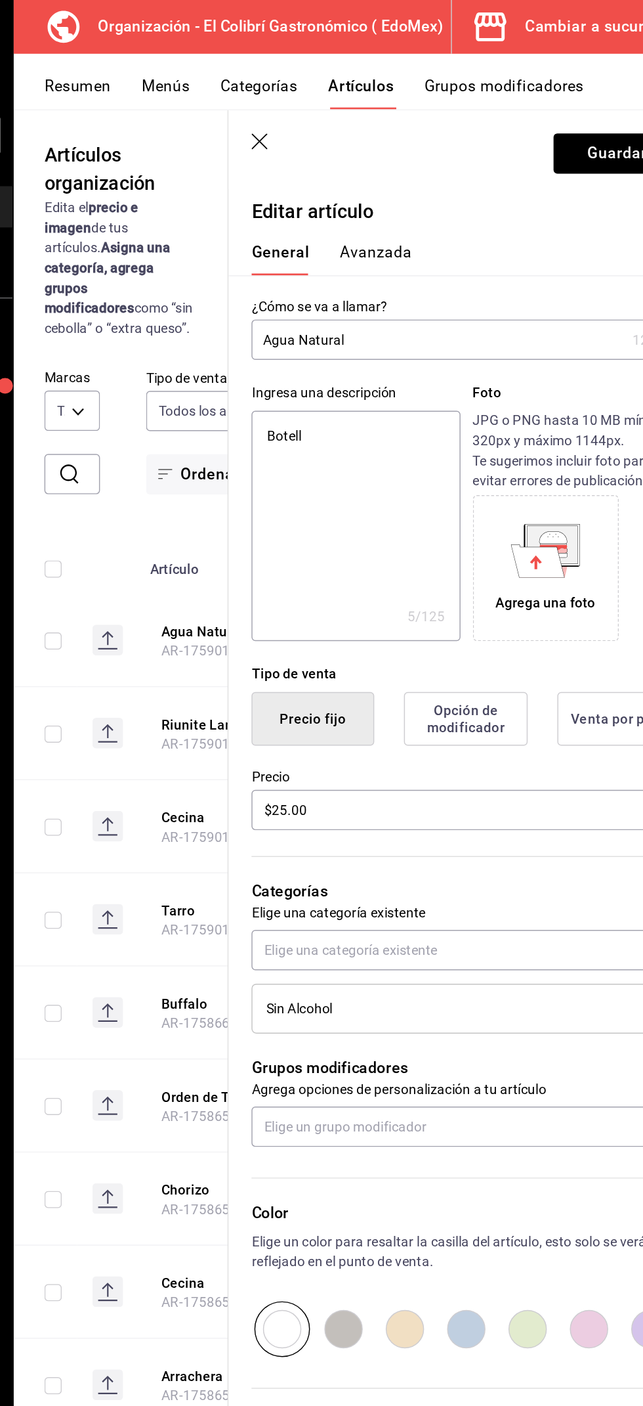
type textarea "x"
type textarea "Botella"
type textarea "x"
type textarea "Botella"
type textarea "x"
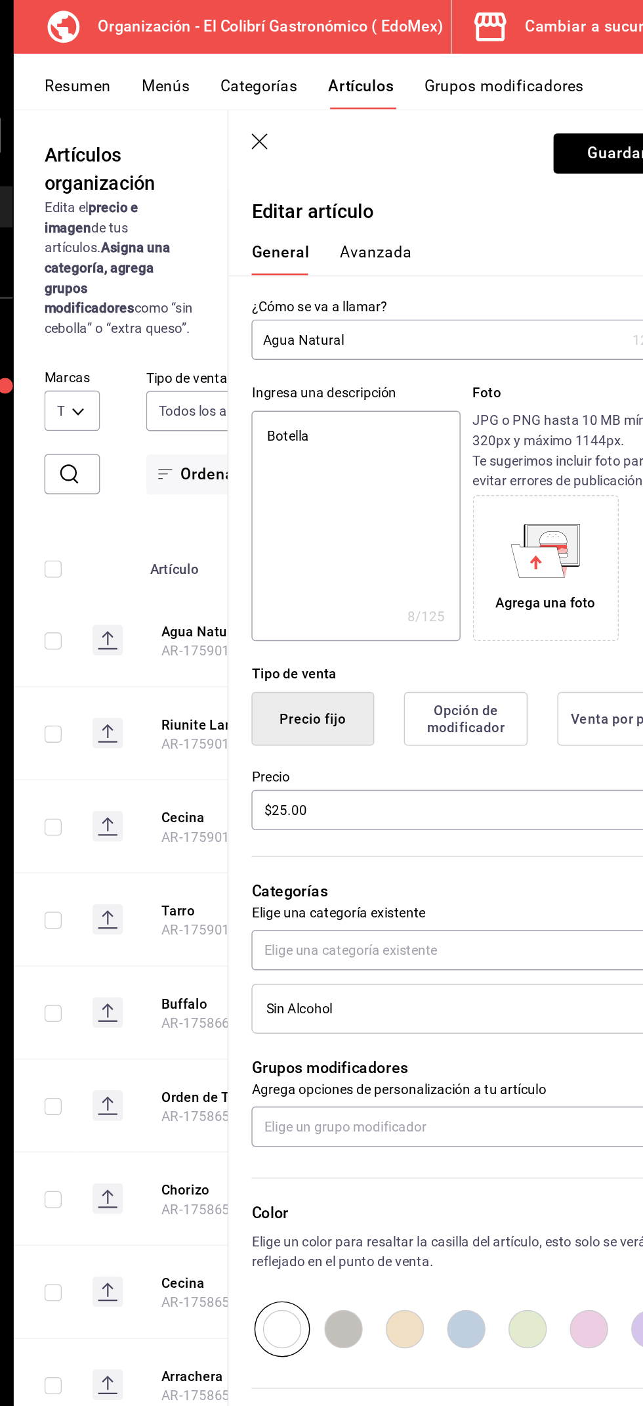
type textarea "Botella d"
type textarea "x"
type textarea "Botella de"
type textarea "x"
type textarea "Botella de"
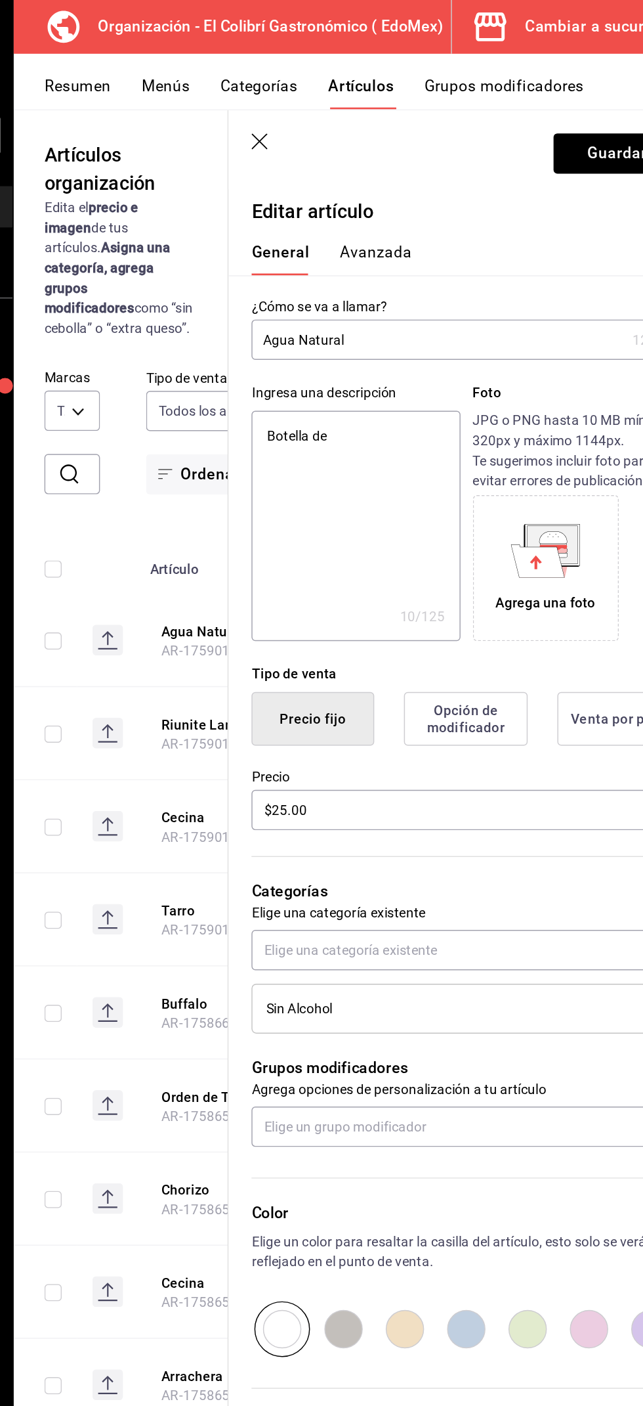
type textarea "x"
type textarea "Botella de 5"
type textarea "x"
type textarea "Botella de 50"
type textarea "x"
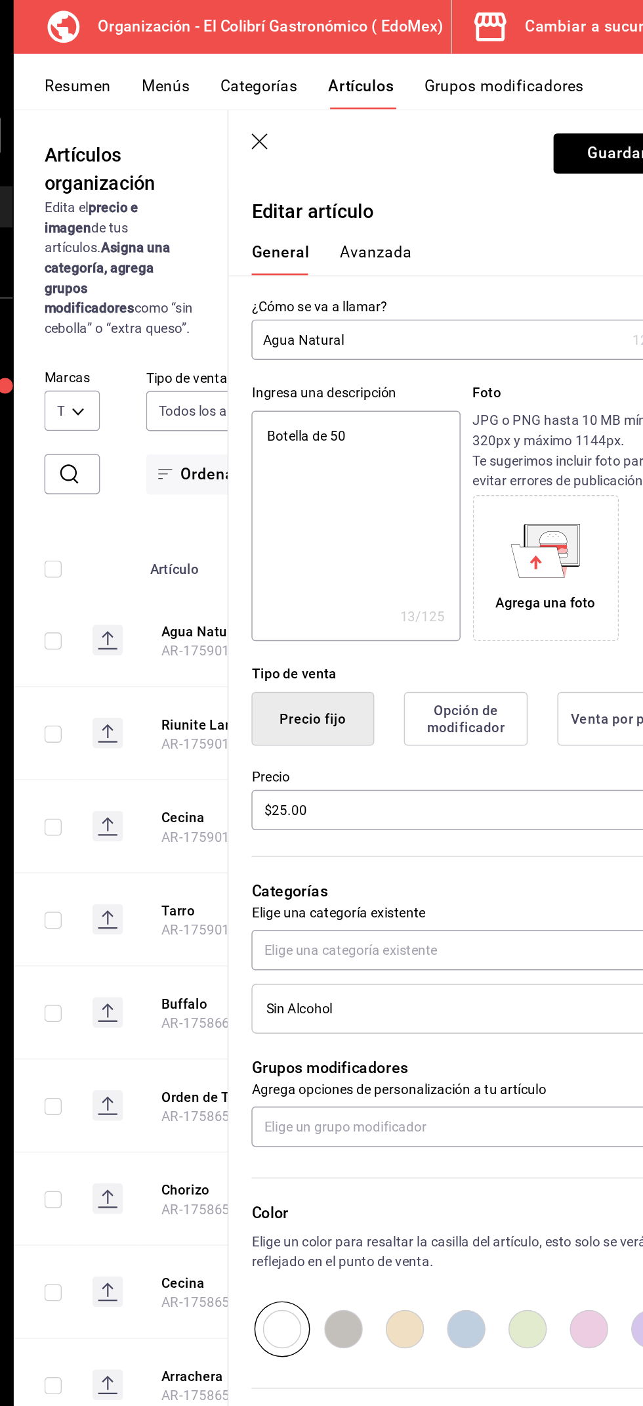
type textarea "Botella de 50p"
type textarea "x"
type textarea "Botella de 50"
type textarea "x"
type textarea "Botella de 500"
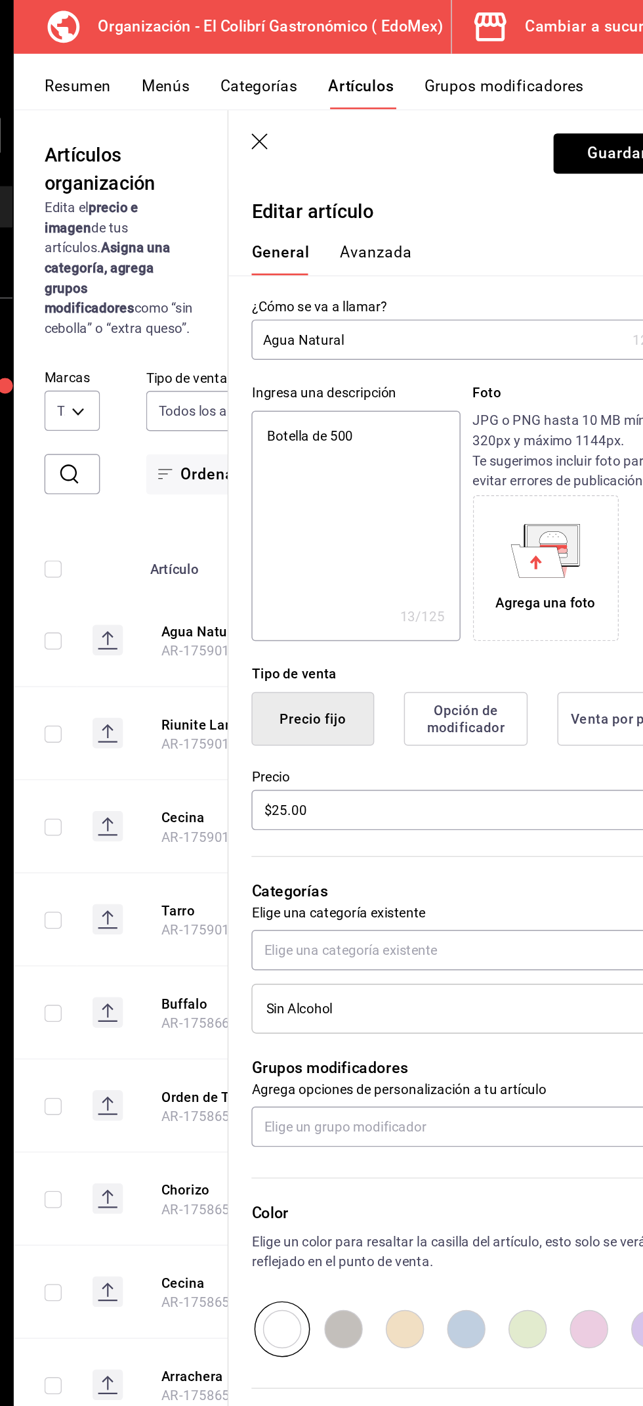
type textarea "x"
type textarea "Botella de 500m"
type textarea "x"
type textarea "Botella de 500ml"
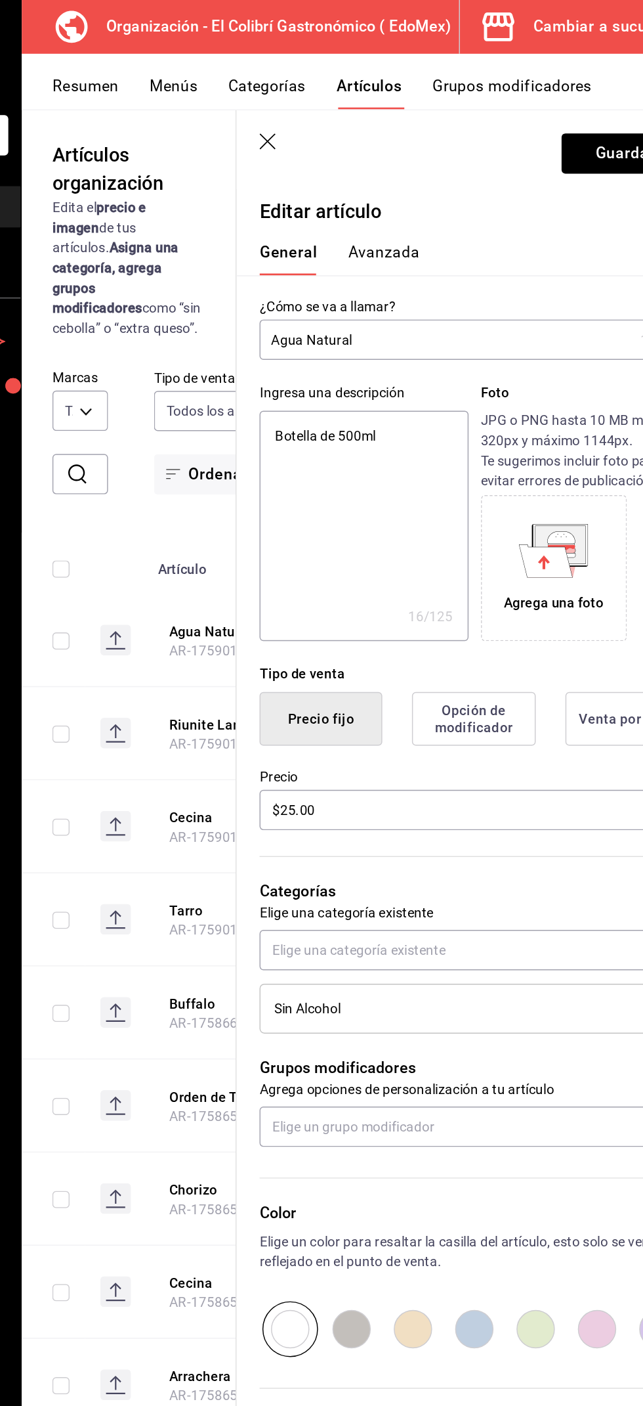
type textarea "x"
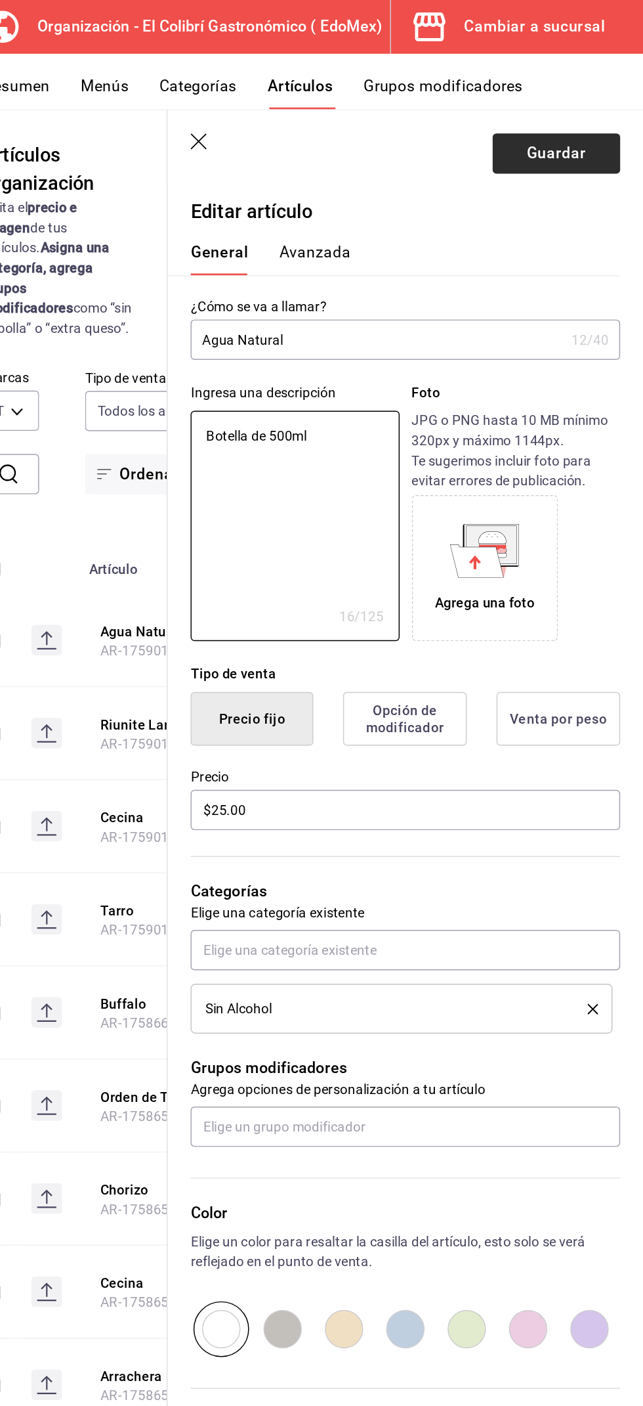
type textarea "Botella de 500ml"
click at [596, 115] on button "Guardar" at bounding box center [583, 105] width 87 height 28
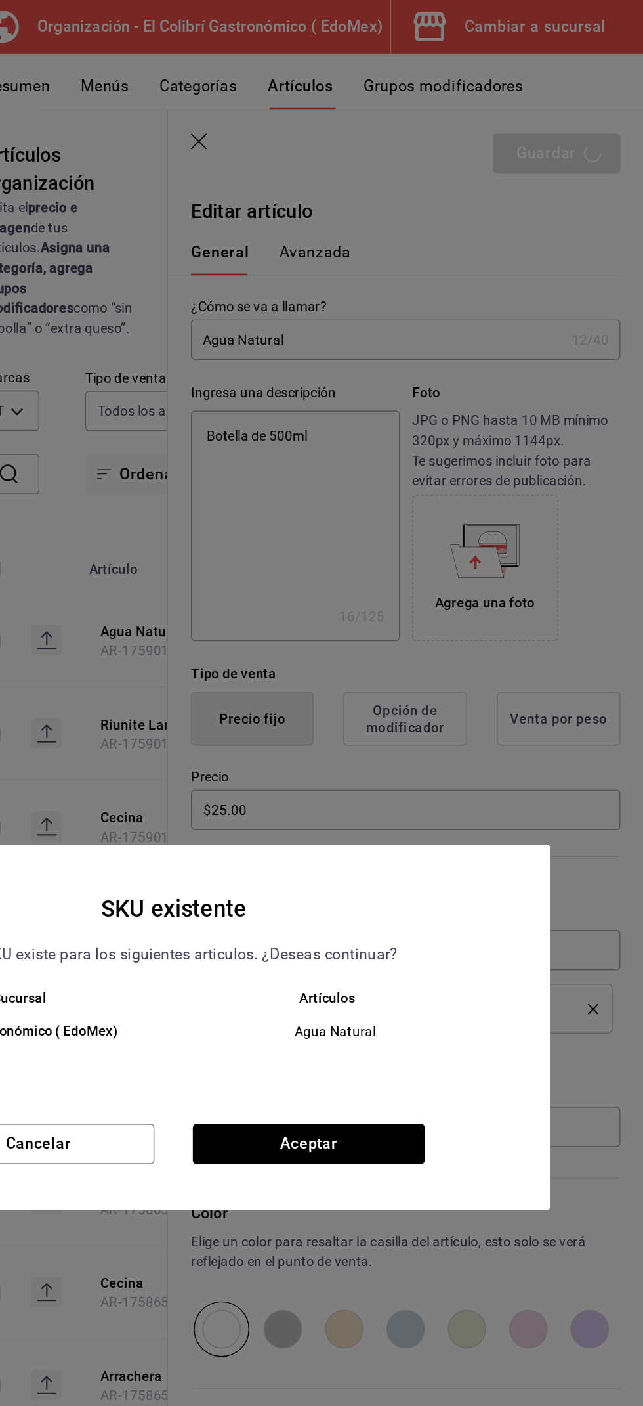
click at [462, 758] on div "Sucursal Artículos El Colibrí Gastronómico ( EdoMex) Agua Natural" at bounding box center [322, 718] width 516 height 81
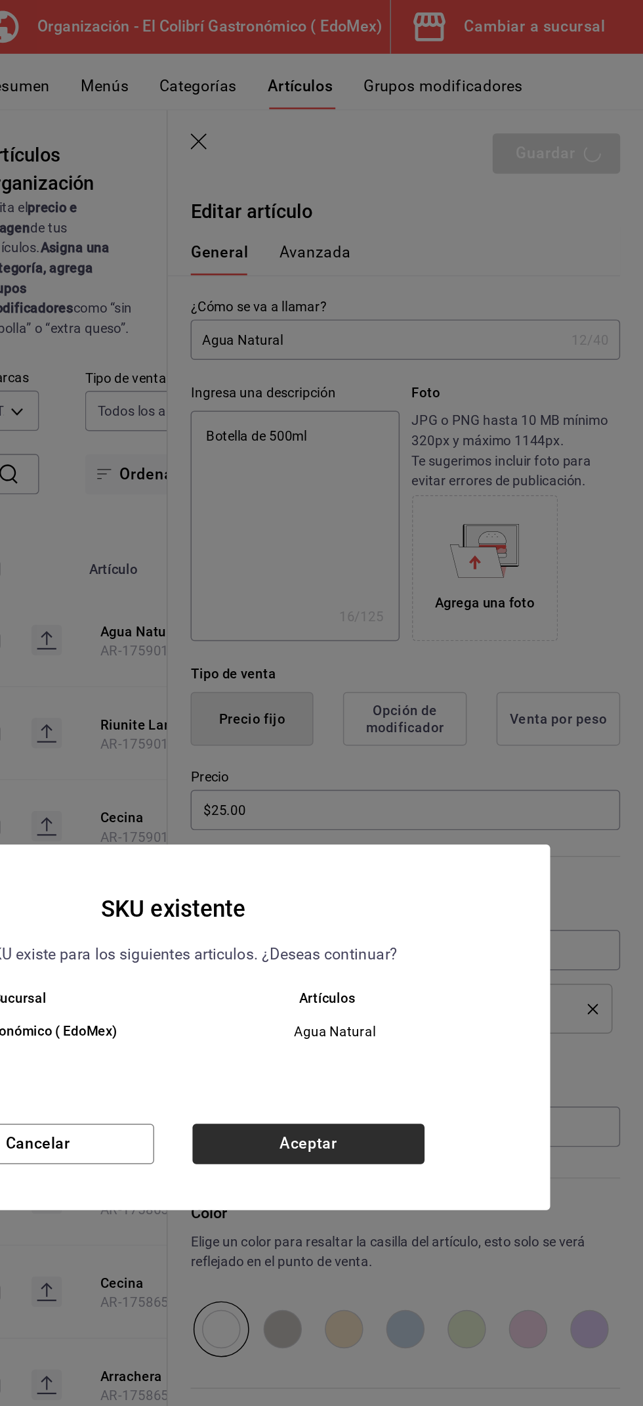
click at [475, 788] on button "Aceptar" at bounding box center [414, 783] width 159 height 28
type textarea "x"
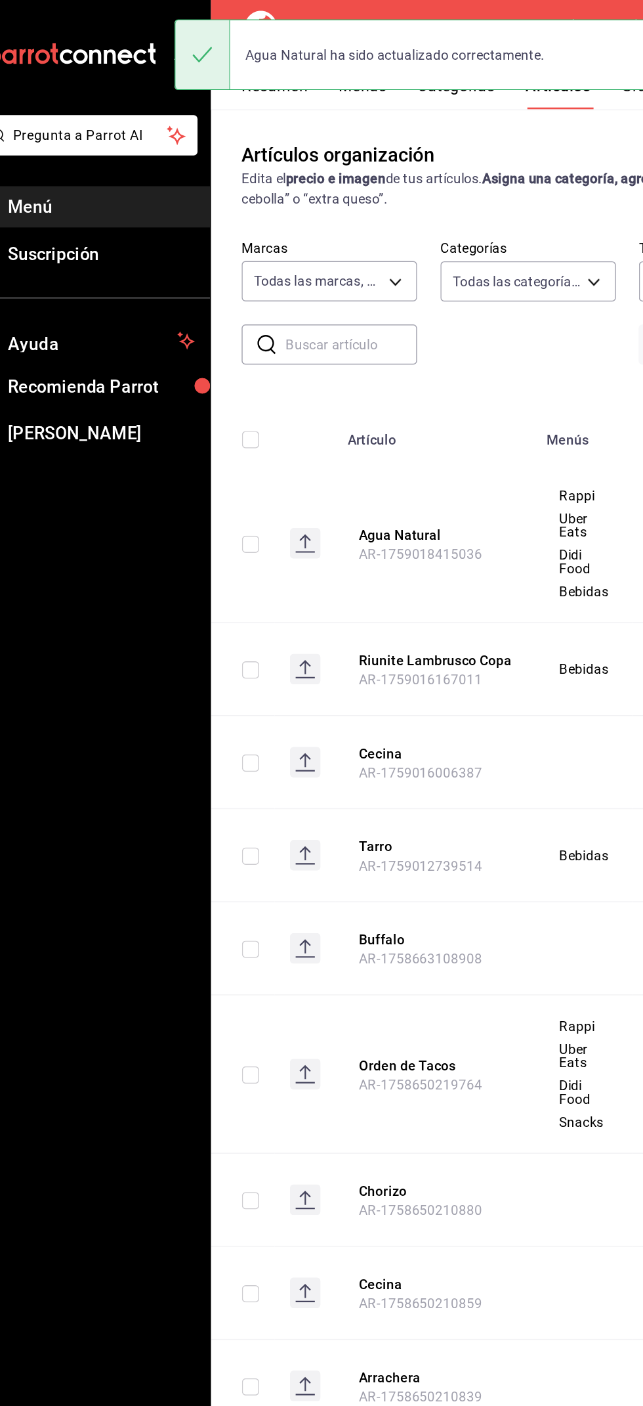
click at [214, 70] on button "Resumen" at bounding box center [214, 64] width 45 height 22
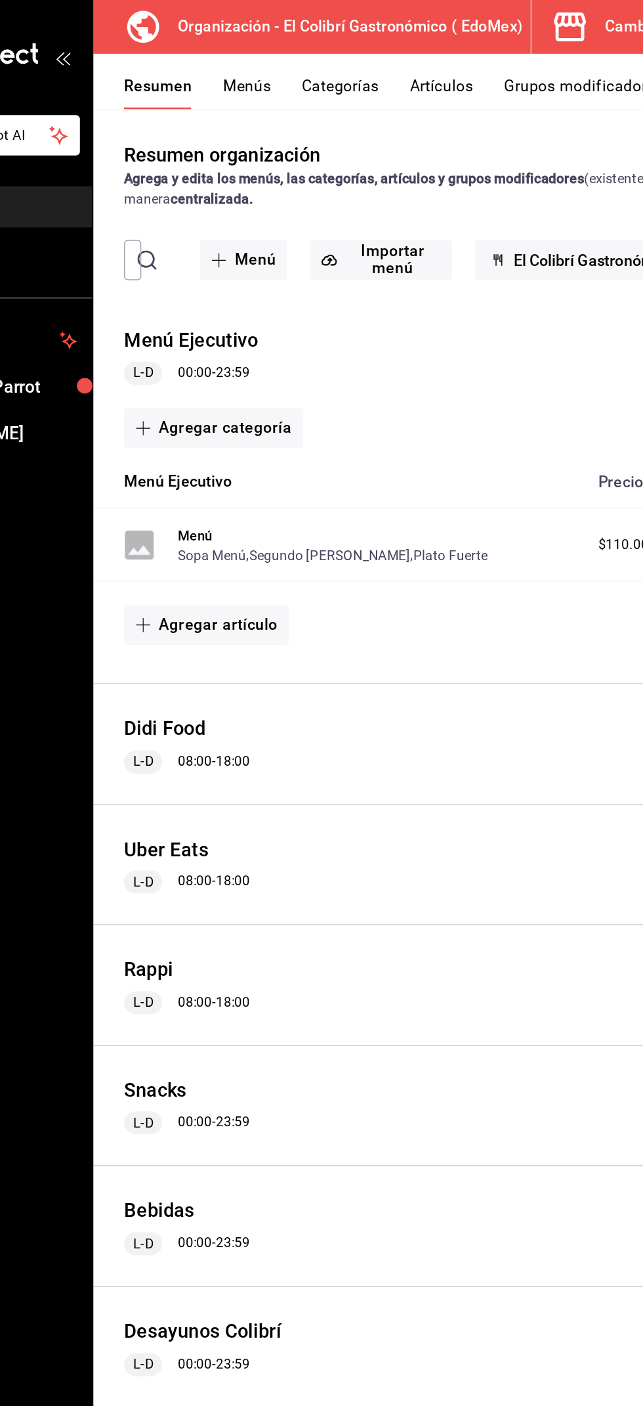
click at [290, 68] on button "Menús" at bounding box center [275, 64] width 33 height 22
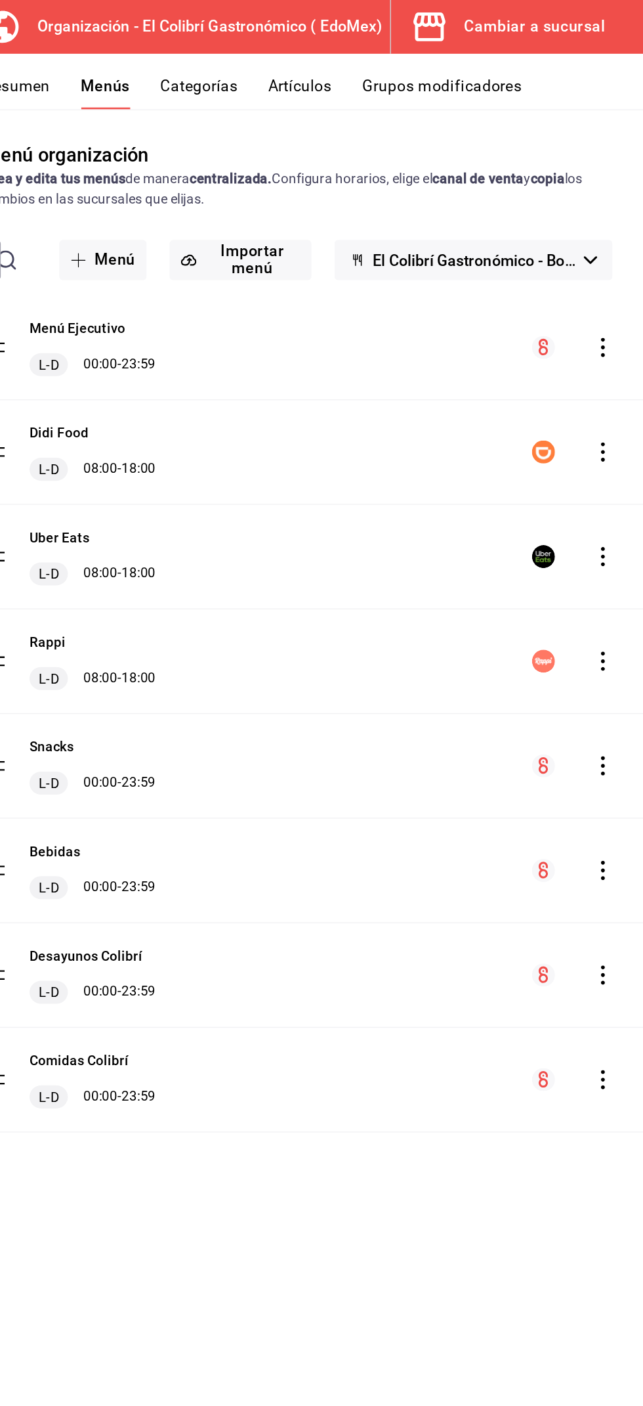
click at [615, 452] on icon "actions" at bounding box center [615, 452] width 3 height 13
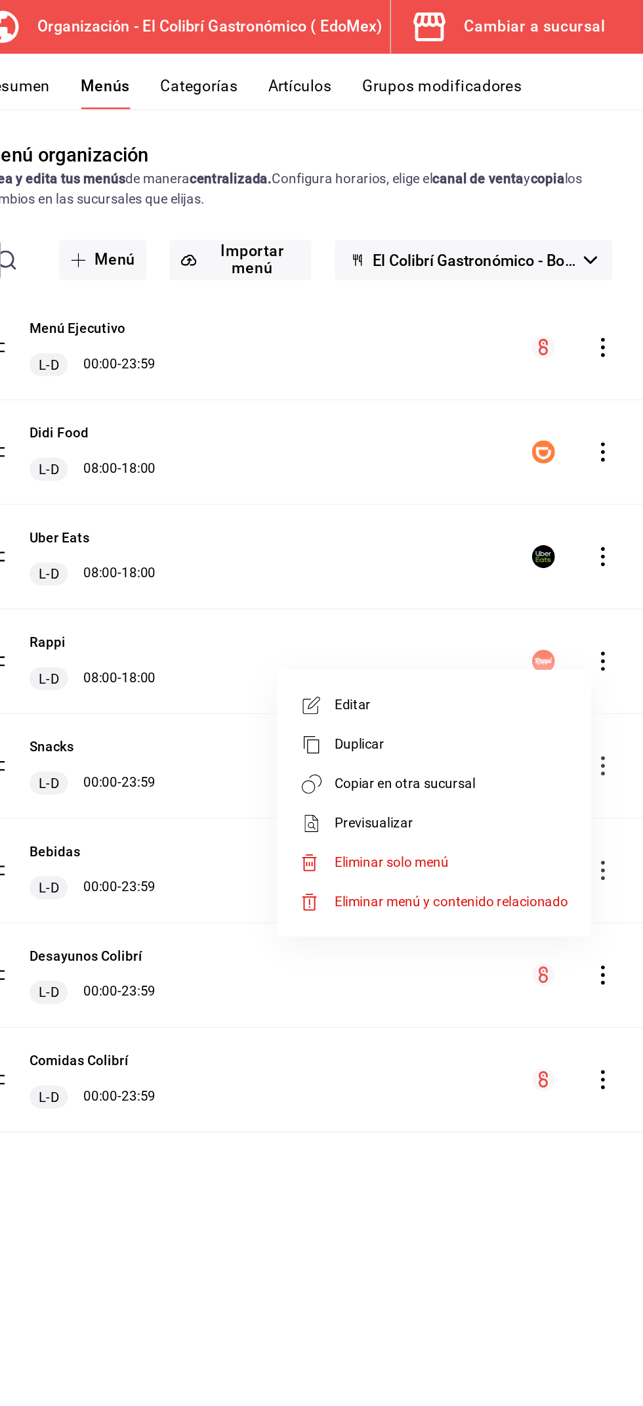
click at [559, 536] on span "Copiar en otra sucursal" at bounding box center [512, 536] width 160 height 14
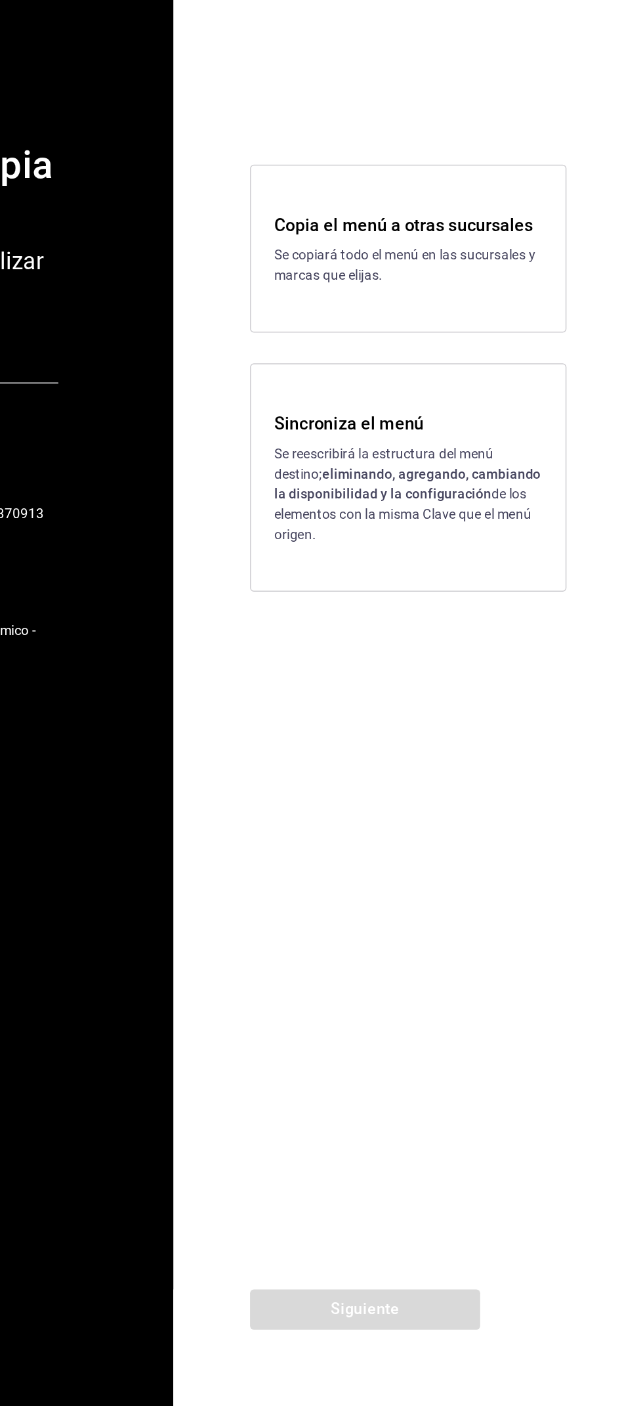
click at [544, 754] on p "Se reescribirá la estructura del menú destino; eliminando, agregando, cambiando…" at bounding box center [483, 781] width 184 height 69
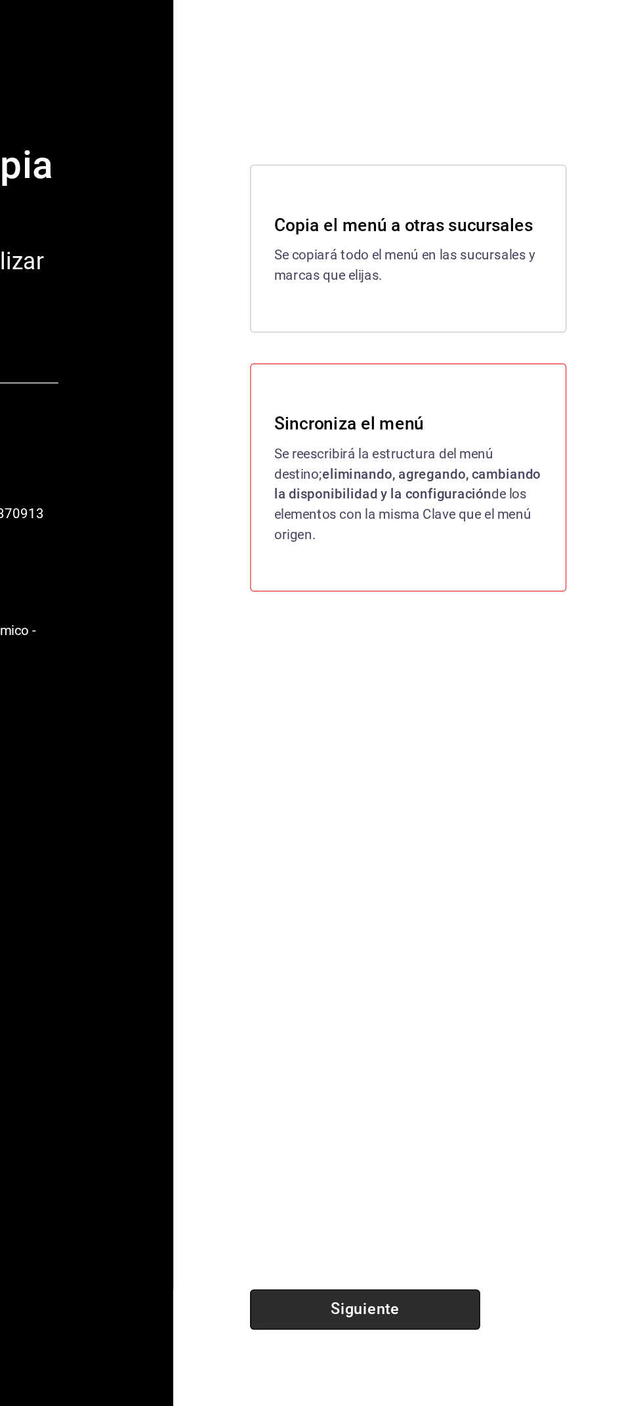
click at [490, 1345] on button "Siguiente" at bounding box center [453, 1339] width 158 height 28
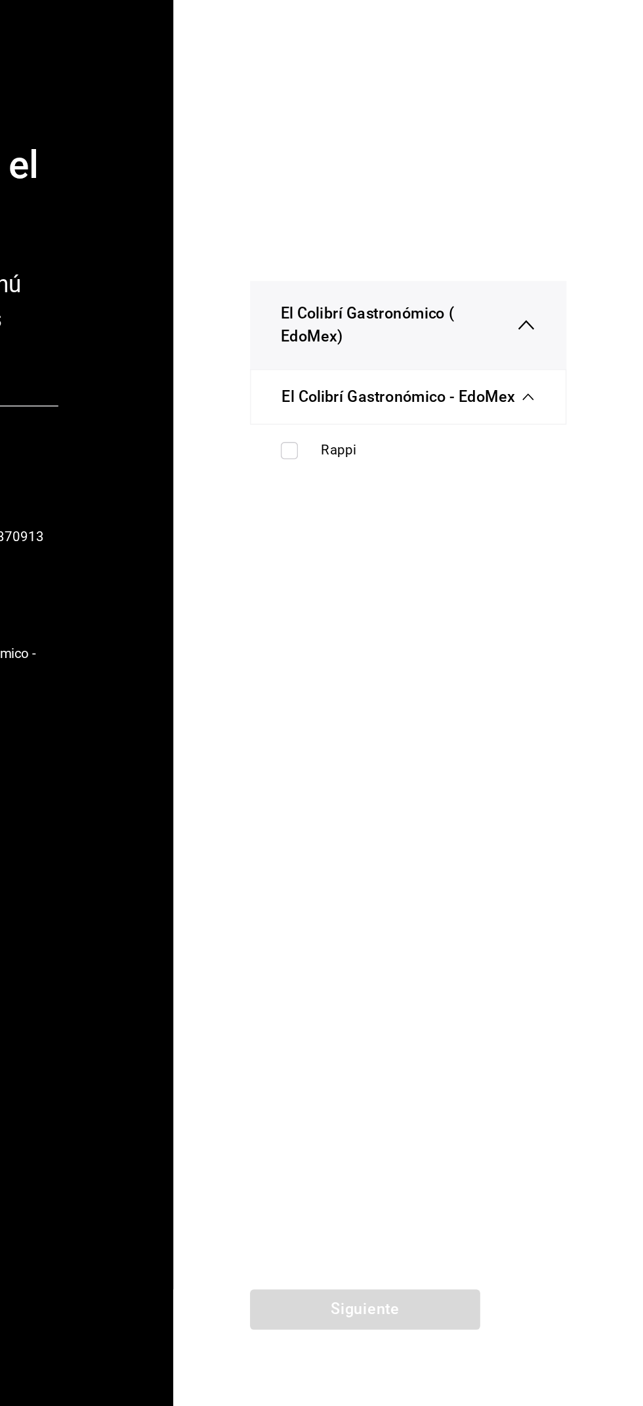
click at [500, 1334] on div "Siguiente" at bounding box center [453, 1365] width 263 height 80
click at [506, 706] on div "El Colibrí Gastronómico - EdoMex" at bounding box center [482, 715] width 173 height 37
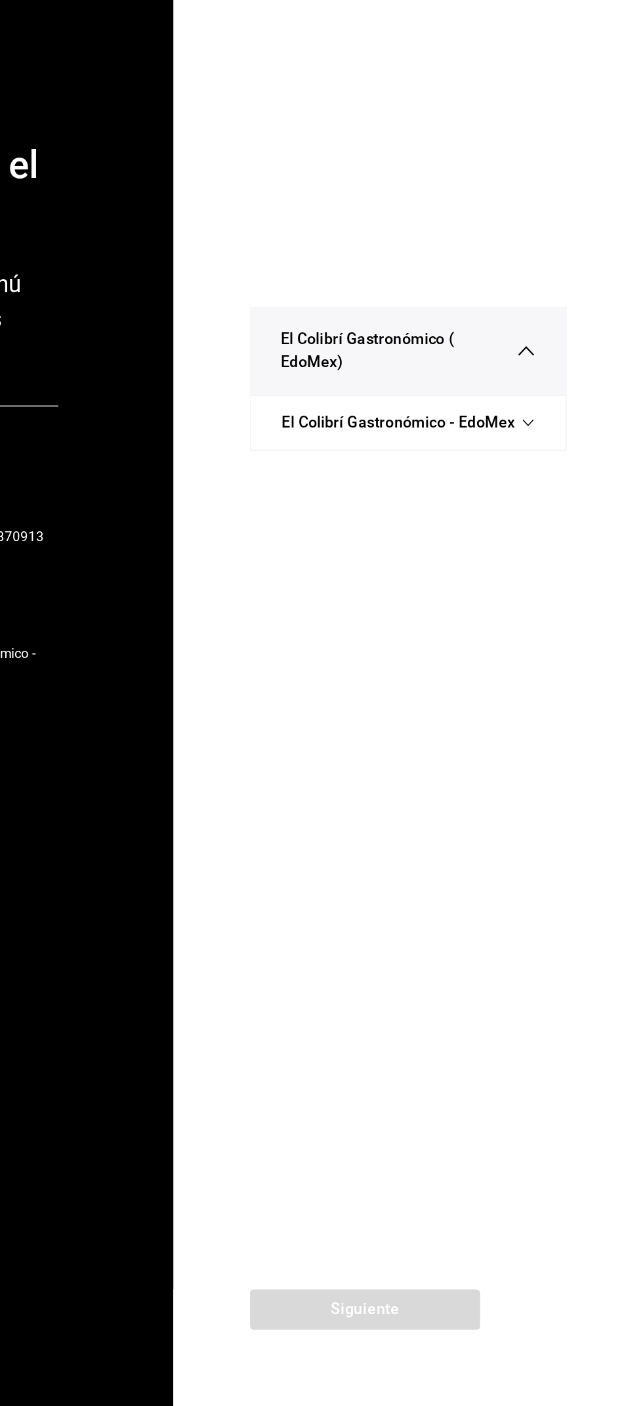
click at [502, 742] on div "El Colibrí Gastronómico - EdoMex" at bounding box center [482, 732] width 173 height 37
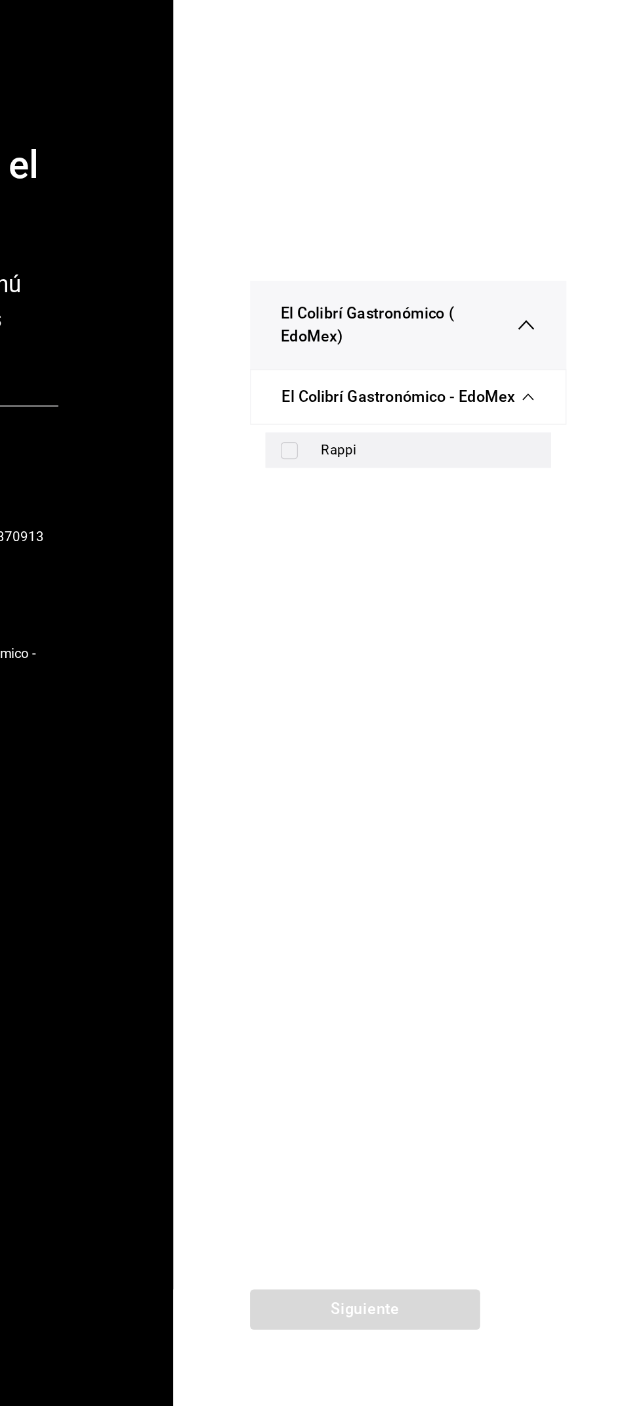
click at [517, 753] on div "Rappi" at bounding box center [496, 751] width 147 height 14
checkbox input "true"
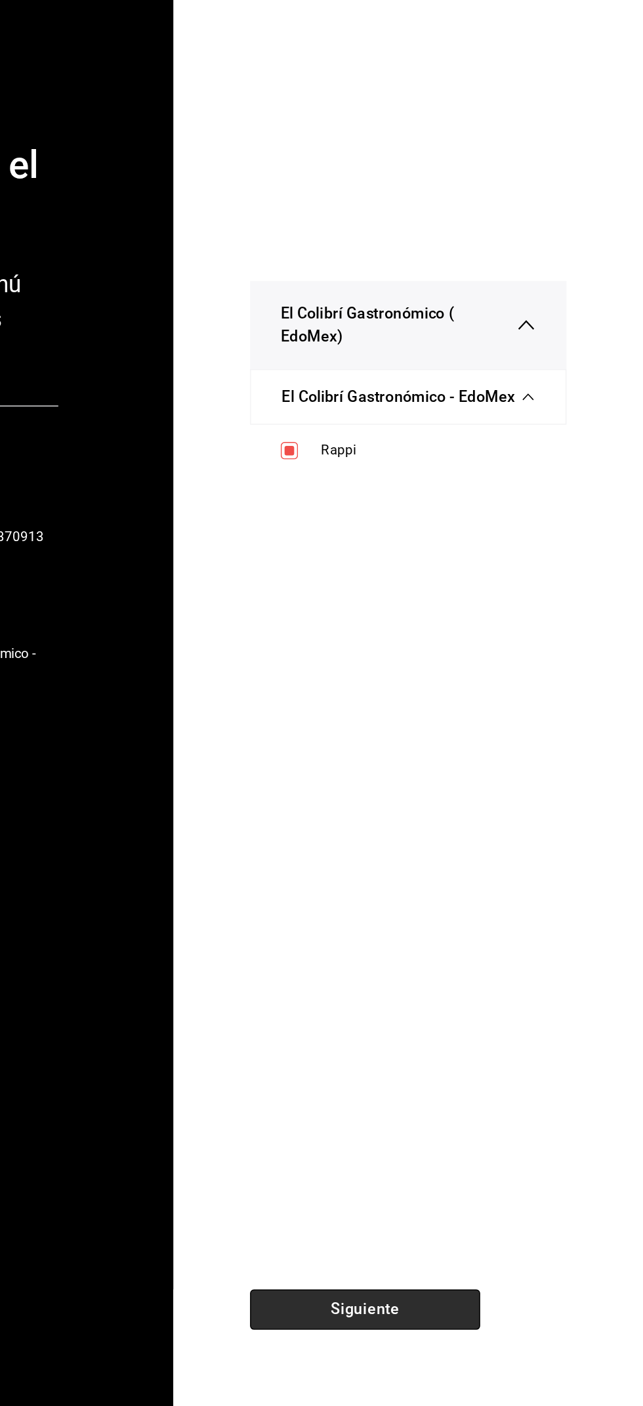
click at [492, 1338] on button "Siguiente" at bounding box center [453, 1339] width 158 height 28
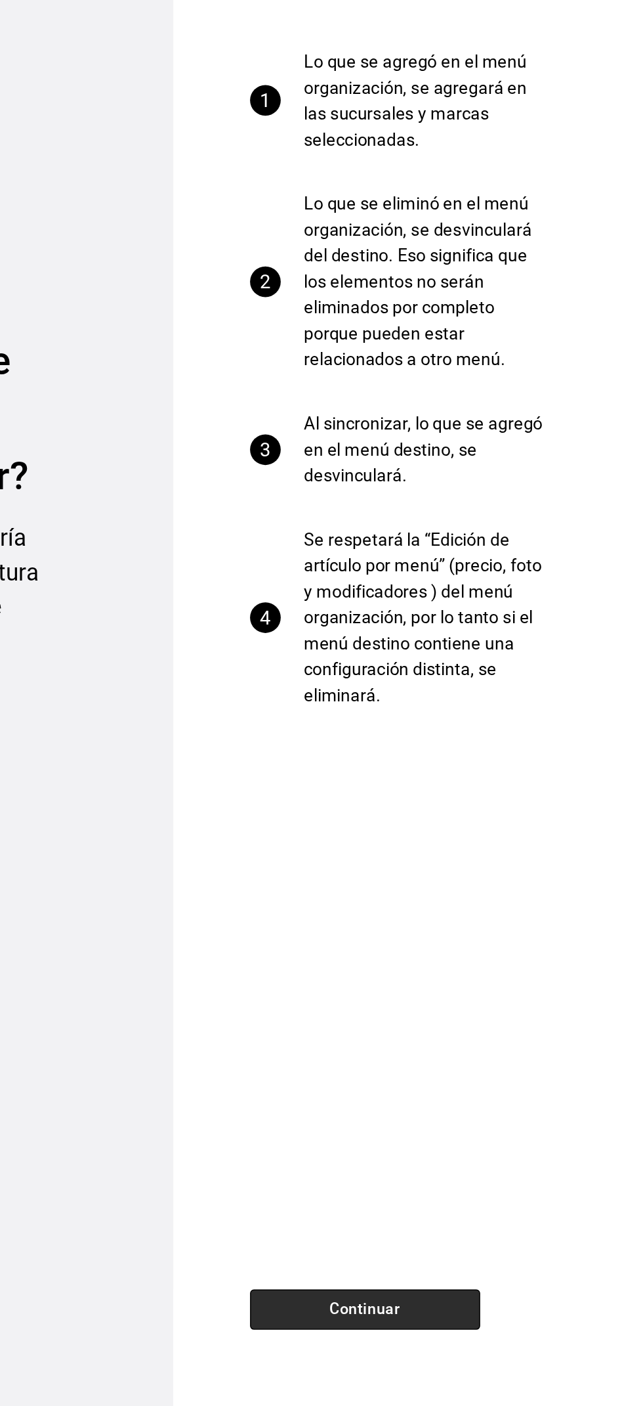
click at [498, 1343] on button "Continuar" at bounding box center [453, 1339] width 158 height 28
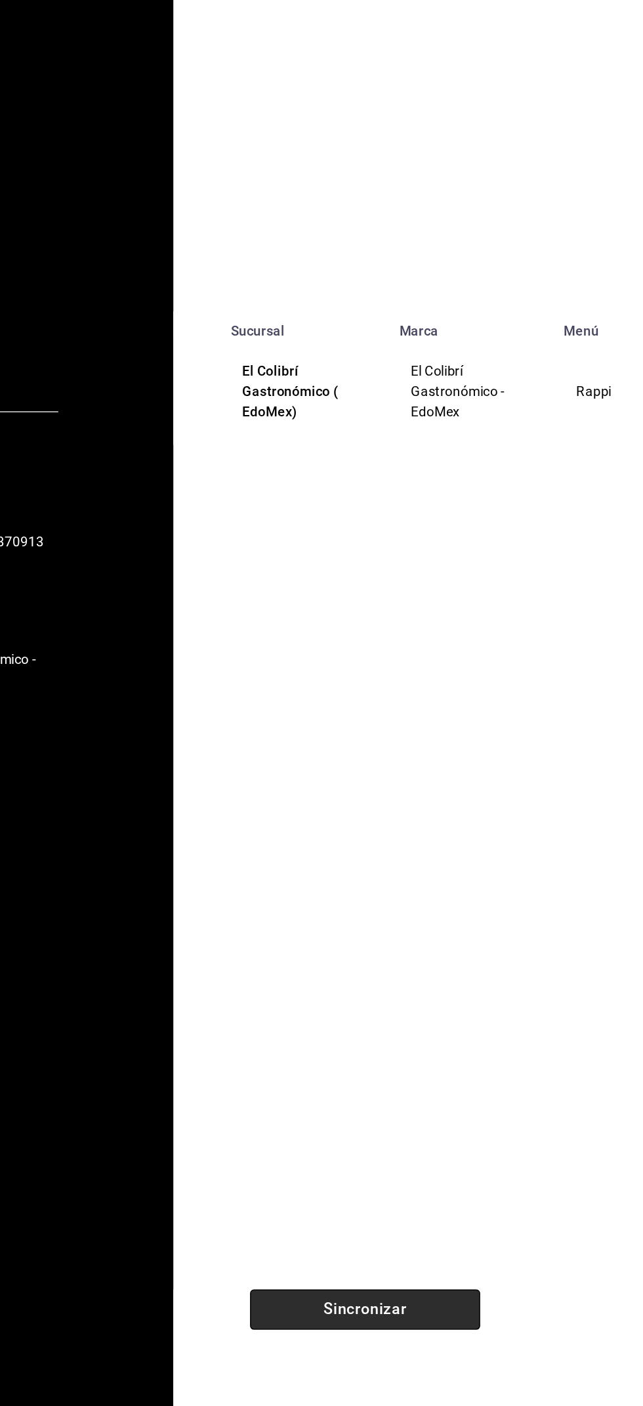
click at [503, 1346] on button "Sincronizar" at bounding box center [453, 1339] width 158 height 28
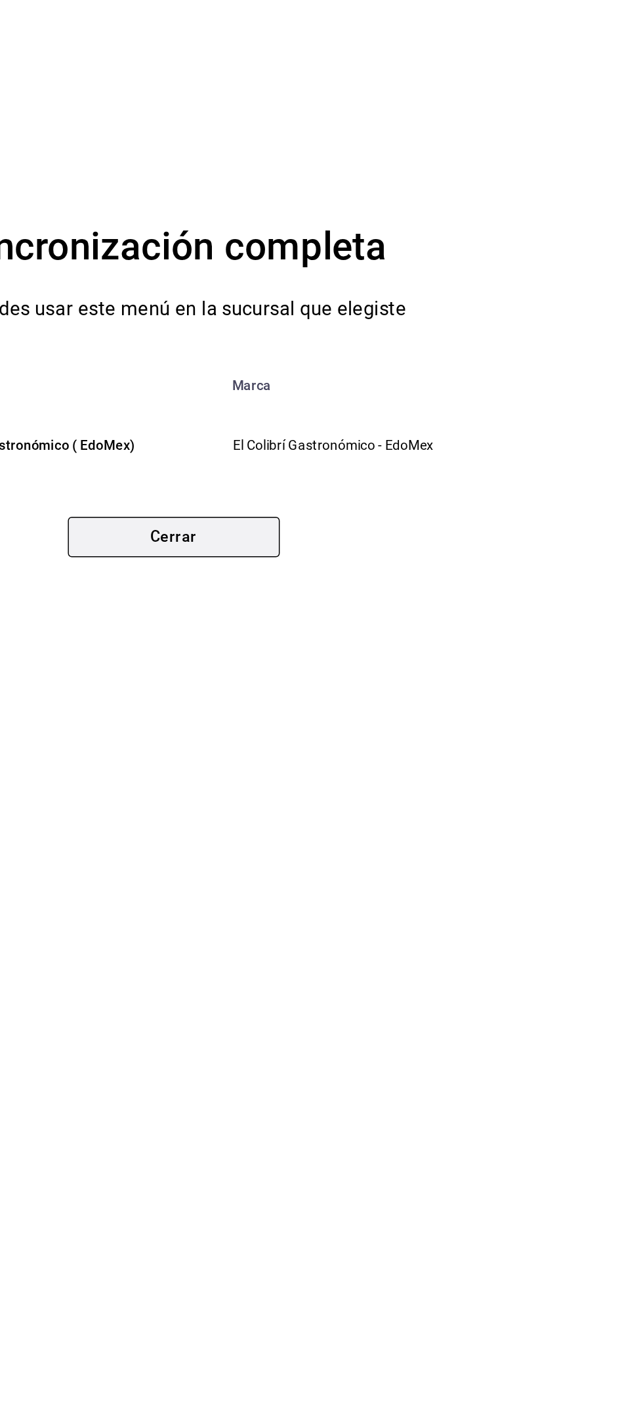
click at [378, 798] on button "Cerrar" at bounding box center [321, 811] width 145 height 28
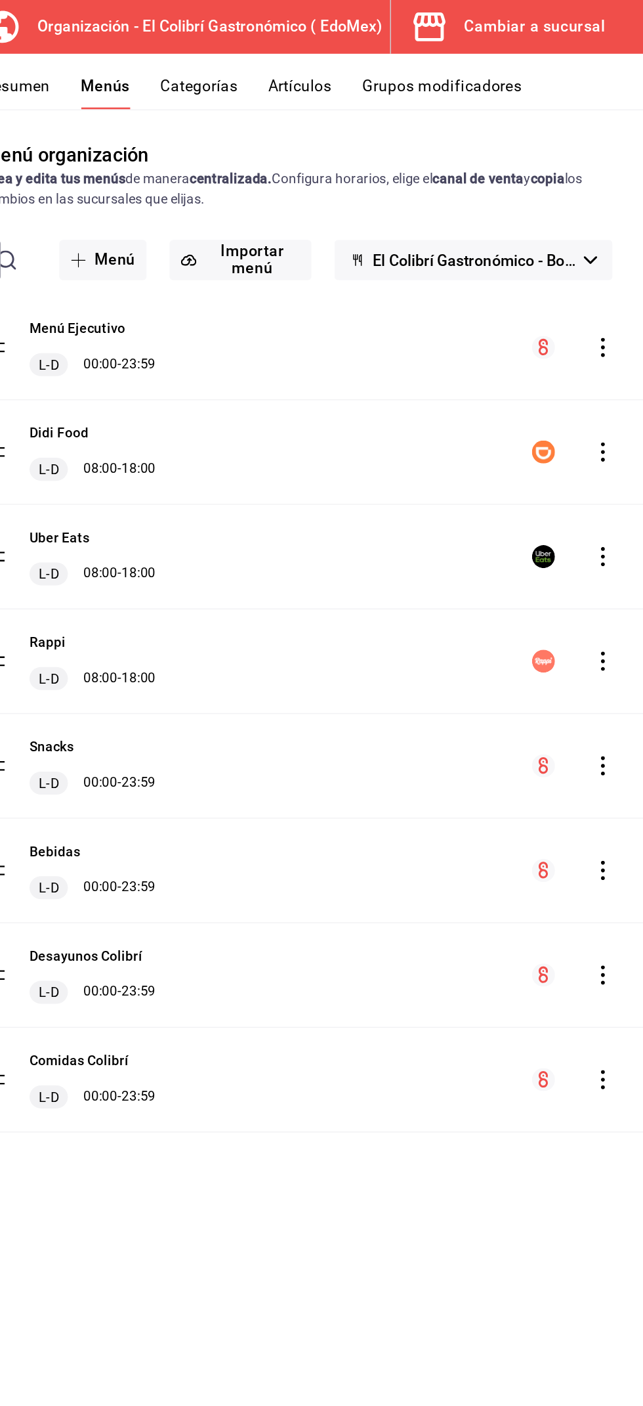
click at [599, 48] on div "Resumen Menús Categorías Artículos Grupos modificadores" at bounding box center [407, 56] width 473 height 38
click at [606, 35] on button "Cambiar a sucursal" at bounding box center [552, 18] width 162 height 37
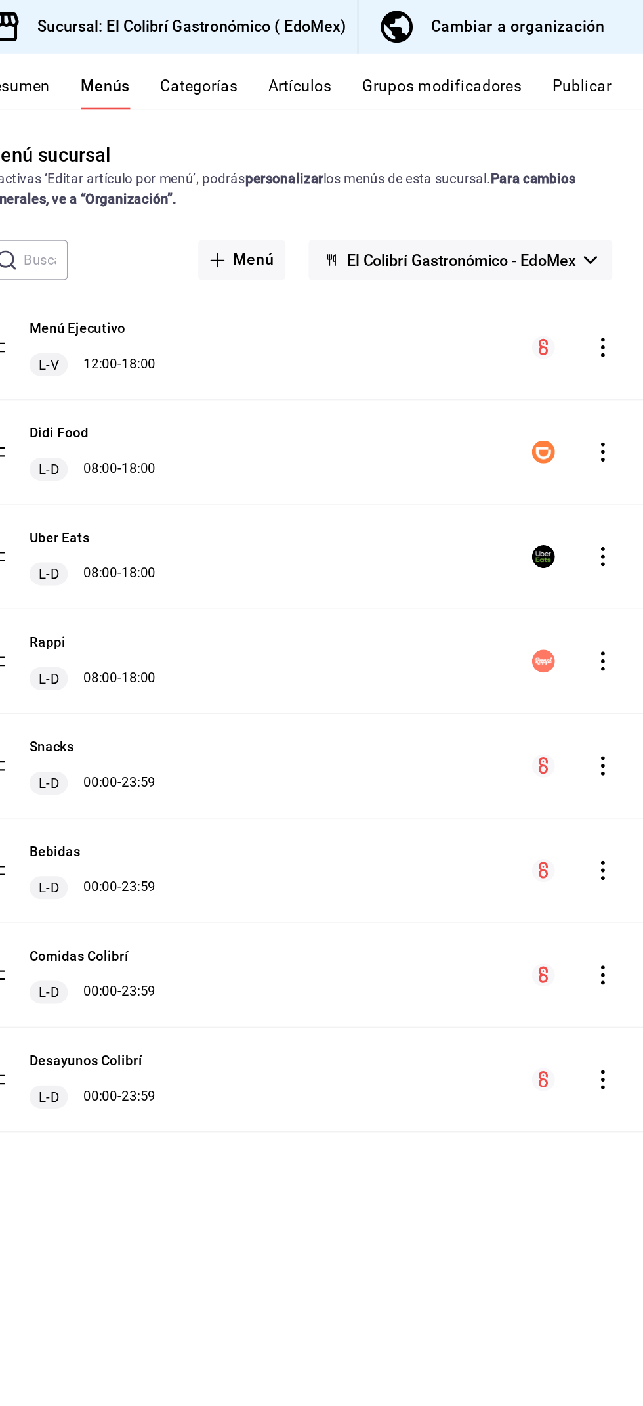
click at [616, 72] on button "Publicar" at bounding box center [601, 64] width 41 height 22
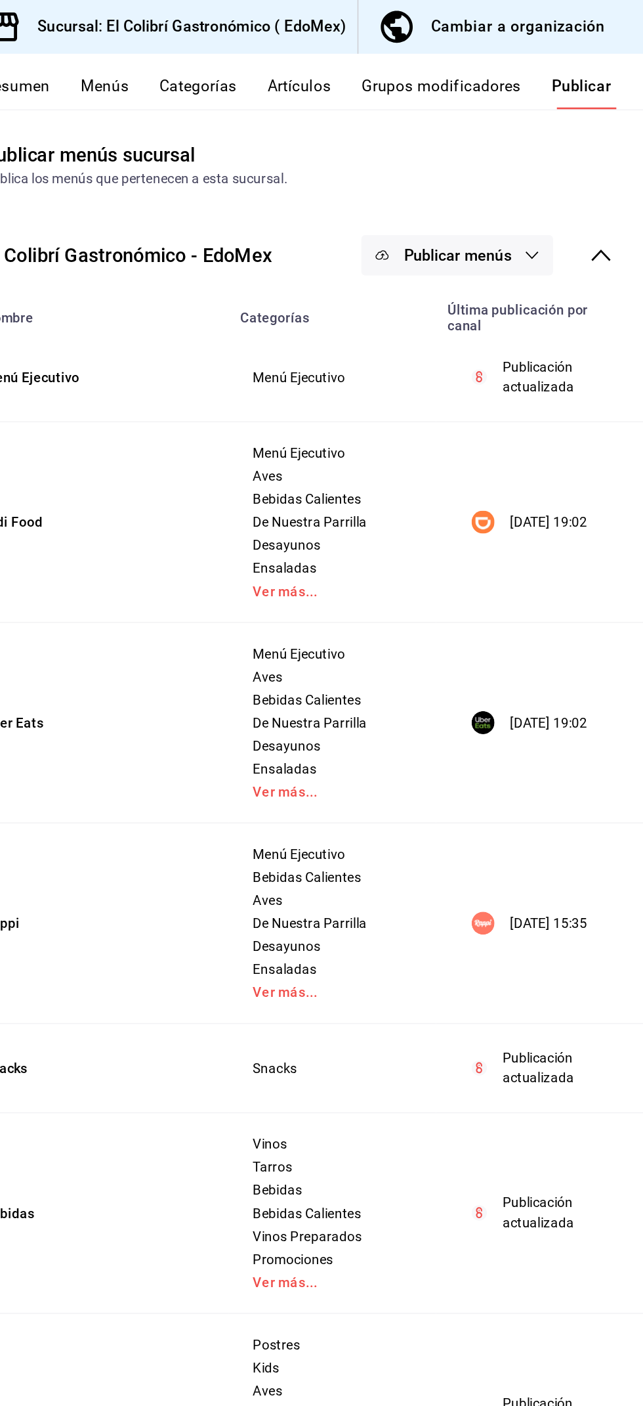
click at [528, 171] on span "Publicar menús" at bounding box center [516, 175] width 74 height 12
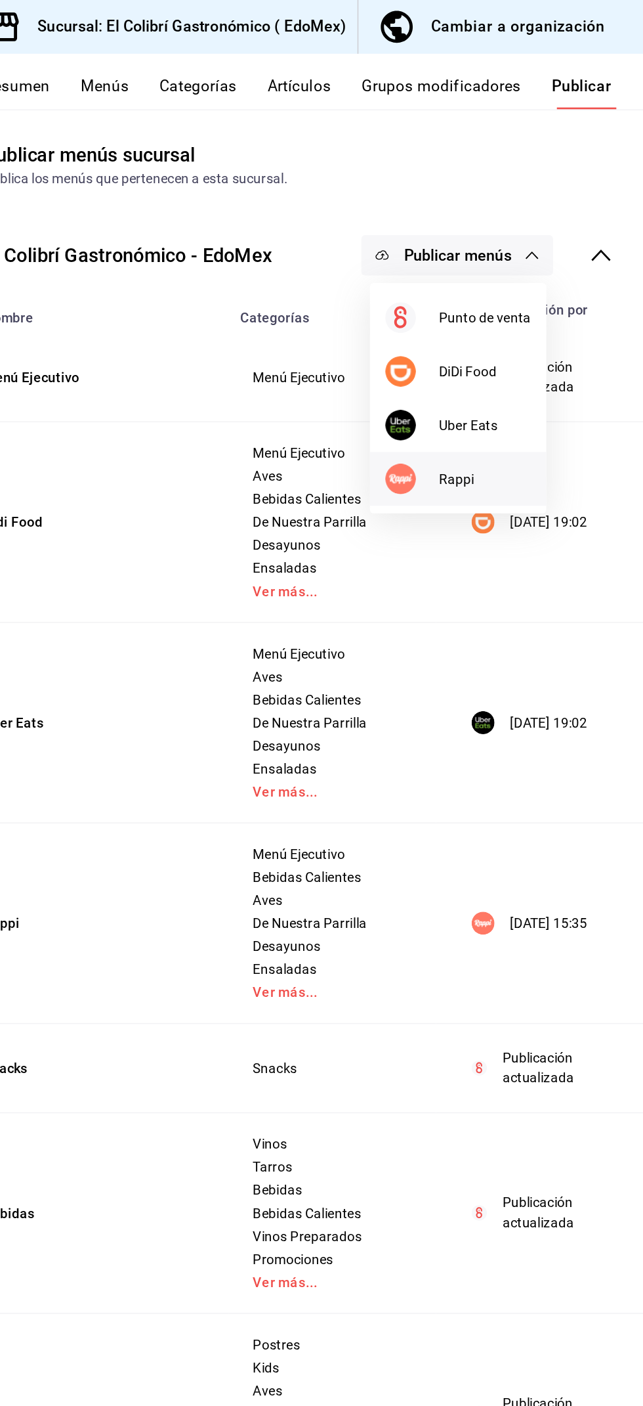
click at [541, 326] on span "Rappi" at bounding box center [535, 328] width 63 height 14
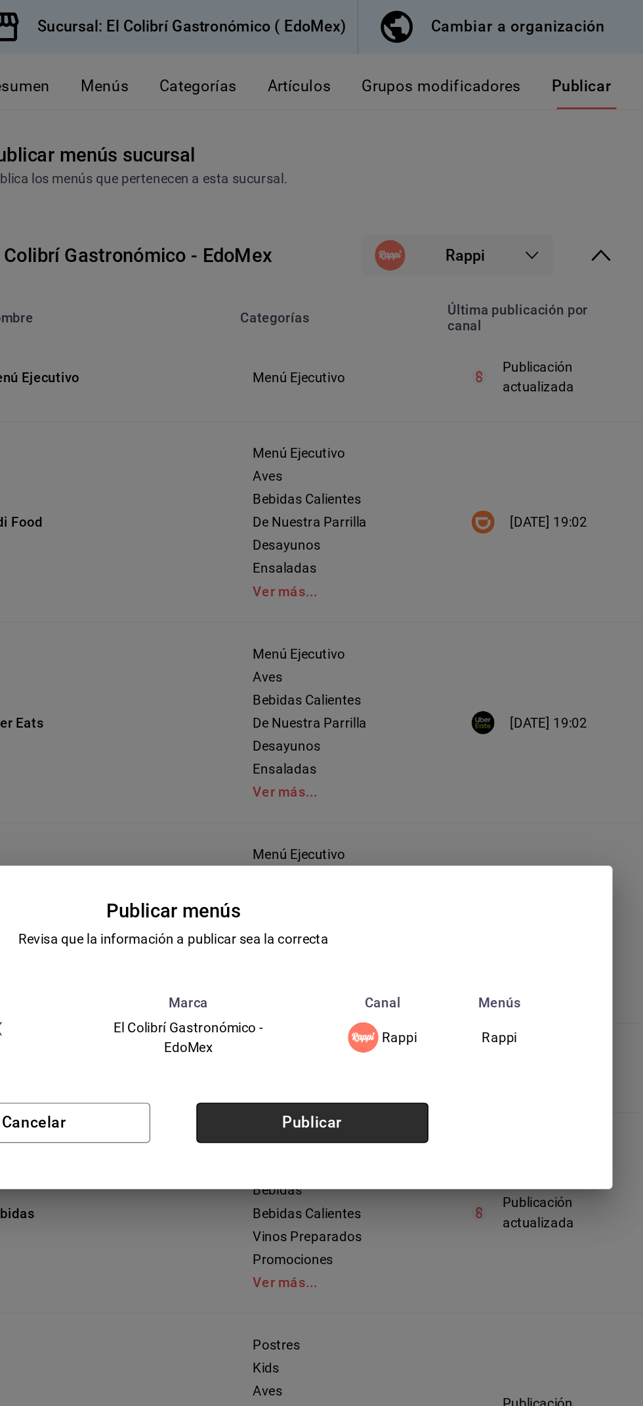
click at [470, 774] on button "Publicar" at bounding box center [416, 768] width 159 height 28
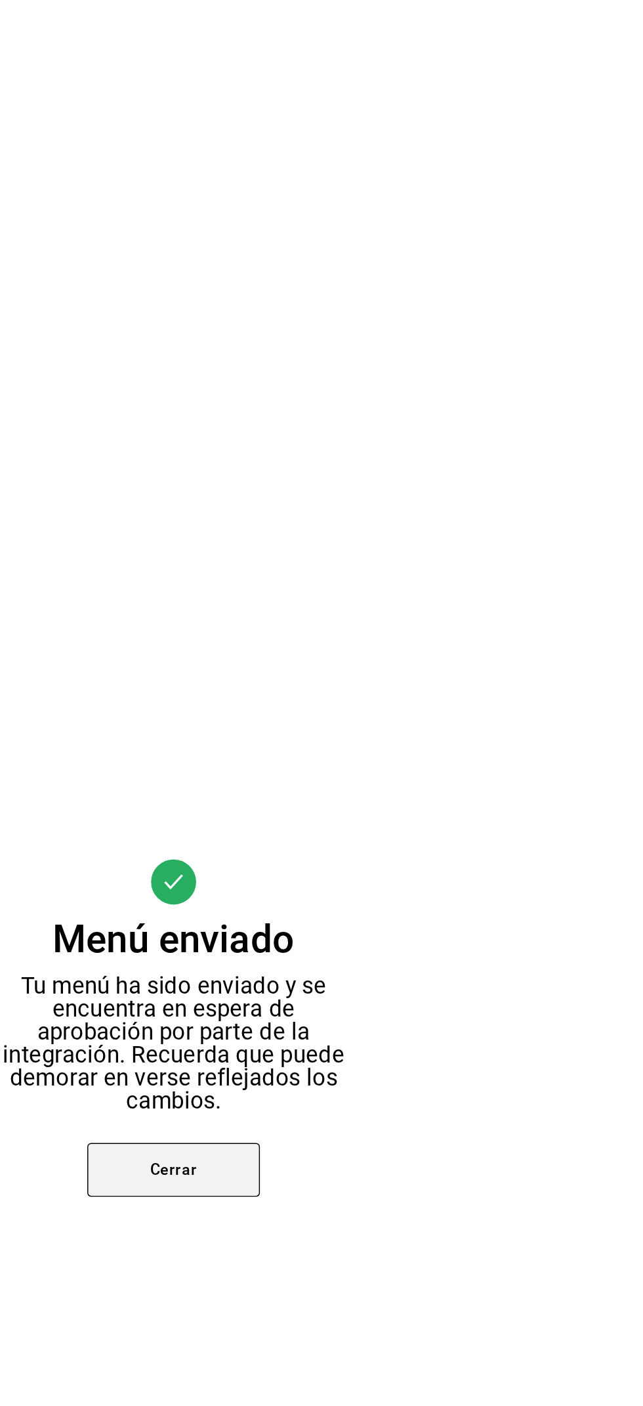
click at [356, 800] on button "Cerrar" at bounding box center [322, 800] width 118 height 37
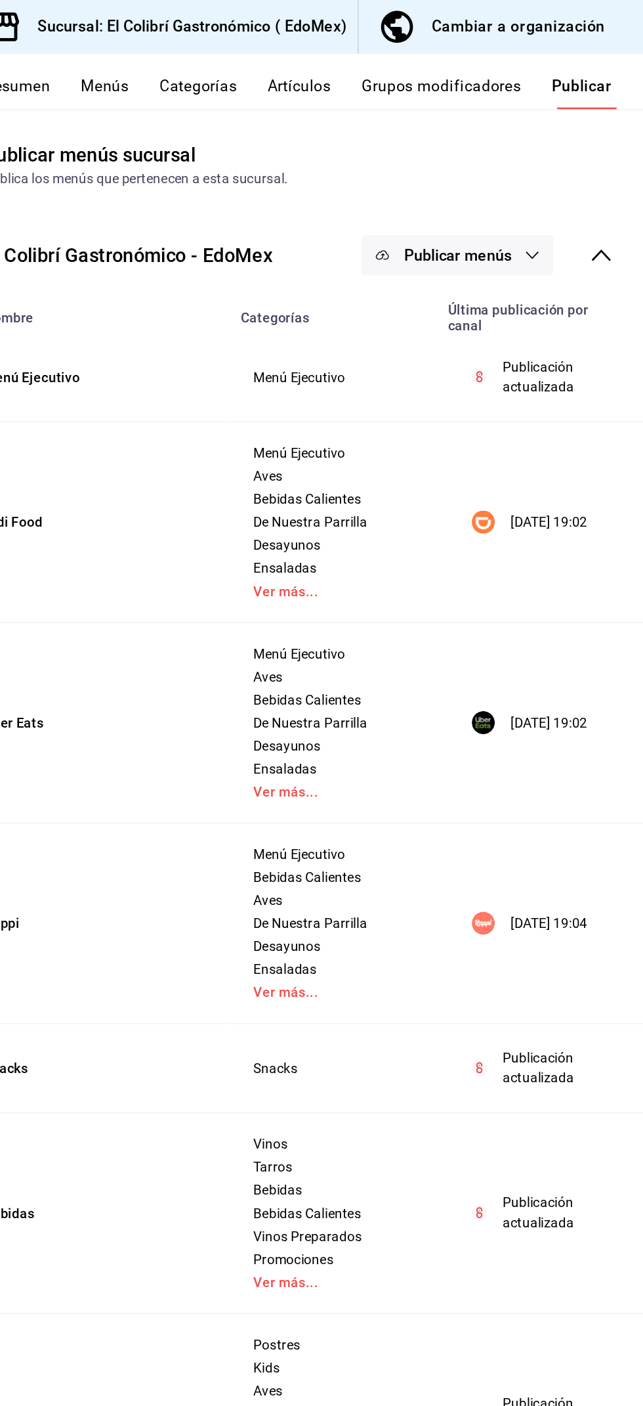
click at [520, 177] on span "Publicar menús" at bounding box center [516, 175] width 74 height 12
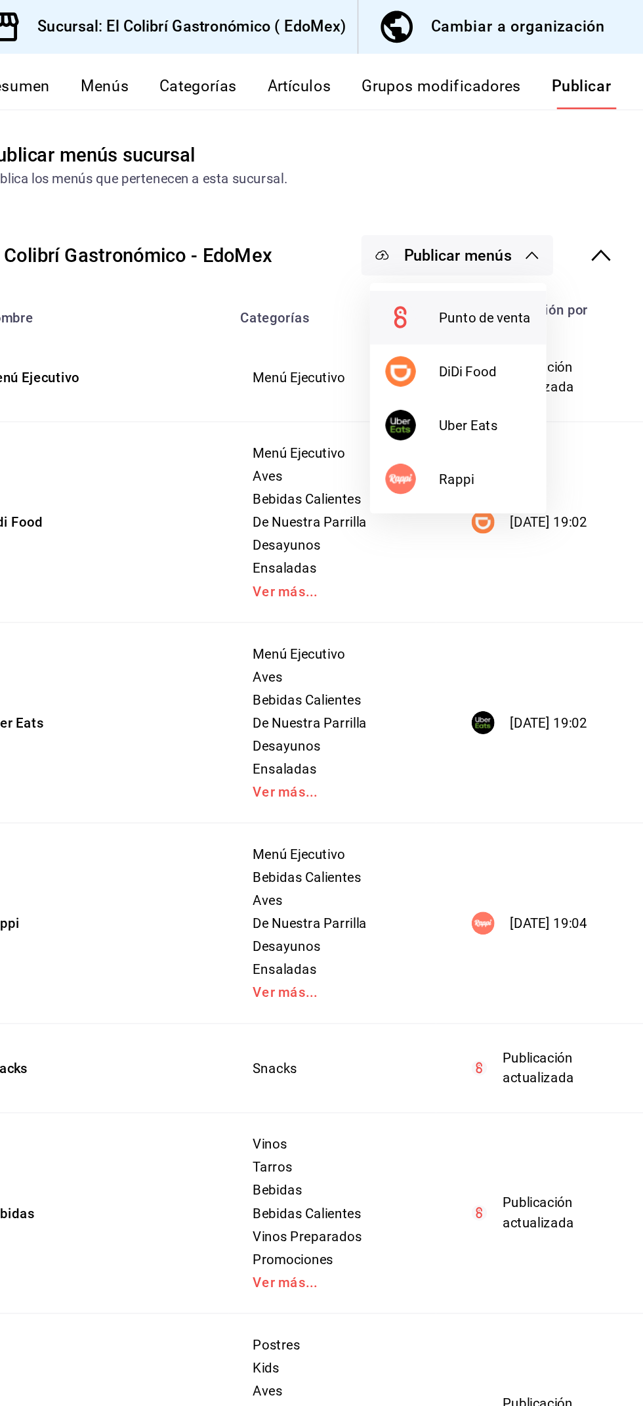
click at [548, 224] on li "Punto de venta" at bounding box center [516, 217] width 121 height 37
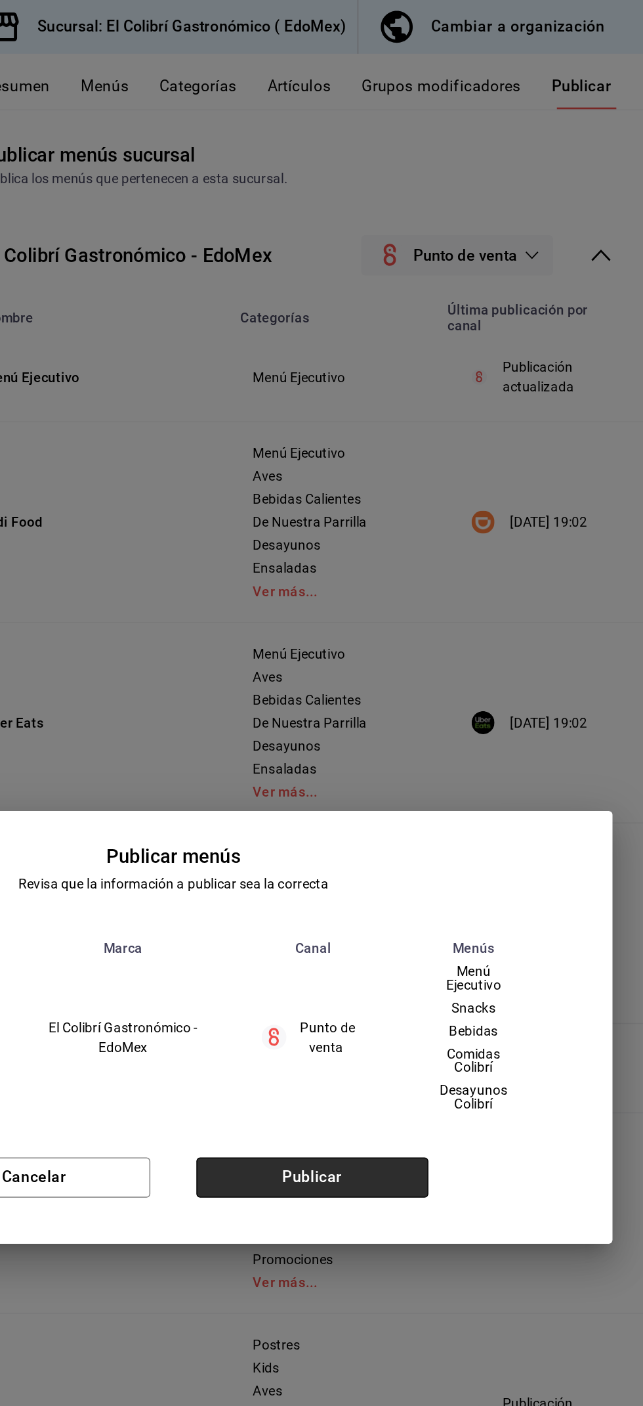
click at [439, 813] on button "Publicar" at bounding box center [416, 806] width 159 height 28
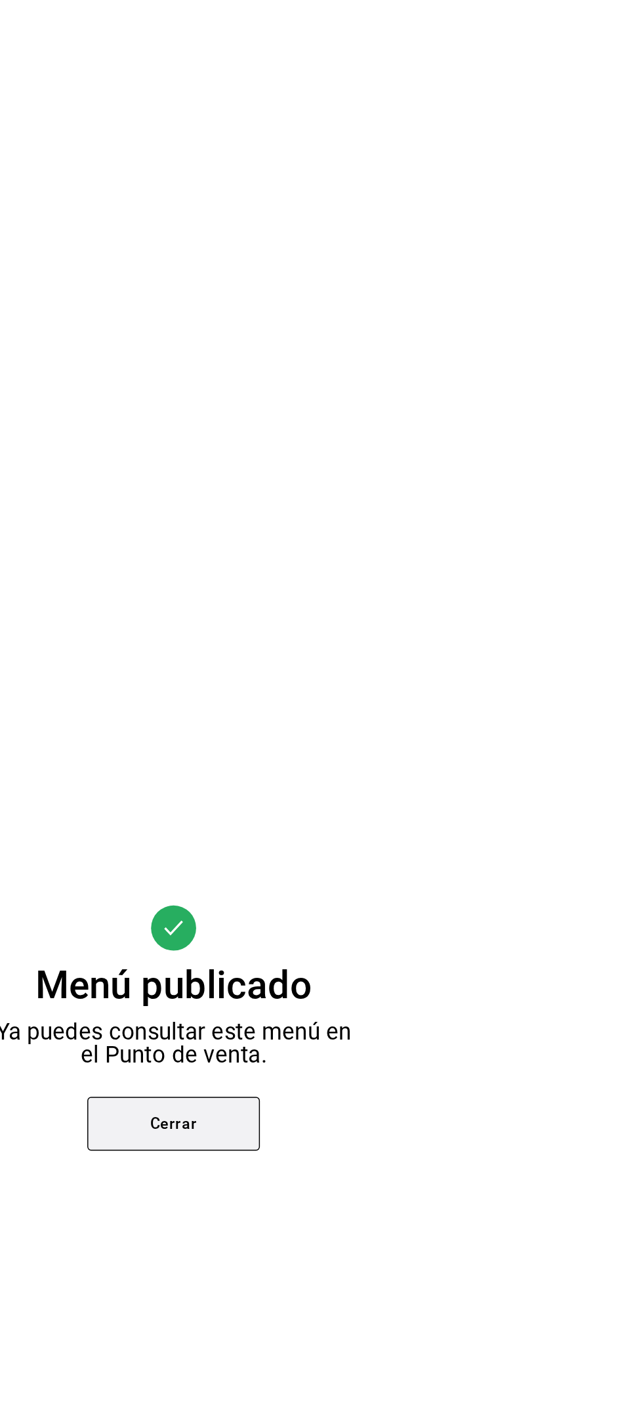
click at [351, 757] on button "Cerrar" at bounding box center [322, 768] width 118 height 37
